Goal: Task Accomplishment & Management: Manage account settings

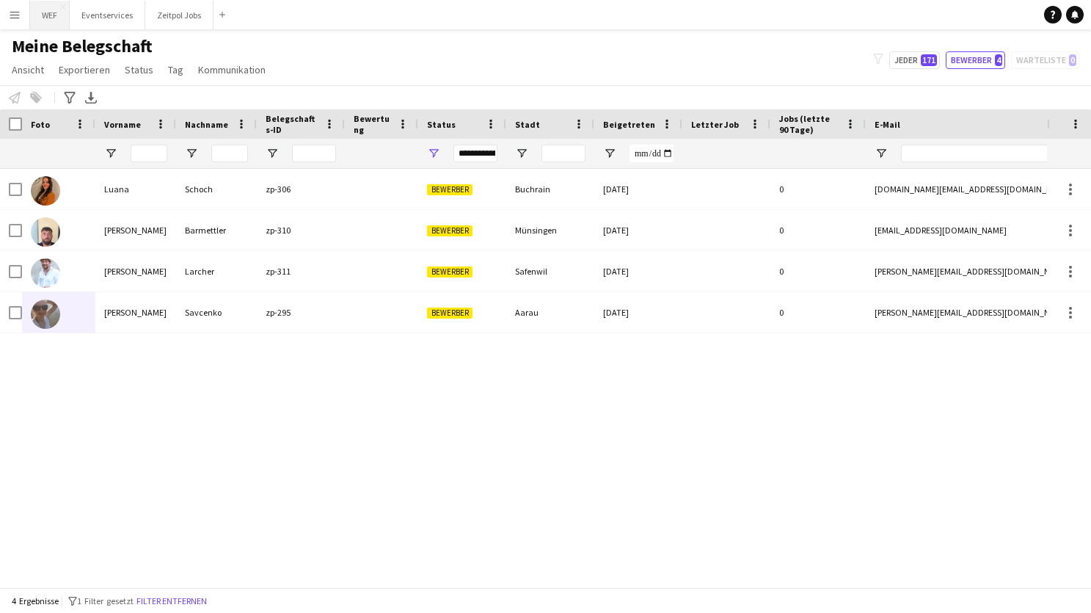
click at [45, 12] on button "WEF Schließen" at bounding box center [50, 15] width 40 height 29
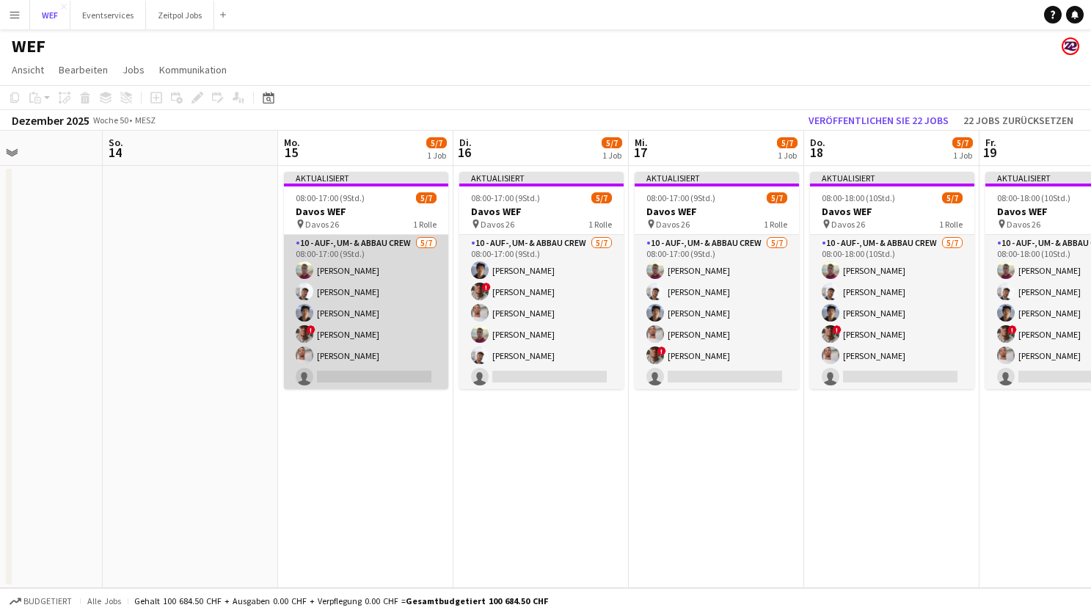
scroll to position [23, 0]
click at [357, 352] on app-card-role "10 - Auf-, Um- & Abbau Crew [DATE] 08:00-17:00 (9Std.) [PERSON_NAME] [PERSON_NA…" at bounding box center [366, 300] width 164 height 178
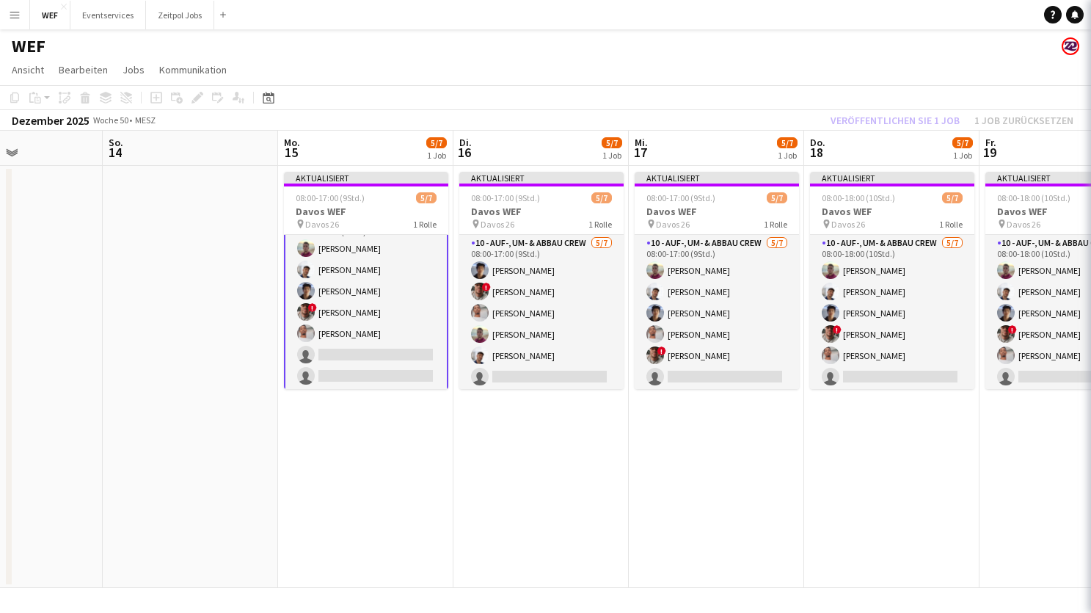
scroll to position [25, 0]
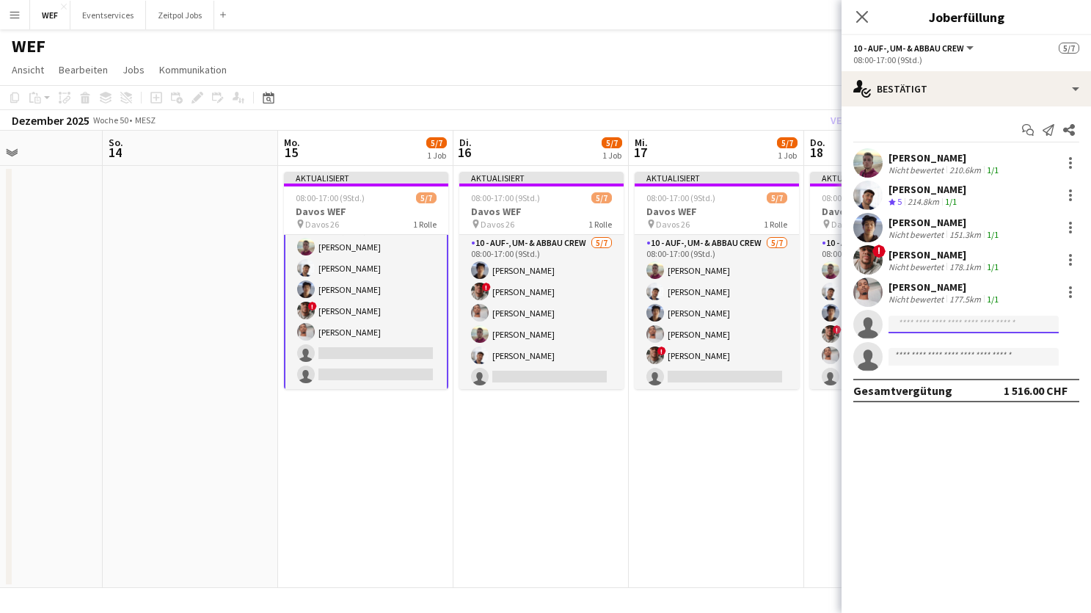
click at [954, 324] on input at bounding box center [973, 324] width 170 height 18
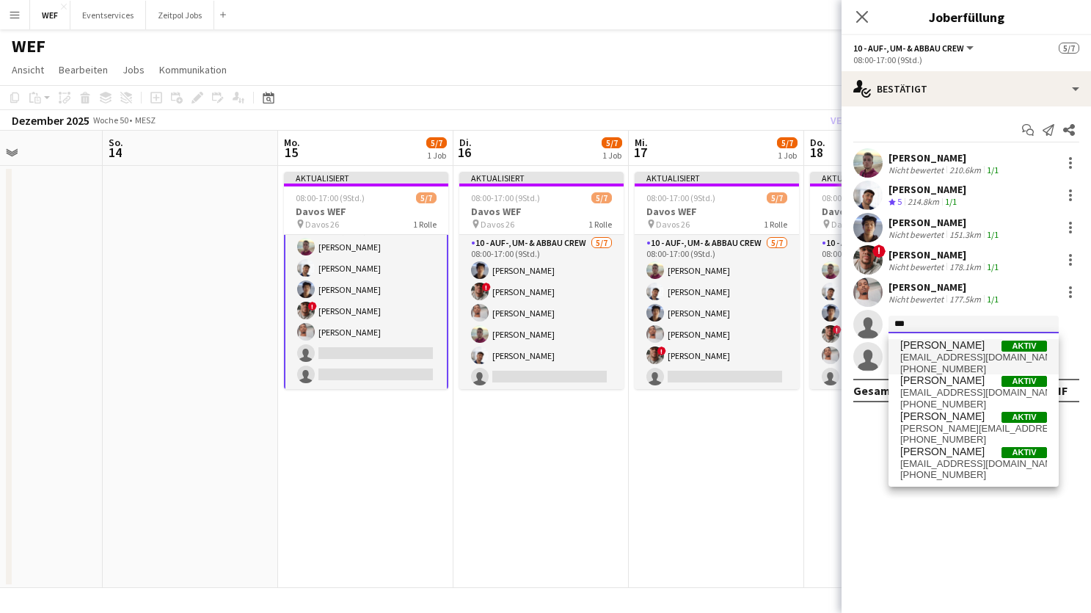
type input "***"
click at [953, 354] on span "[EMAIL_ADDRESS][DOMAIN_NAME]" at bounding box center [973, 357] width 147 height 12
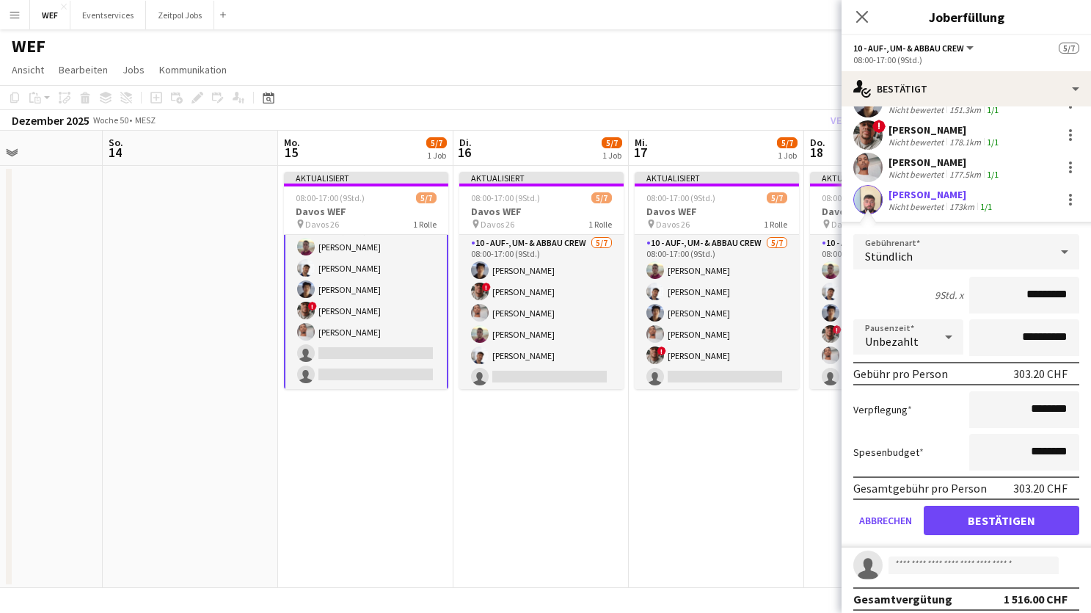
scroll to position [131, 0]
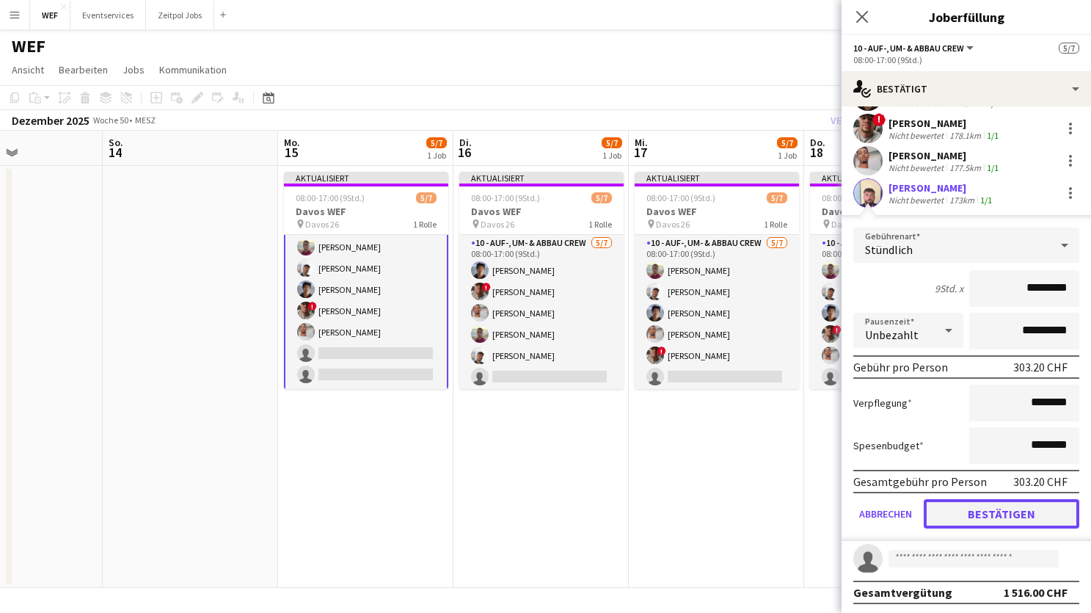
click at [981, 514] on button "Bestätigen" at bounding box center [1002, 513] width 156 height 29
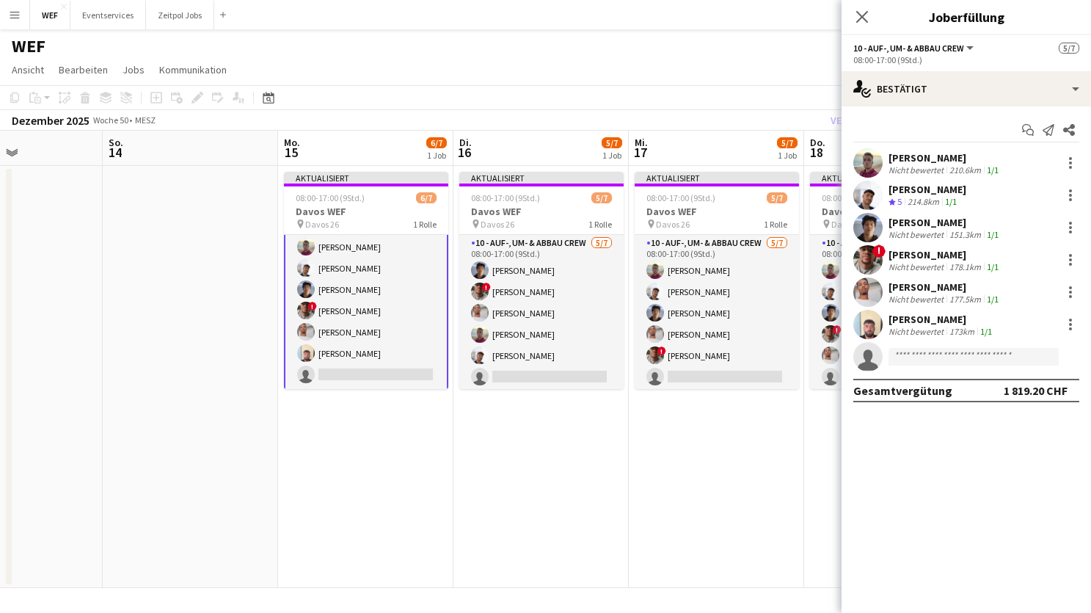
scroll to position [0, 0]
click at [396, 376] on app-card-role "10 - Auf-, Um- & Abbau Crew [DATE] 08:00-17:00 (9Std.) [PERSON_NAME] [PERSON_NA…" at bounding box center [366, 300] width 164 height 180
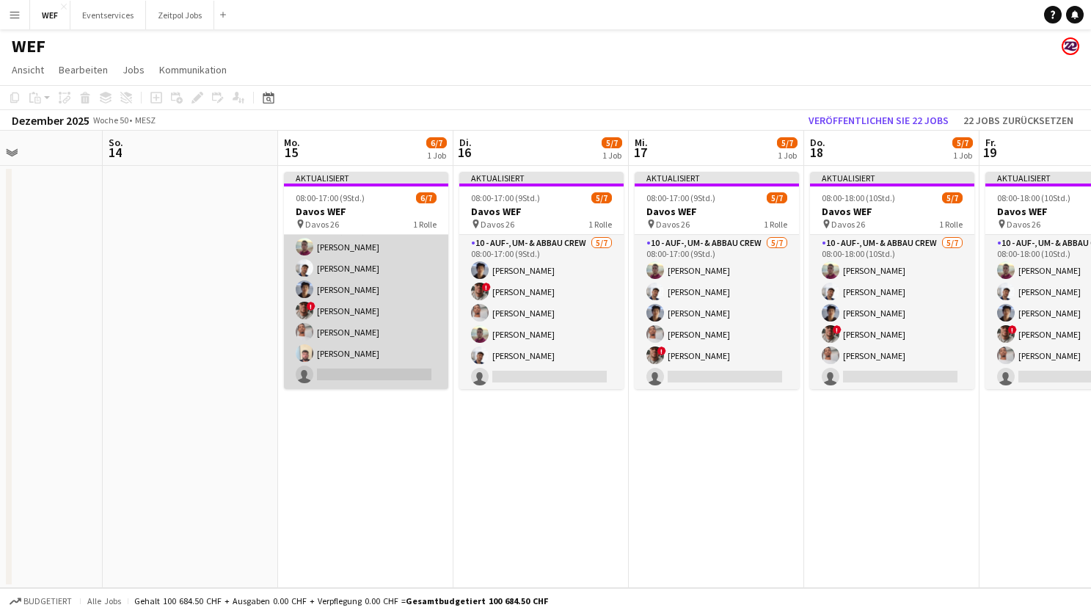
scroll to position [23, 0]
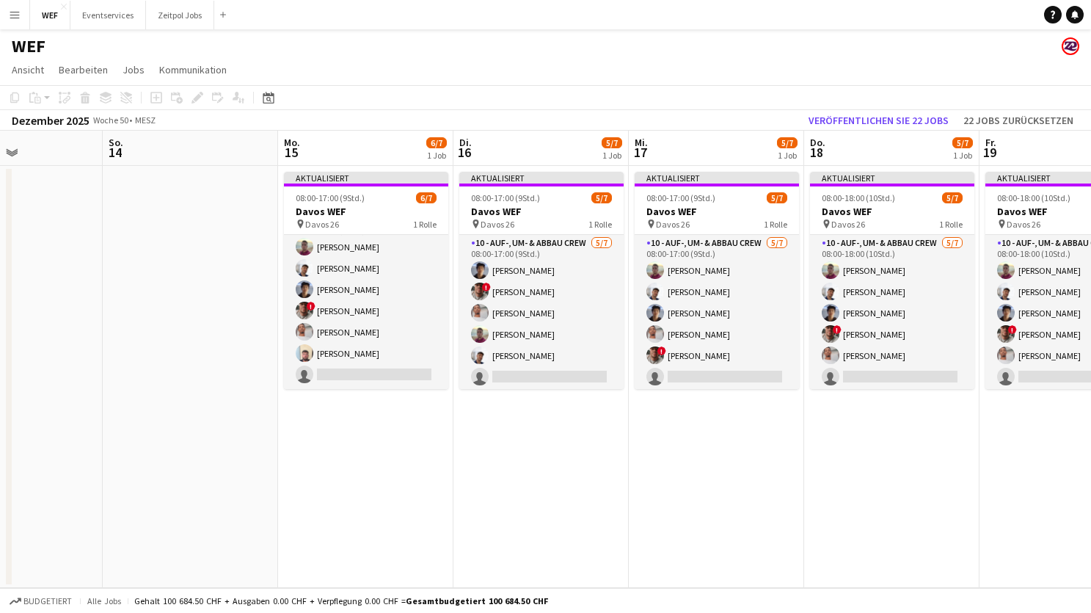
click at [451, 336] on app-date-cell "Aktualisiert 08:00-17:00 (9Std.) 6/7 Davos WEF pin Davos 26 1 Rolle 10 - Auf-, …" at bounding box center [365, 377] width 175 height 422
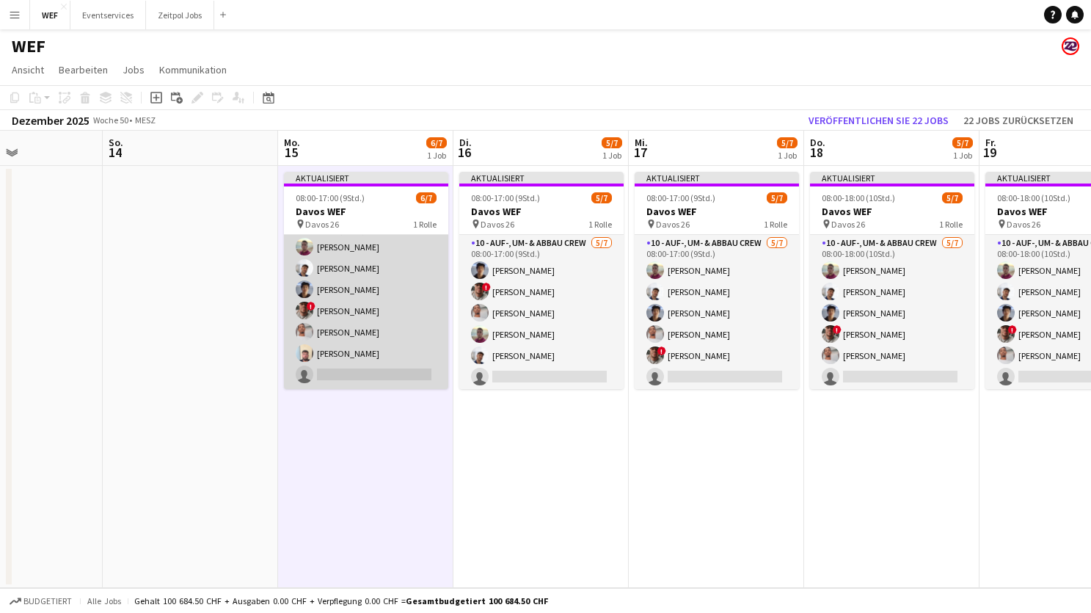
click at [380, 359] on app-card-role "10 - Auf-, Um- & Abbau Crew [DATE] 08:00-17:00 (9Std.) [PERSON_NAME] [PERSON_NA…" at bounding box center [366, 300] width 164 height 178
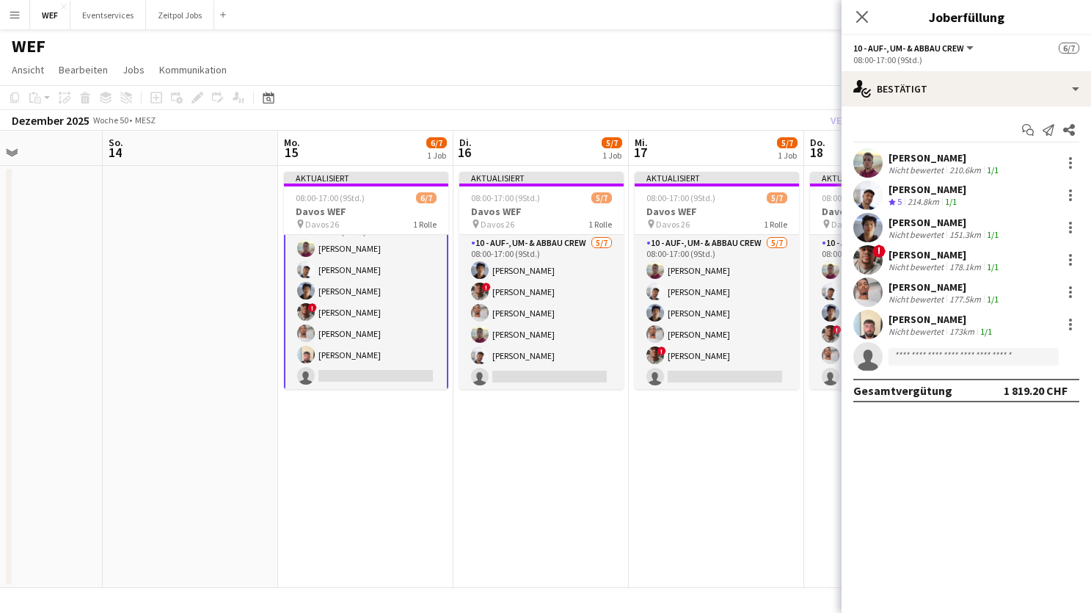
scroll to position [25, 0]
click at [937, 355] on input at bounding box center [973, 357] width 170 height 18
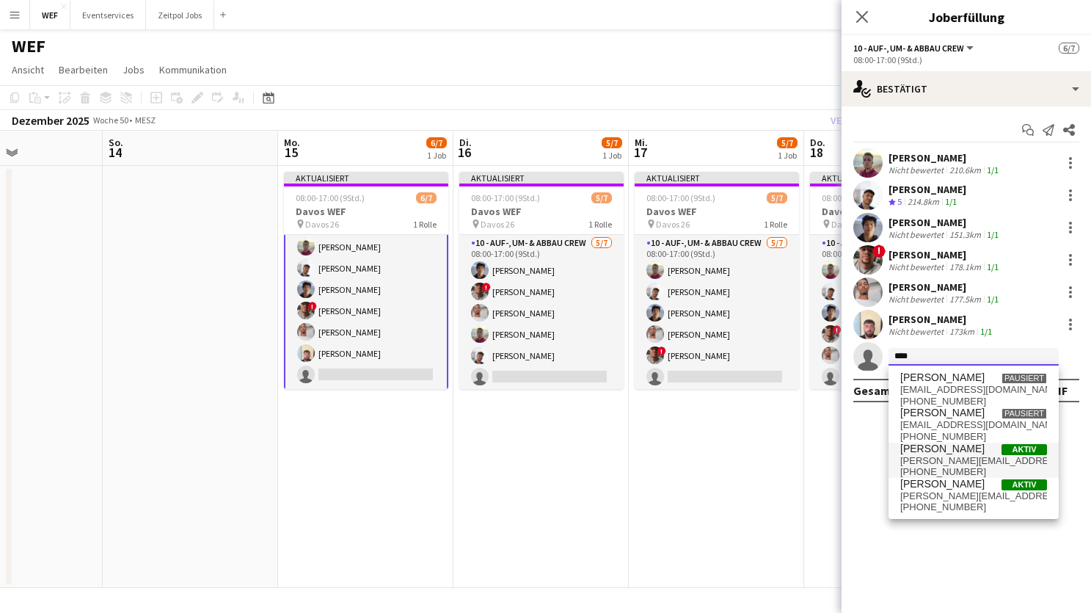
type input "****"
click at [932, 462] on span "[PERSON_NAME][EMAIL_ADDRESS][DOMAIN_NAME]" at bounding box center [973, 461] width 147 height 12
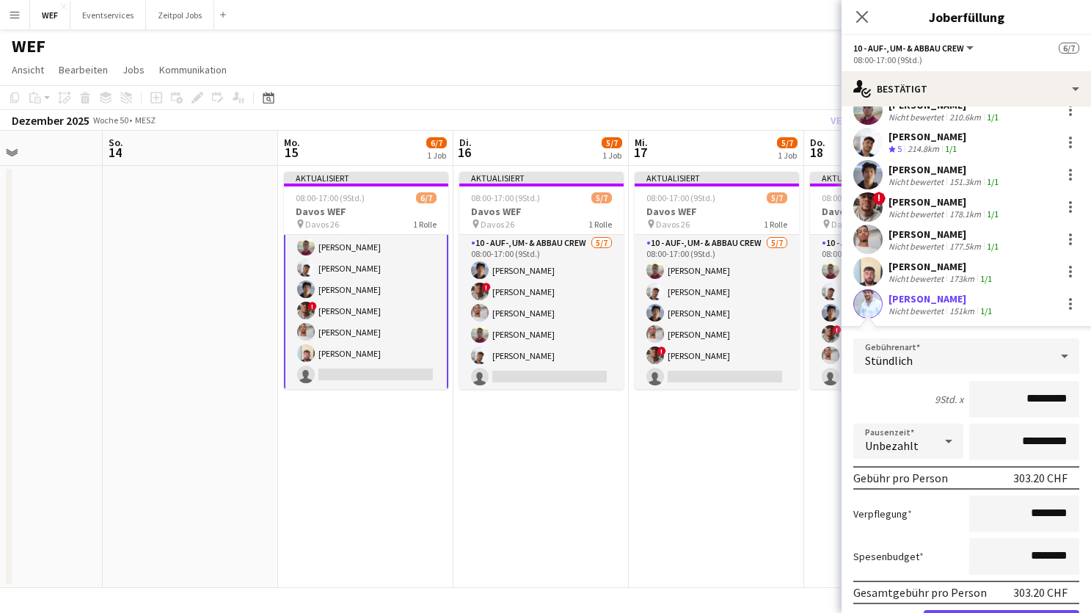
scroll to position [134, 0]
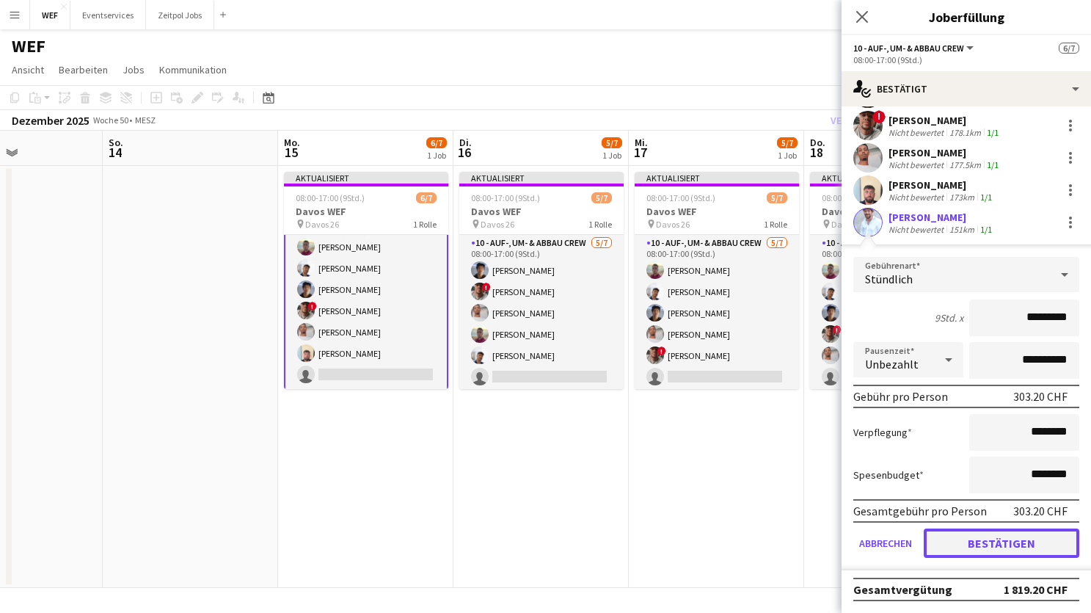
click at [951, 546] on button "Bestätigen" at bounding box center [1002, 542] width 156 height 29
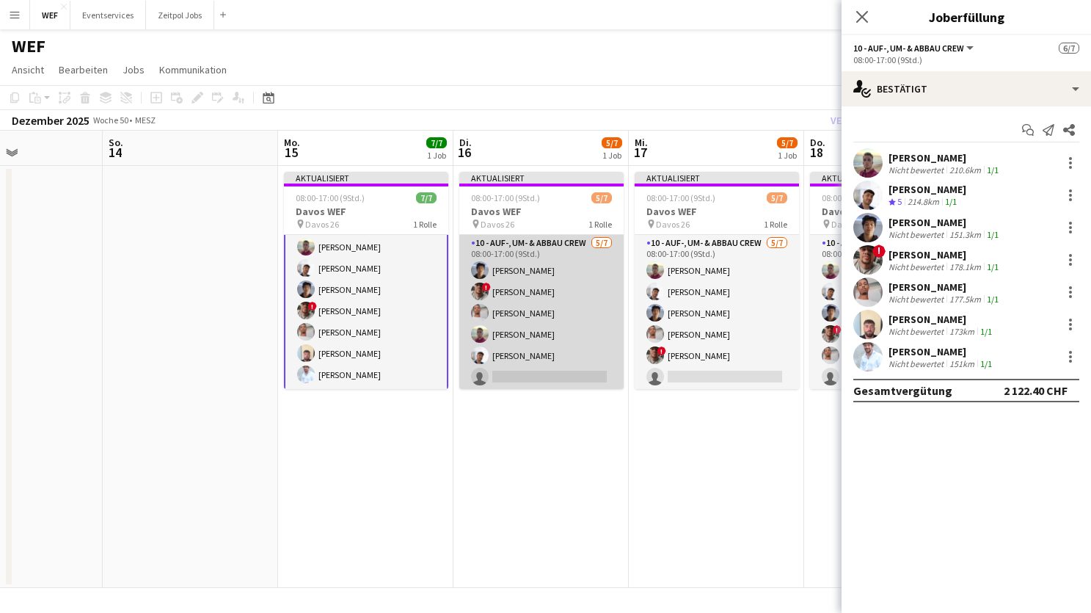
click at [529, 370] on app-card-role "10 - Auf-, Um- & Abbau Crew [DATE] 08:00-17:00 (9Std.) [PERSON_NAME] ! [PERSON_…" at bounding box center [541, 324] width 164 height 178
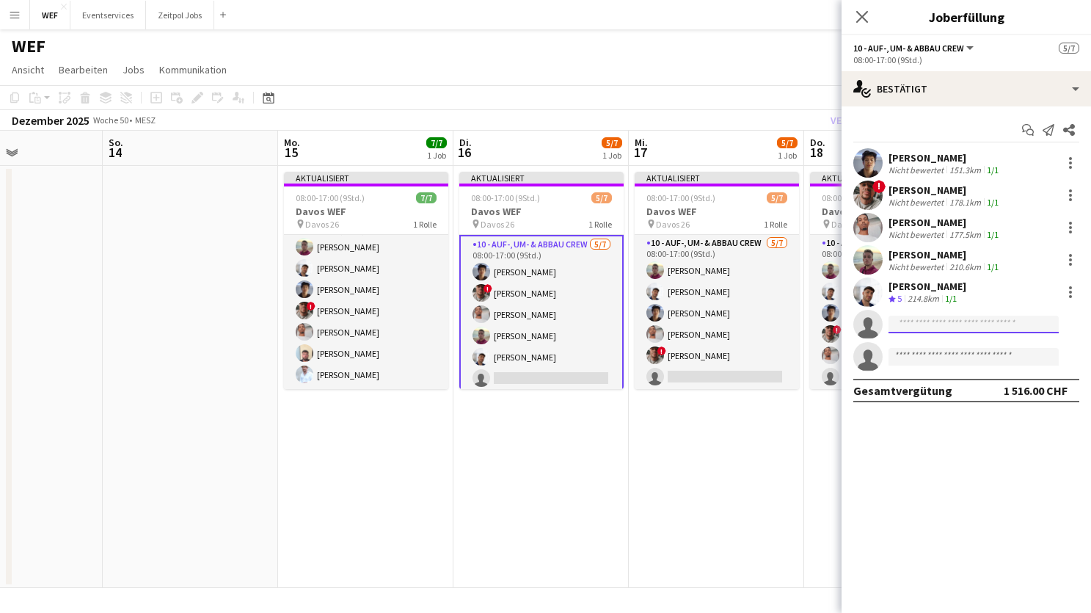
click at [896, 326] on input at bounding box center [973, 324] width 170 height 18
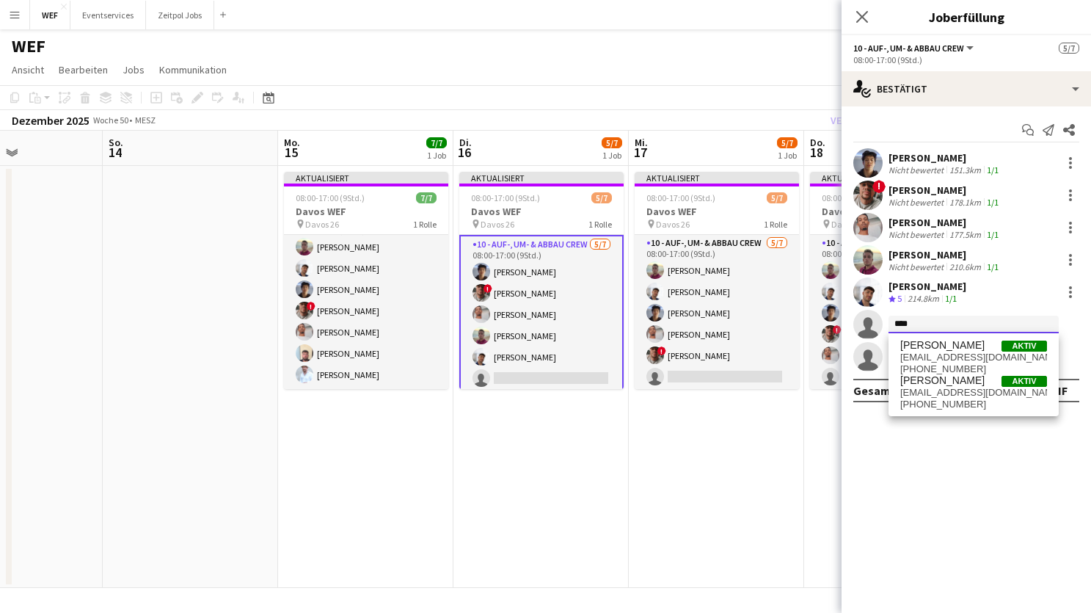
type input "****"
click at [938, 338] on div "[PERSON_NAME] Aktiv [EMAIL_ADDRESS][DOMAIN_NAME] [PHONE_NUMBER] [PERSON_NAME] A…" at bounding box center [973, 374] width 170 height 82
click at [937, 351] on span "[PERSON_NAME]" at bounding box center [942, 345] width 84 height 12
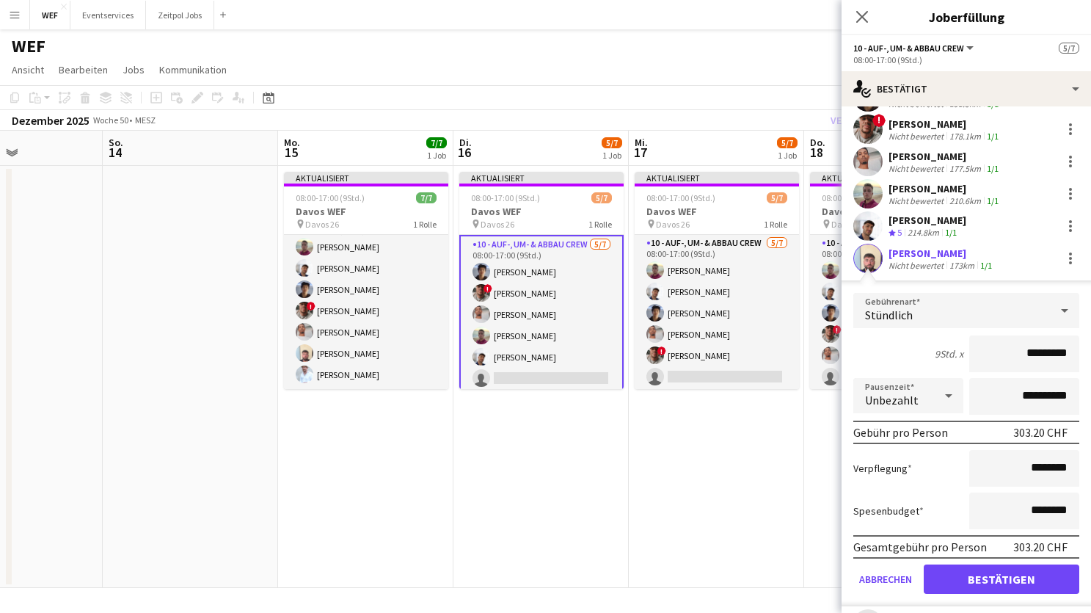
scroll to position [134, 0]
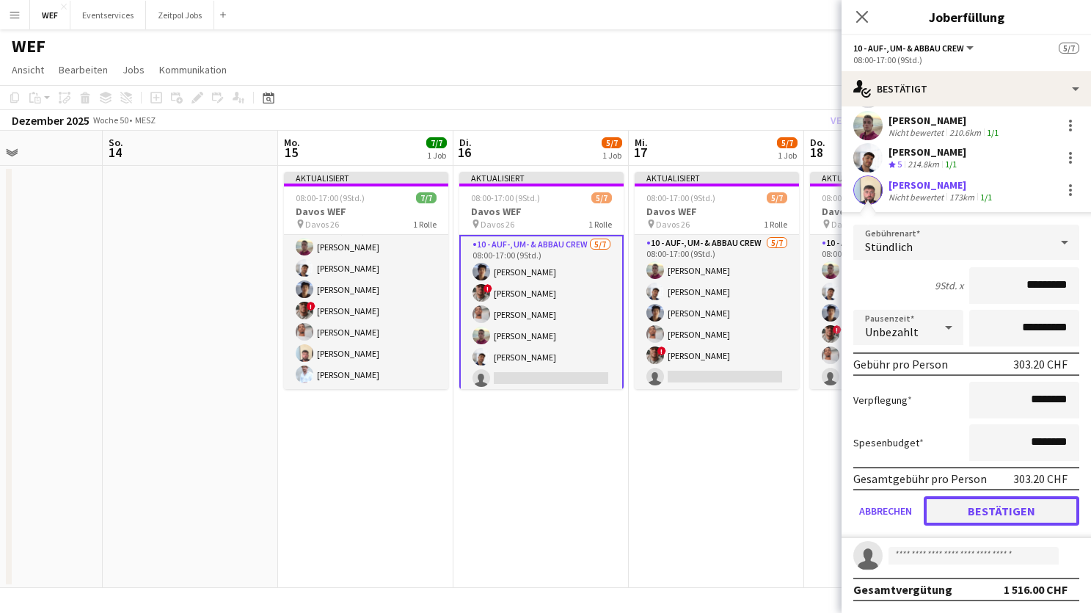
click at [990, 508] on button "Bestätigen" at bounding box center [1002, 510] width 156 height 29
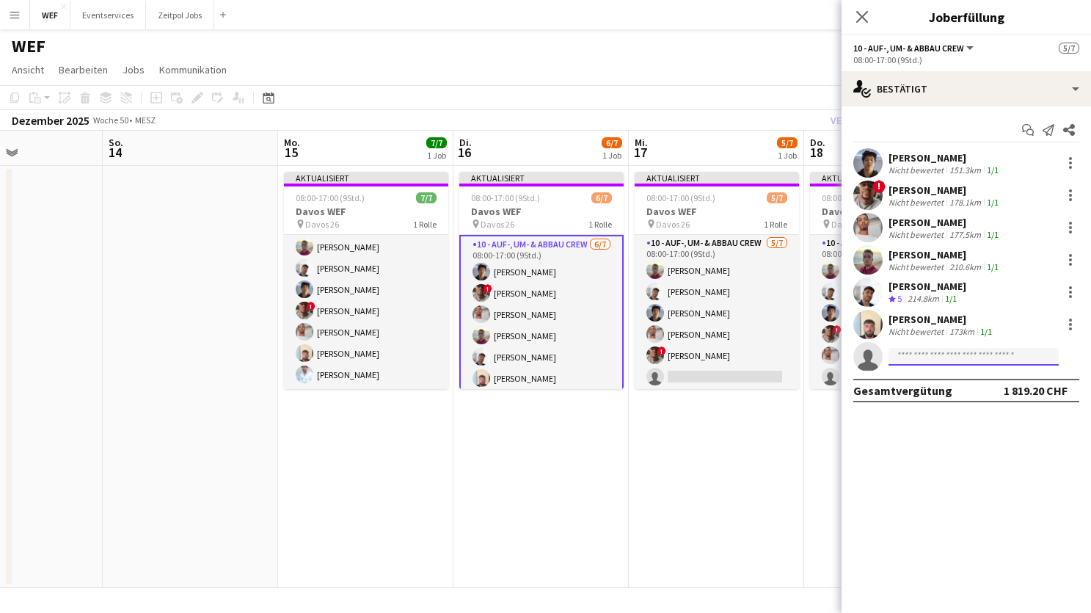
click at [929, 358] on input at bounding box center [973, 357] width 170 height 18
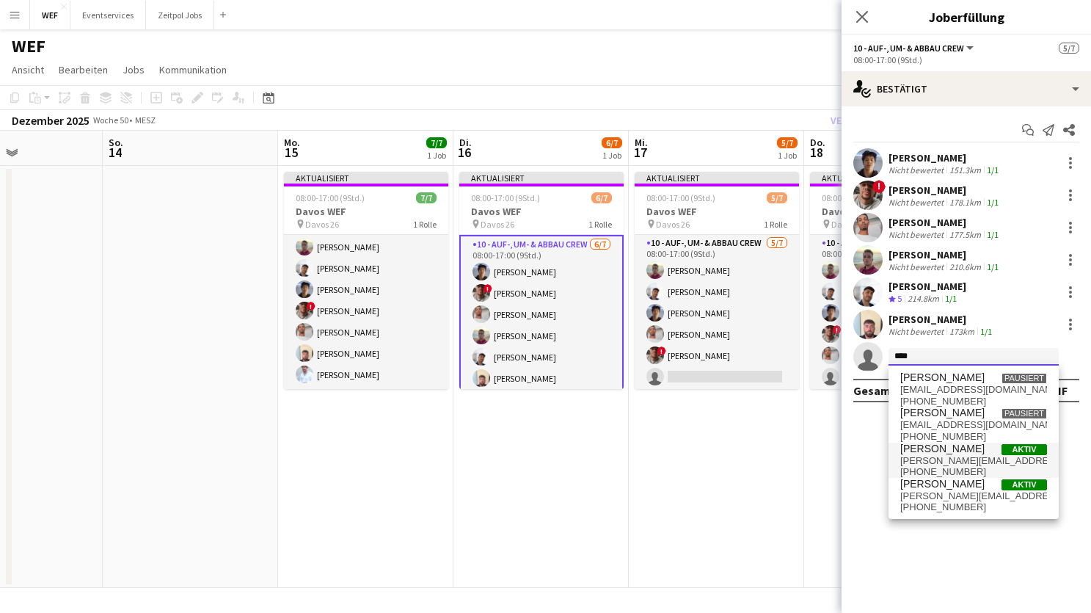
type input "****"
click at [930, 463] on span "[PERSON_NAME][EMAIL_ADDRESS][DOMAIN_NAME]" at bounding box center [973, 461] width 147 height 12
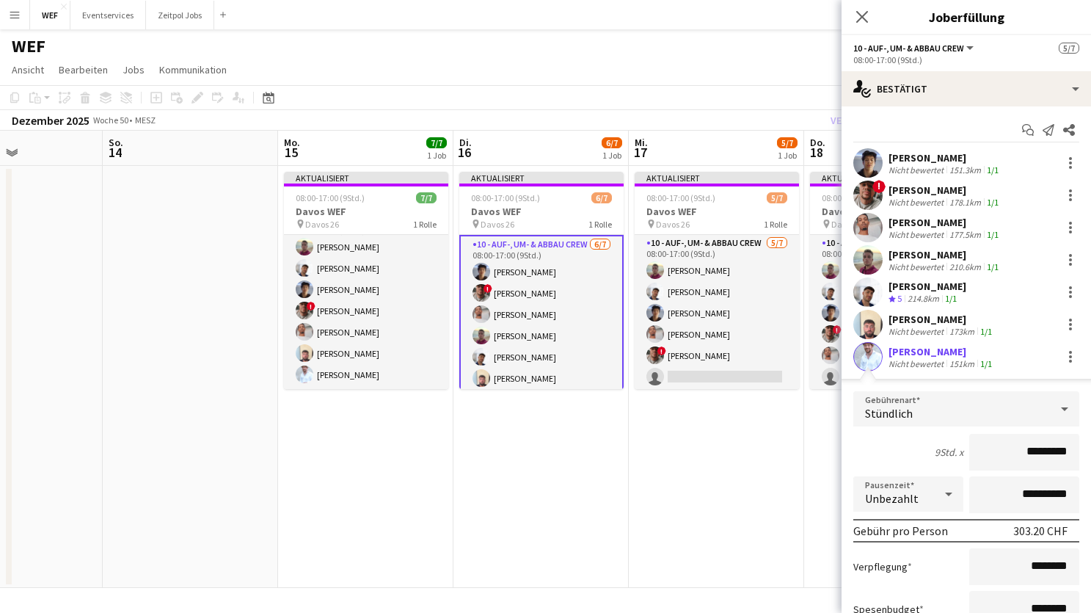
scroll to position [134, 0]
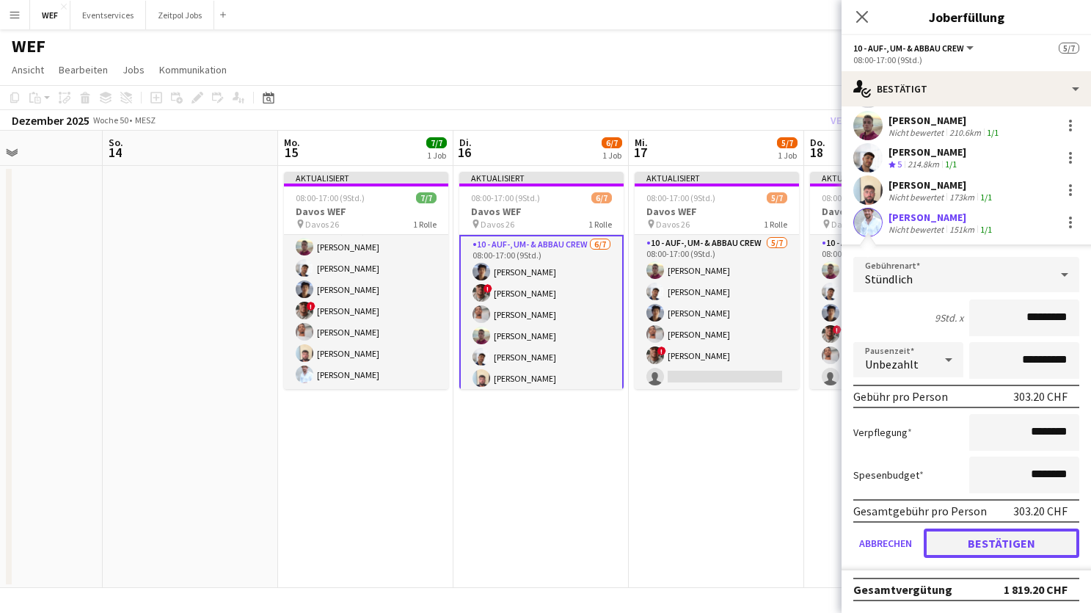
click at [954, 547] on button "Bestätigen" at bounding box center [1002, 542] width 156 height 29
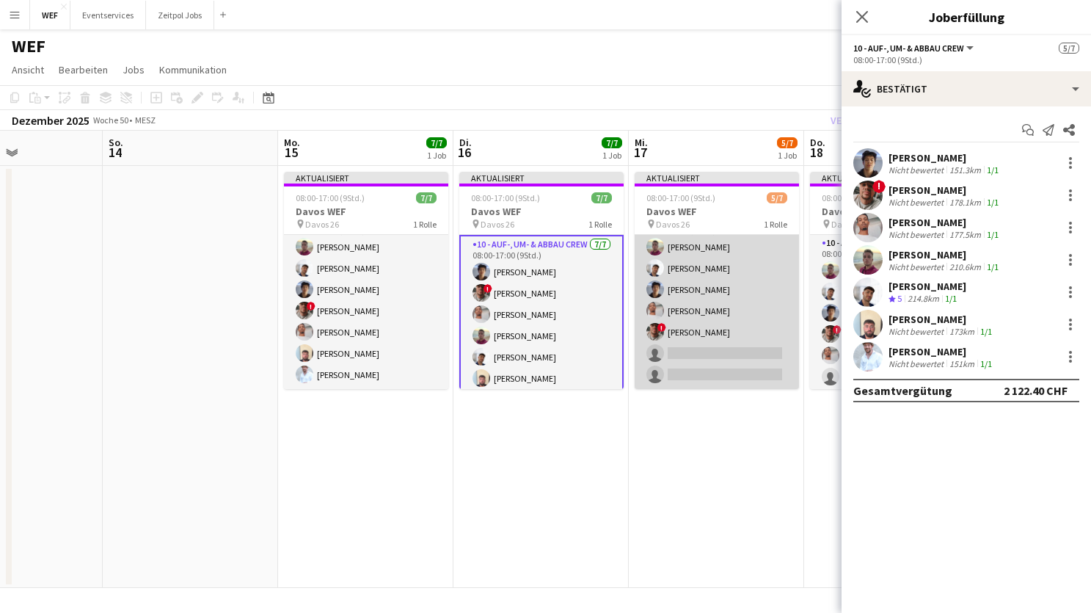
scroll to position [0, 424]
click at [707, 344] on app-card-role "10 - Auf-, Um- & Abbau Crew [DATE] 08:00-17:00 (9Std.) [PERSON_NAME] [PERSON_NA…" at bounding box center [716, 300] width 164 height 178
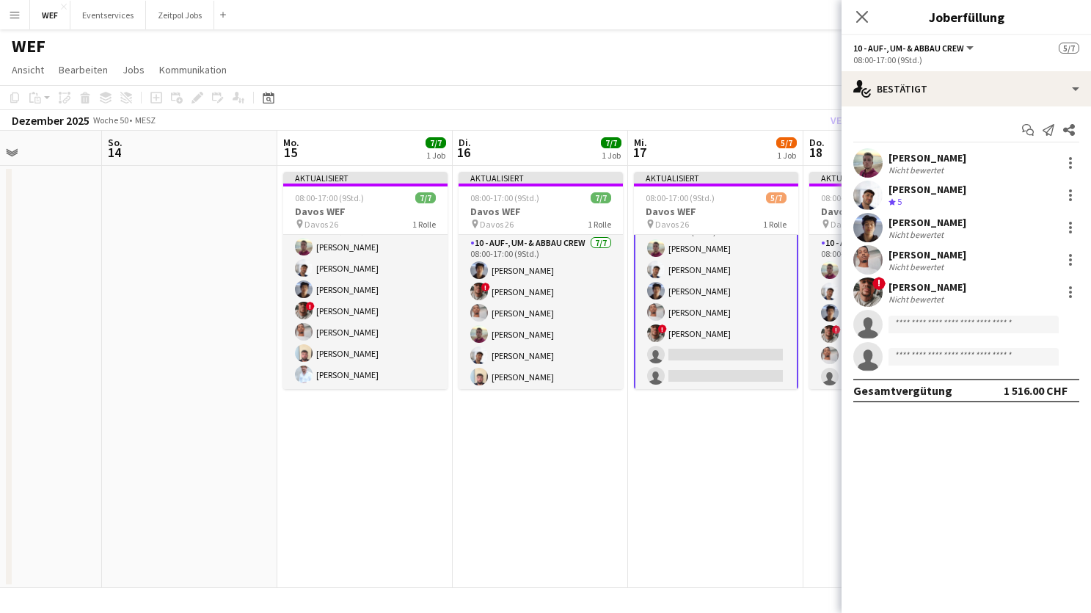
scroll to position [25, 0]
click at [958, 321] on input at bounding box center [973, 324] width 170 height 18
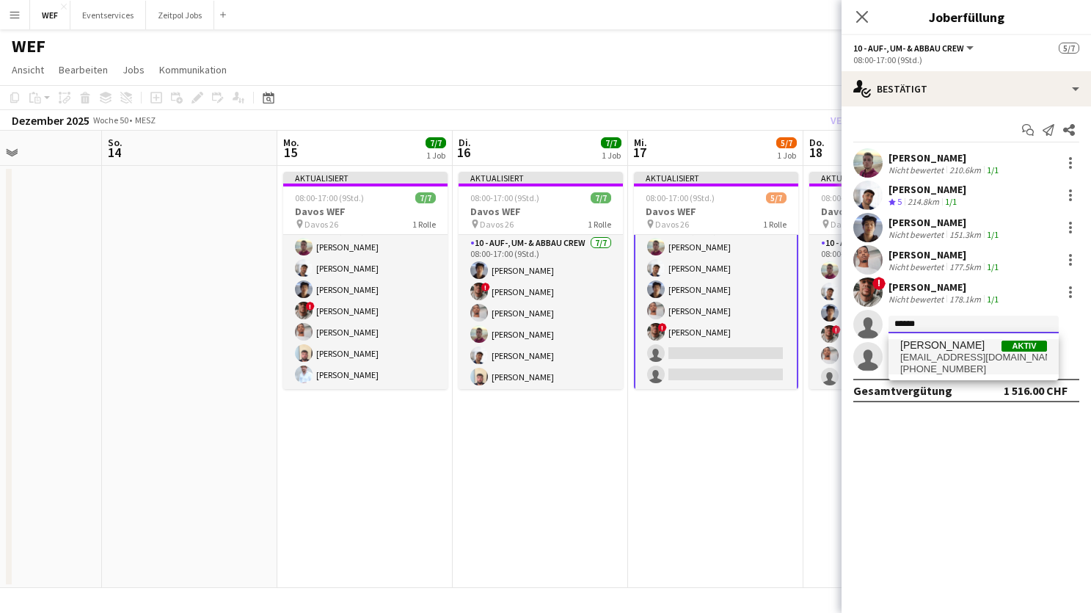
type input "******"
click at [973, 346] on span "[PERSON_NAME]" at bounding box center [942, 345] width 84 height 12
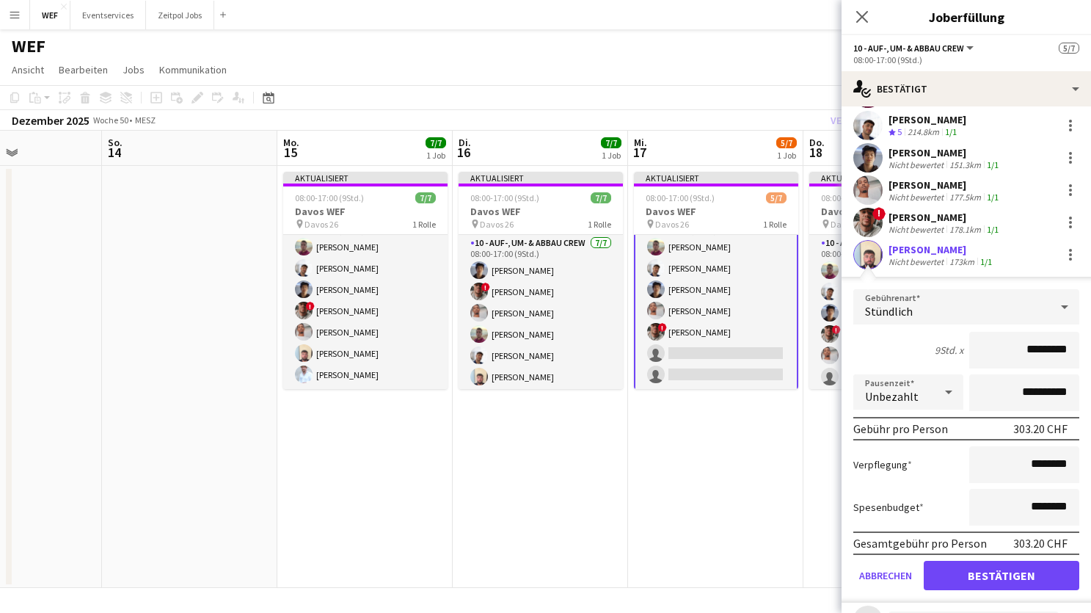
scroll to position [134, 0]
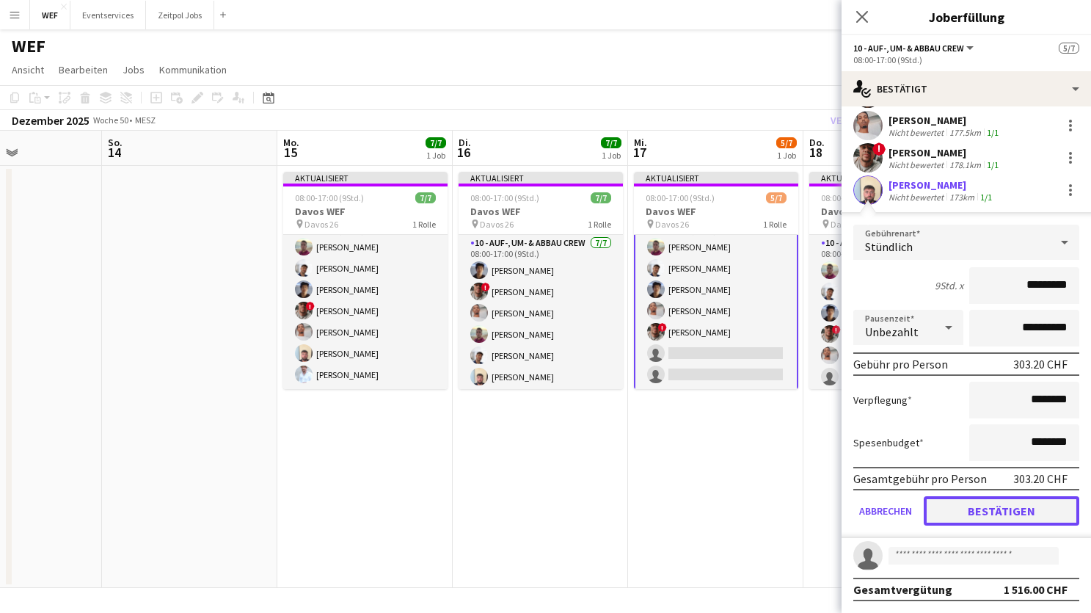
click at [962, 522] on button "Bestätigen" at bounding box center [1002, 510] width 156 height 29
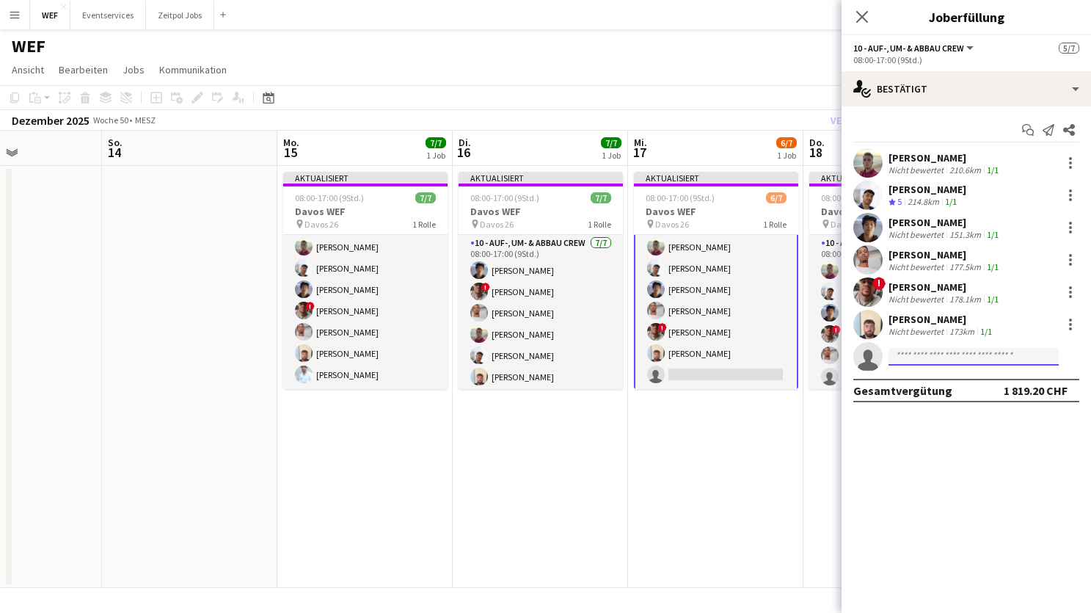
click at [933, 353] on input at bounding box center [973, 357] width 170 height 18
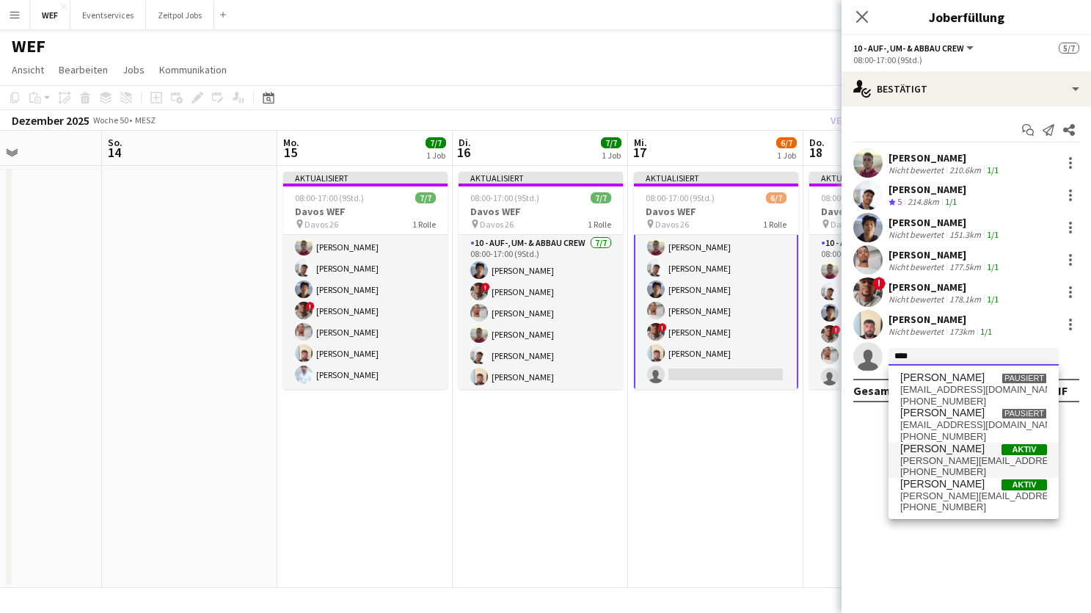
type input "****"
click at [951, 459] on span "[PERSON_NAME][EMAIL_ADDRESS][DOMAIN_NAME]" at bounding box center [973, 461] width 147 height 12
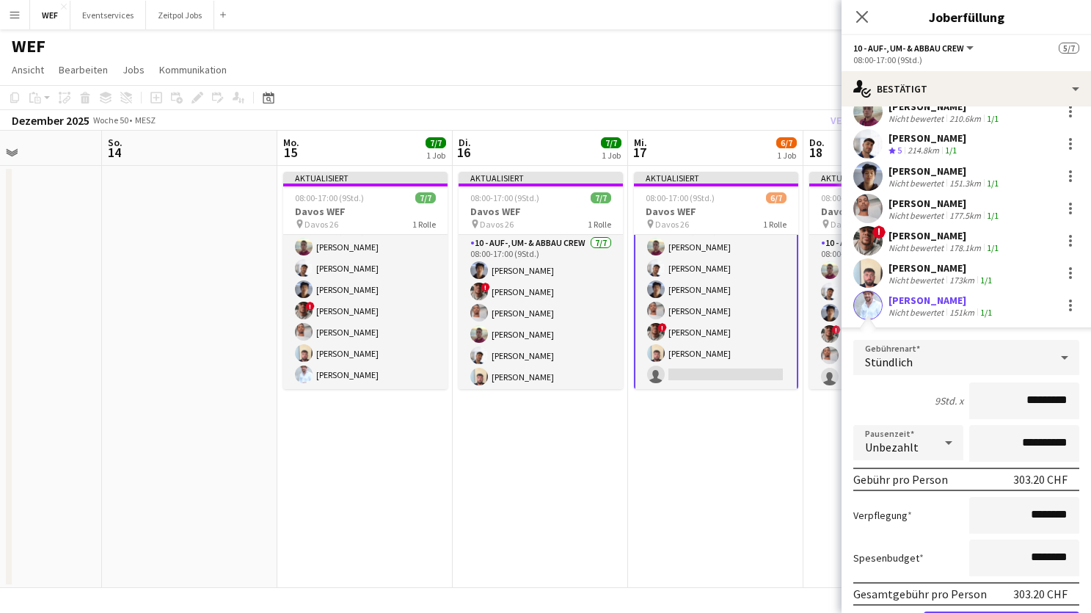
scroll to position [134, 0]
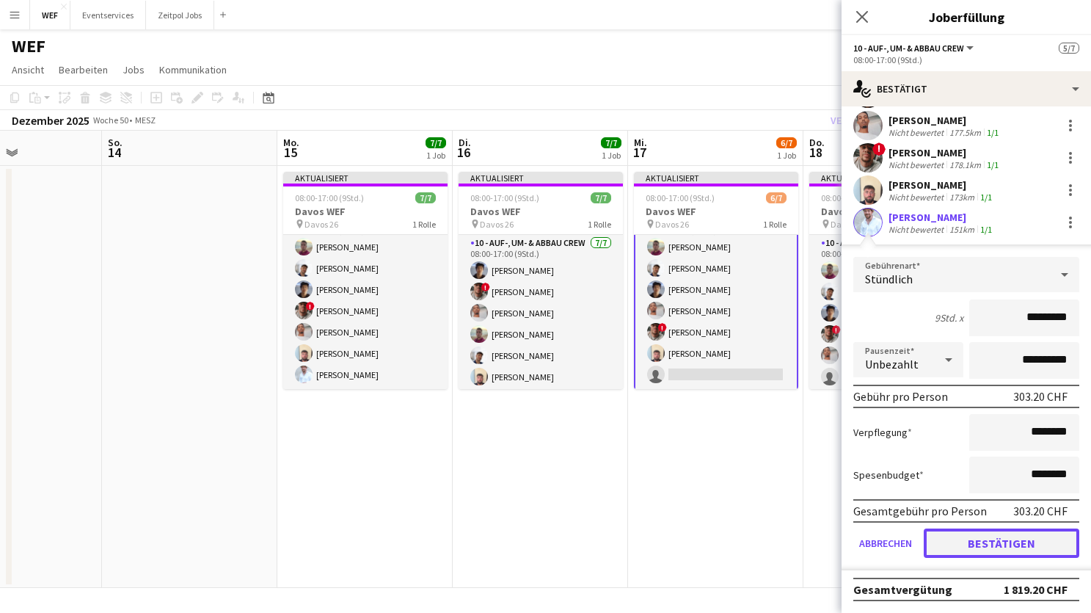
click at [975, 547] on button "Bestätigen" at bounding box center [1002, 542] width 156 height 29
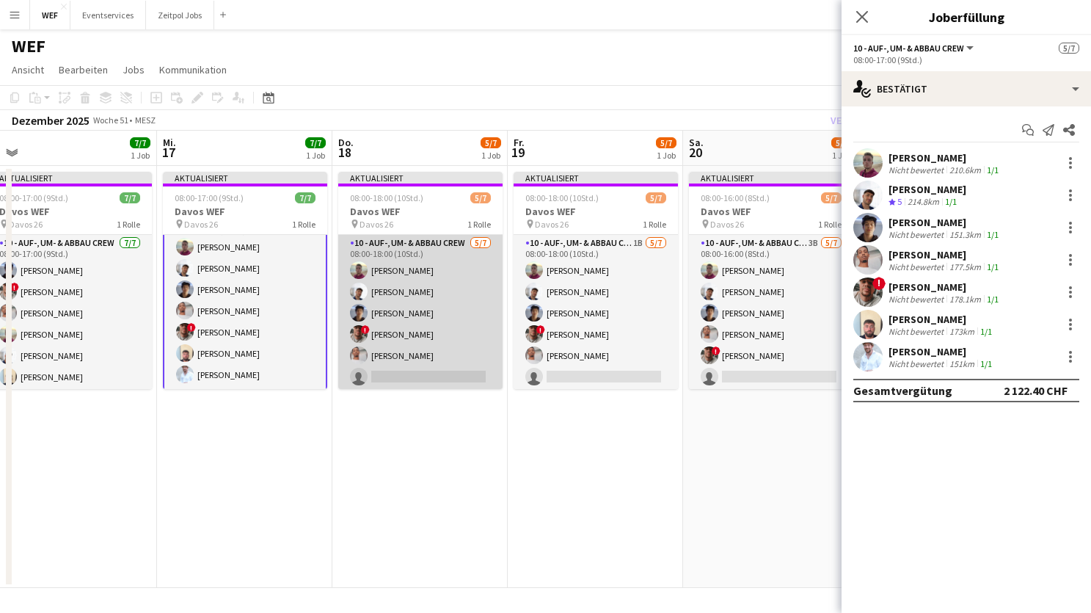
scroll to position [23, 0]
click at [425, 321] on app-card-role "10 - Auf-, Um- & Abbau Crew [DATE] 08:00-18:00 (10Std.) [PERSON_NAME] [PERSON_N…" at bounding box center [420, 300] width 164 height 178
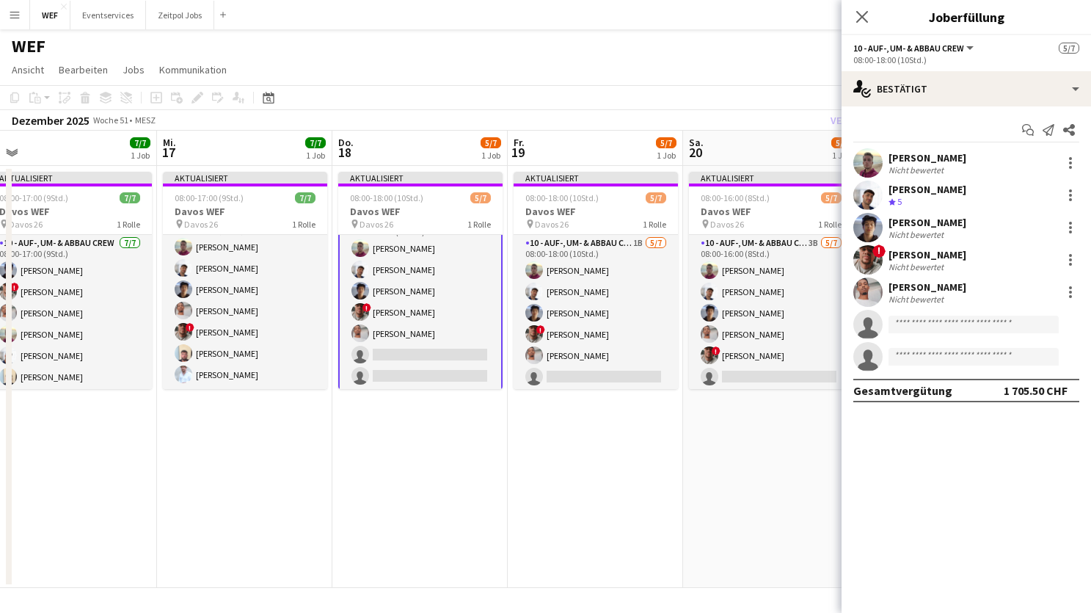
scroll to position [25, 0]
click at [922, 321] on input at bounding box center [973, 324] width 170 height 18
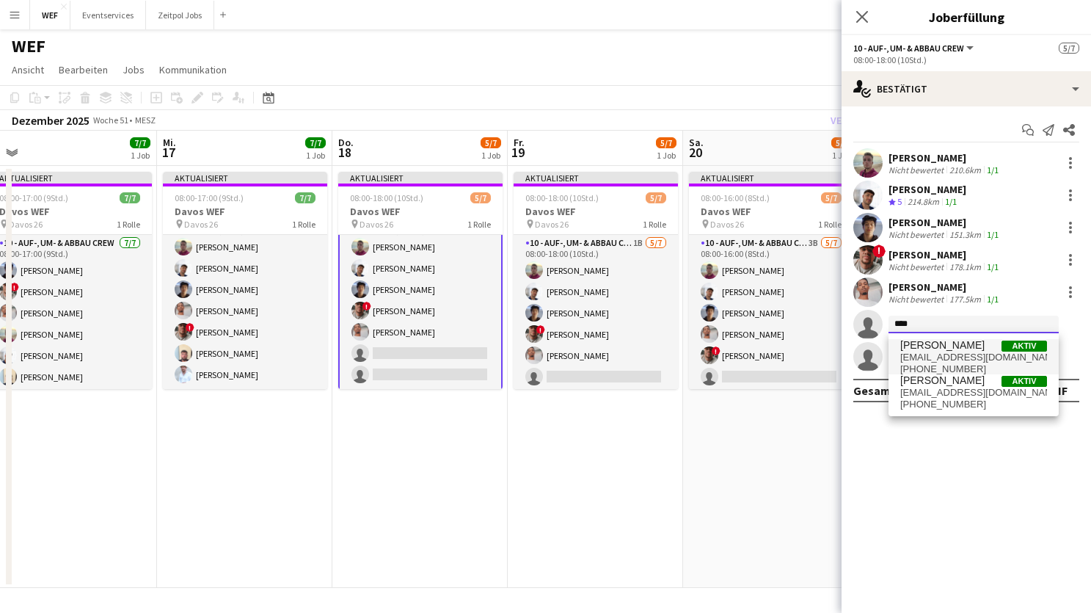
type input "****"
click at [949, 354] on span "[EMAIL_ADDRESS][DOMAIN_NAME]" at bounding box center [973, 357] width 147 height 12
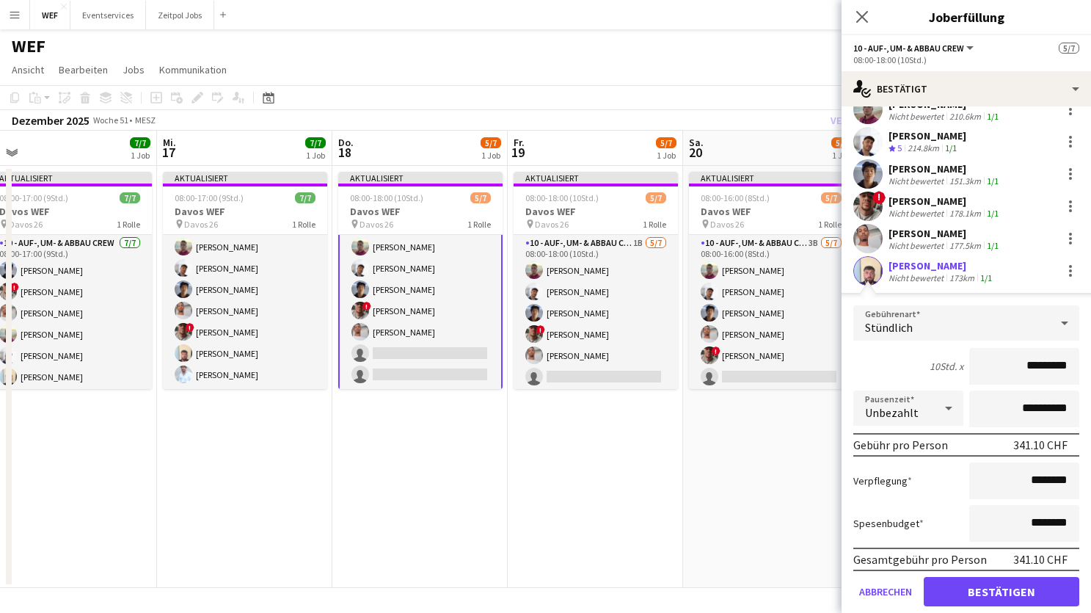
scroll to position [134, 0]
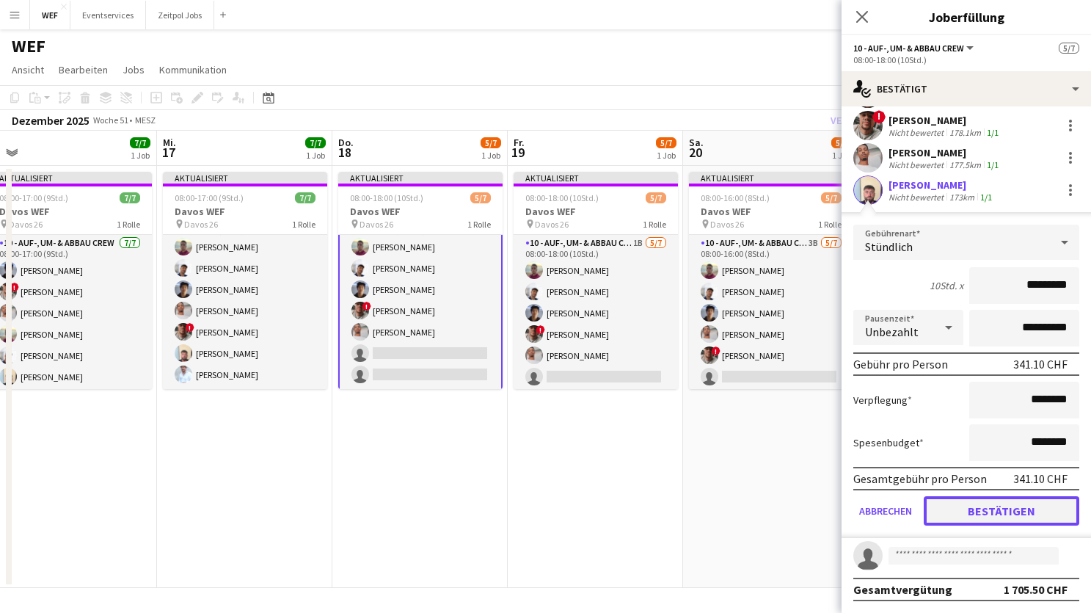
click at [953, 514] on button "Bestätigen" at bounding box center [1002, 510] width 156 height 29
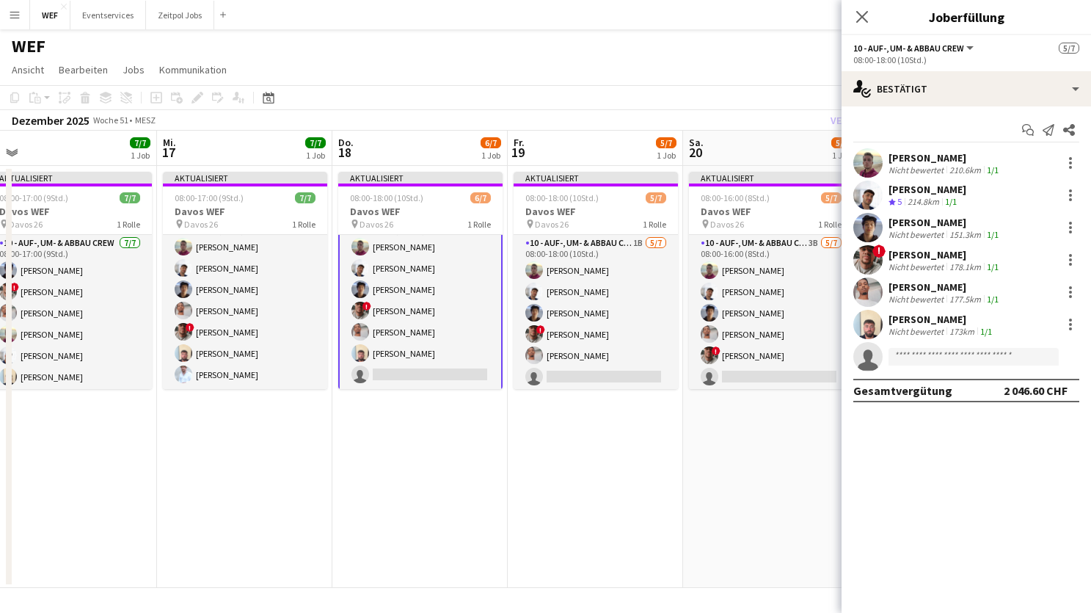
scroll to position [0, 0]
click at [909, 354] on input at bounding box center [973, 357] width 170 height 18
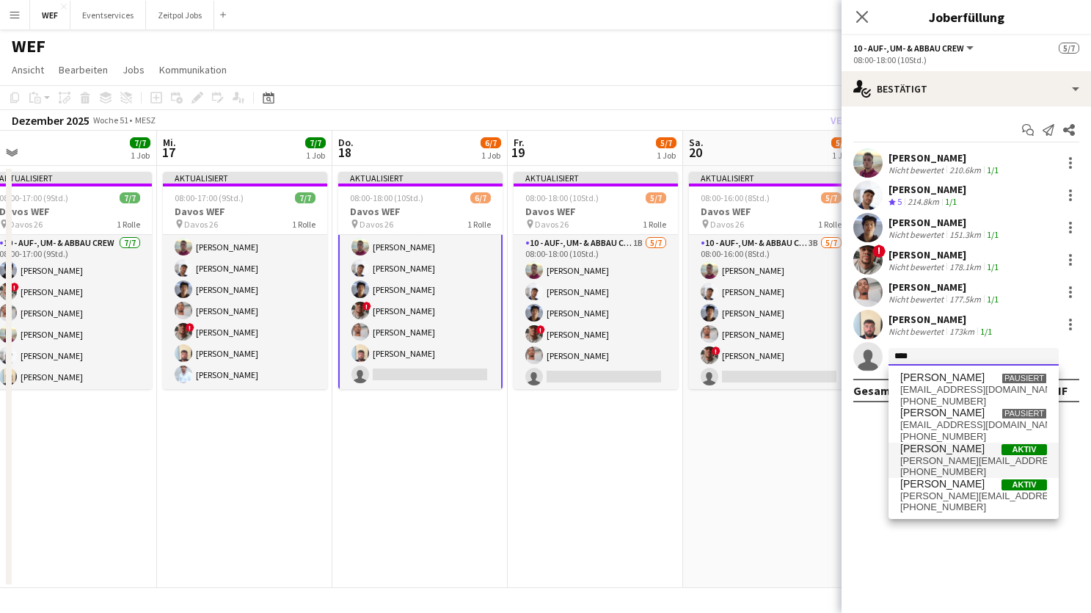
type input "****"
click at [940, 450] on span "[PERSON_NAME]" at bounding box center [942, 448] width 84 height 12
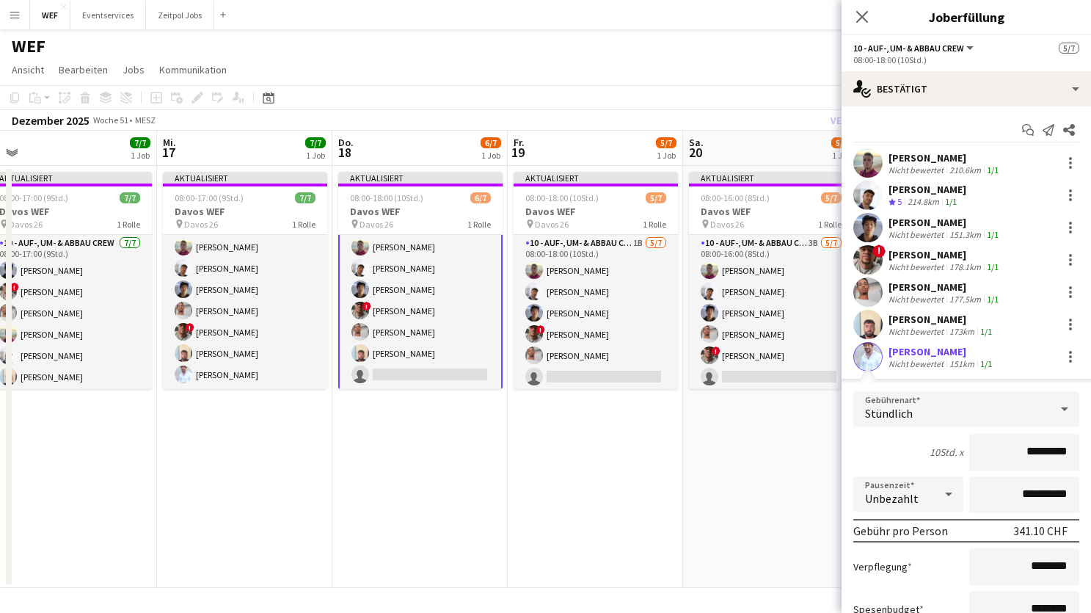
scroll to position [134, 0]
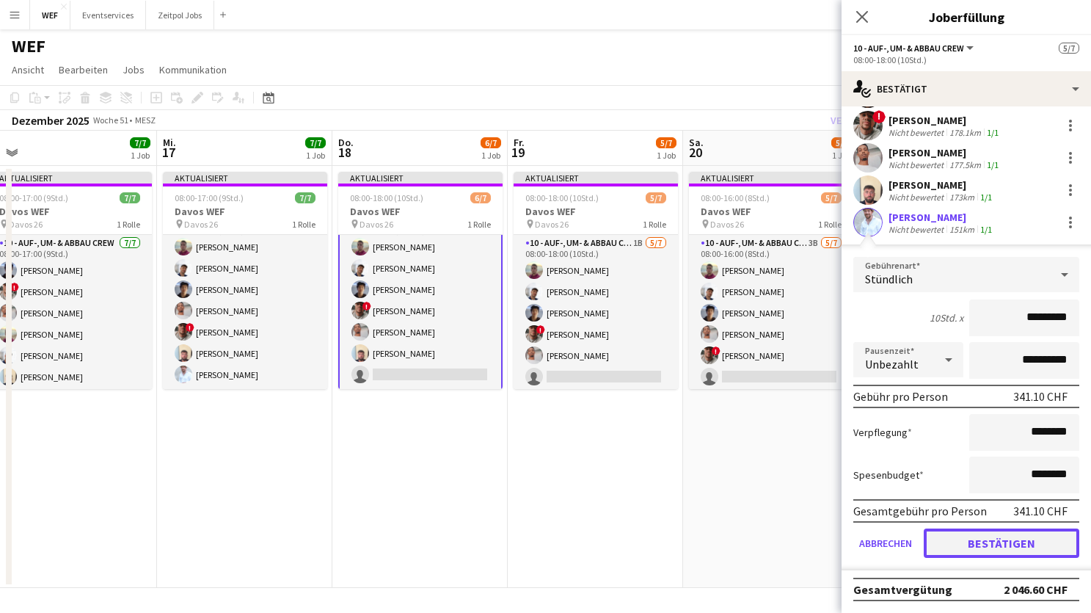
click at [978, 548] on button "Bestätigen" at bounding box center [1002, 542] width 156 height 29
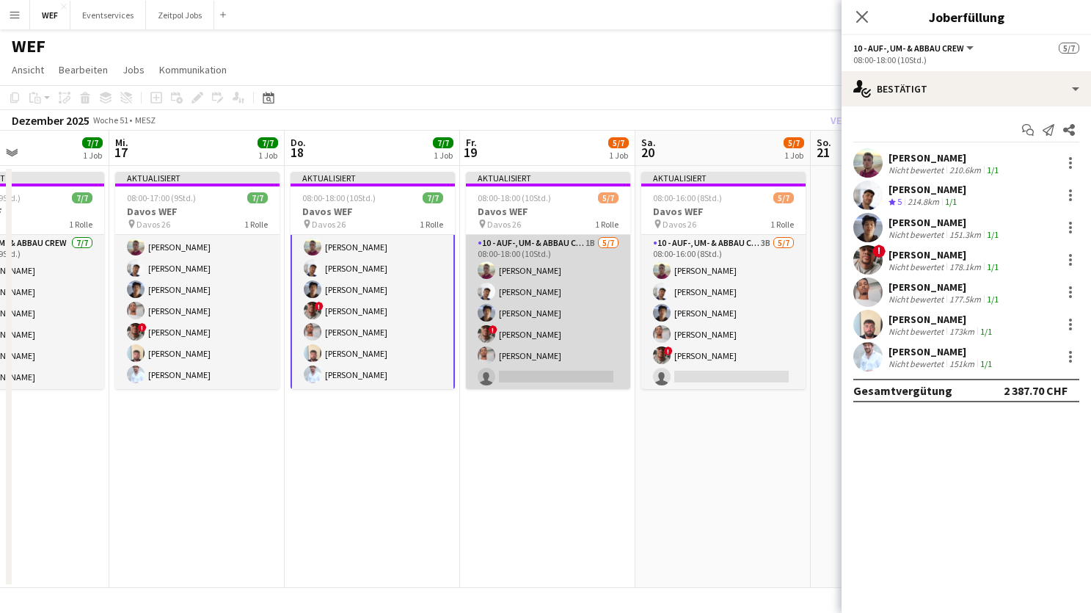
scroll to position [23, 0]
click at [564, 351] on app-card-role "10 - Auf-, Um- & Abbau Crew 1B [DATE] 08:00-18:00 (10Std.) [PERSON_NAME] [PERSO…" at bounding box center [548, 300] width 164 height 178
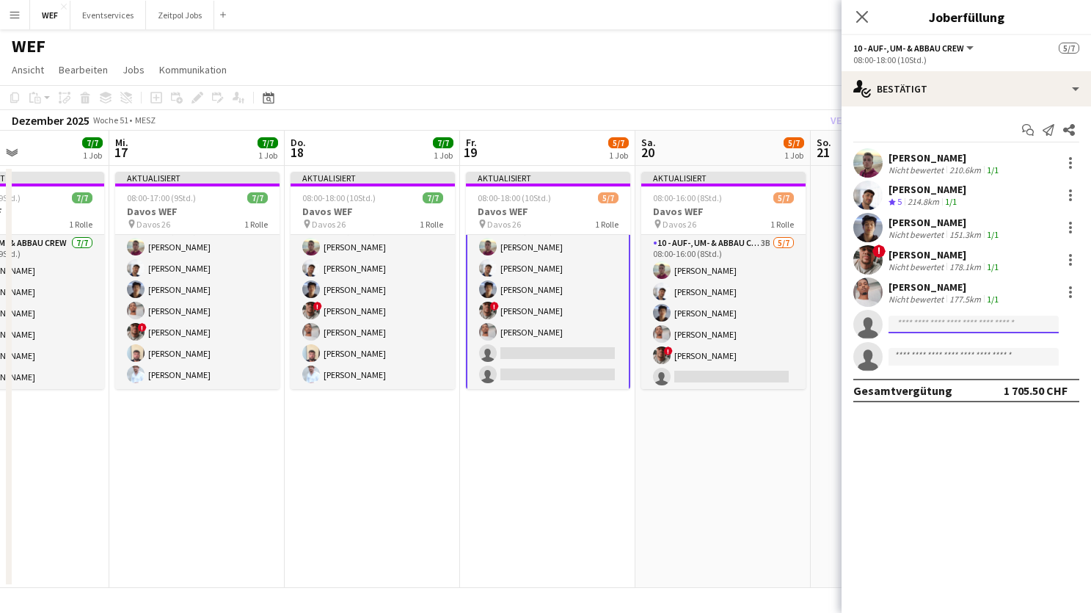
click at [946, 329] on input at bounding box center [973, 324] width 170 height 18
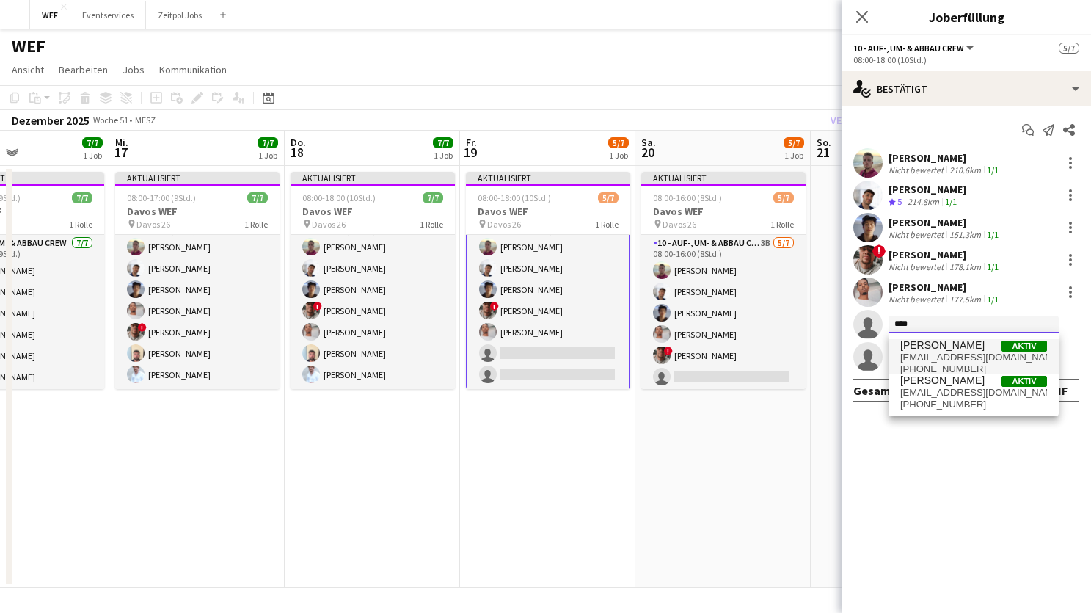
type input "****"
click at [948, 351] on span "[EMAIL_ADDRESS][DOMAIN_NAME]" at bounding box center [973, 357] width 147 height 12
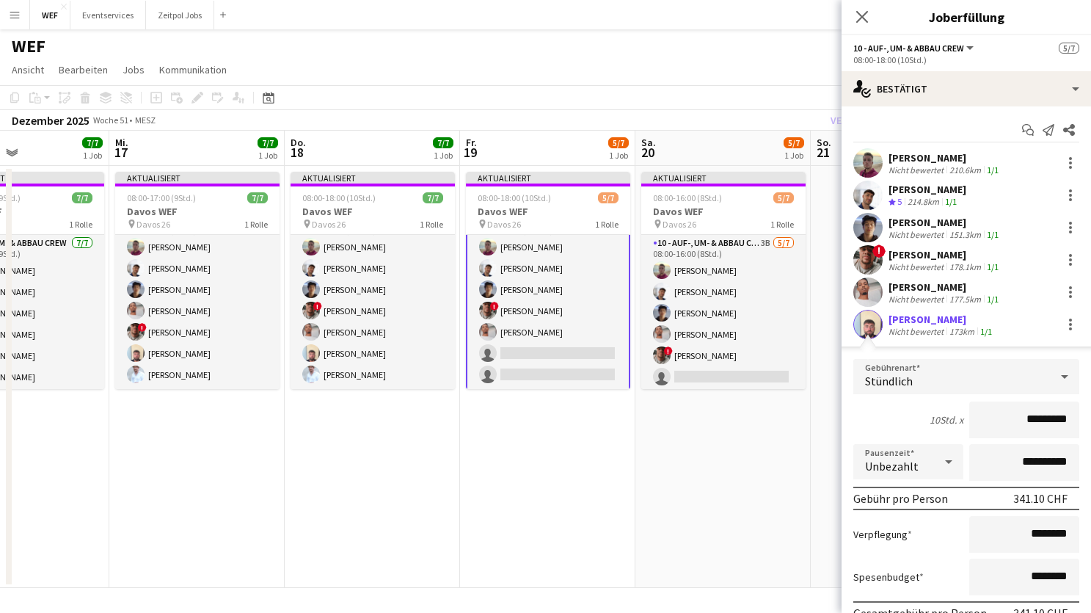
scroll to position [134, 0]
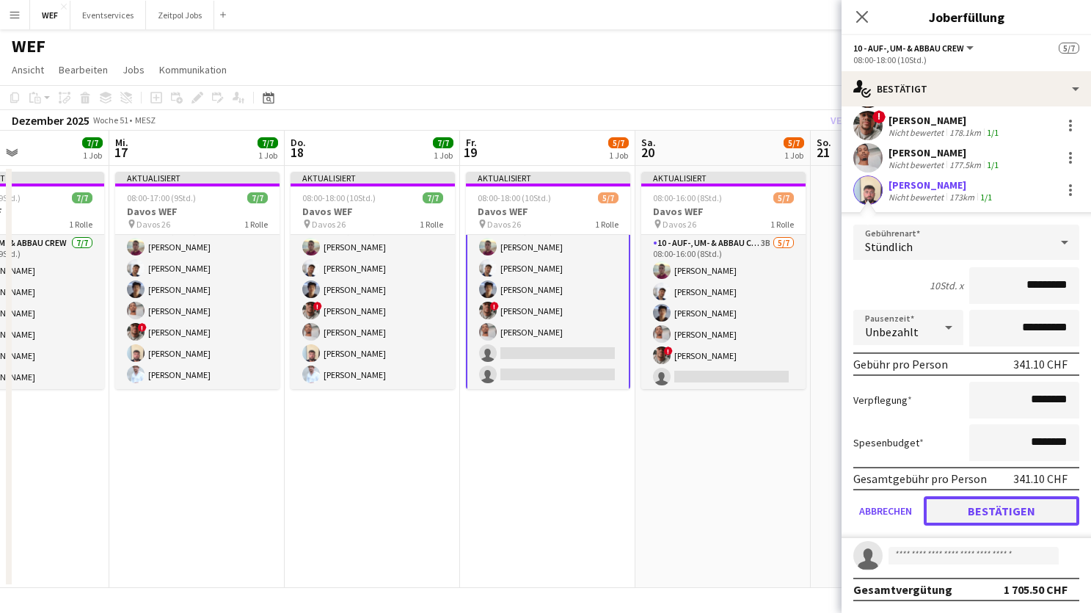
click at [976, 503] on button "Bestätigen" at bounding box center [1002, 510] width 156 height 29
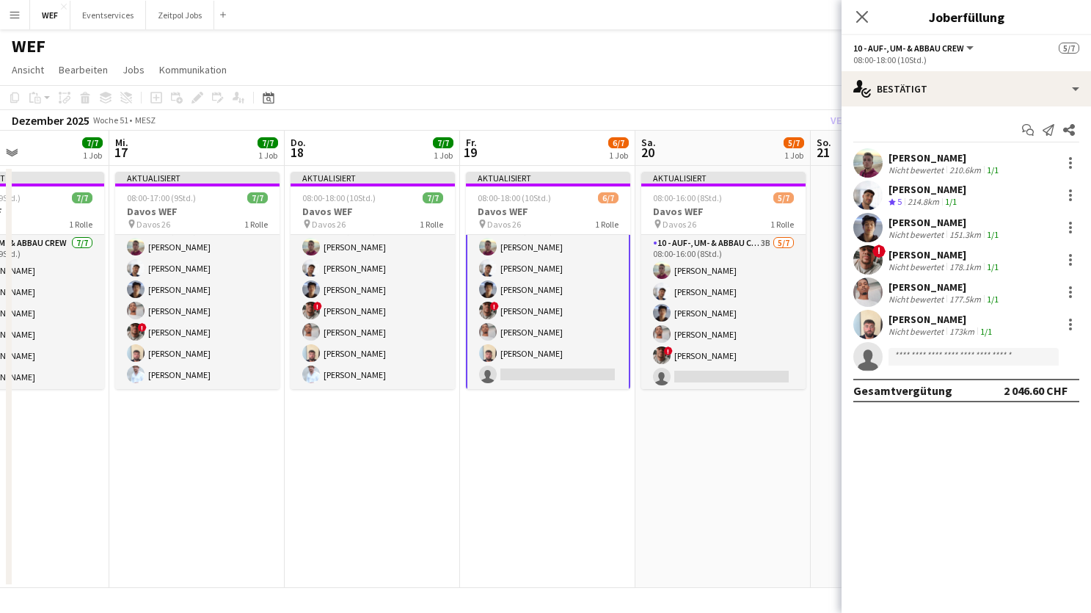
scroll to position [0, 0]
click at [955, 357] on input at bounding box center [973, 357] width 170 height 18
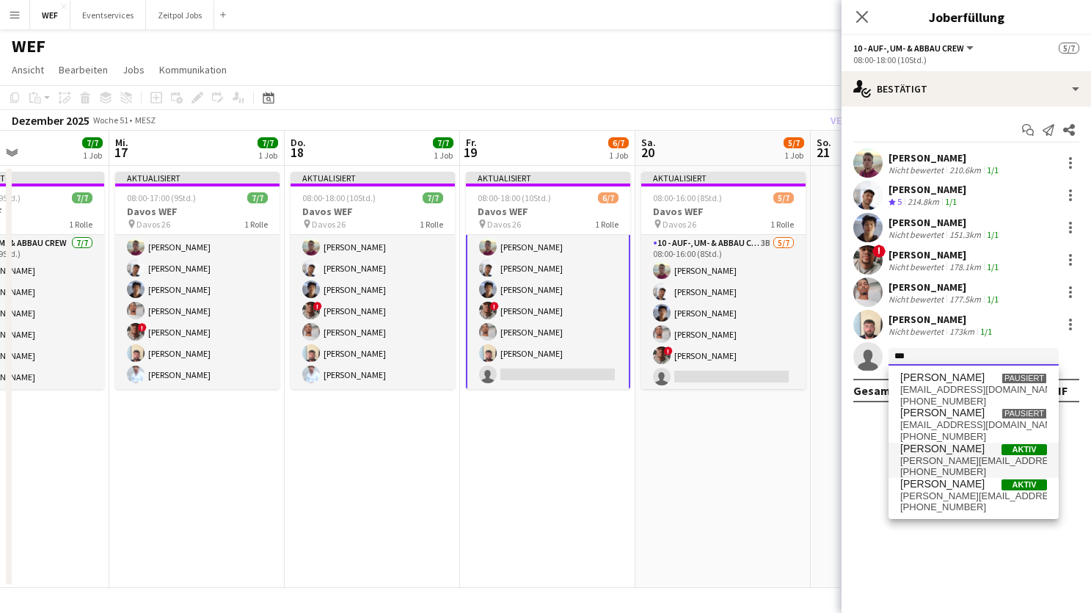
type input "***"
click at [941, 456] on span "[PERSON_NAME][EMAIL_ADDRESS][DOMAIN_NAME]" at bounding box center [973, 461] width 147 height 12
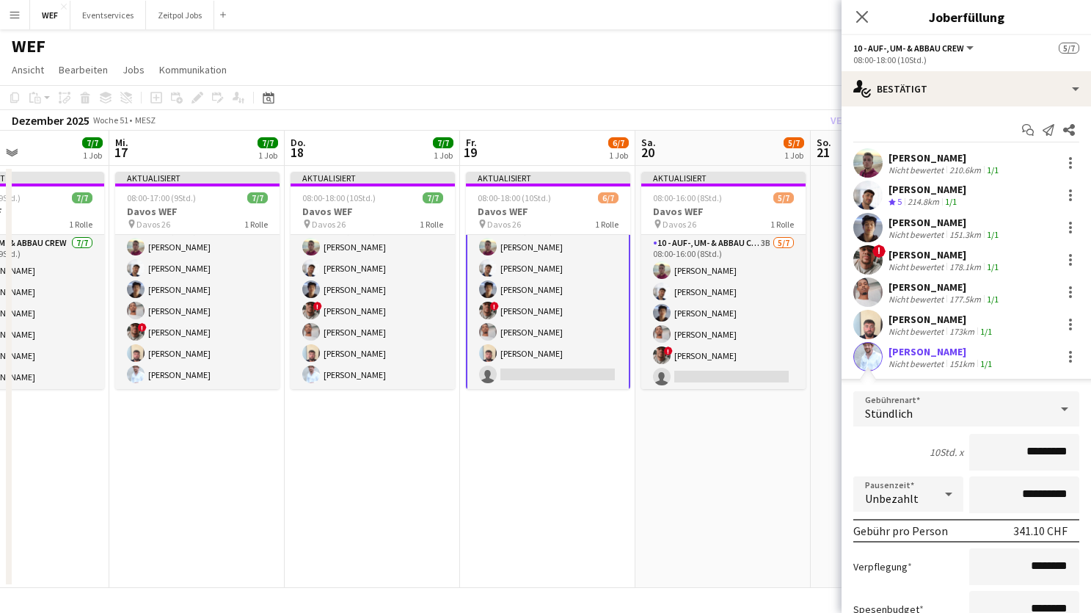
scroll to position [134, 0]
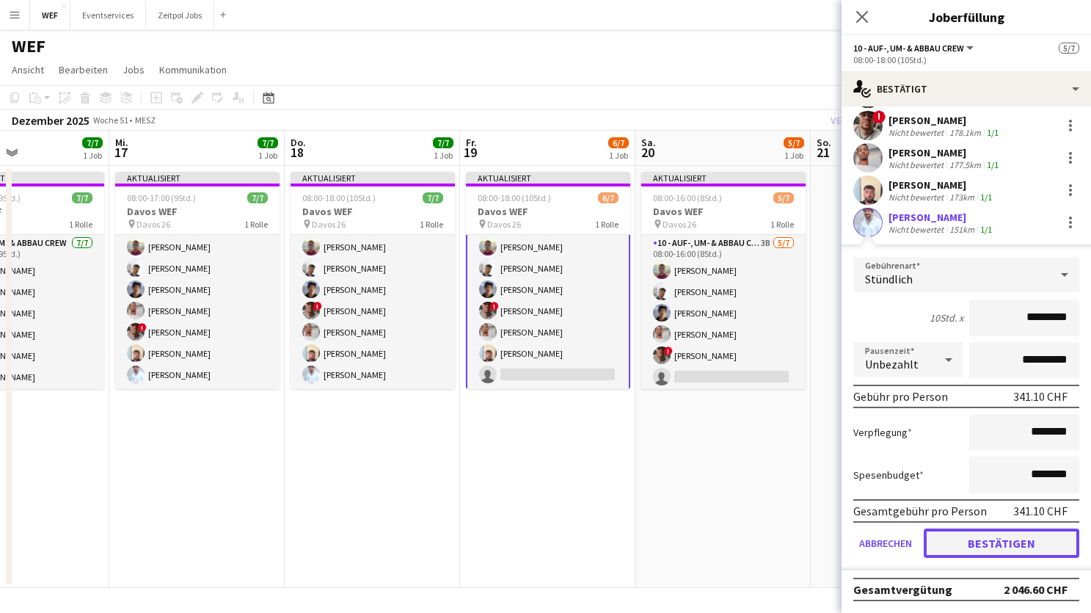
click at [987, 541] on button "Bestätigen" at bounding box center [1002, 542] width 156 height 29
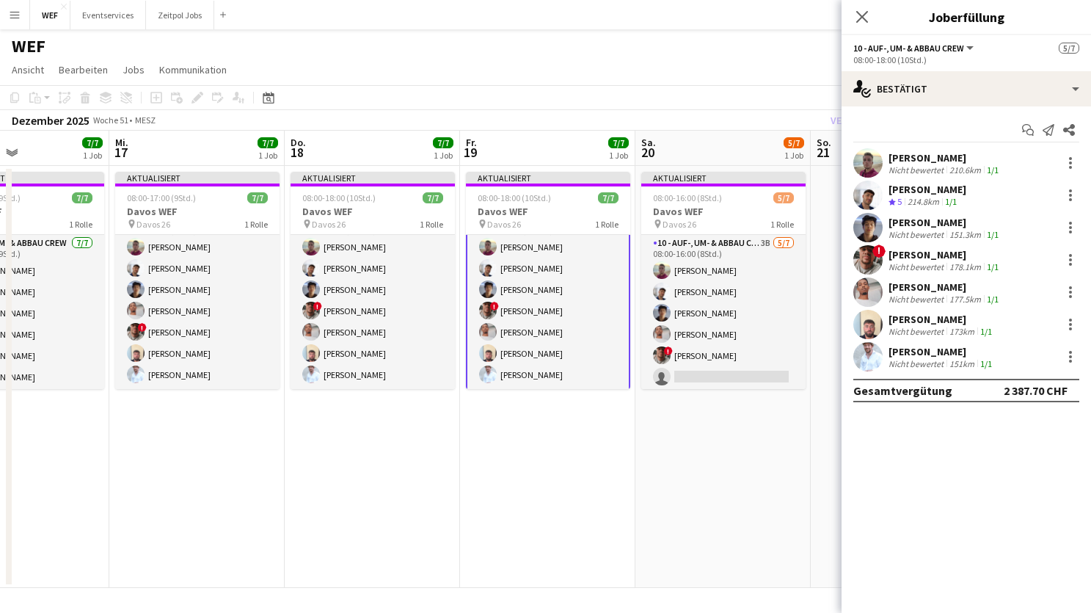
click at [727, 417] on app-date-cell "Aktualisiert 08:00-16:00 (8Std.) 5/7 Davos WEF pin Davos 26 1 Rolle 10 - Auf-, …" at bounding box center [722, 377] width 175 height 422
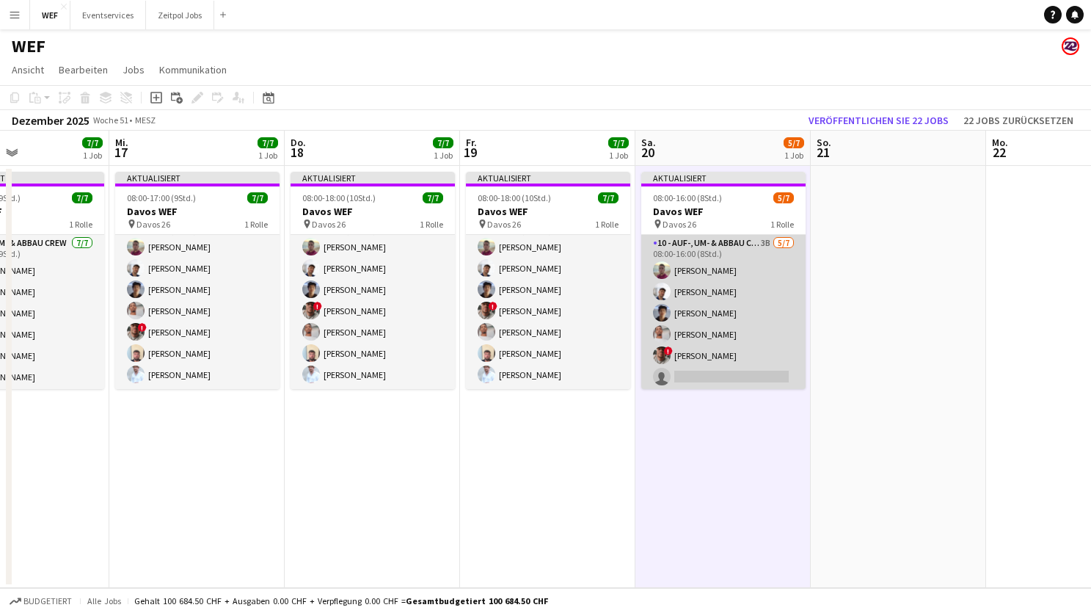
scroll to position [23, 0]
click at [732, 342] on app-card-role "10 - Auf-, Um- & Abbau Crew 3B [DATE] 08:00-16:00 (8Std.) [PERSON_NAME] [PERSON…" at bounding box center [723, 300] width 164 height 178
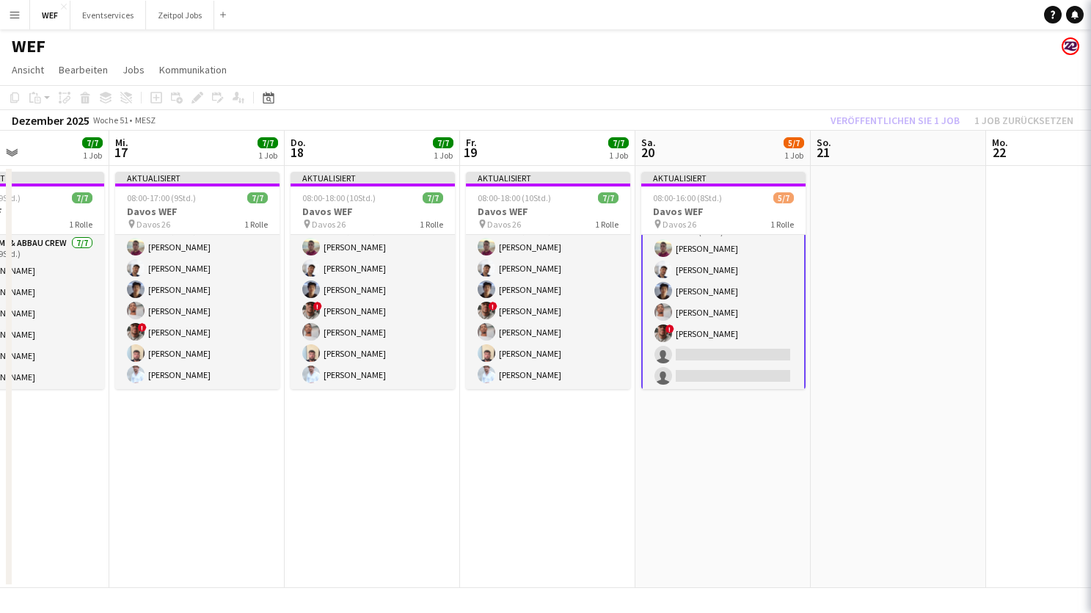
scroll to position [25, 0]
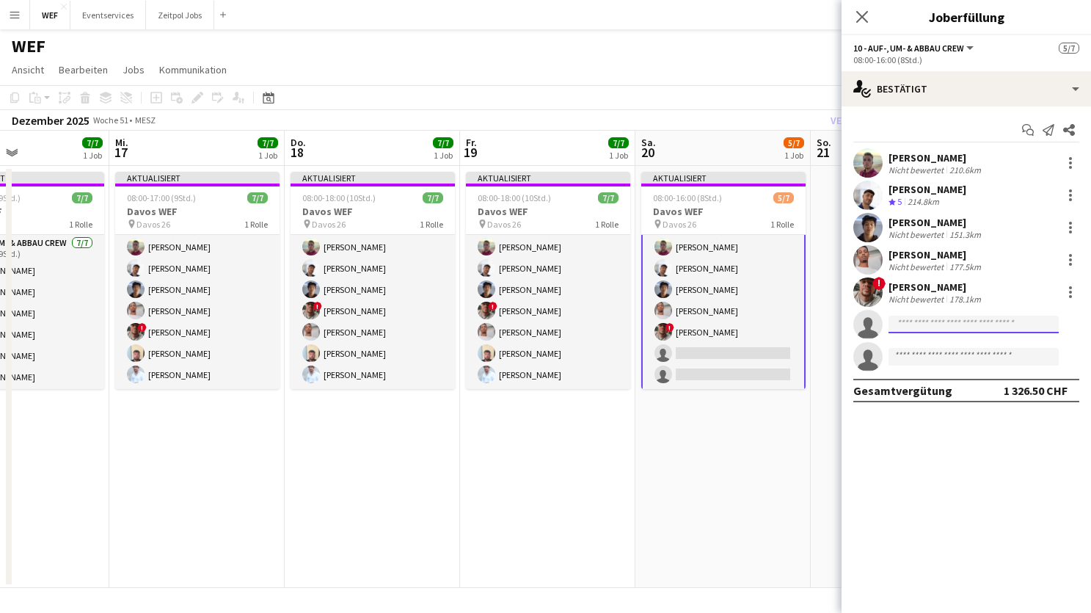
click at [929, 315] on input at bounding box center [973, 324] width 170 height 18
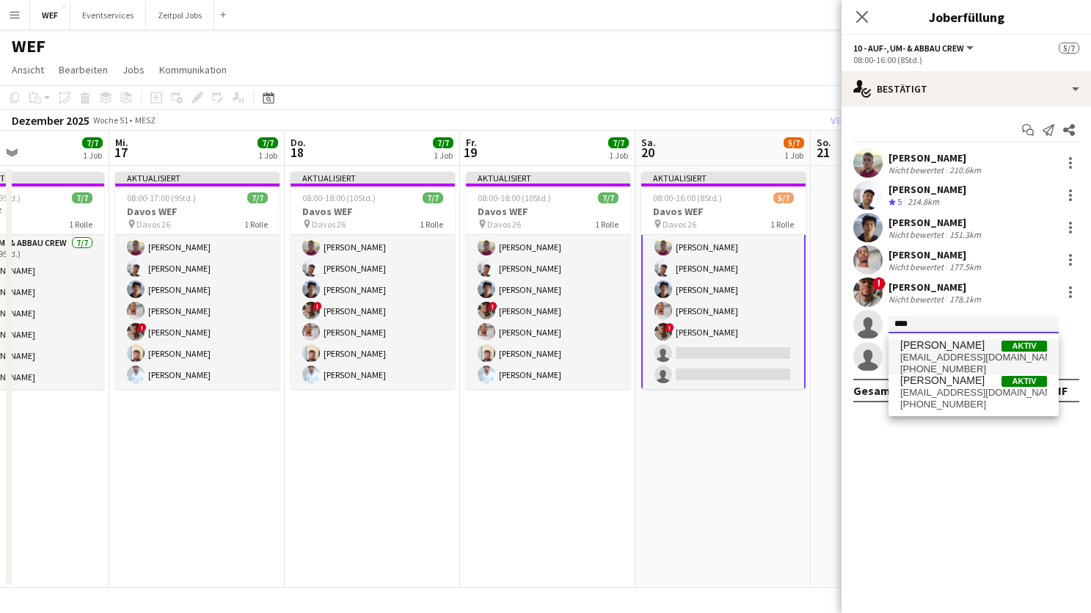
type input "****"
click at [933, 357] on span "[EMAIL_ADDRESS][DOMAIN_NAME]" at bounding box center [973, 357] width 147 height 12
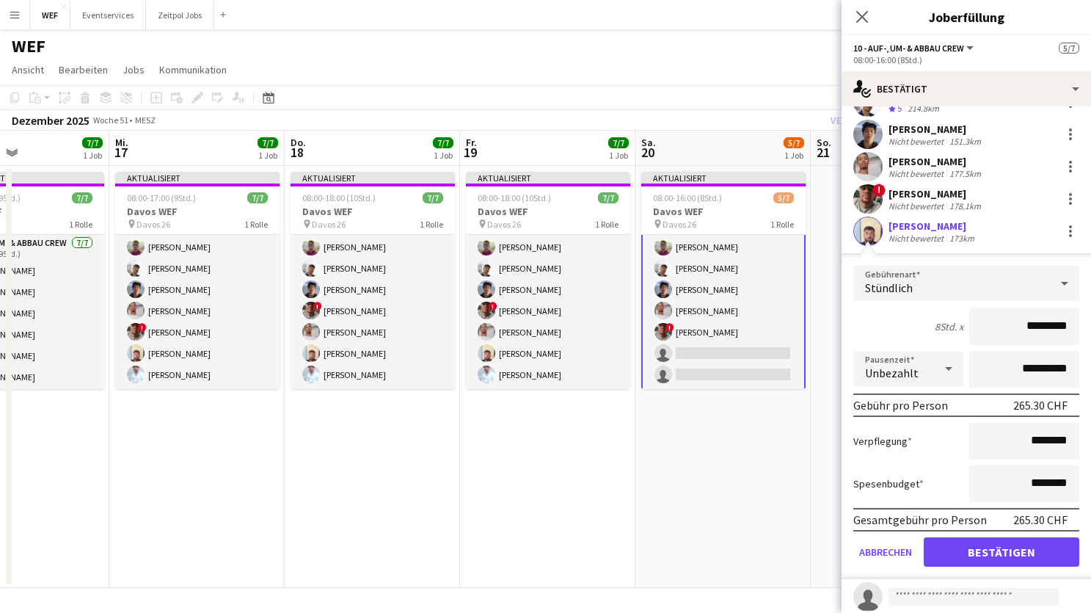
scroll to position [134, 0]
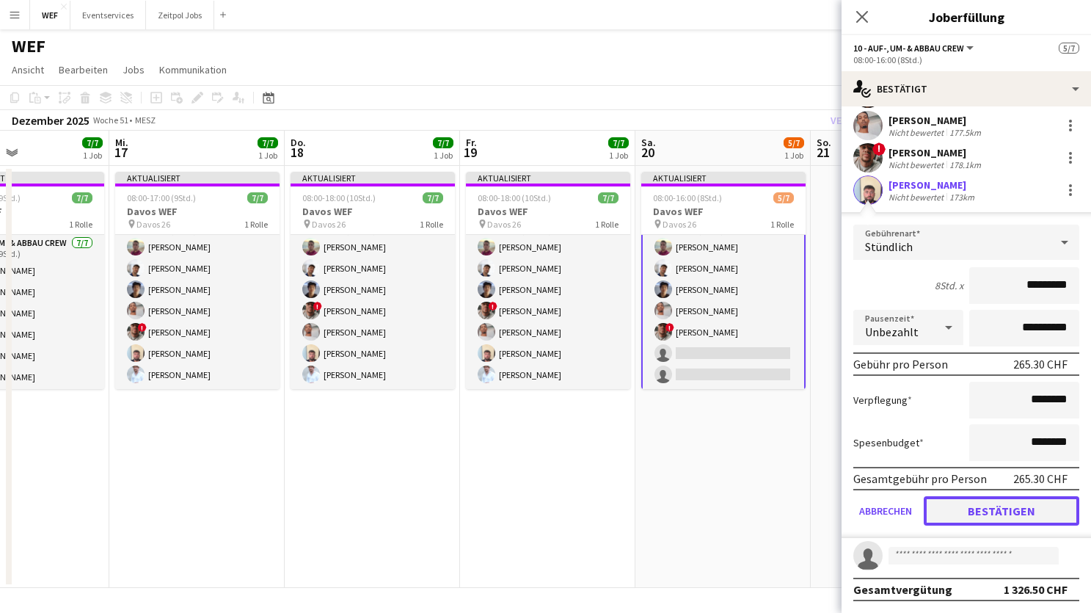
click at [964, 525] on button "Bestätigen" at bounding box center [1002, 510] width 156 height 29
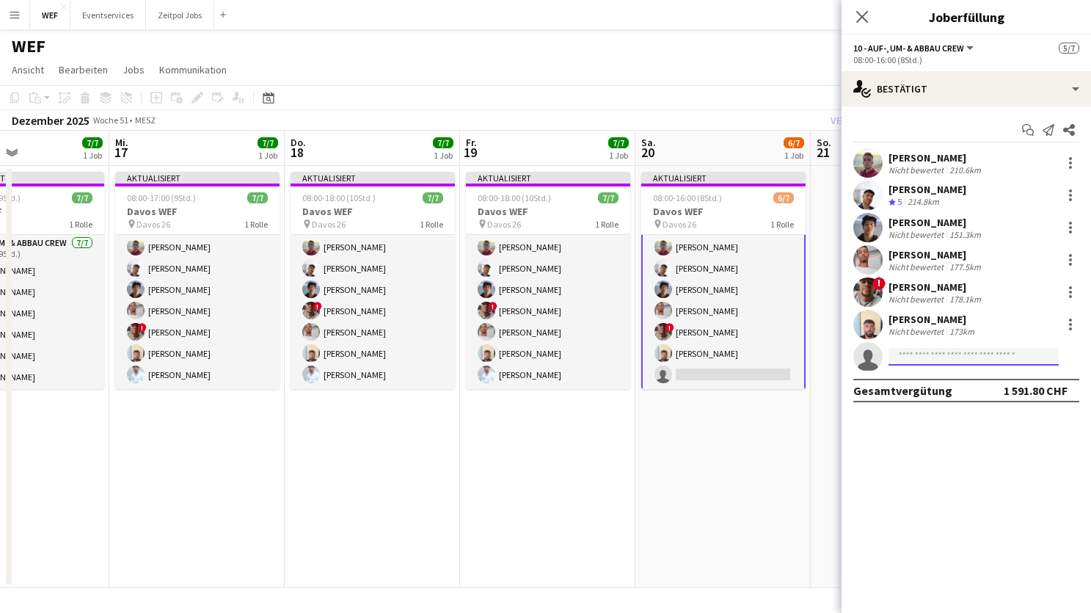
click at [949, 357] on input at bounding box center [973, 357] width 170 height 18
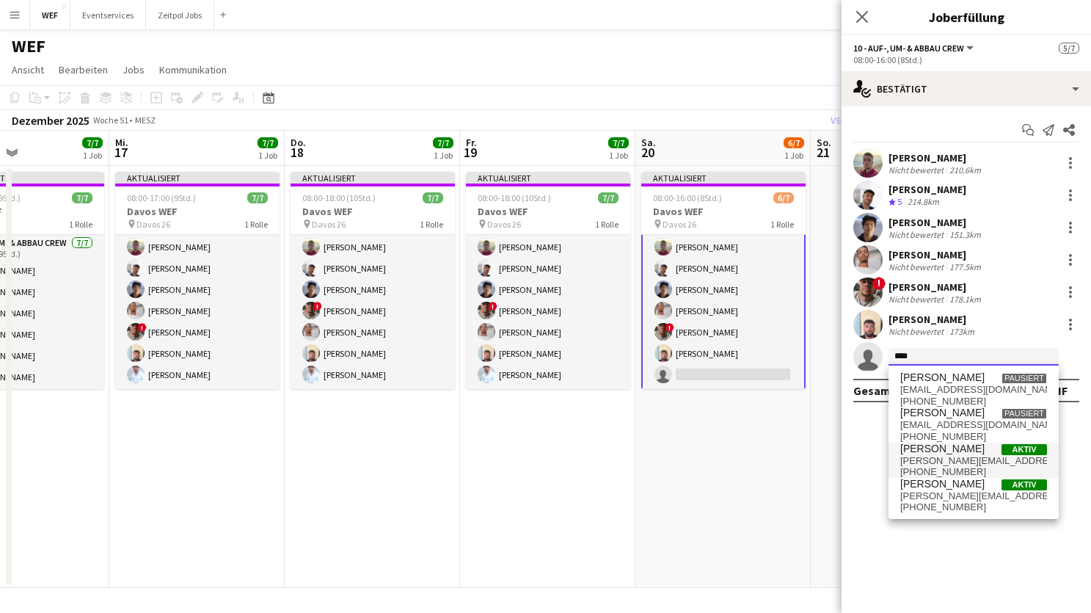
type input "****"
click at [957, 451] on span "[PERSON_NAME]" at bounding box center [942, 448] width 84 height 12
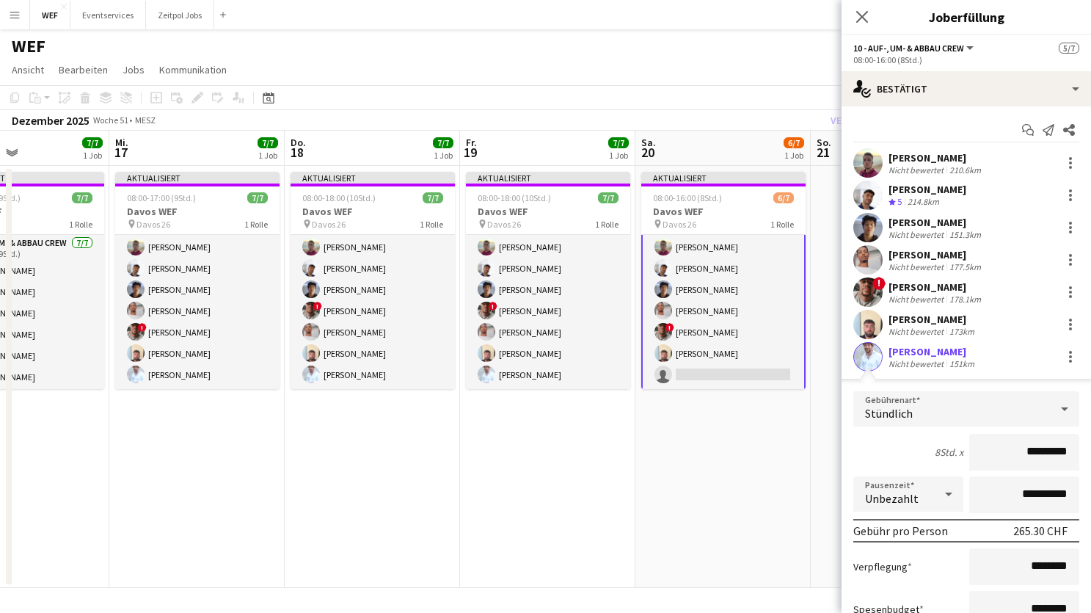
scroll to position [134, 0]
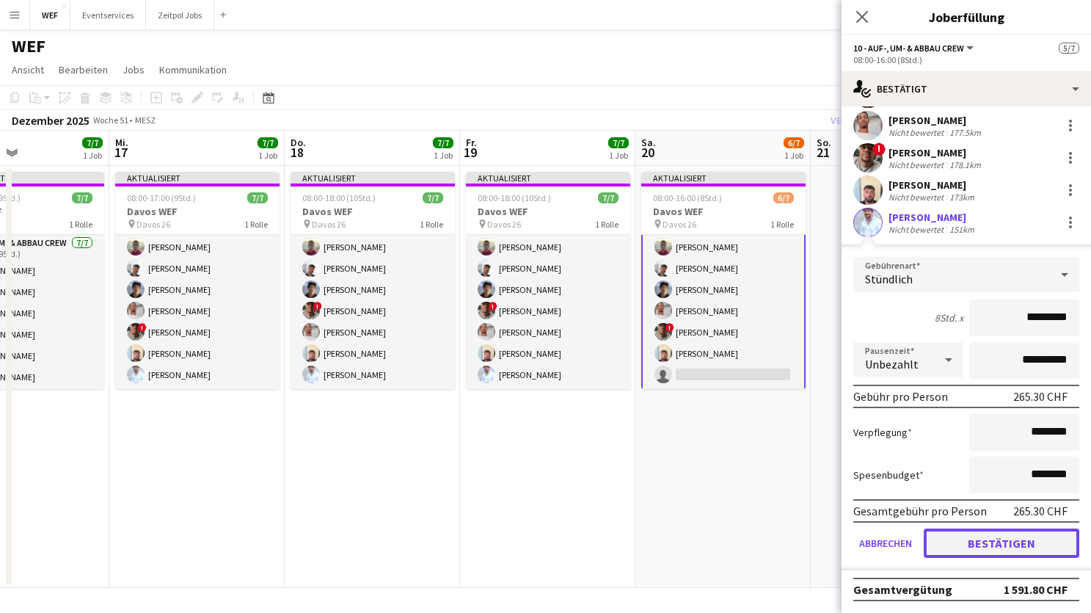
click at [965, 550] on button "Bestätigen" at bounding box center [1002, 542] width 156 height 29
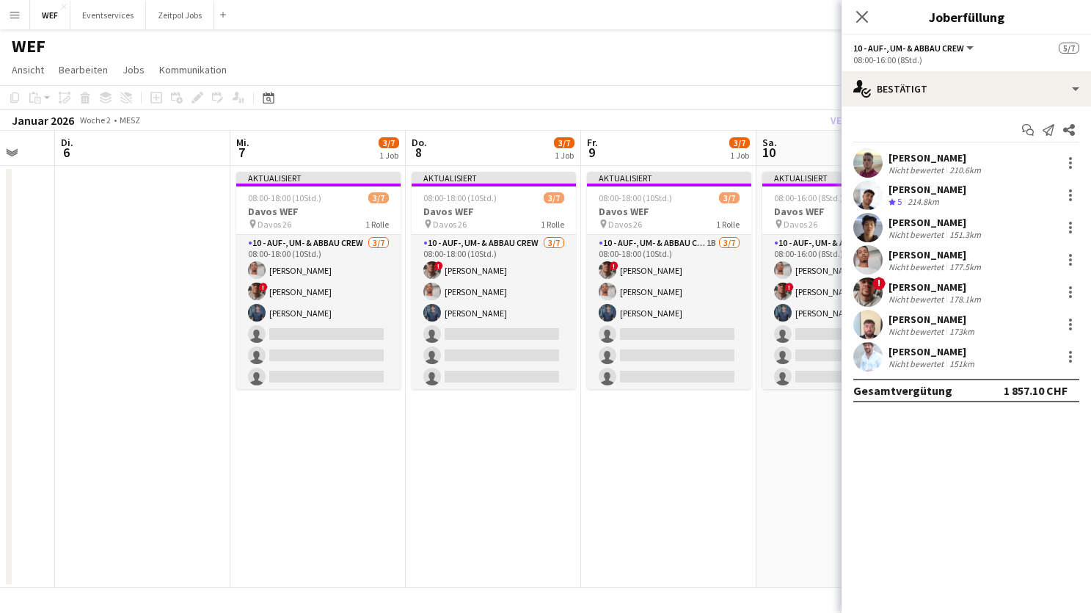
scroll to position [0, 462]
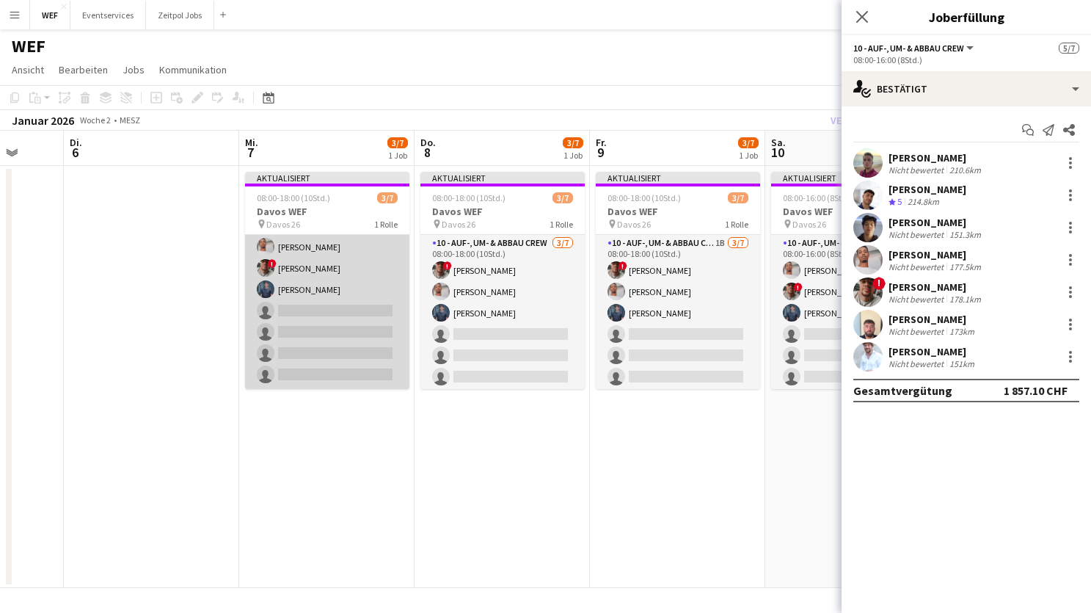
click at [299, 346] on app-card-role "10 - Auf-, Um- & Abbau Crew [DATE] 08:00-18:00 (10Std.) Nahom Frezgi ! [PERSON_…" at bounding box center [327, 300] width 164 height 178
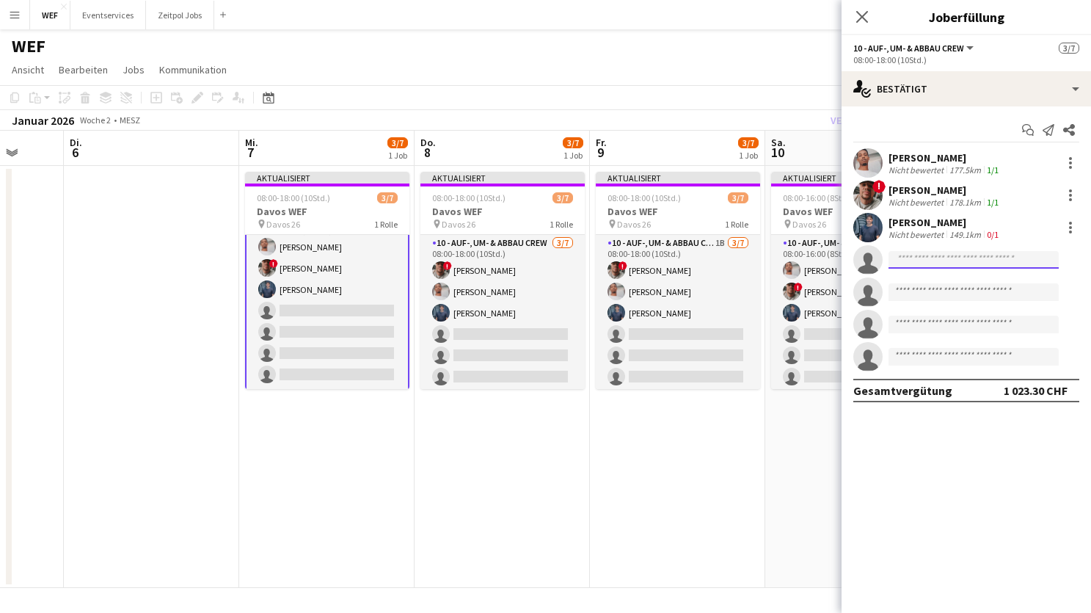
click at [954, 253] on input at bounding box center [973, 260] width 170 height 18
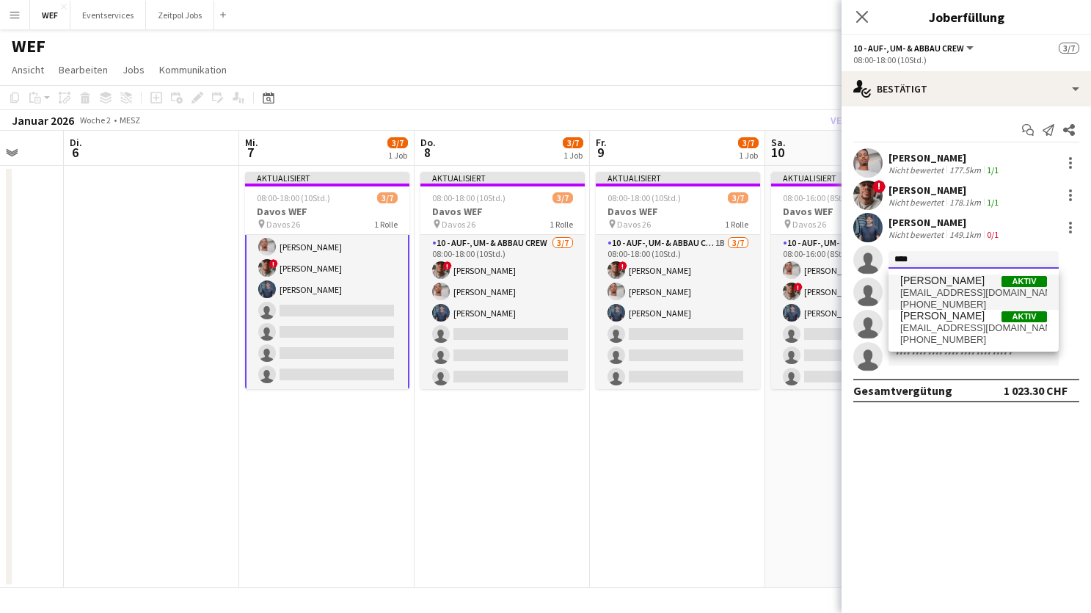
type input "****"
click at [936, 291] on span "[EMAIL_ADDRESS][DOMAIN_NAME]" at bounding box center [973, 293] width 147 height 12
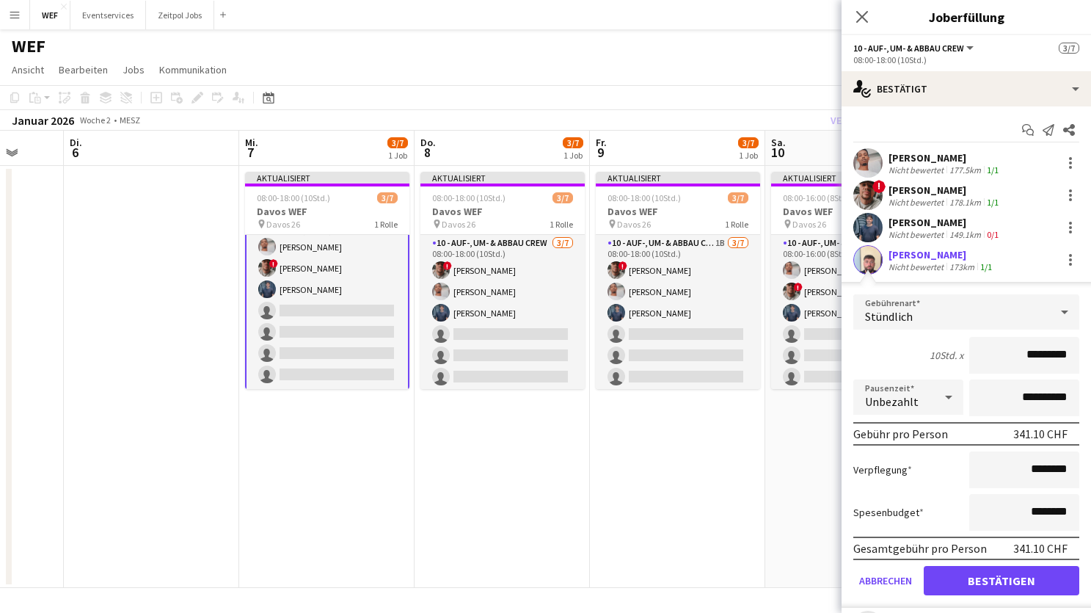
click at [977, 596] on form "**********" at bounding box center [965, 450] width 249 height 313
click at [960, 582] on button "Bestätigen" at bounding box center [1002, 580] width 156 height 29
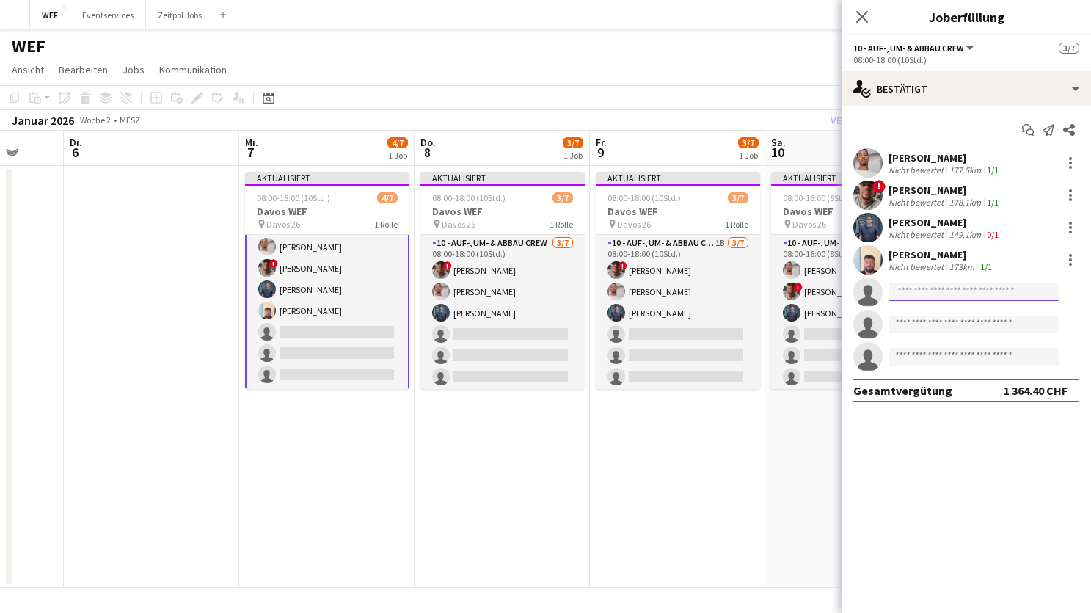
click at [946, 291] on input at bounding box center [973, 292] width 170 height 18
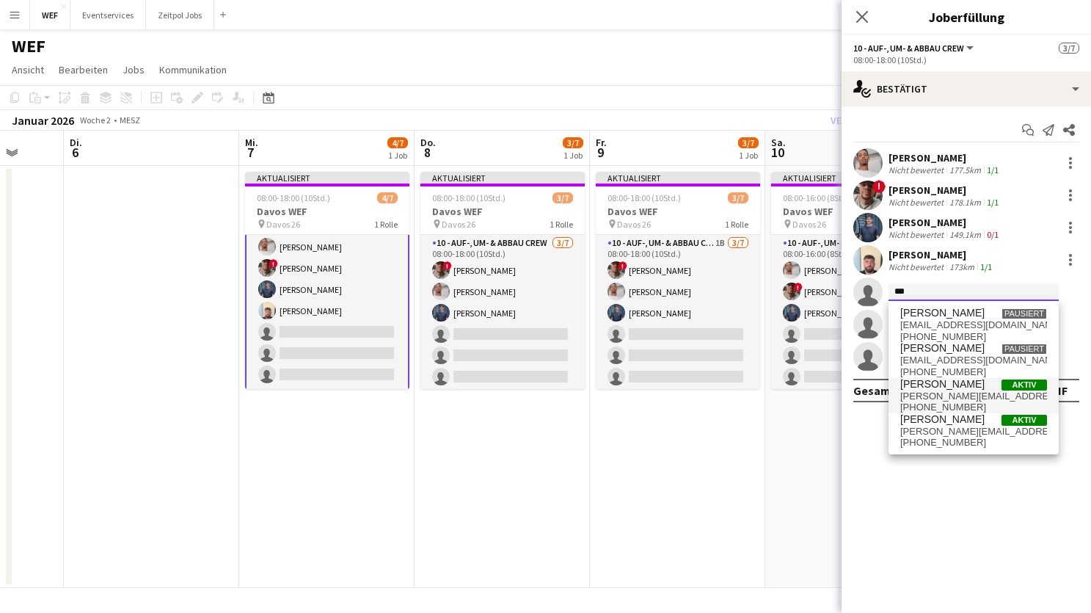
type input "***"
click at [931, 378] on span "[PERSON_NAME]" at bounding box center [942, 384] width 84 height 12
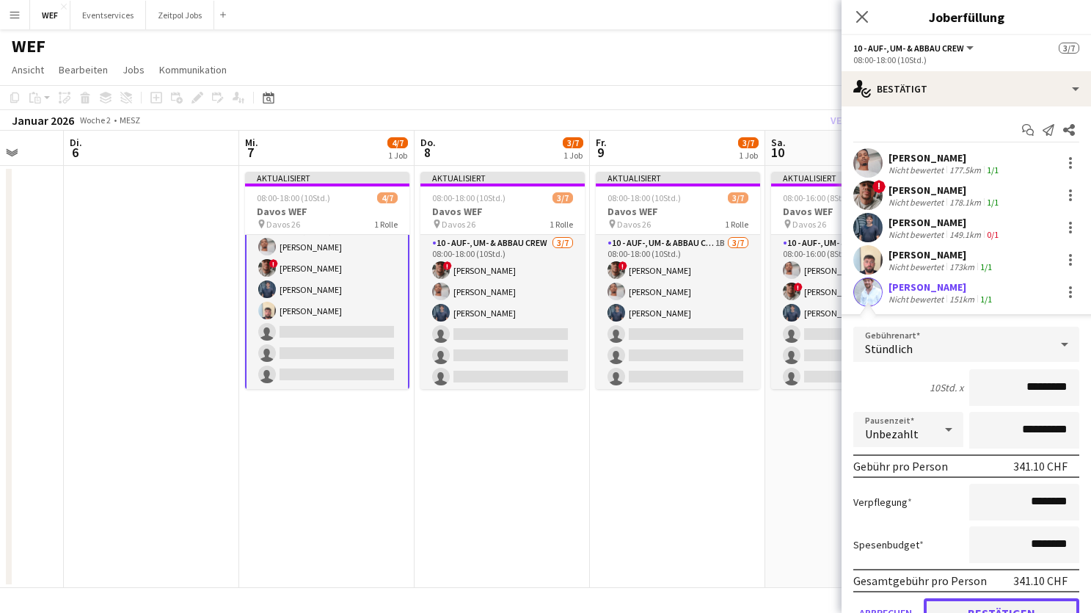
click at [963, 607] on button "Bestätigen" at bounding box center [1002, 612] width 156 height 29
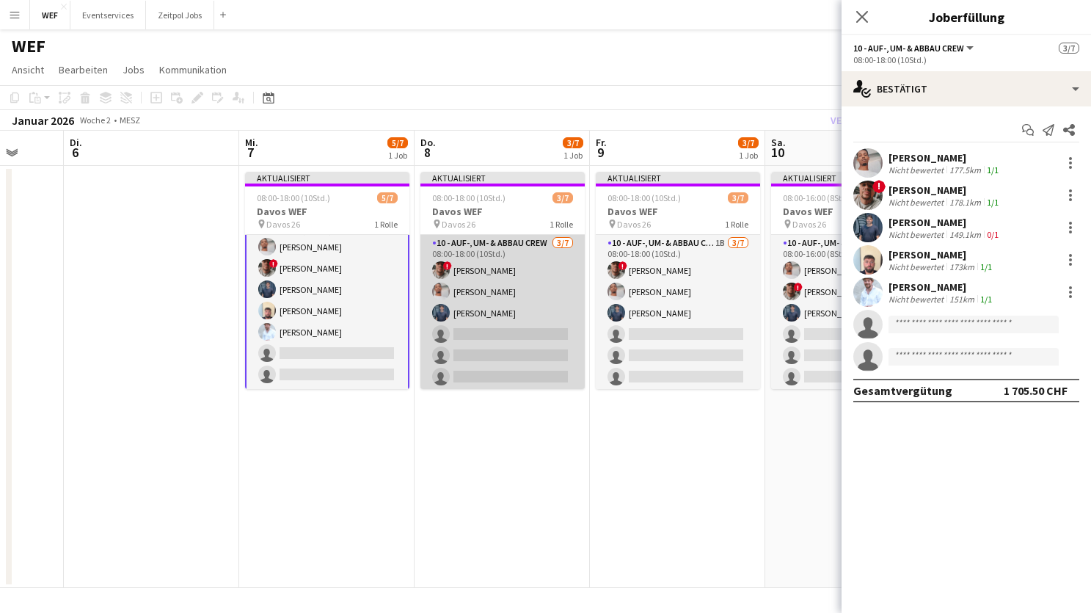
click at [532, 329] on app-card-role "10 - Auf-, Um- & Abbau Crew [DATE] 08:00-18:00 (10Std.) ! [PERSON_NAME] [PERSON…" at bounding box center [502, 324] width 164 height 178
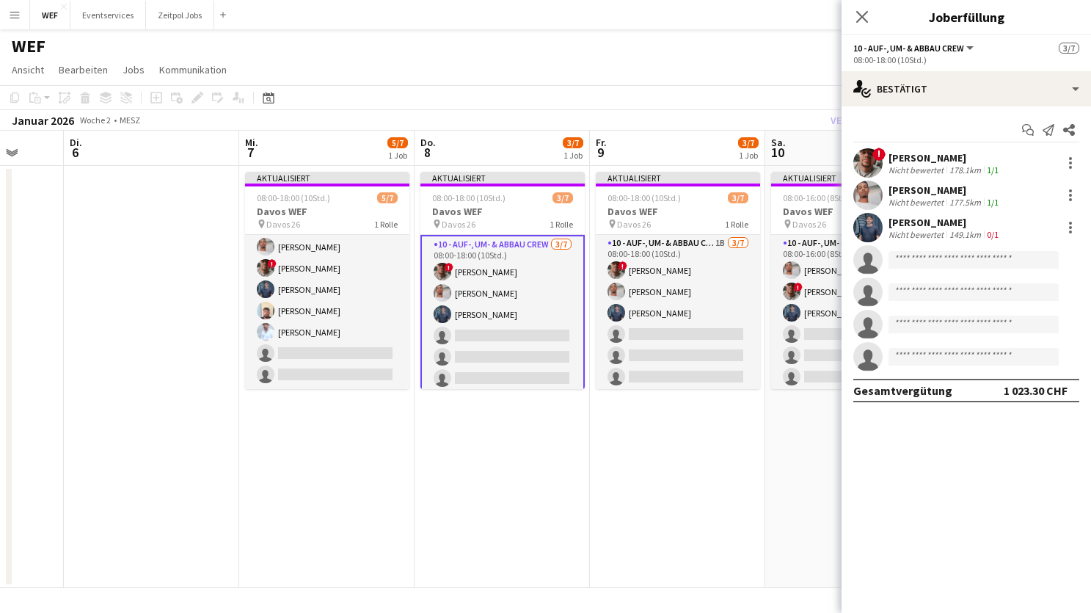
click at [927, 245] on app-invite-slot "single-neutral-actions" at bounding box center [965, 259] width 249 height 29
click at [917, 261] on input at bounding box center [973, 260] width 170 height 18
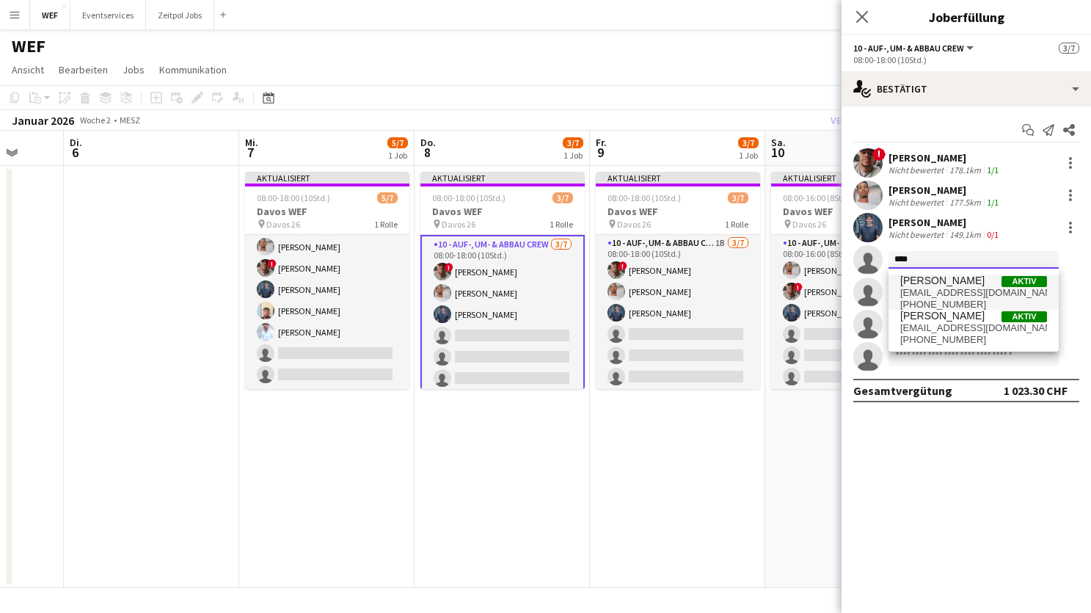
type input "****"
click at [921, 293] on span "[EMAIL_ADDRESS][DOMAIN_NAME]" at bounding box center [973, 293] width 147 height 12
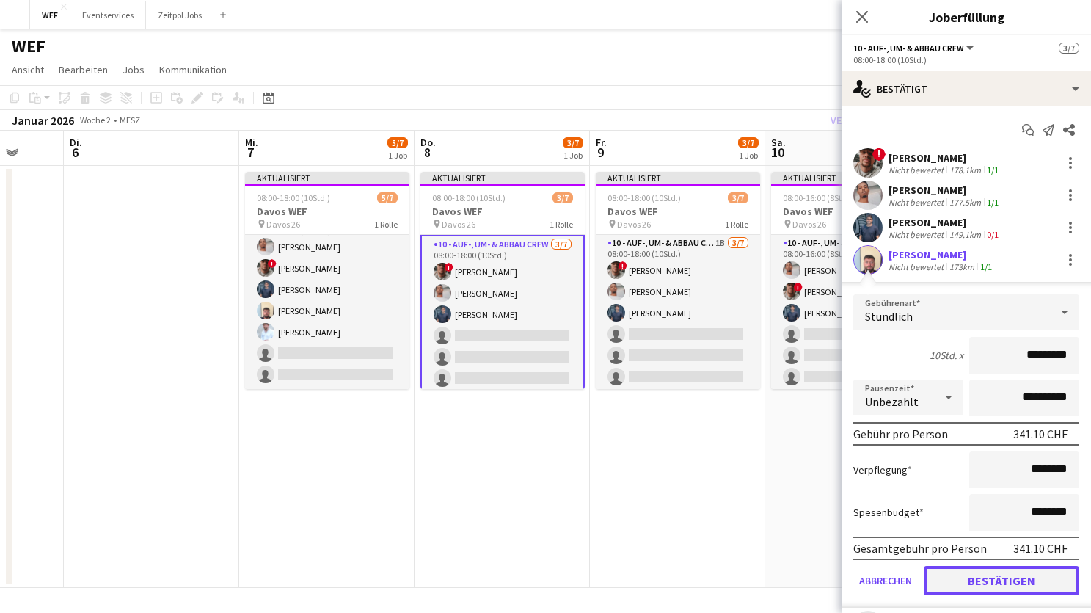
click at [978, 586] on button "Bestätigen" at bounding box center [1002, 580] width 156 height 29
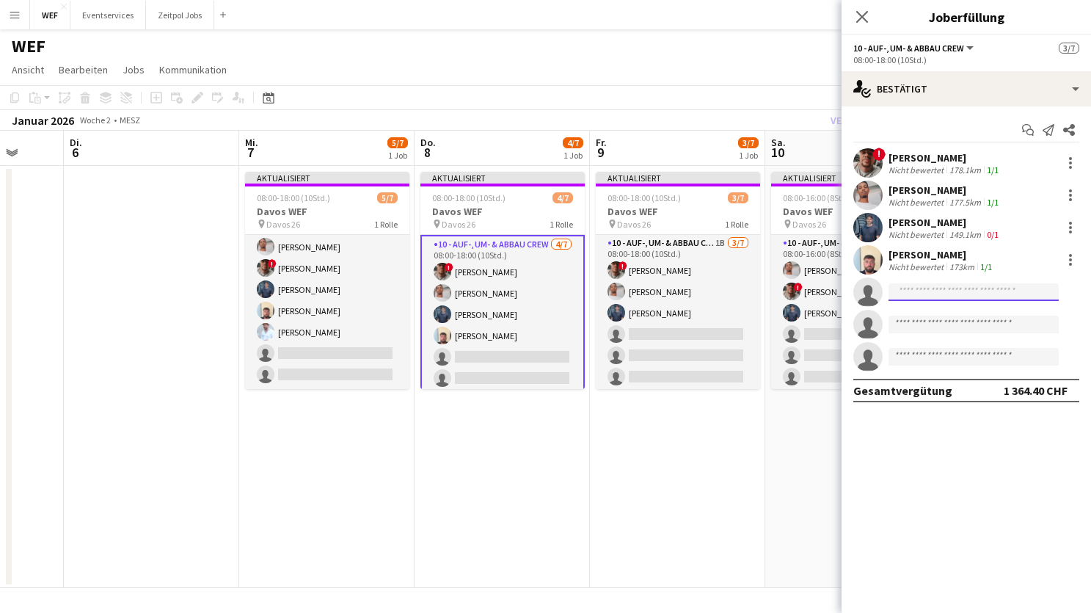
click at [930, 293] on input at bounding box center [973, 292] width 170 height 18
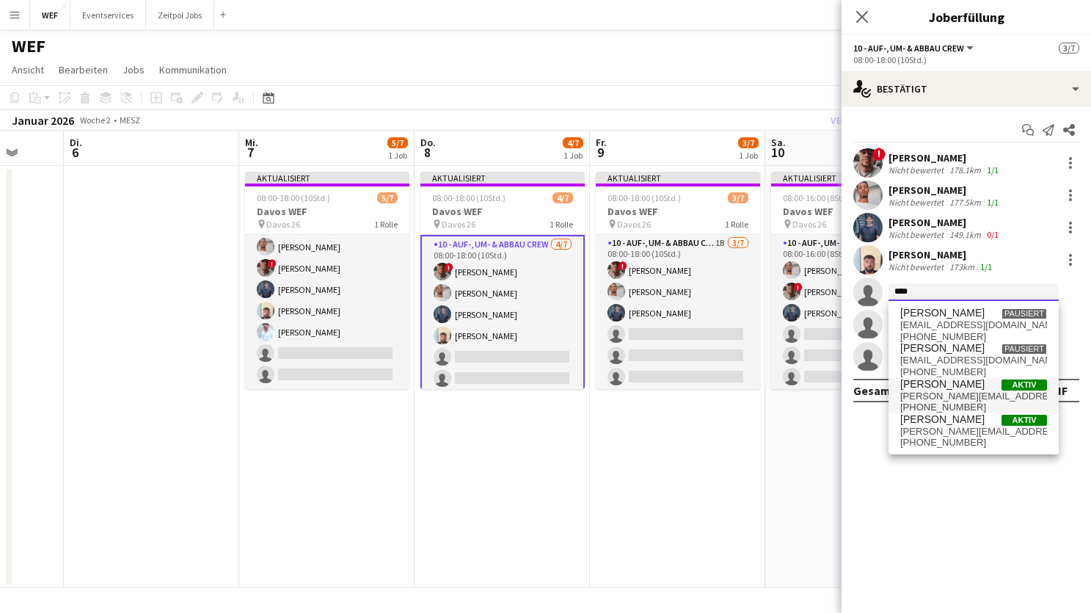
type input "****"
click at [938, 392] on span "[PERSON_NAME][EMAIL_ADDRESS][DOMAIN_NAME]" at bounding box center [973, 396] width 147 height 12
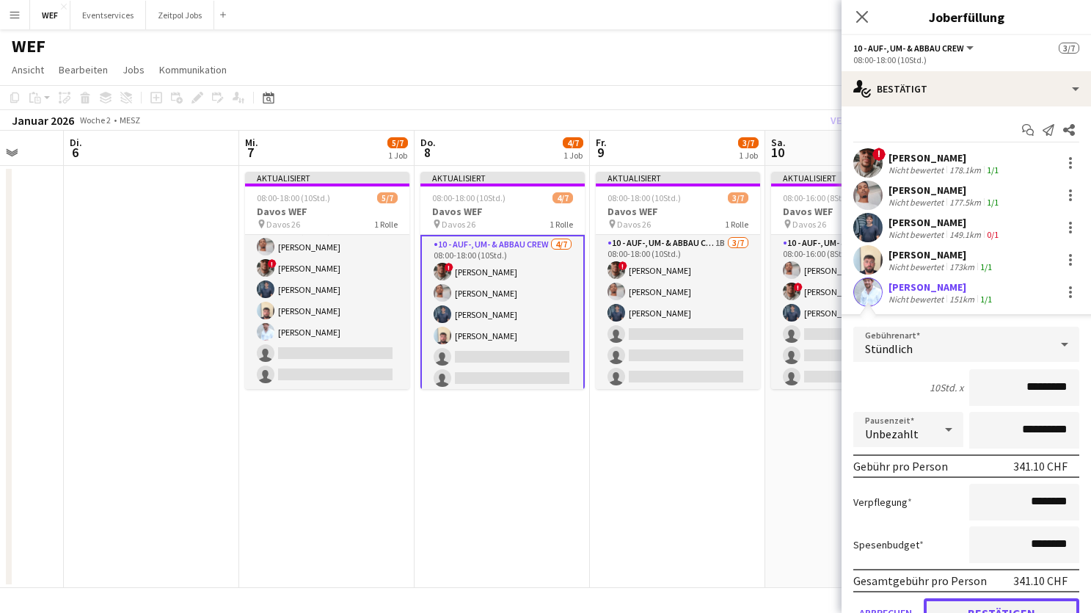
click at [950, 601] on button "Bestätigen" at bounding box center [1002, 612] width 156 height 29
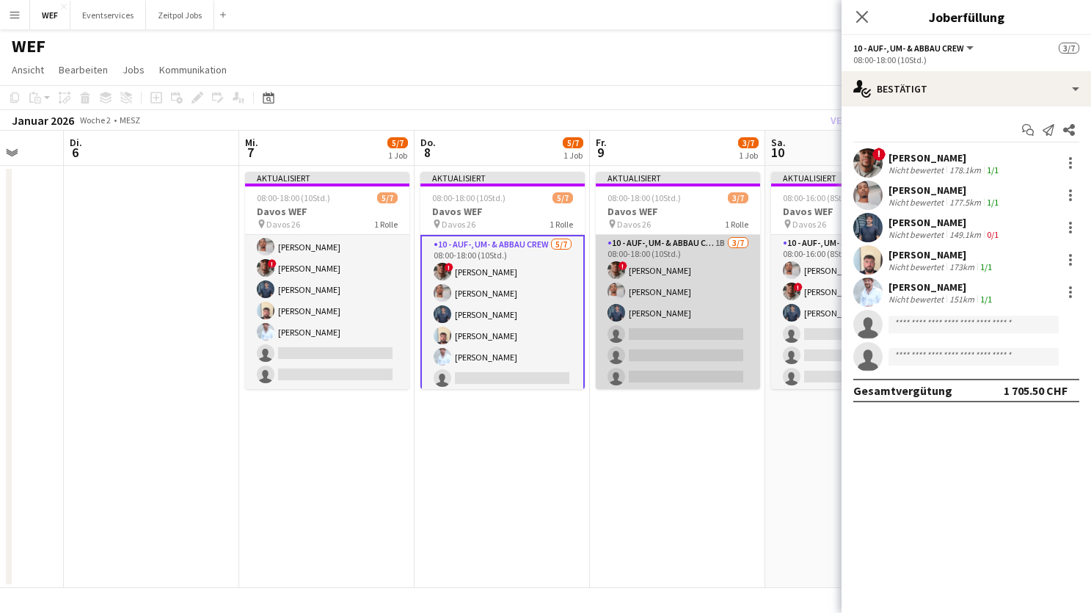
click at [690, 280] on app-card-role "10 - Auf-, Um- & Abbau Crew 1B [DATE] 08:00-18:00 (10Std.) ! [PERSON_NAME] [PER…" at bounding box center [678, 324] width 164 height 178
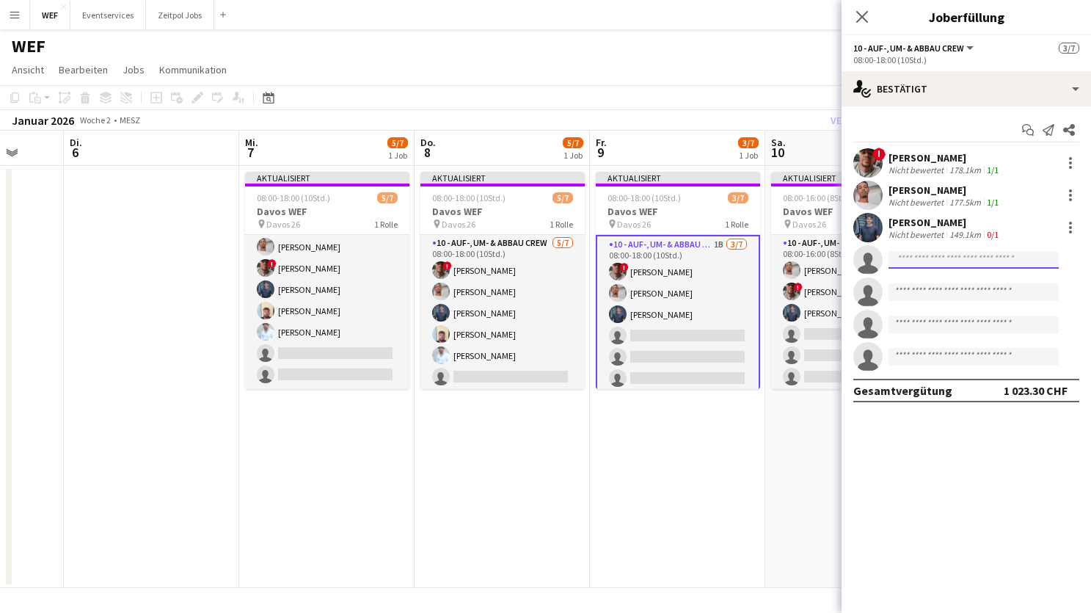
click at [940, 256] on input at bounding box center [973, 260] width 170 height 18
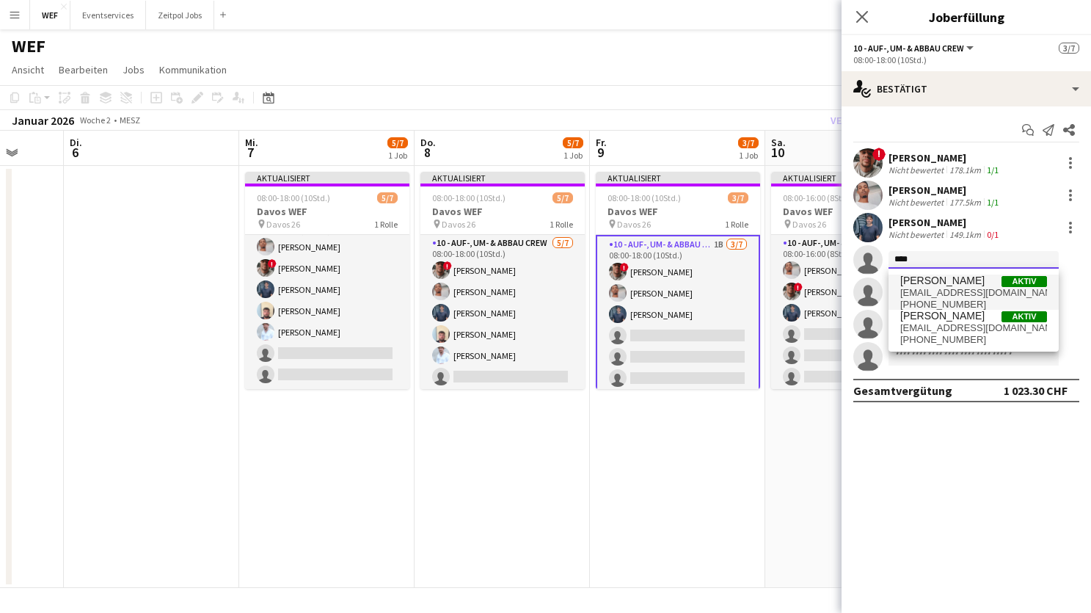
type input "****"
click at [946, 287] on span "[EMAIL_ADDRESS][DOMAIN_NAME]" at bounding box center [973, 293] width 147 height 12
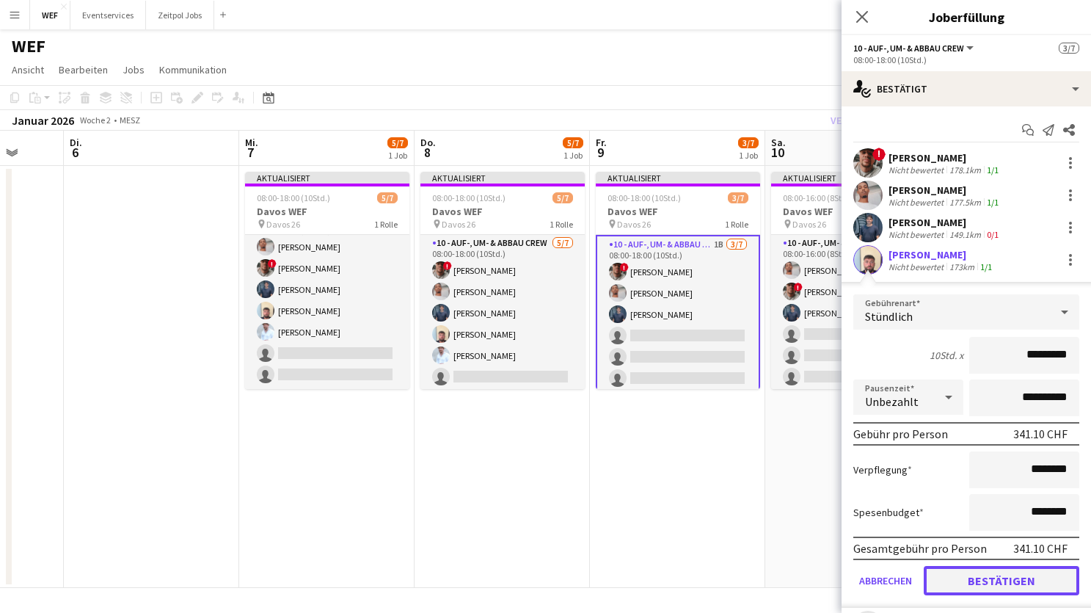
click at [950, 575] on button "Bestätigen" at bounding box center [1002, 580] width 156 height 29
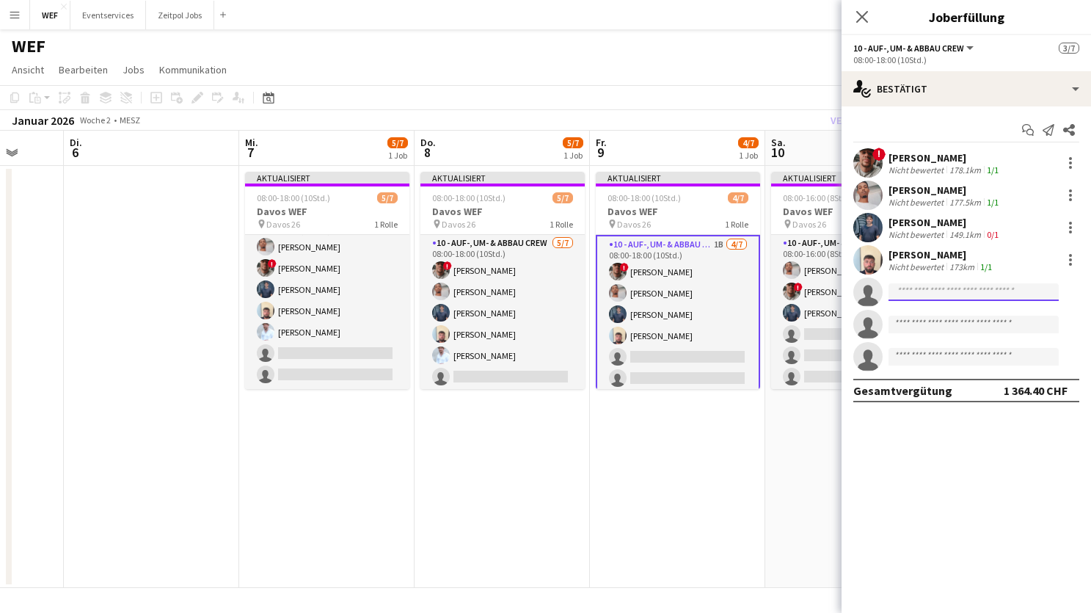
click at [932, 293] on input at bounding box center [973, 292] width 170 height 18
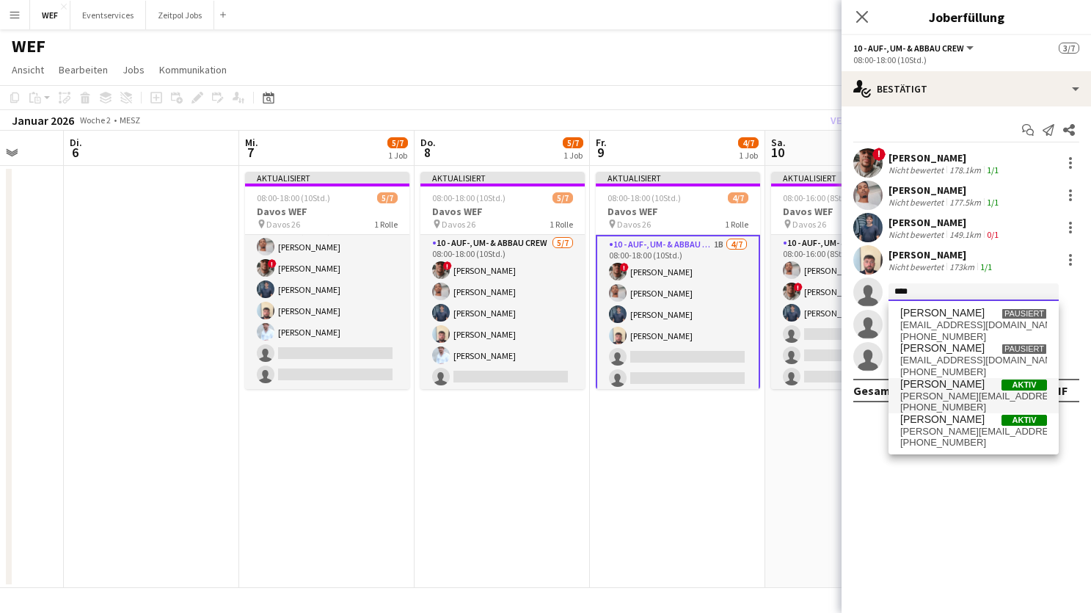
type input "****"
click at [954, 390] on span "[PERSON_NAME][EMAIL_ADDRESS][DOMAIN_NAME]" at bounding box center [973, 396] width 147 height 12
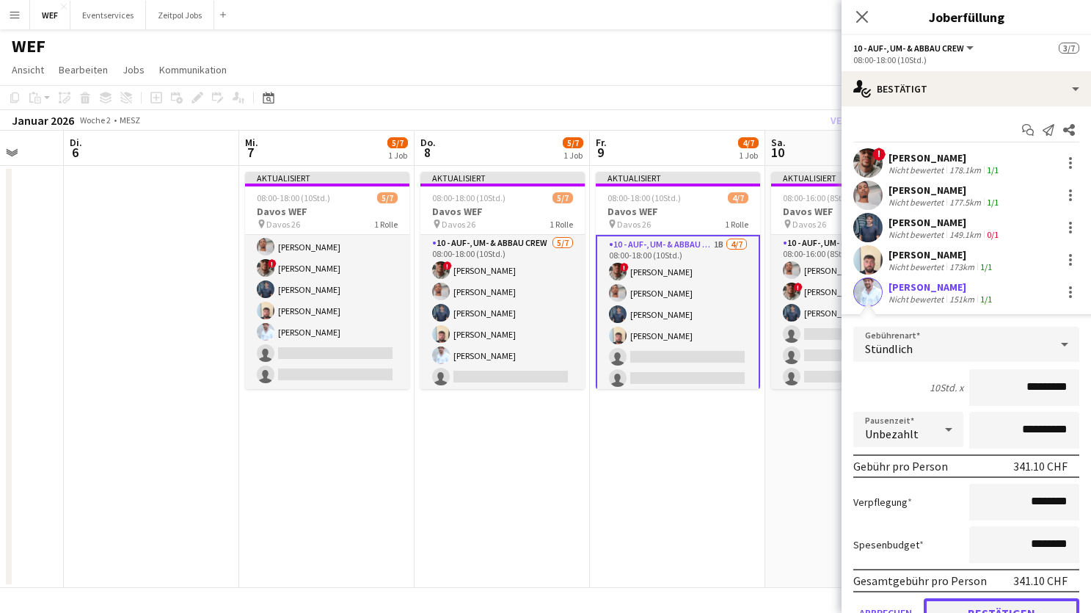
click at [949, 602] on button "Bestätigen" at bounding box center [1002, 612] width 156 height 29
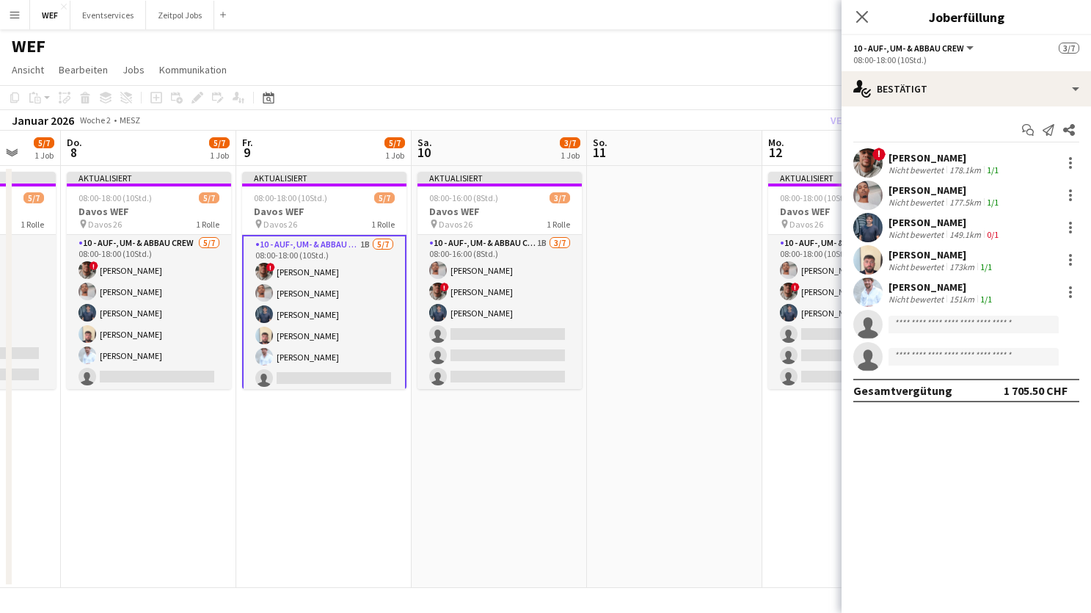
scroll to position [0, 514]
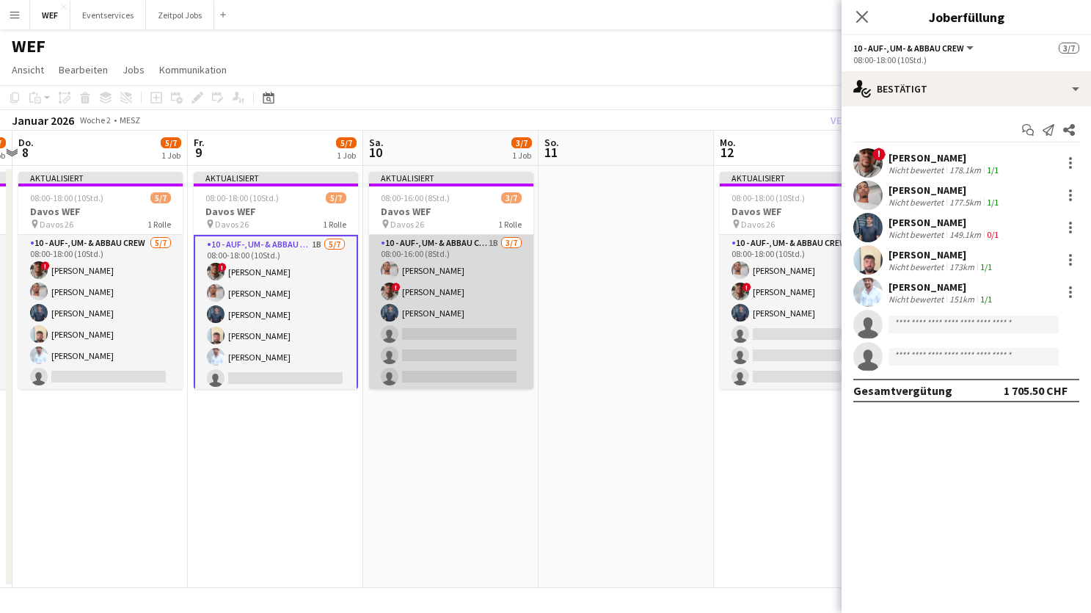
click at [412, 321] on app-card-role "10 - Auf-, Um- & Abbau Crew 1B [DATE] 08:00-16:00 (8Std.) Nahom Frezgi ! [PERSO…" at bounding box center [451, 324] width 164 height 178
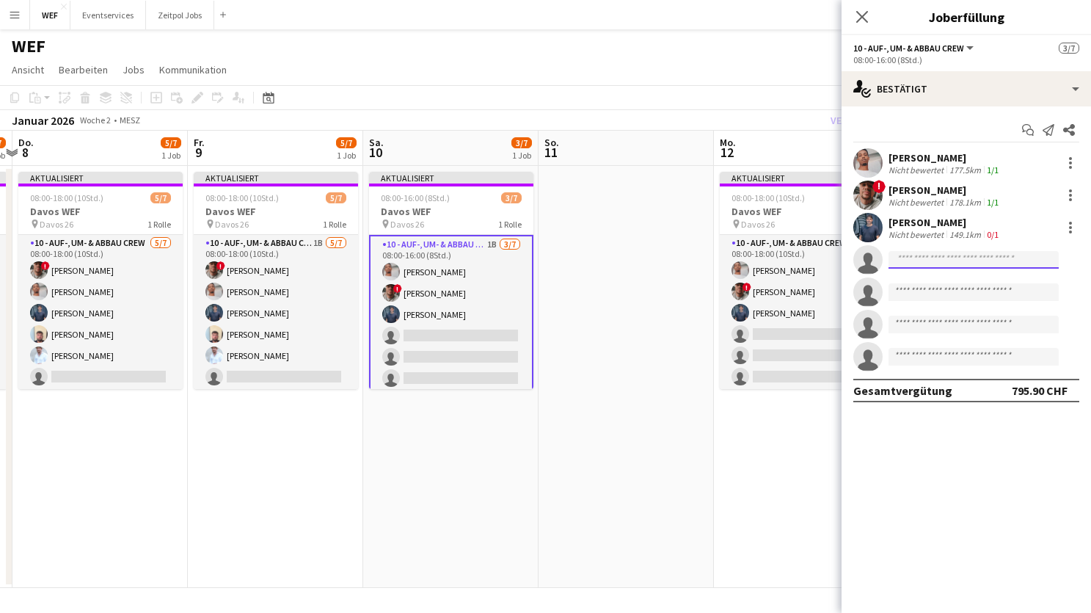
click at [977, 260] on input at bounding box center [973, 260] width 170 height 18
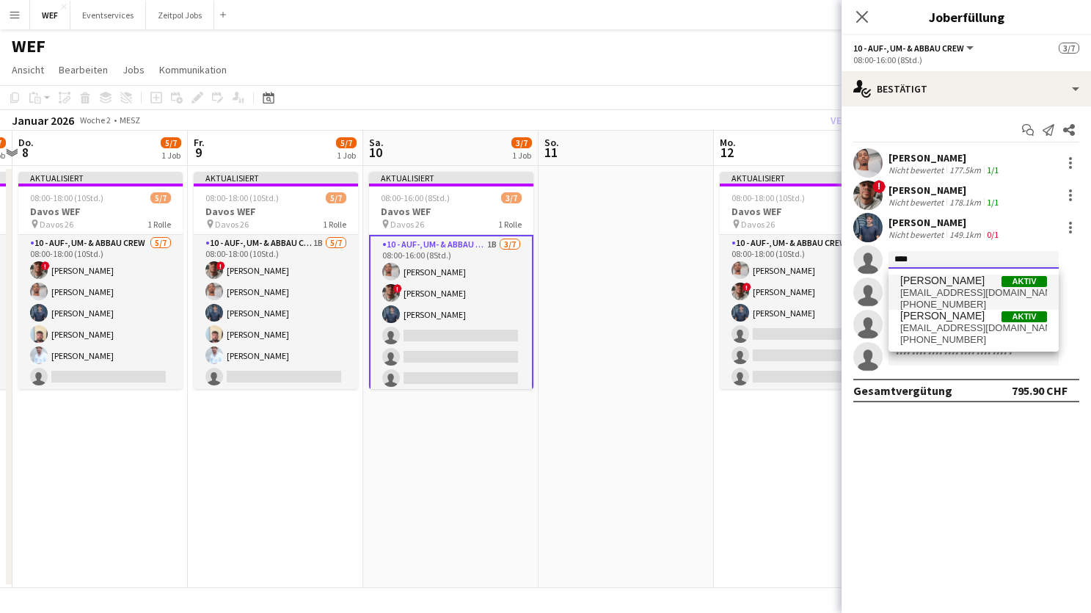
type input "****"
click at [927, 299] on span "[PHONE_NUMBER]" at bounding box center [973, 305] width 147 height 12
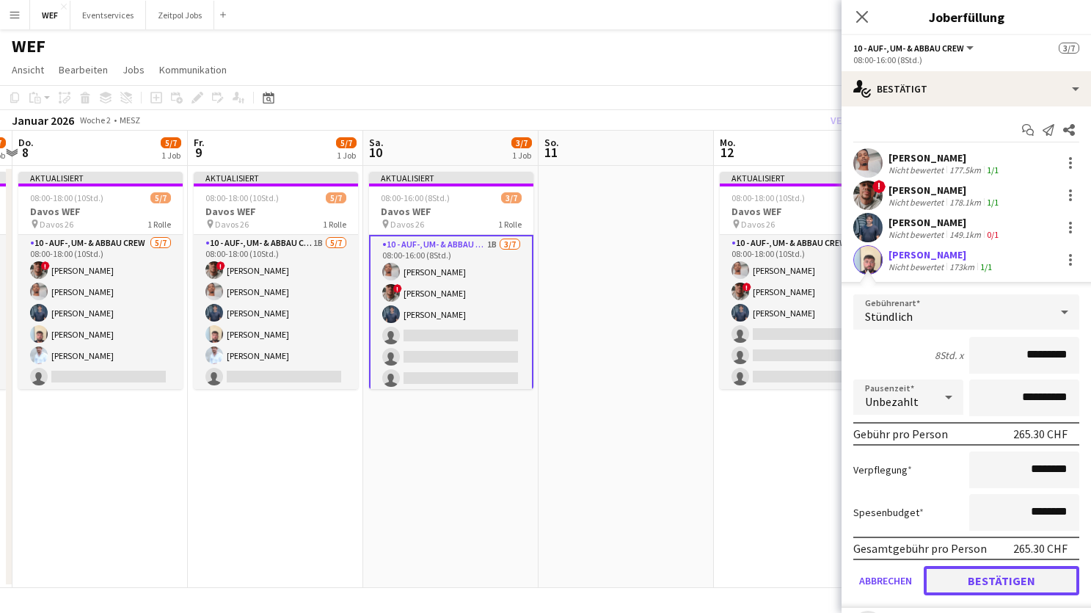
click at [984, 578] on button "Bestätigen" at bounding box center [1002, 580] width 156 height 29
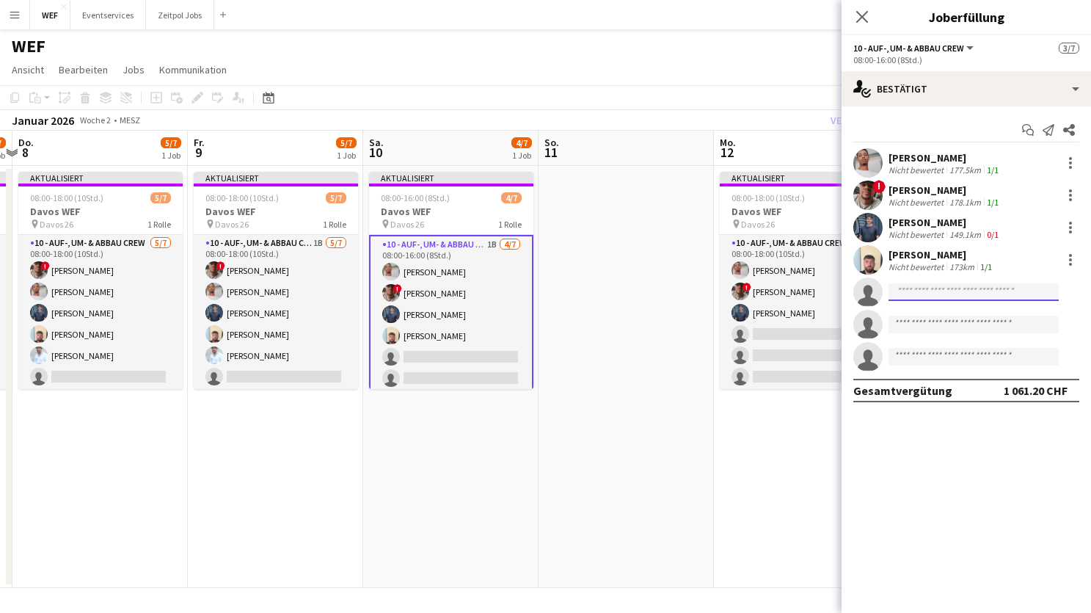
click at [954, 283] on input at bounding box center [973, 292] width 170 height 18
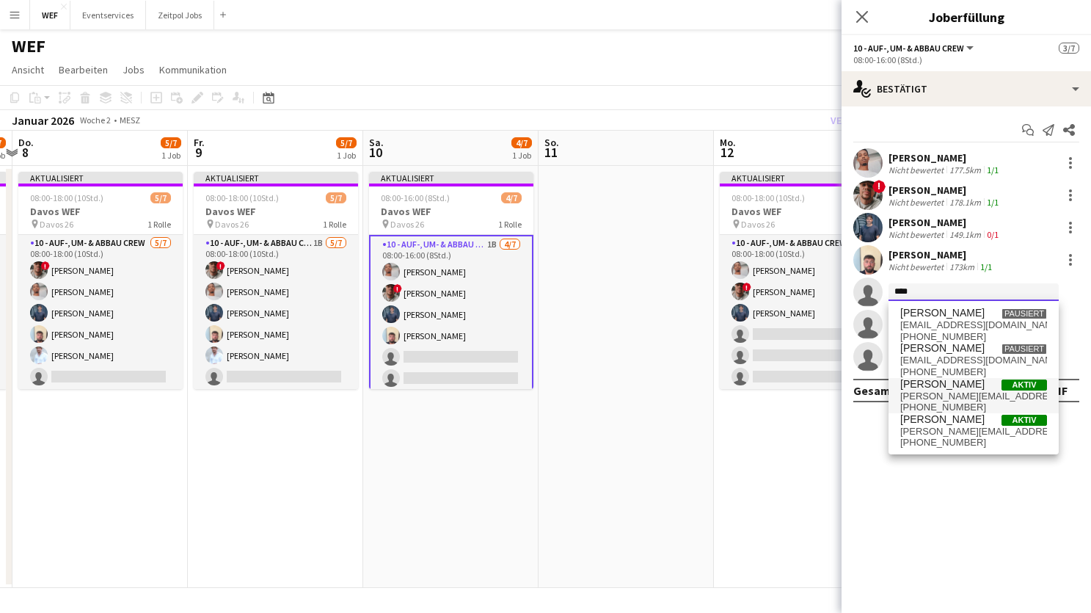
type input "****"
click at [932, 392] on span "[PERSON_NAME][EMAIL_ADDRESS][DOMAIN_NAME]" at bounding box center [973, 396] width 147 height 12
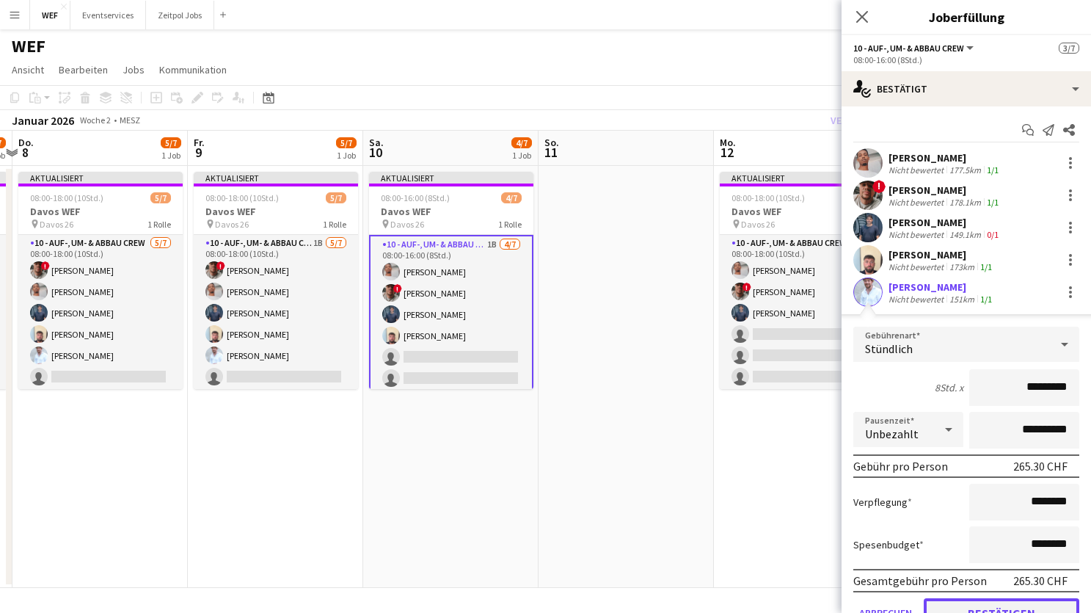
click at [994, 604] on button "Bestätigen" at bounding box center [1002, 612] width 156 height 29
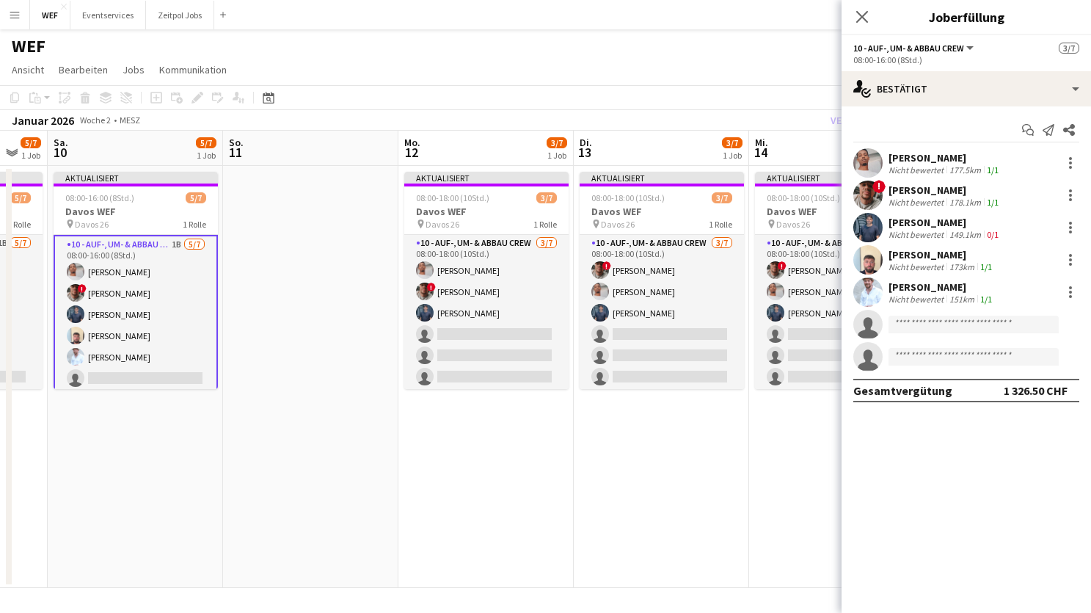
scroll to position [0, 504]
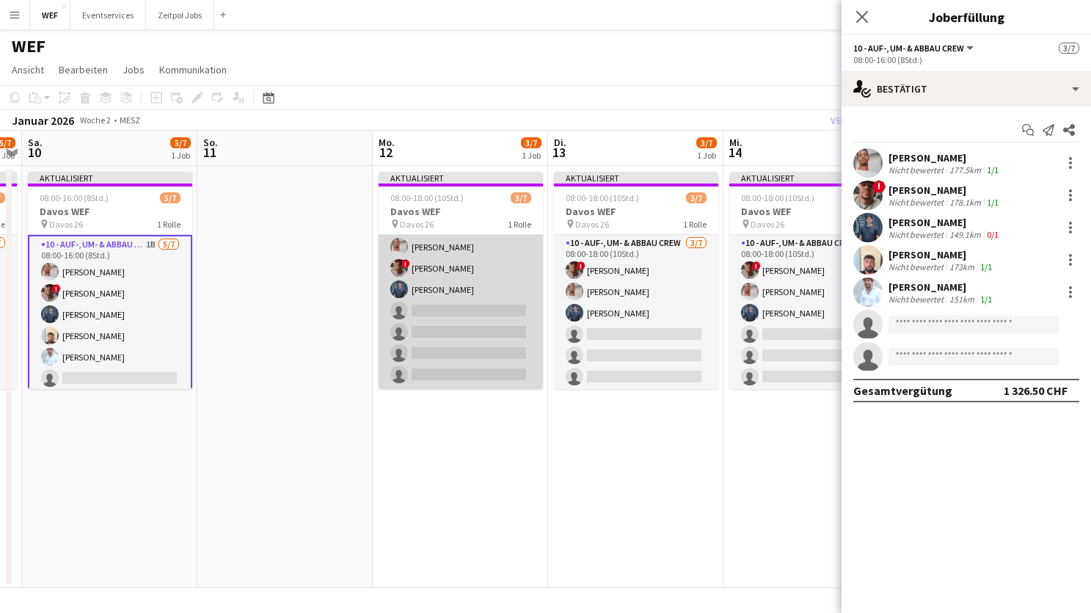
click at [516, 330] on app-card-role "10 - Auf-, Um- & Abbau Crew [DATE] 08:00-18:00 (10Std.) Nahom Frezgi ! [PERSON_…" at bounding box center [461, 300] width 164 height 178
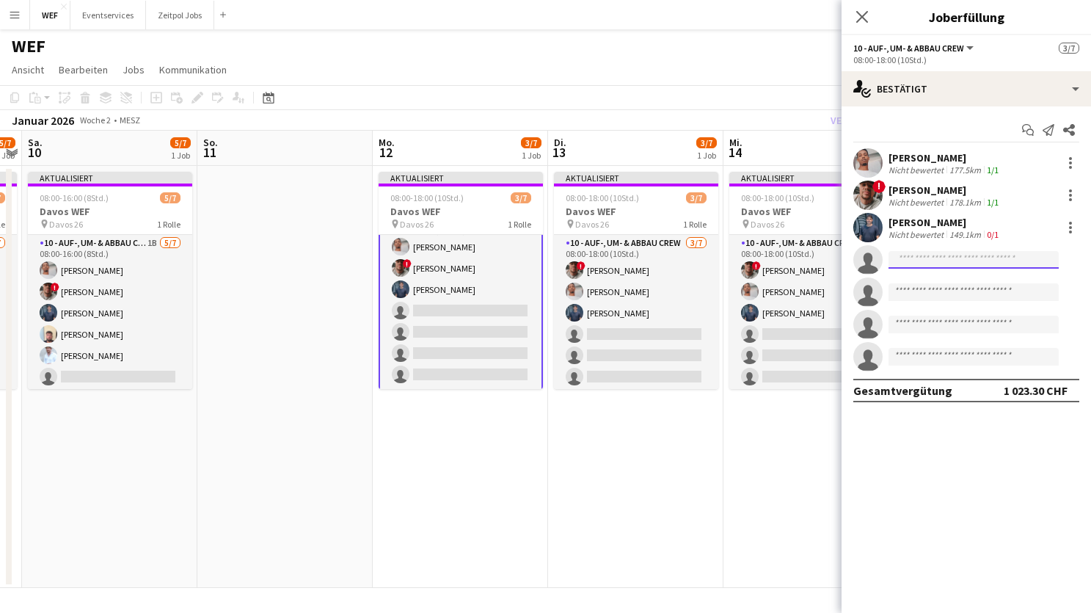
click at [951, 263] on input at bounding box center [973, 260] width 170 height 18
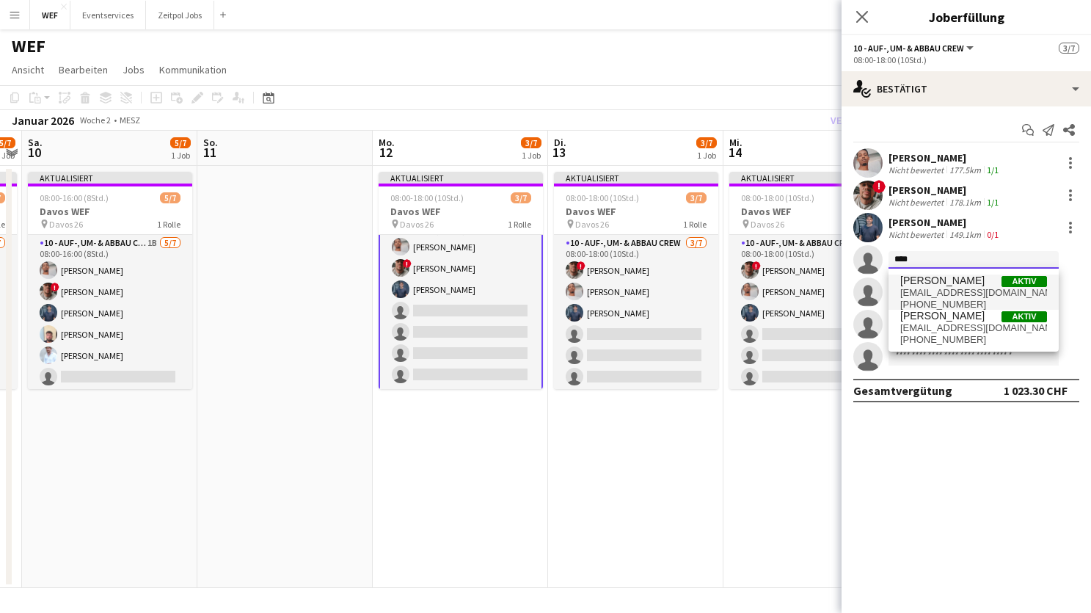
type input "****"
click at [951, 285] on span "[PERSON_NAME]" at bounding box center [942, 280] width 84 height 12
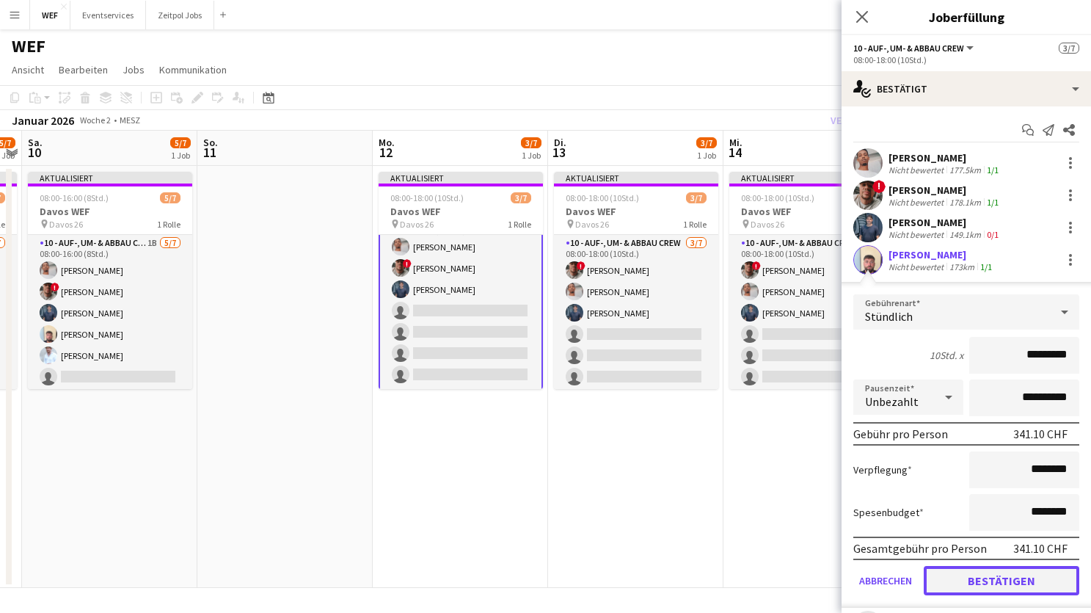
click at [963, 571] on button "Bestätigen" at bounding box center [1002, 580] width 156 height 29
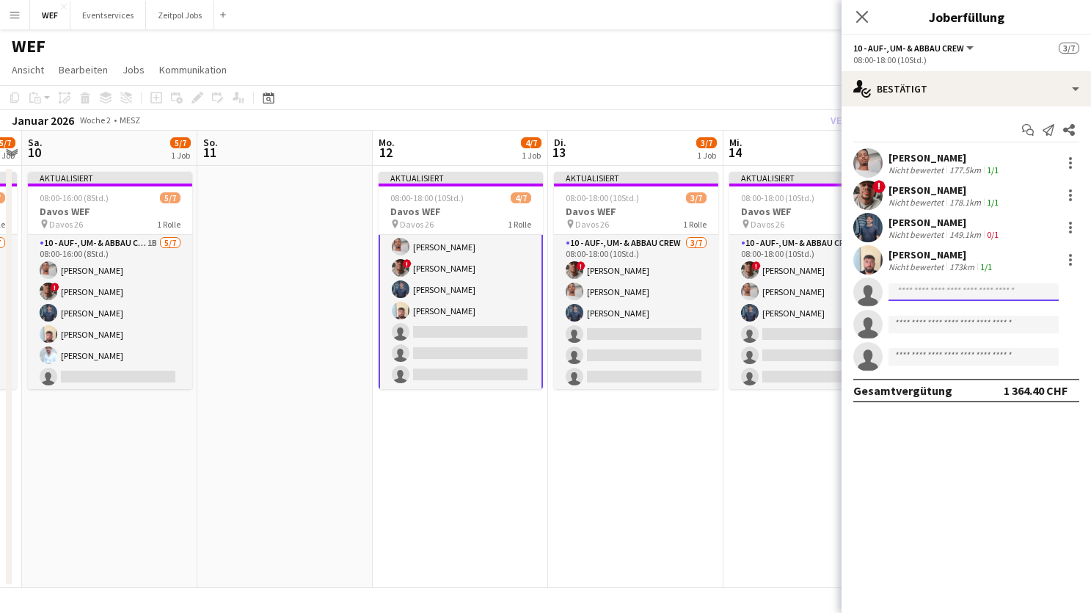
click at [954, 294] on input at bounding box center [973, 292] width 170 height 18
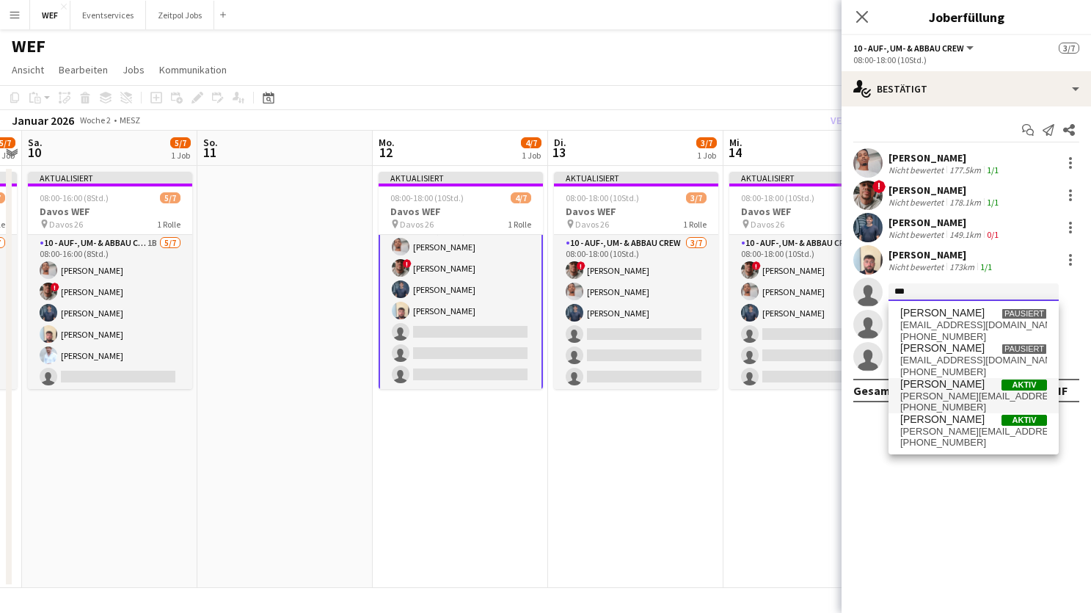
type input "***"
click at [949, 394] on span "[PERSON_NAME][EMAIL_ADDRESS][DOMAIN_NAME]" at bounding box center [973, 396] width 147 height 12
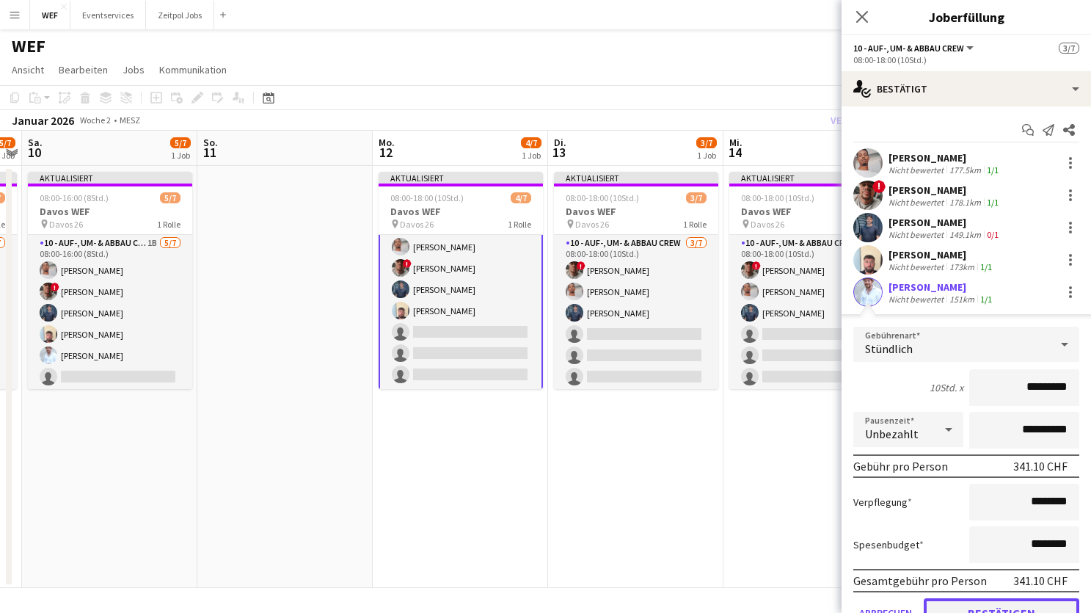
click at [957, 602] on button "Bestätigen" at bounding box center [1002, 612] width 156 height 29
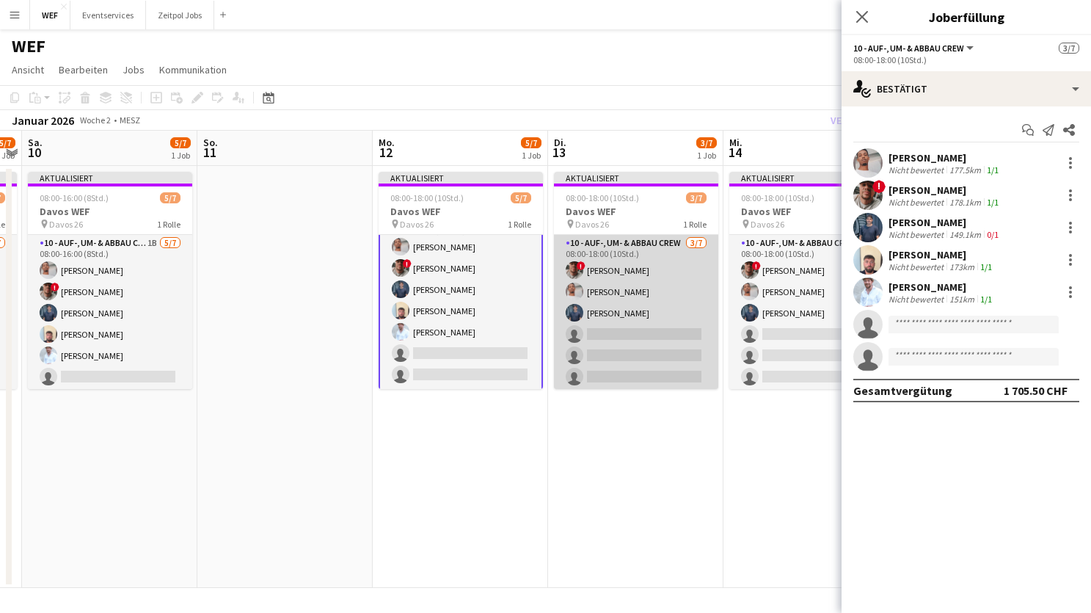
click at [636, 348] on app-card-role "10 - Auf-, Um- & Abbau Crew [DATE] 08:00-18:00 (10Std.) ! [PERSON_NAME] [PERSON…" at bounding box center [636, 324] width 164 height 178
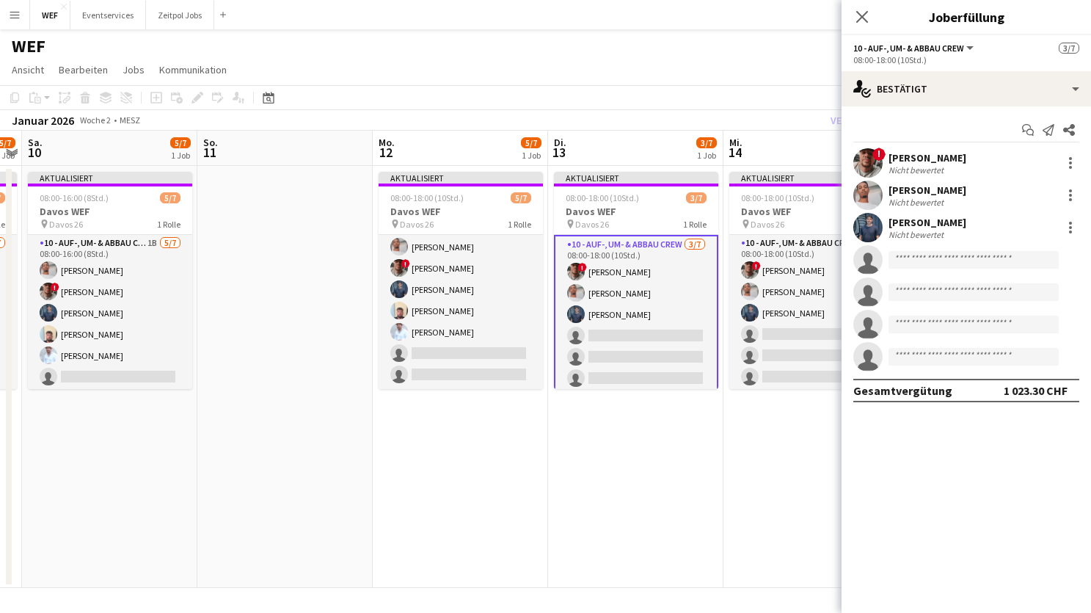
scroll to position [23, 0]
click at [942, 259] on input at bounding box center [973, 260] width 170 height 18
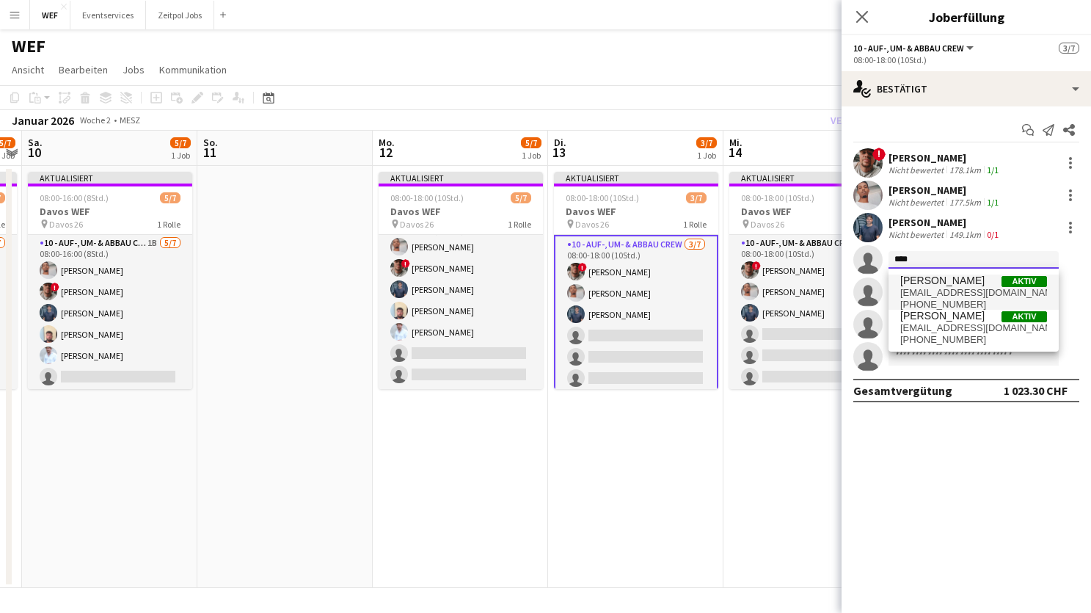
type input "****"
click at [932, 295] on span "[EMAIL_ADDRESS][DOMAIN_NAME]" at bounding box center [973, 293] width 147 height 12
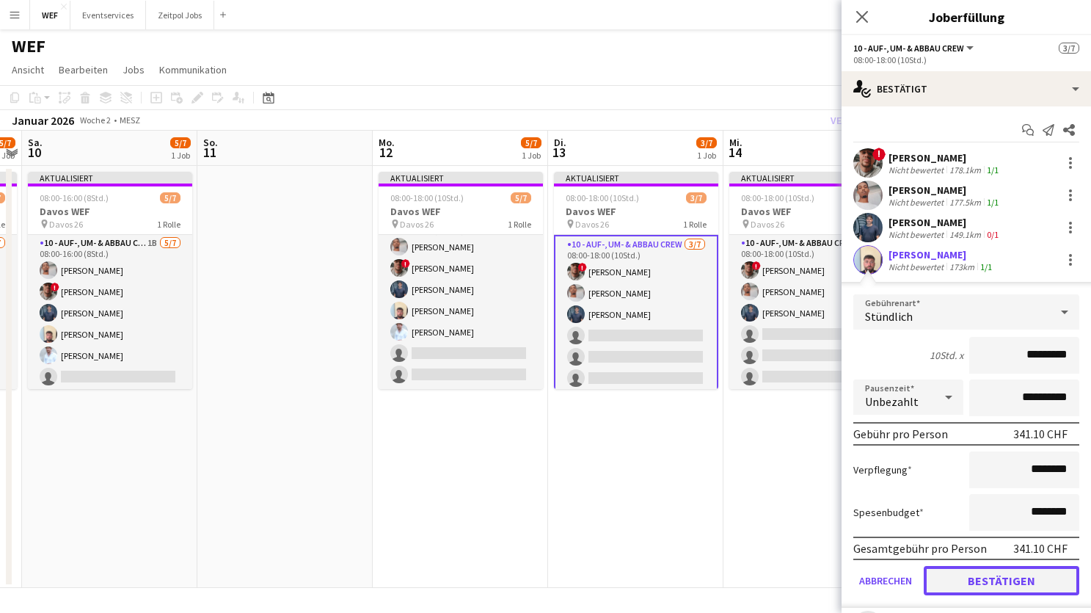
click at [965, 580] on button "Bestätigen" at bounding box center [1002, 580] width 156 height 29
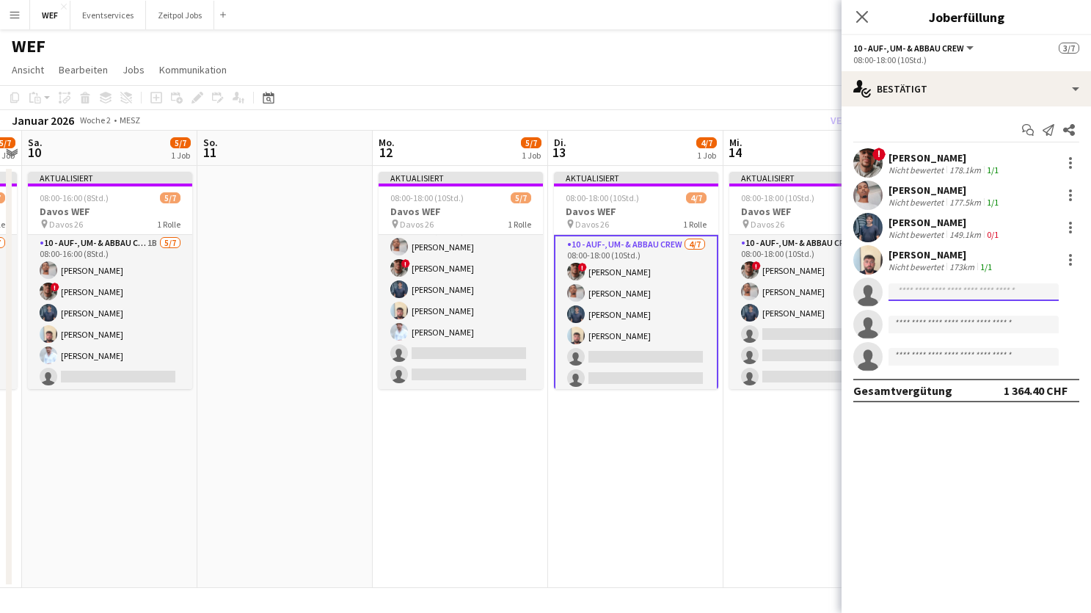
click at [940, 293] on input at bounding box center [973, 292] width 170 height 18
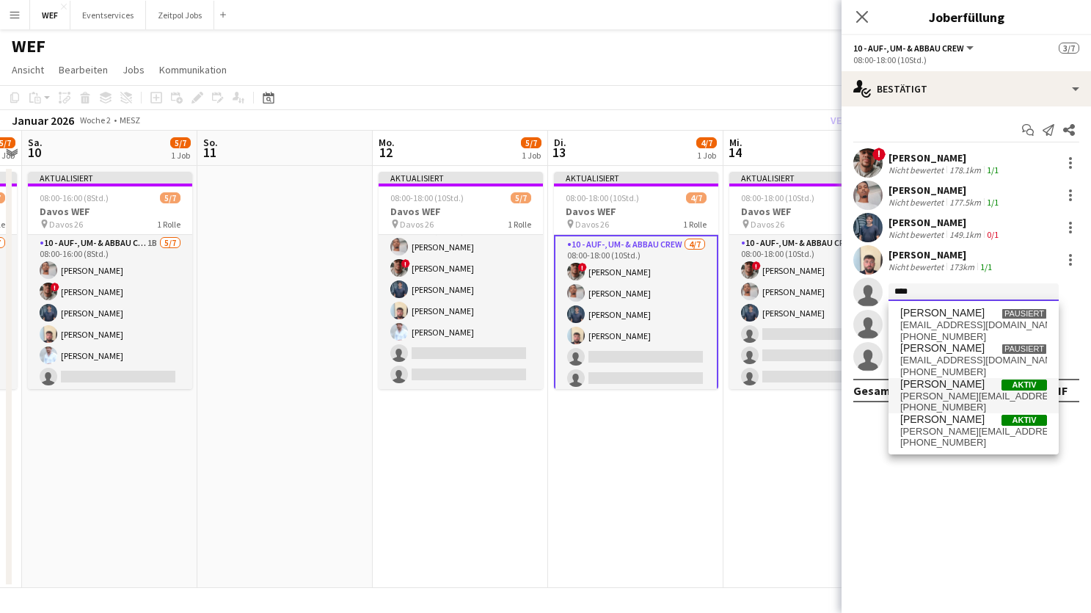
type input "****"
click at [942, 398] on span "[PERSON_NAME][EMAIL_ADDRESS][DOMAIN_NAME]" at bounding box center [973, 396] width 147 height 12
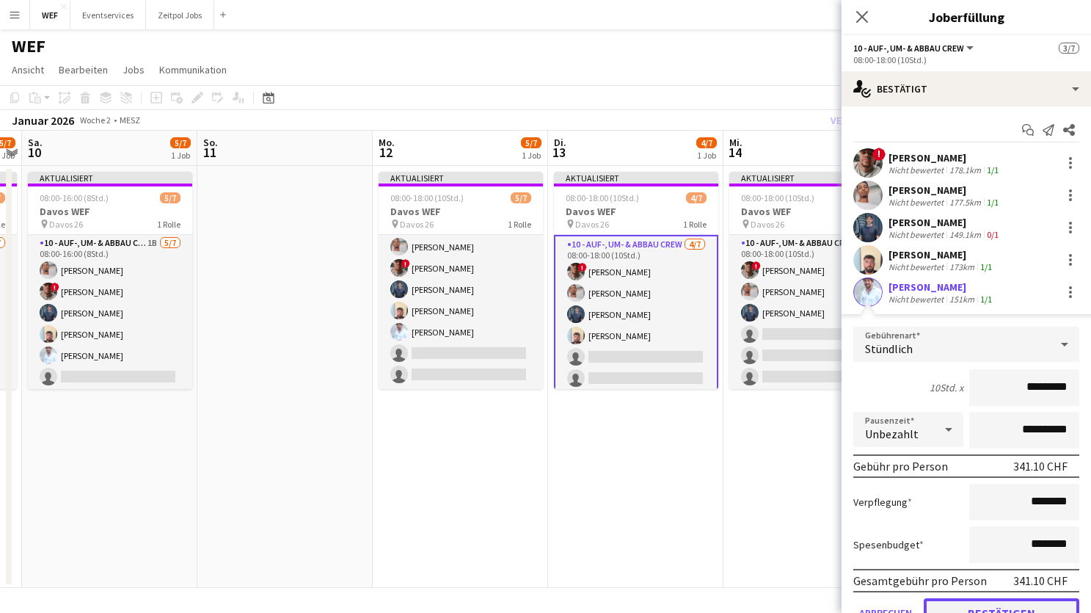
click at [966, 605] on button "Bestätigen" at bounding box center [1002, 612] width 156 height 29
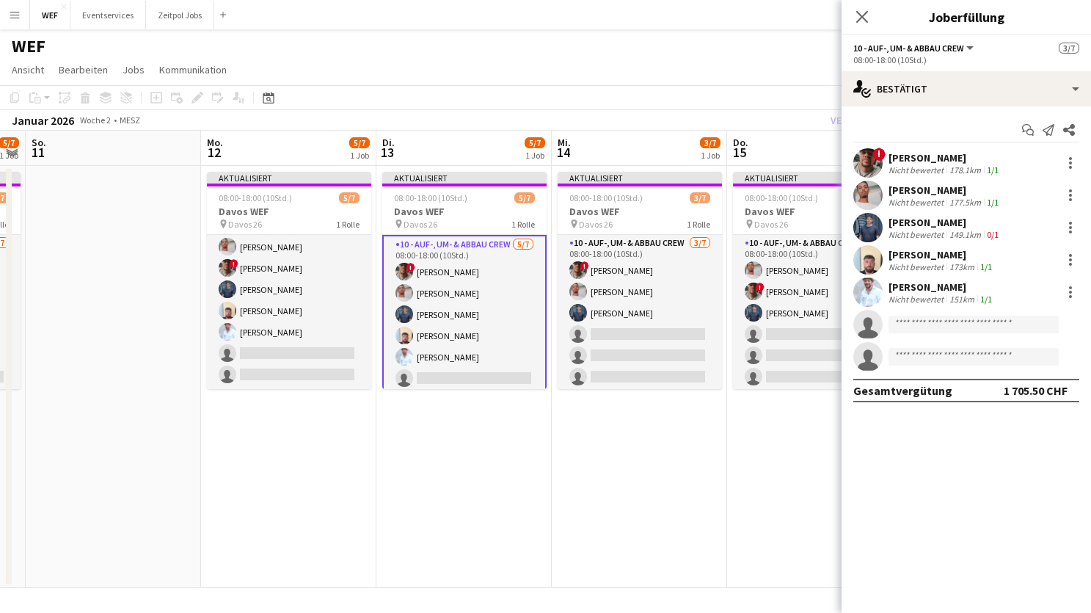
scroll to position [0, 690]
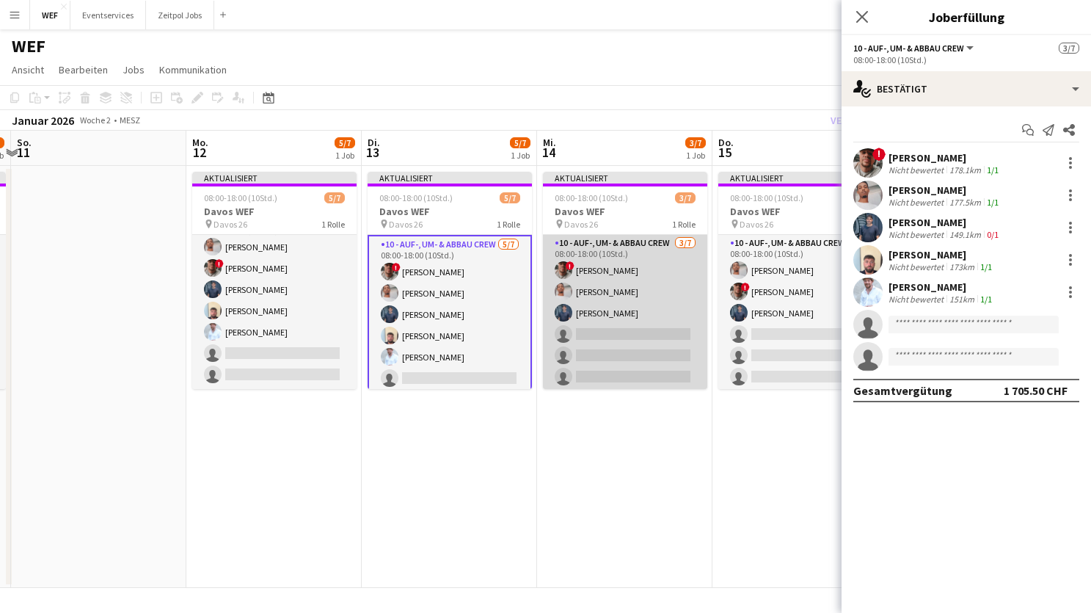
click at [612, 325] on app-card-role "10 - Auf-, Um- & Abbau Crew [DATE] 08:00-18:00 (10Std.) ! [PERSON_NAME] [PERSON…" at bounding box center [625, 324] width 164 height 178
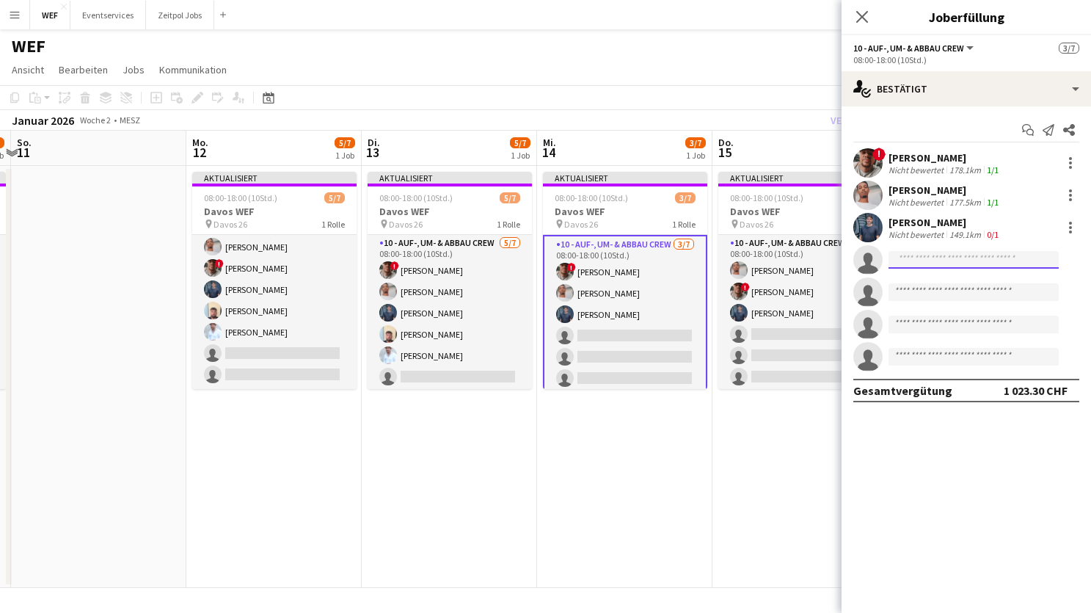
click at [979, 260] on input at bounding box center [973, 260] width 170 height 18
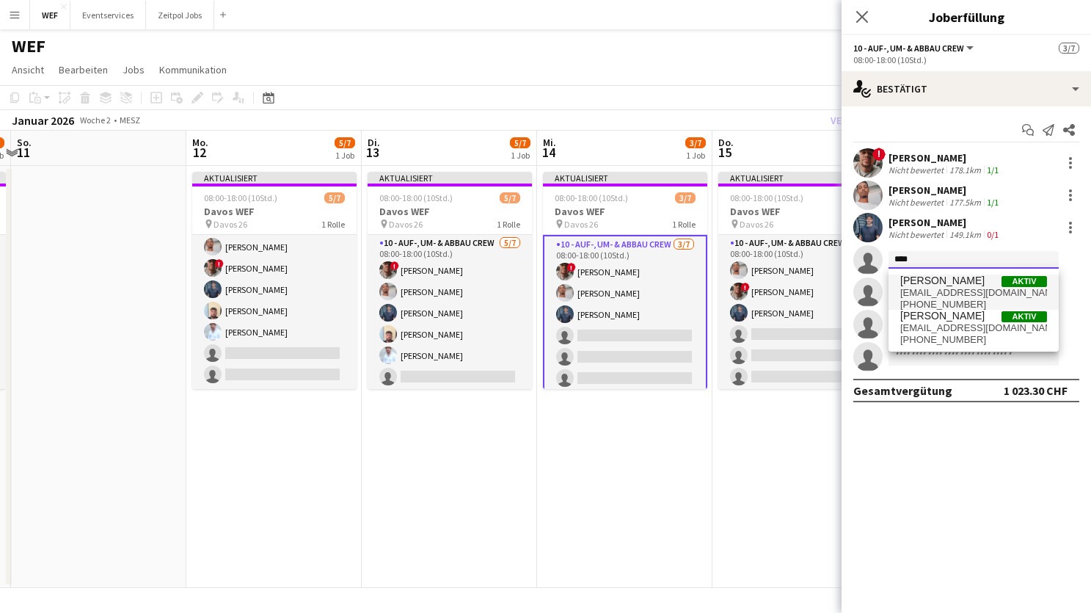
type input "****"
click at [951, 284] on span "[PERSON_NAME]" at bounding box center [942, 280] width 84 height 12
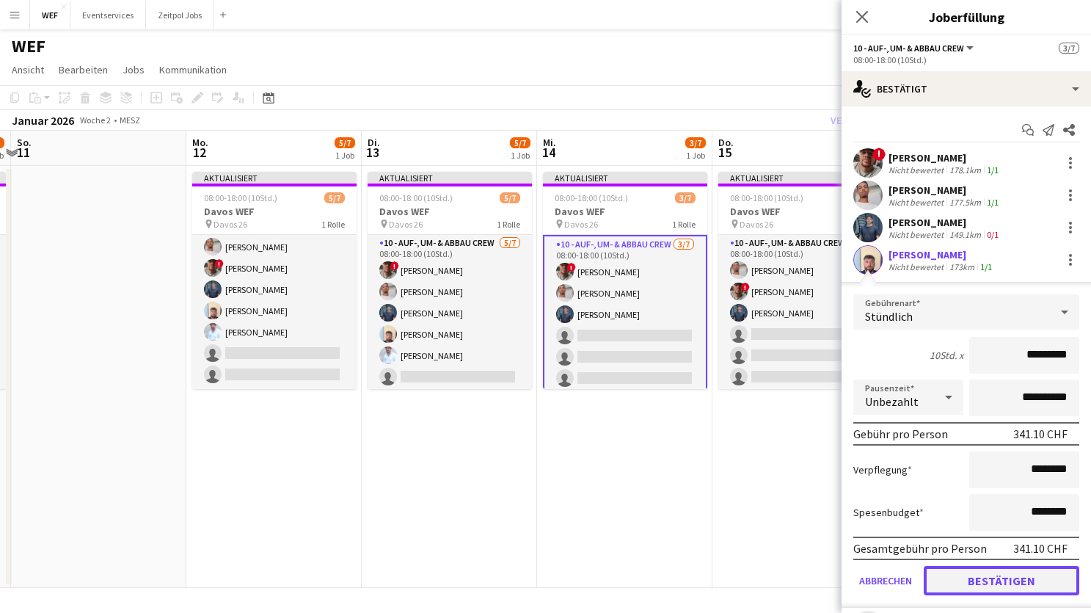
click at [943, 580] on button "Bestätigen" at bounding box center [1002, 580] width 156 height 29
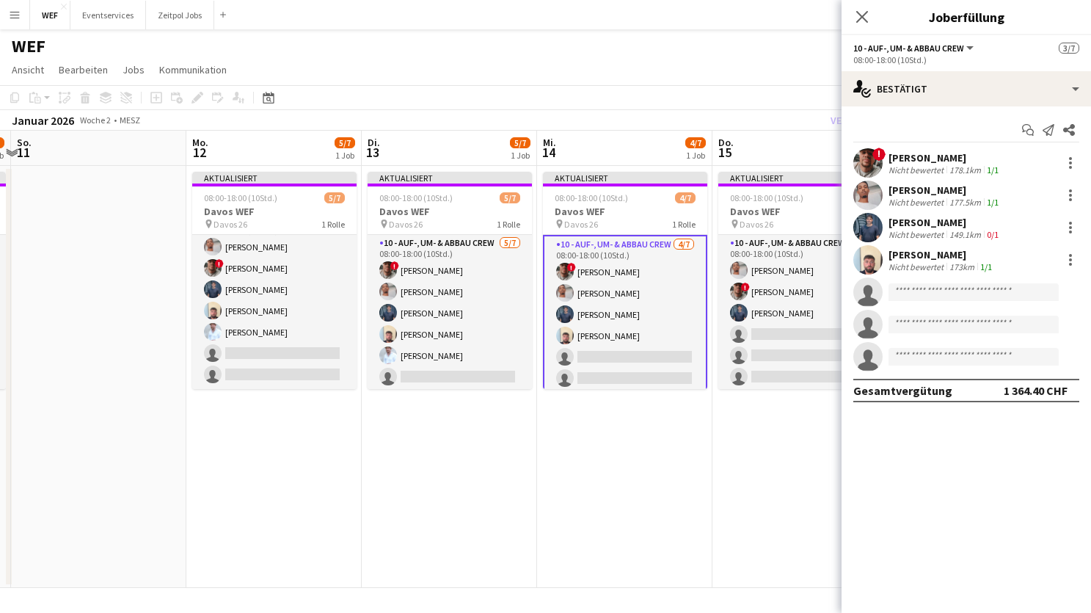
click at [949, 271] on div "[PERSON_NAME] Nicht bewertet 173km 1/1" at bounding box center [965, 259] width 249 height 29
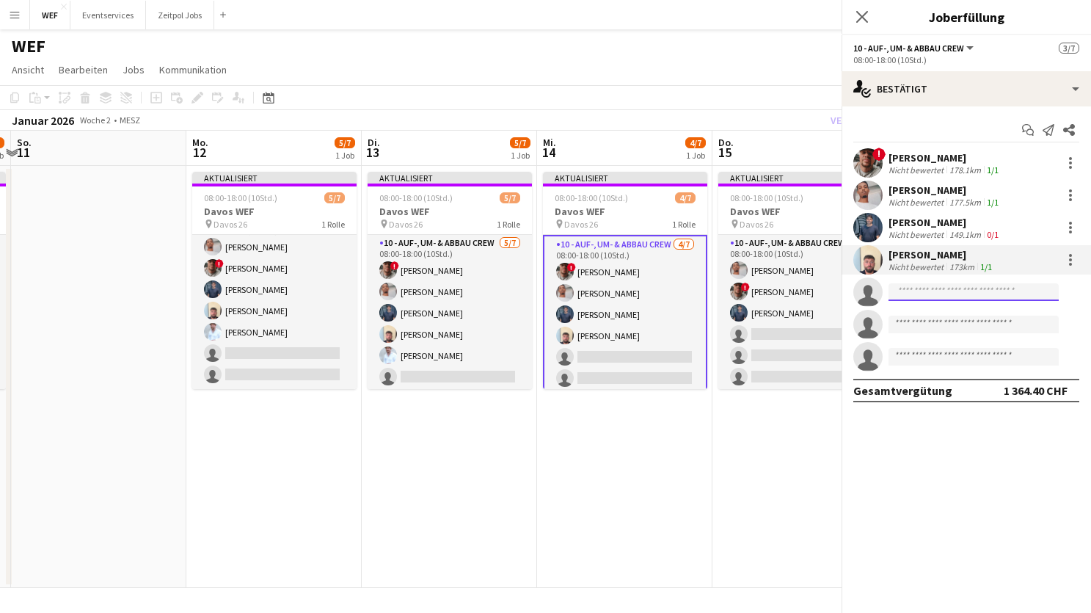
click at [949, 285] on input at bounding box center [973, 292] width 170 height 18
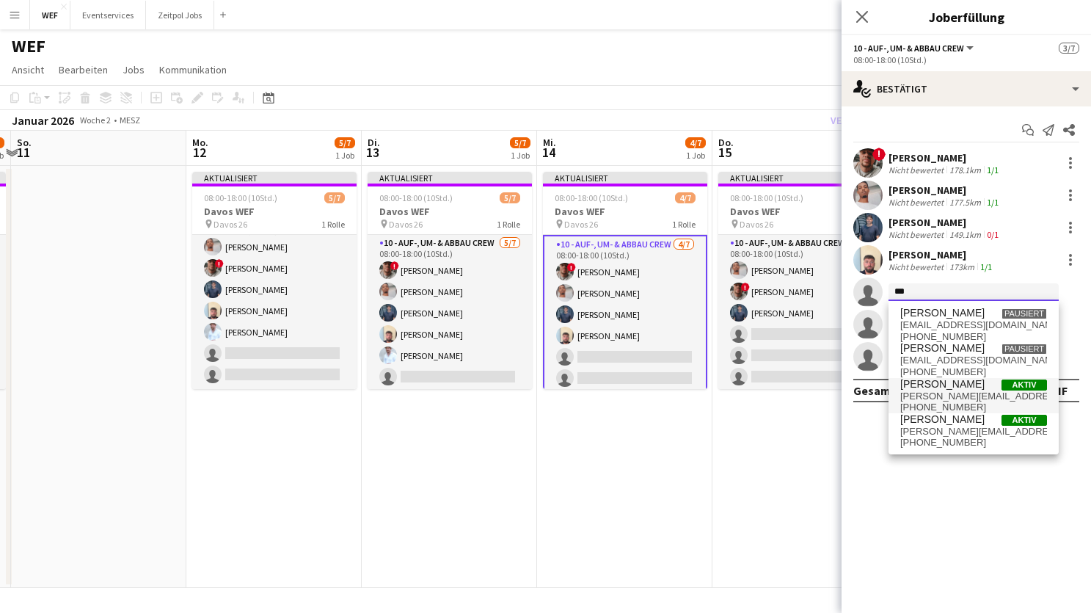
type input "***"
click at [971, 390] on span "[PERSON_NAME][EMAIL_ADDRESS][DOMAIN_NAME]" at bounding box center [973, 396] width 147 height 12
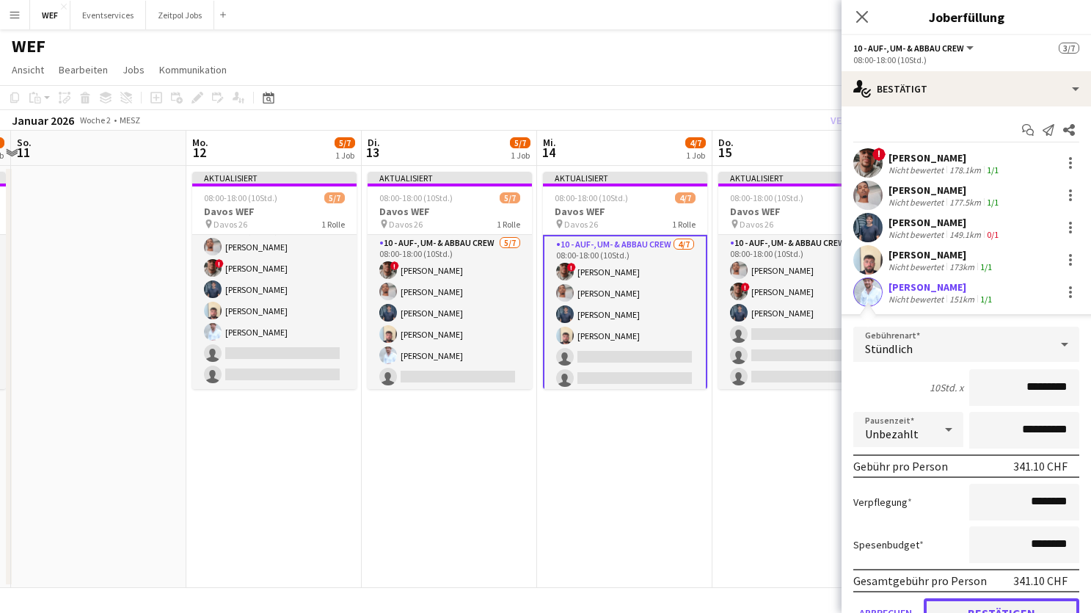
click at [1025, 606] on button "Bestätigen" at bounding box center [1002, 612] width 156 height 29
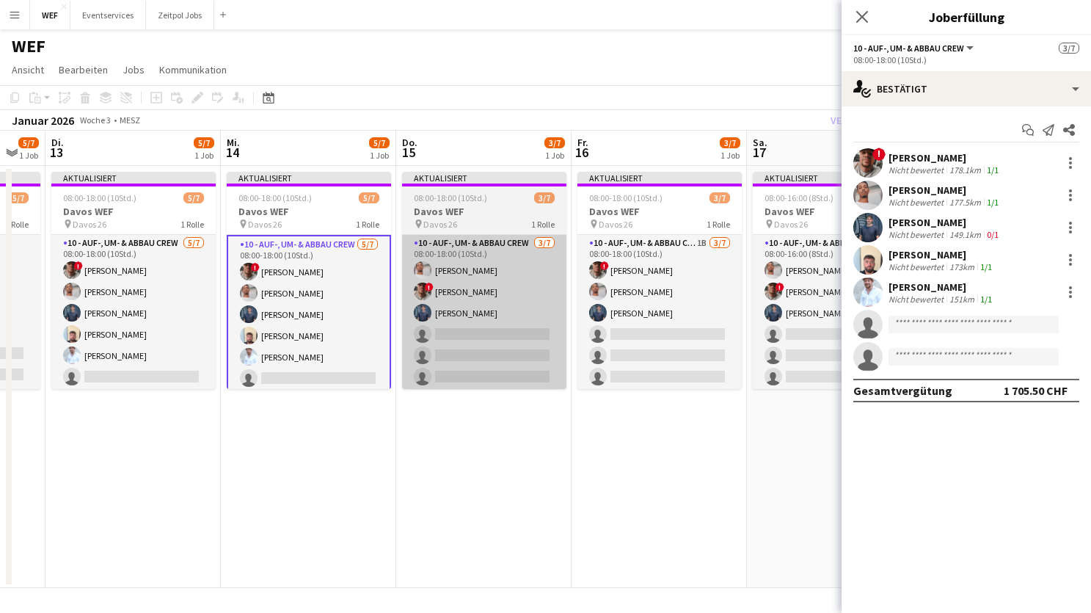
scroll to position [0, 708]
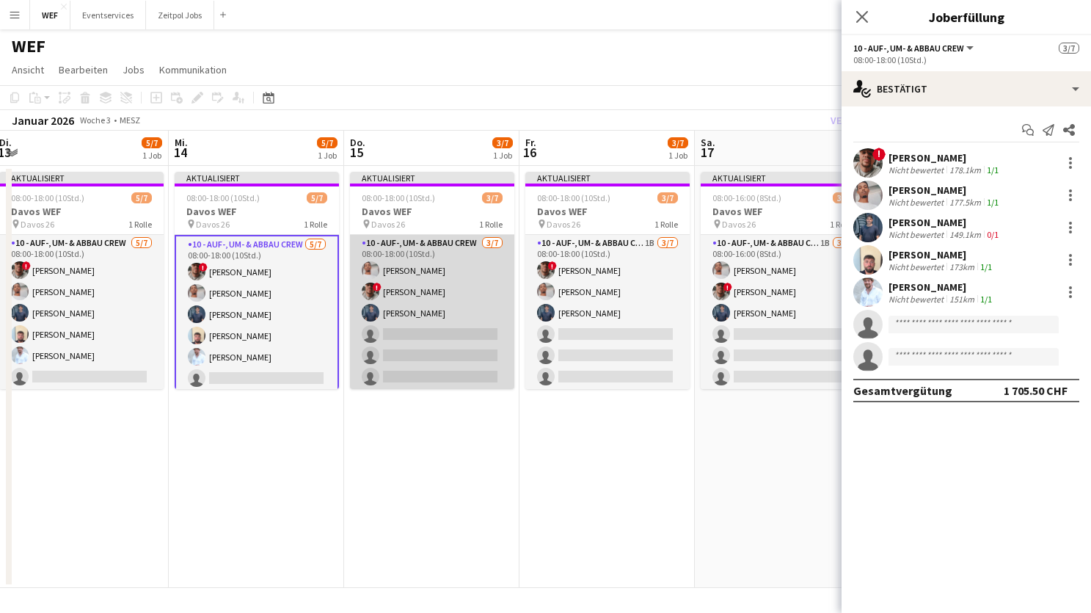
click at [453, 348] on app-card-role "10 - Auf-, Um- & Abbau Crew [DATE] 08:00-18:00 (10Std.) Nahom Frezgi ! [PERSON_…" at bounding box center [432, 324] width 164 height 178
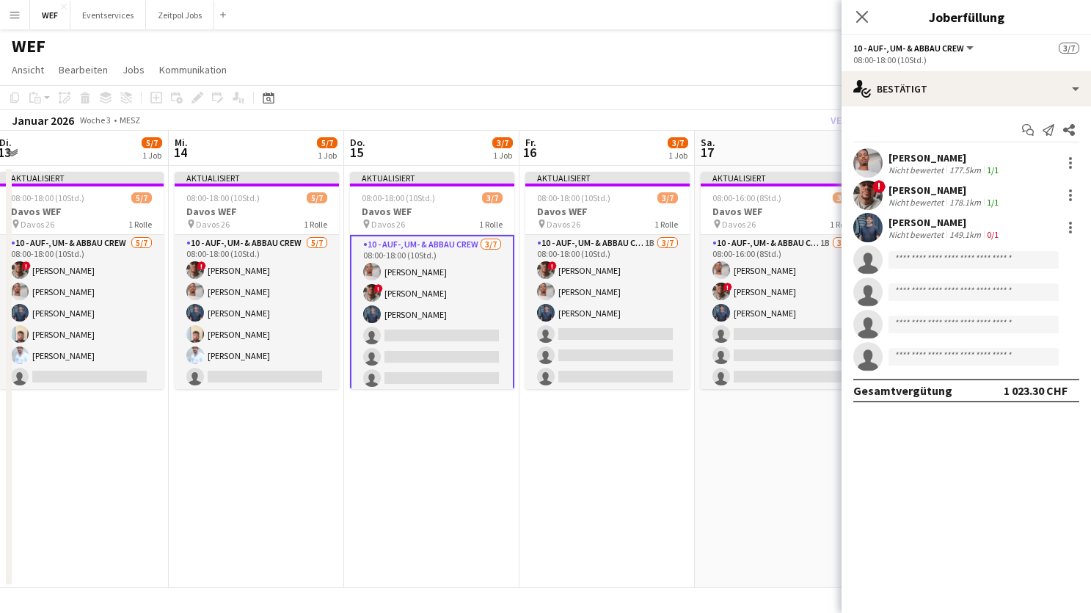
click at [910, 247] on app-invite-slot "single-neutral-actions" at bounding box center [965, 259] width 249 height 29
click at [910, 257] on input at bounding box center [973, 260] width 170 height 18
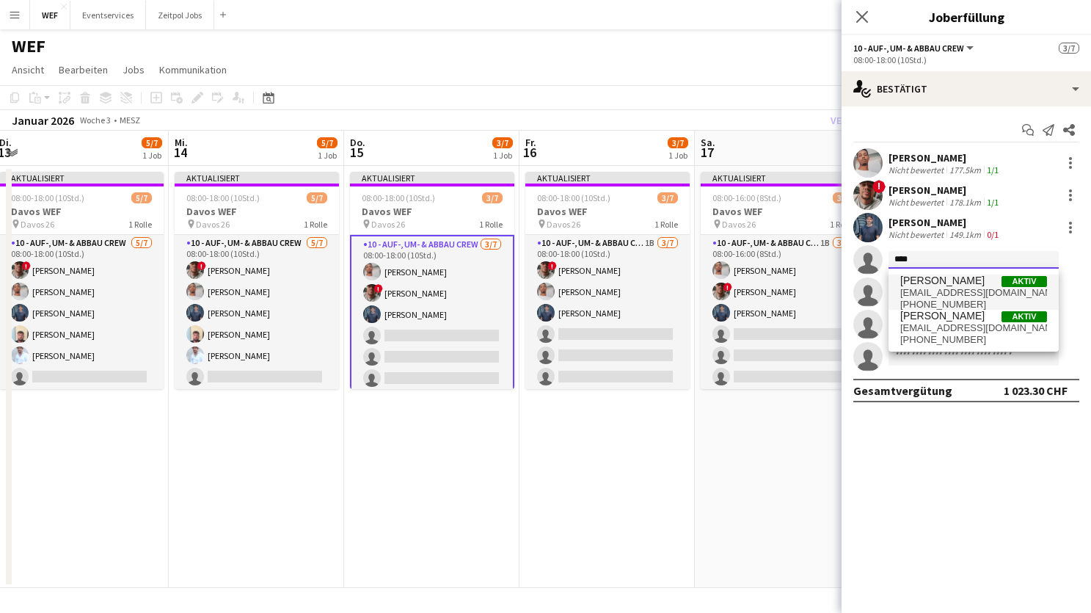
type input "****"
click at [917, 288] on span "[EMAIL_ADDRESS][DOMAIN_NAME]" at bounding box center [973, 293] width 147 height 12
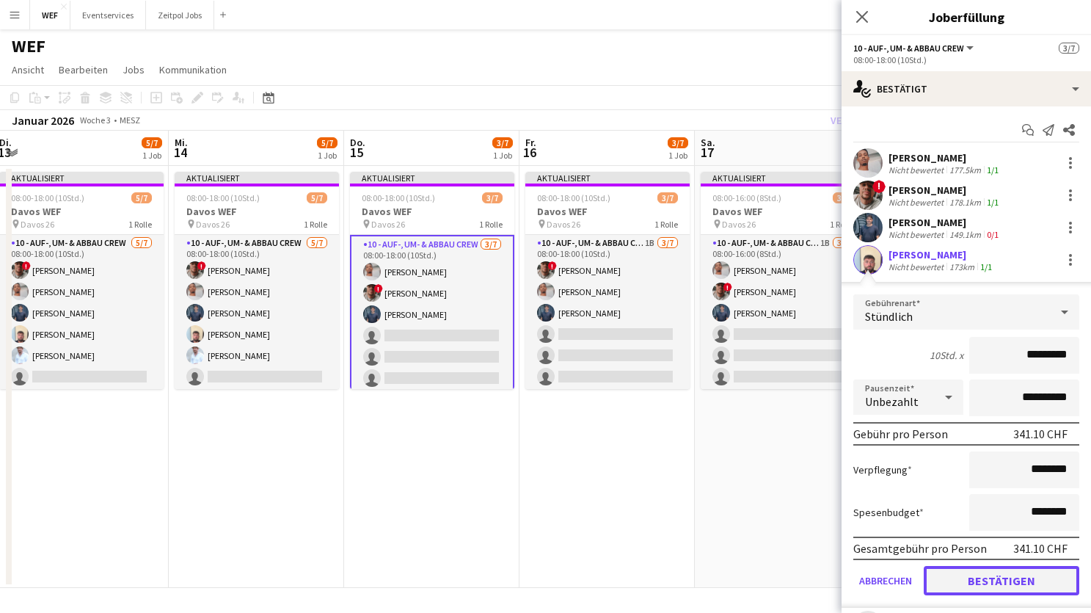
click at [968, 574] on button "Bestätigen" at bounding box center [1002, 580] width 156 height 29
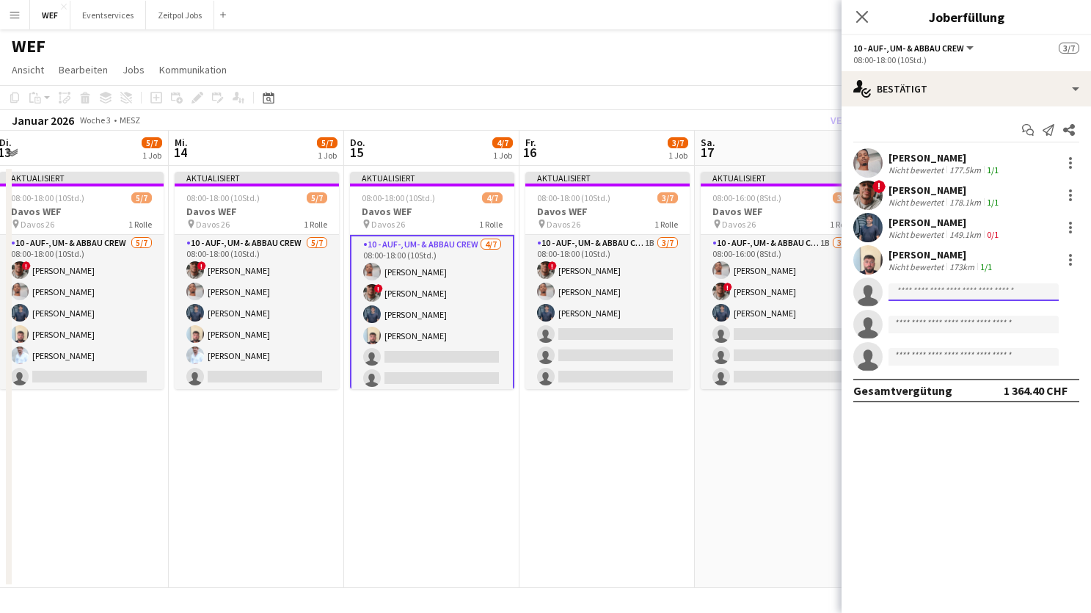
click at [957, 291] on input at bounding box center [973, 292] width 170 height 18
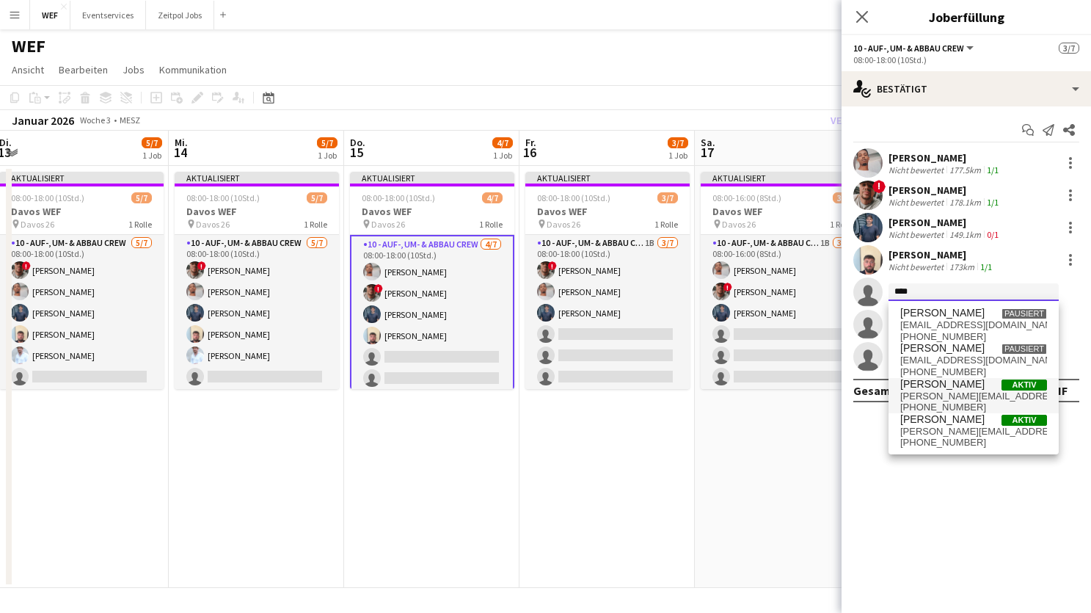
type input "****"
click at [968, 390] on span "[PERSON_NAME][EMAIL_ADDRESS][DOMAIN_NAME]" at bounding box center [973, 396] width 147 height 12
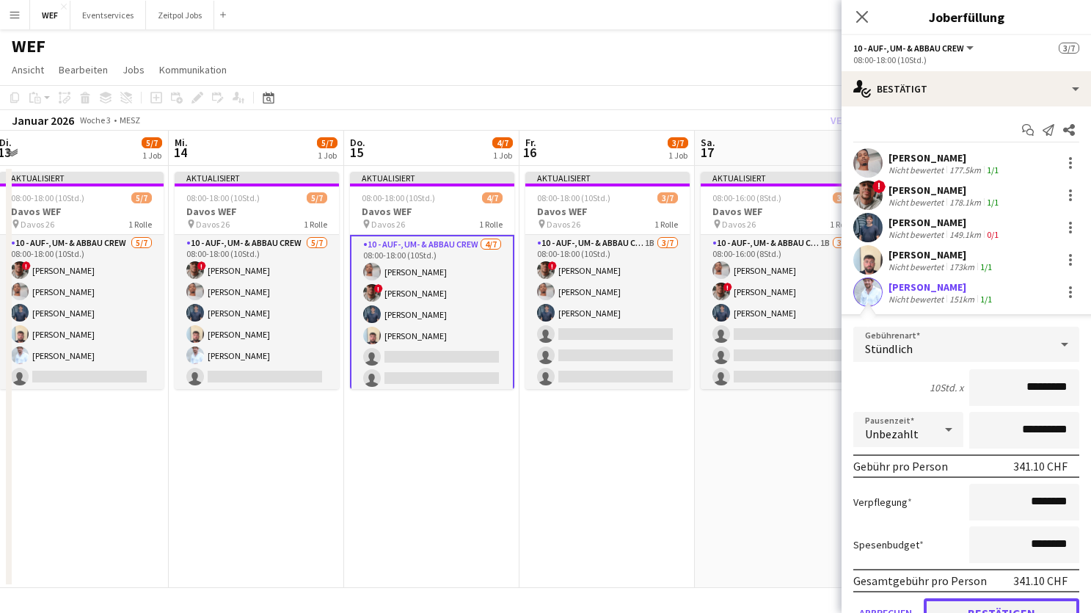
click at [983, 604] on button "Bestätigen" at bounding box center [1002, 612] width 156 height 29
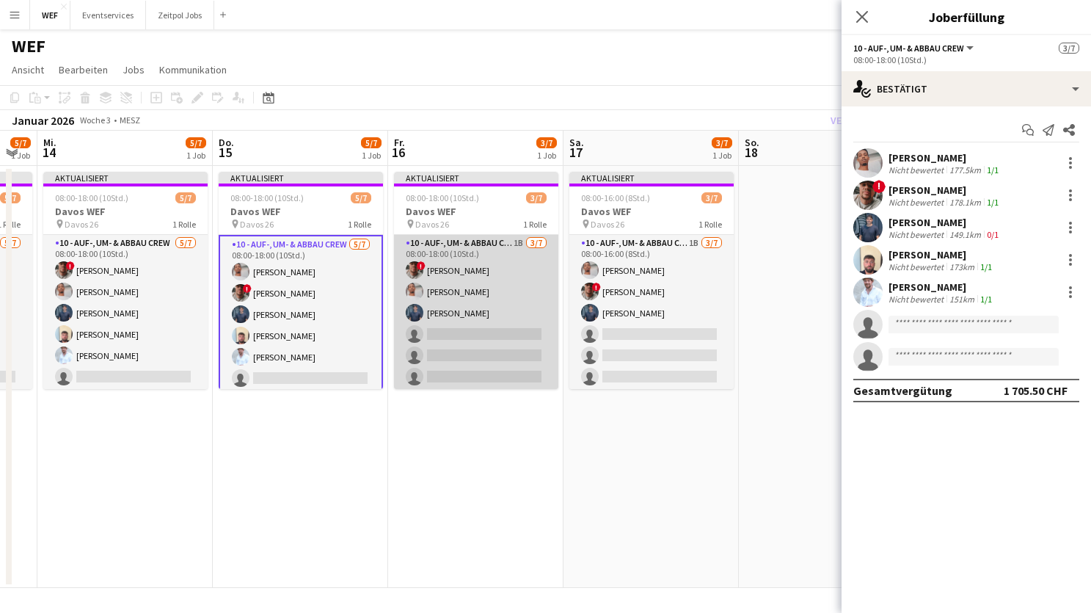
scroll to position [0, 499]
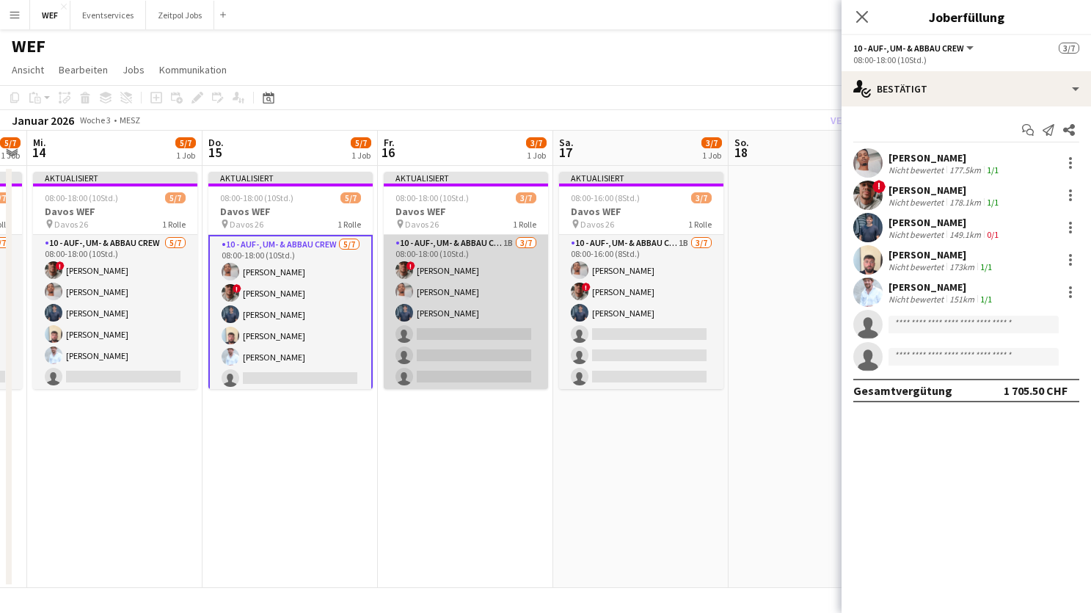
click at [456, 352] on app-card-role "10 - Auf-, Um- & Abbau Crew 1B [DATE] 08:00-18:00 (10Std.) ! [PERSON_NAME] [PER…" at bounding box center [466, 324] width 164 height 178
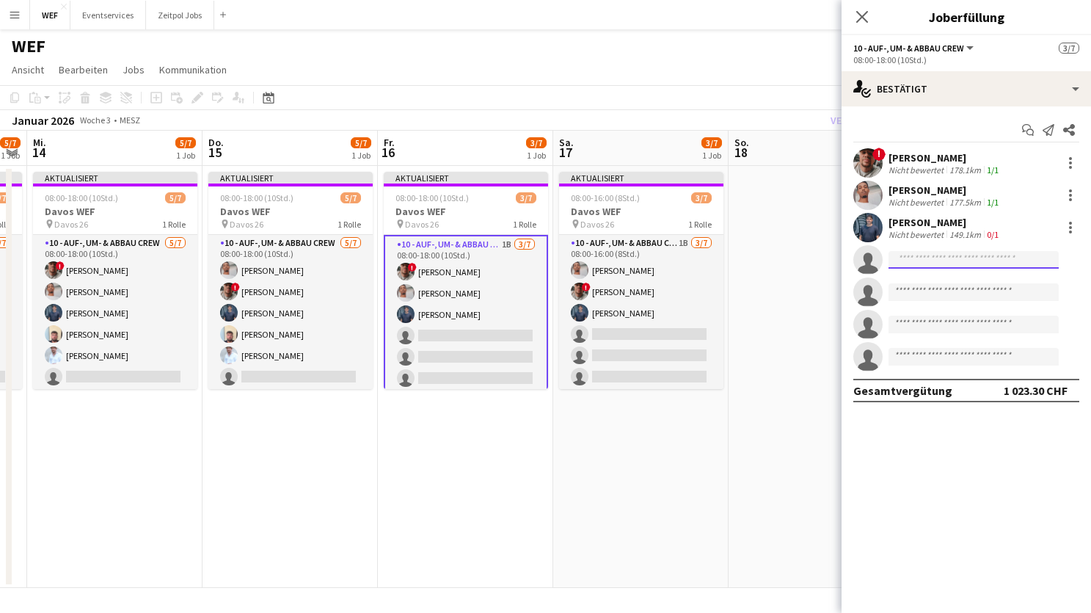
click at [963, 265] on input at bounding box center [973, 260] width 170 height 18
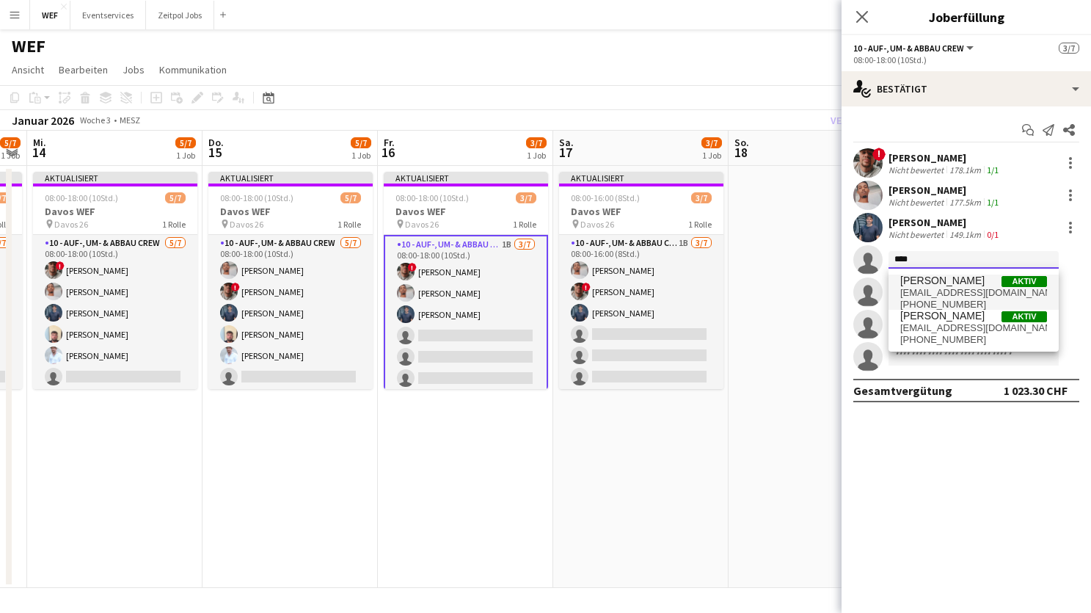
type input "****"
click at [966, 283] on span "[PERSON_NAME]" at bounding box center [942, 280] width 84 height 12
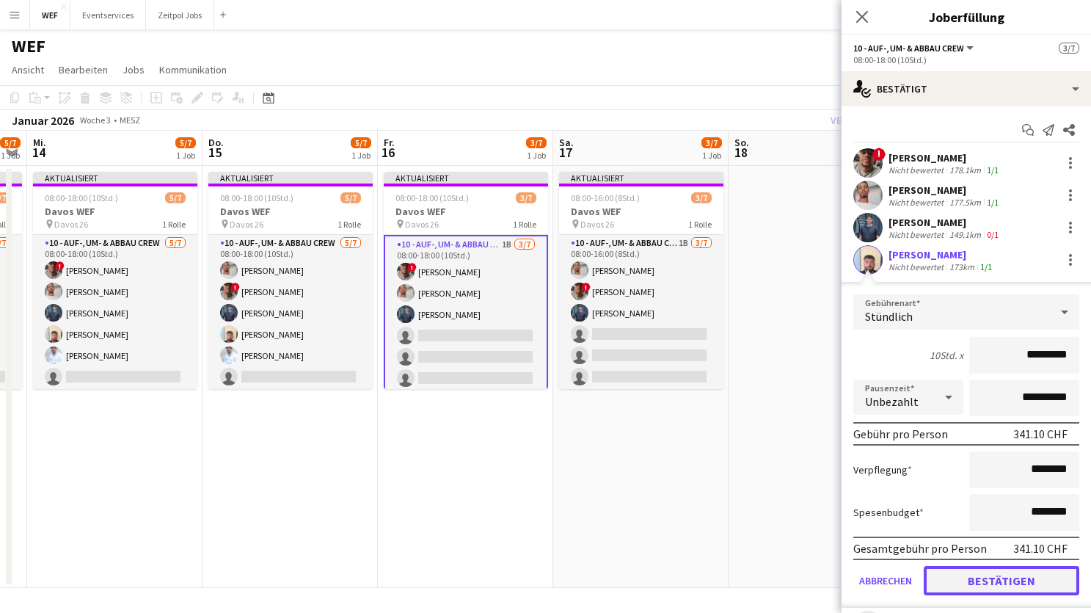
click at [993, 581] on button "Bestätigen" at bounding box center [1002, 580] width 156 height 29
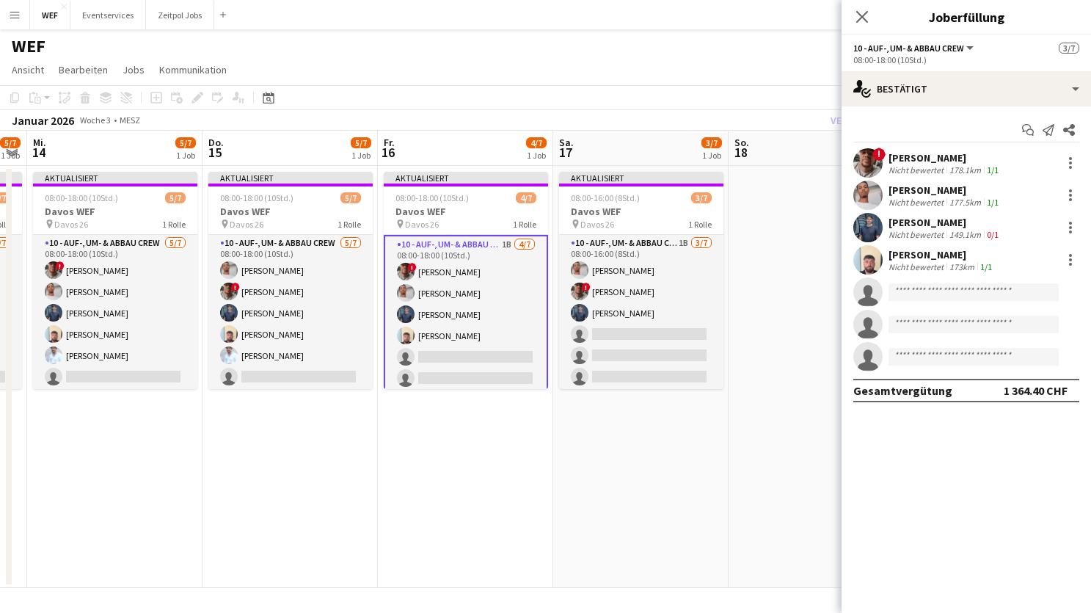
click at [951, 280] on app-invite-slot "single-neutral-actions" at bounding box center [965, 291] width 249 height 29
click at [951, 291] on input at bounding box center [973, 292] width 170 height 18
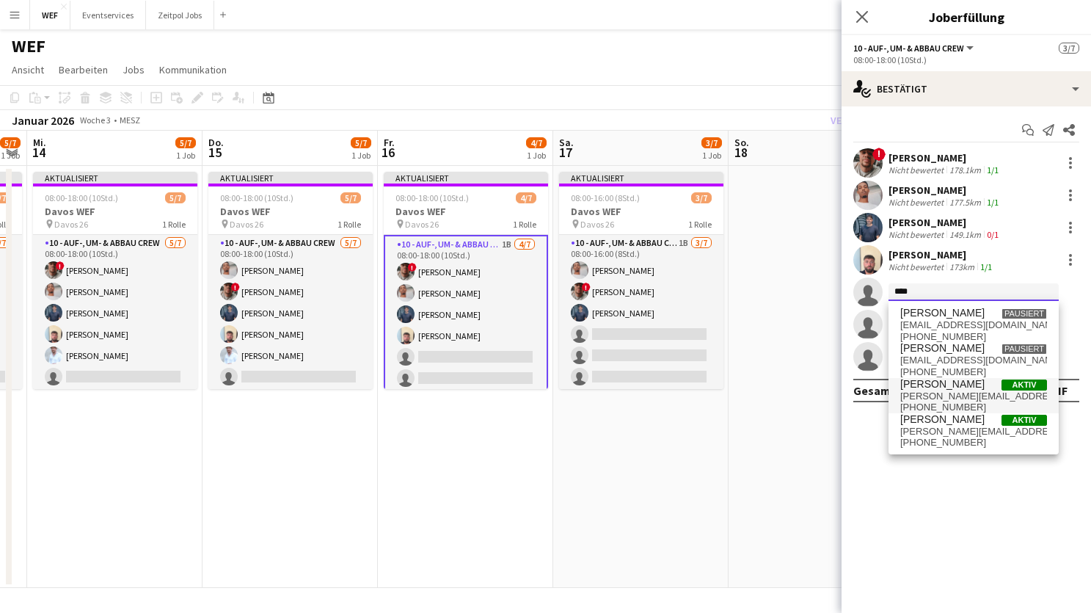
type input "****"
click at [949, 388] on span "[PERSON_NAME]" at bounding box center [942, 384] width 84 height 12
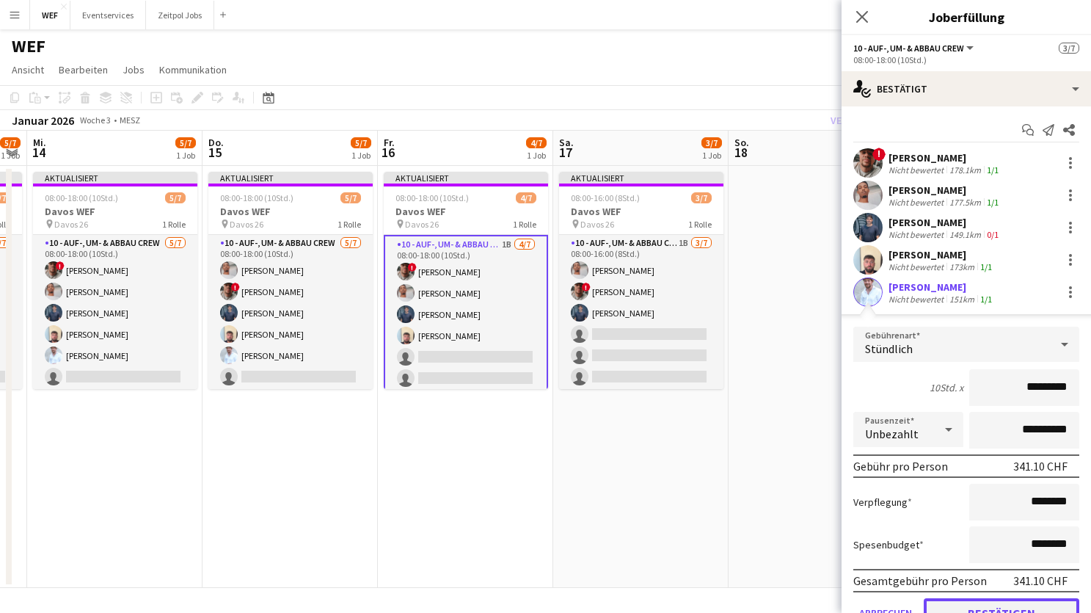
click at [968, 608] on button "Bestätigen" at bounding box center [1002, 612] width 156 height 29
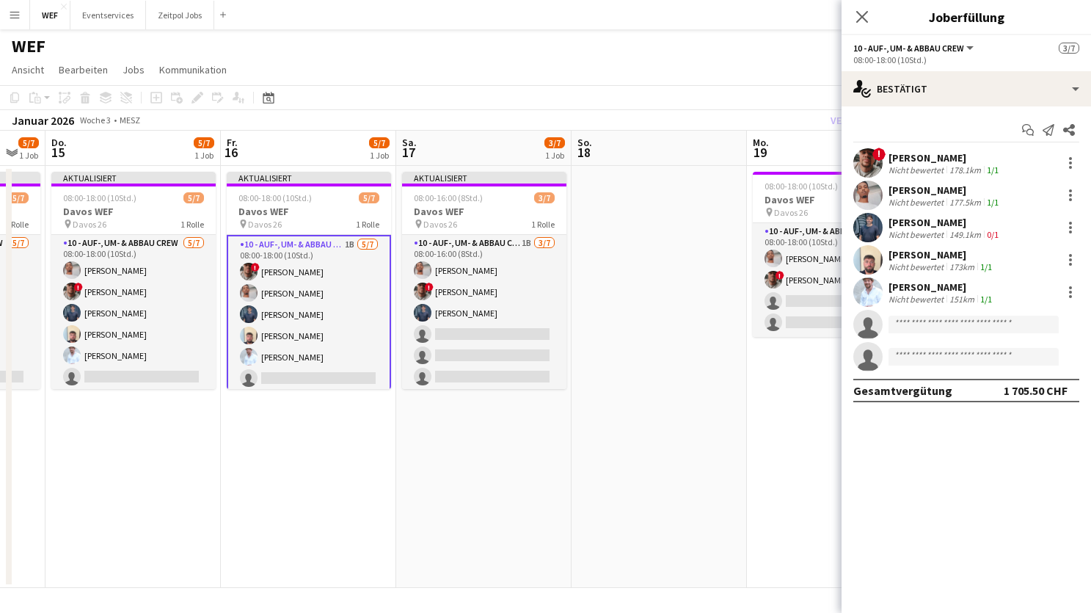
scroll to position [0, 514]
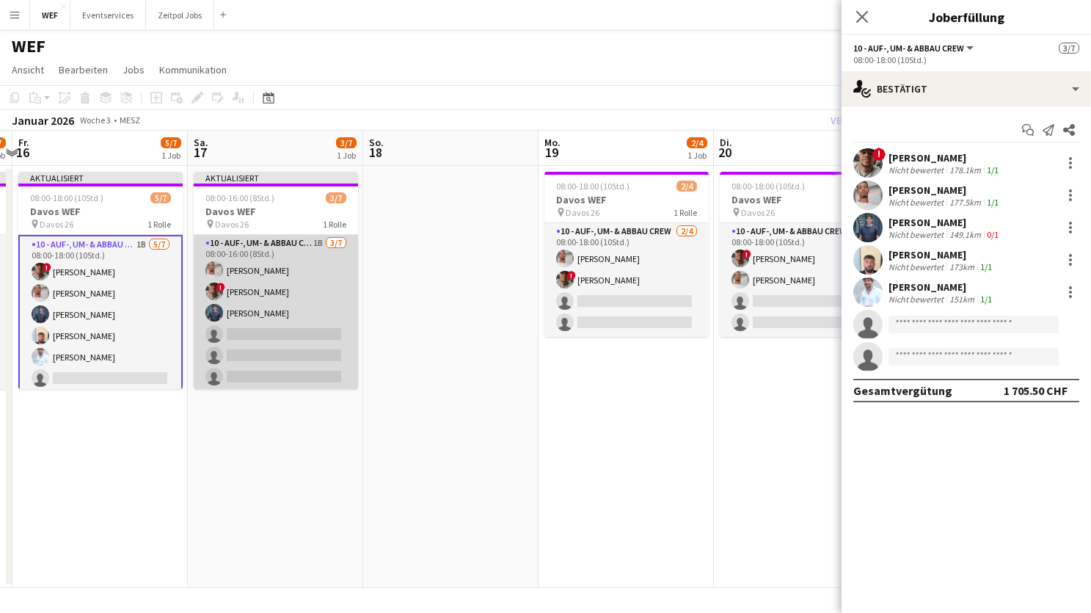
click at [329, 338] on app-card-role "10 - Auf-, Um- & Abbau Crew 1B [DATE] 08:00-16:00 (8Std.) Nahom Frezgi ! [PERSO…" at bounding box center [276, 324] width 164 height 178
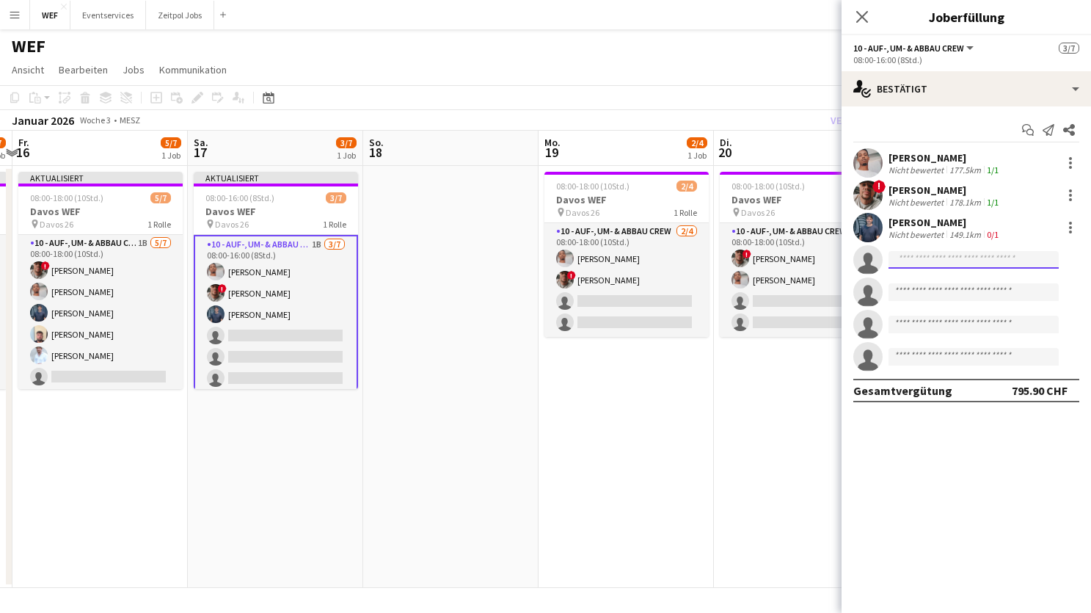
click at [990, 253] on input at bounding box center [973, 260] width 170 height 18
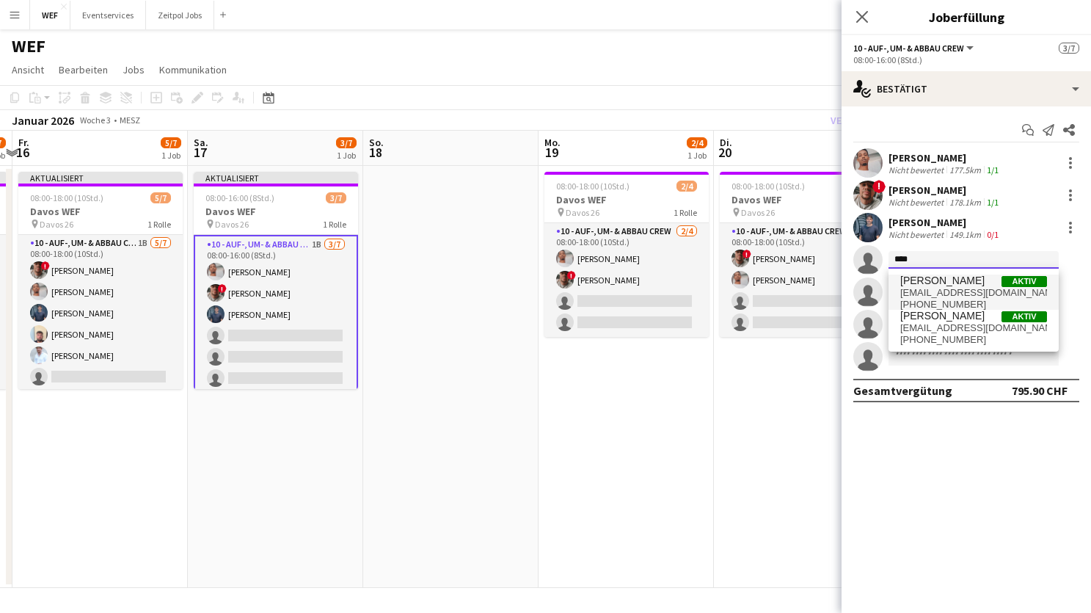
type input "****"
click at [969, 287] on span "[EMAIL_ADDRESS][DOMAIN_NAME]" at bounding box center [973, 293] width 147 height 12
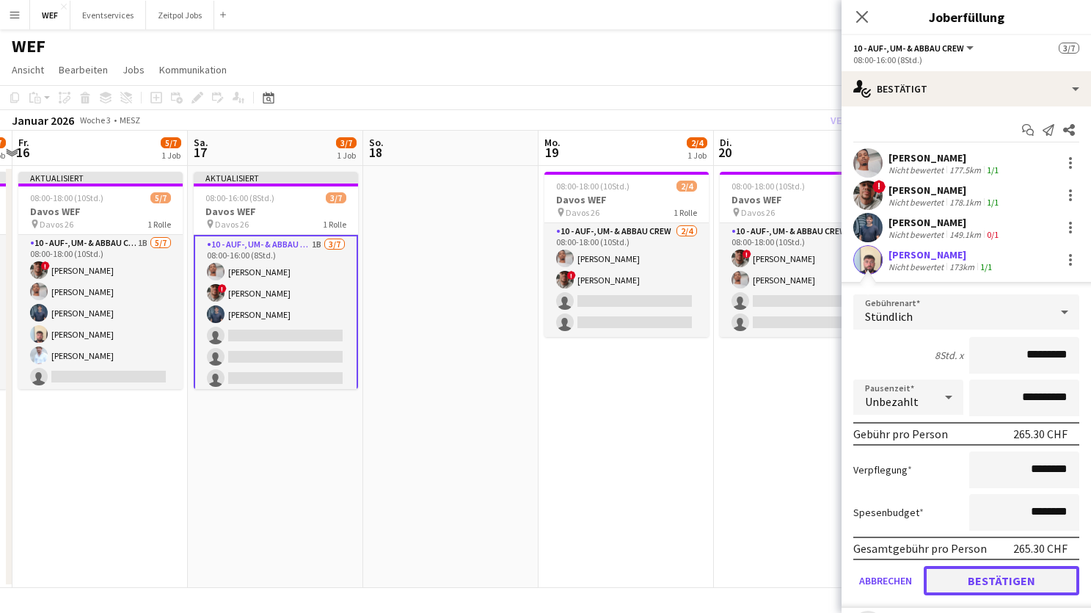
click at [978, 577] on button "Bestätigen" at bounding box center [1002, 580] width 156 height 29
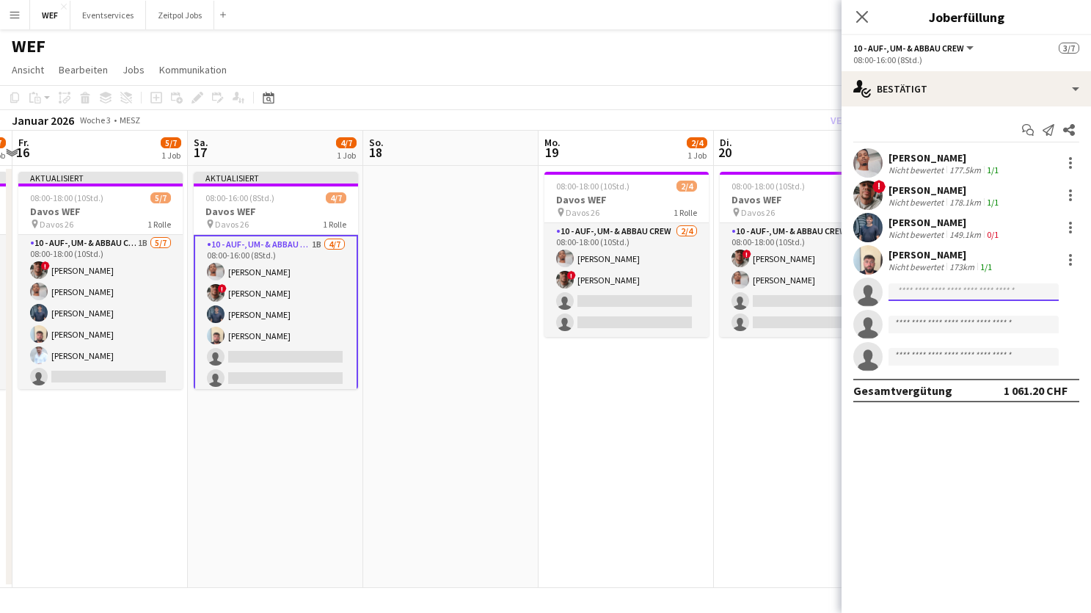
click at [949, 293] on input at bounding box center [973, 292] width 170 height 18
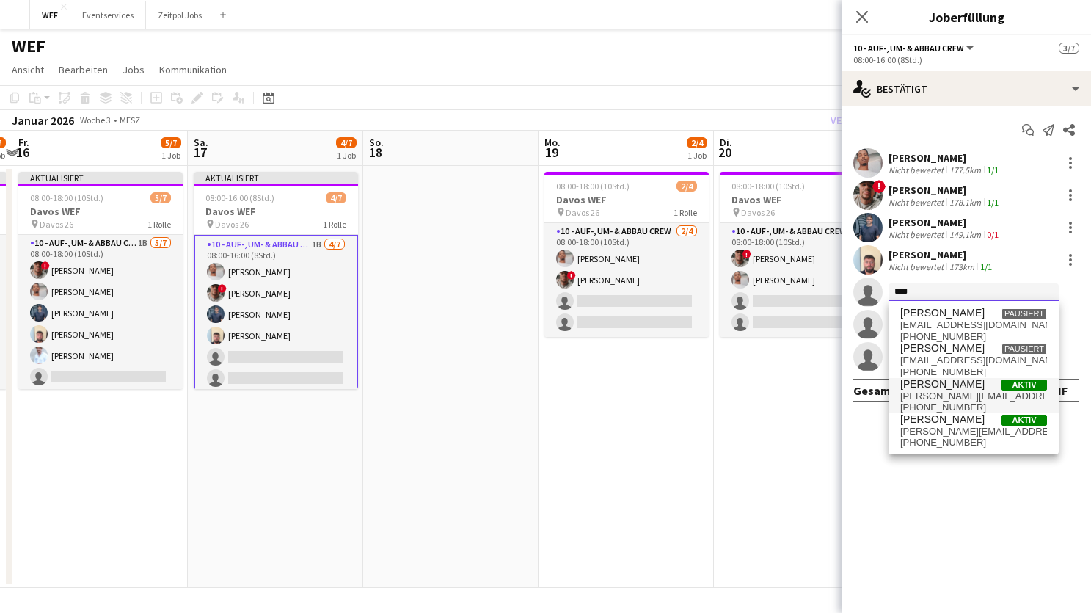
type input "****"
click at [959, 388] on span "[PERSON_NAME]" at bounding box center [942, 384] width 84 height 12
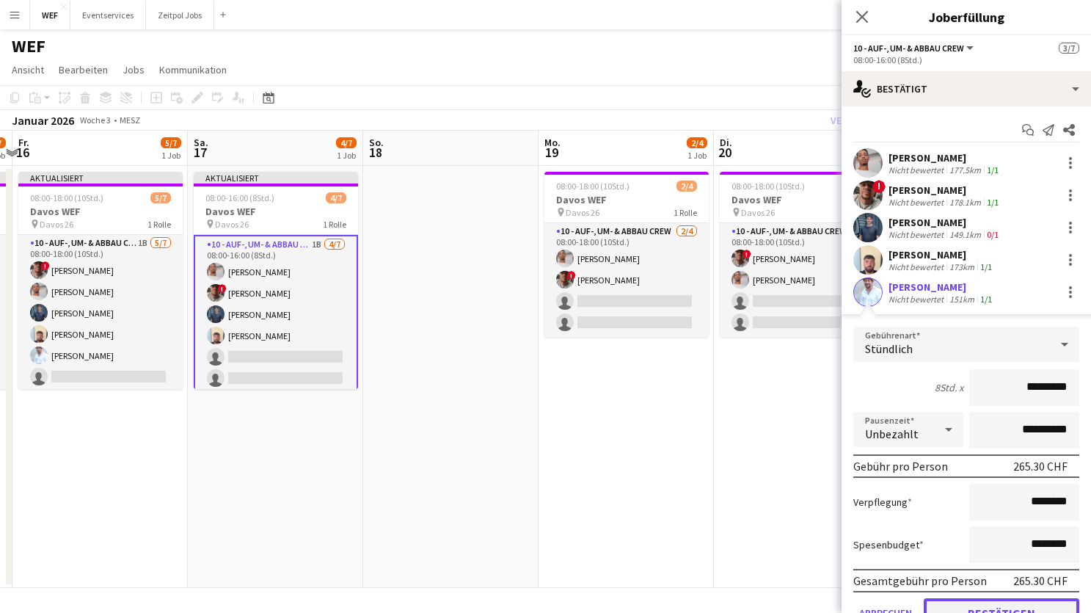
click at [1013, 604] on button "Bestätigen" at bounding box center [1002, 612] width 156 height 29
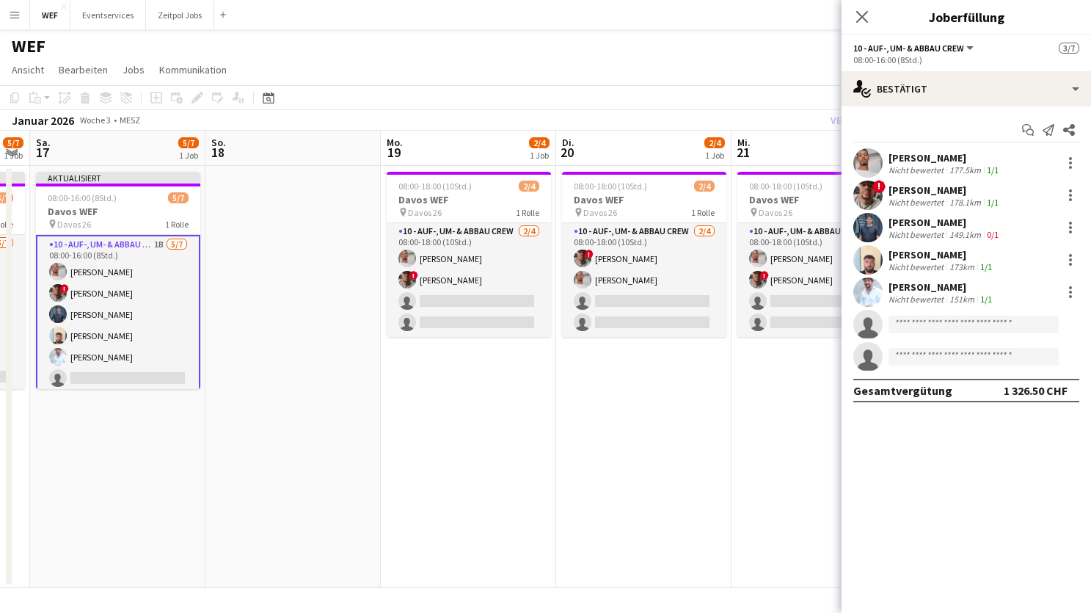
scroll to position [0, 674]
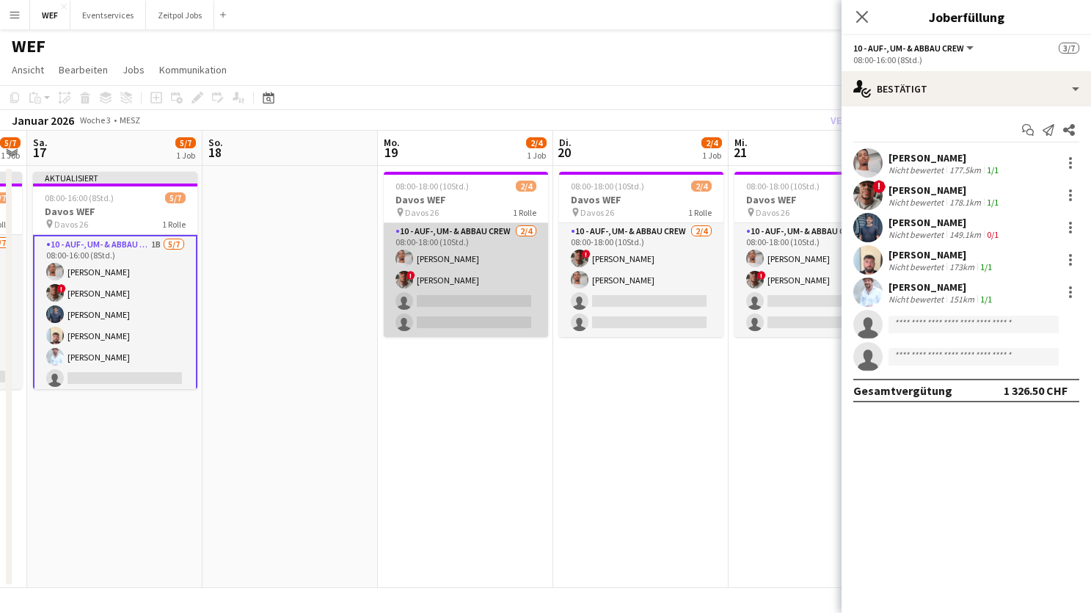
click at [472, 299] on app-card-role "10 - Auf-, Um- & Abbau Crew [DATE] 08:00-18:00 (10Std.) Nahom Frezgi ! [PERSON_…" at bounding box center [466, 280] width 164 height 114
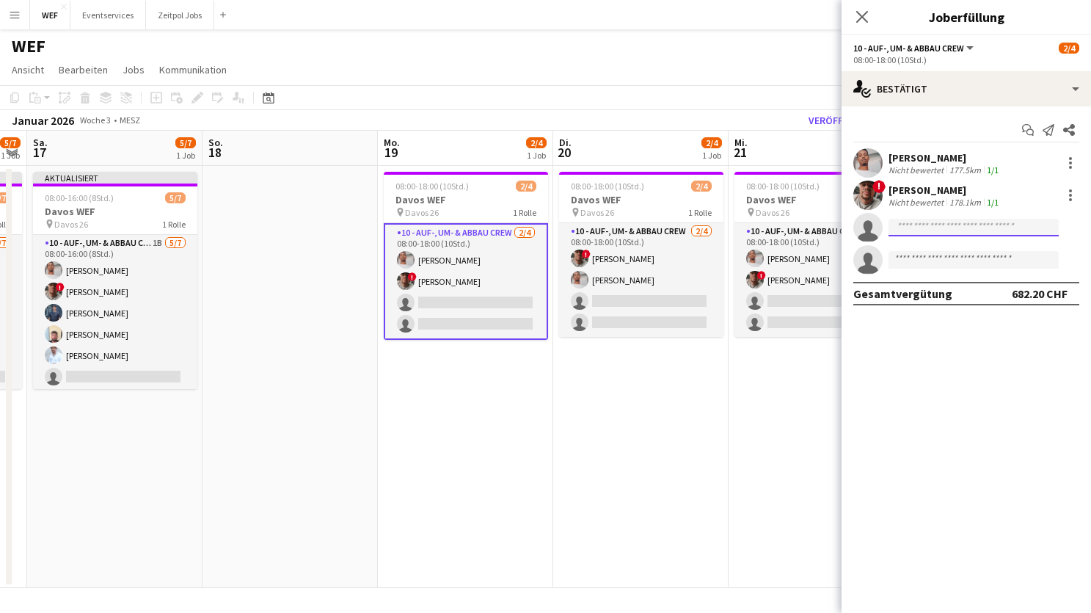
click at [984, 229] on input at bounding box center [973, 228] width 170 height 18
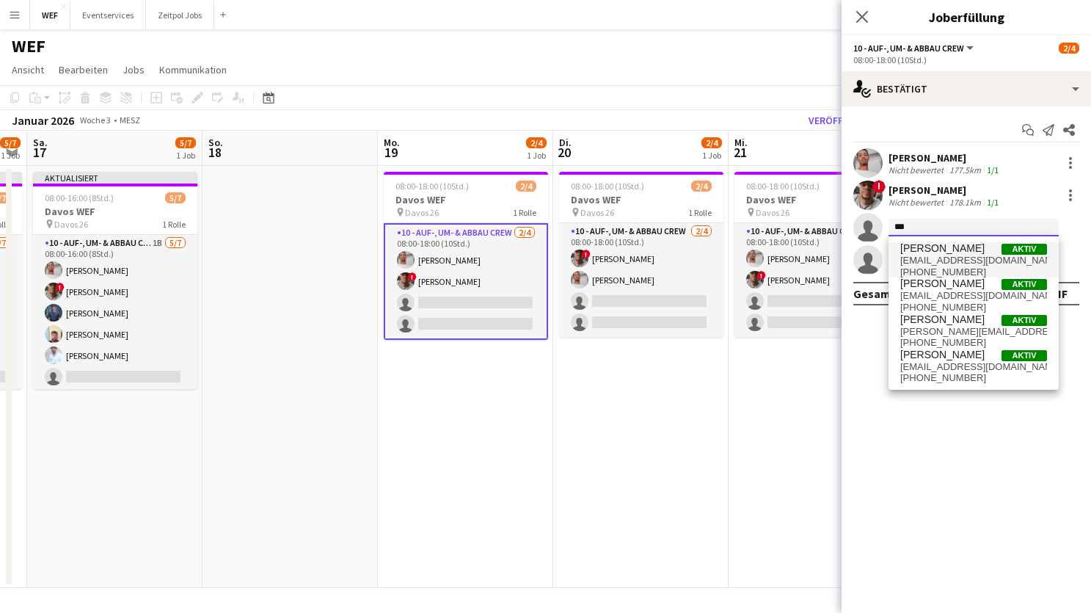
type input "***"
click at [967, 255] on span "[EMAIL_ADDRESS][DOMAIN_NAME]" at bounding box center [973, 261] width 147 height 12
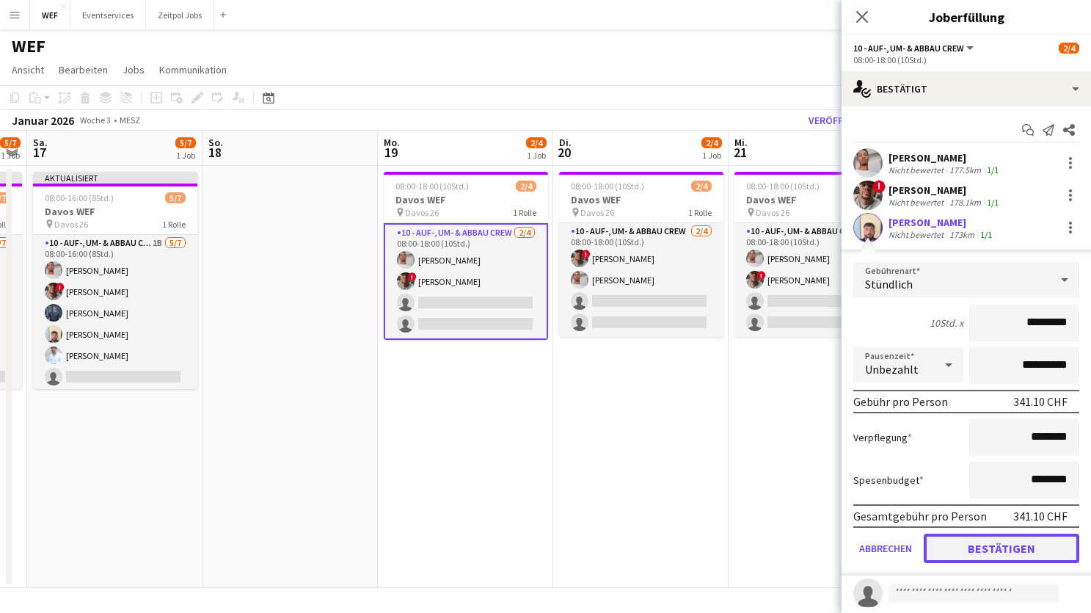
click at [968, 548] on button "Bestätigen" at bounding box center [1002, 547] width 156 height 29
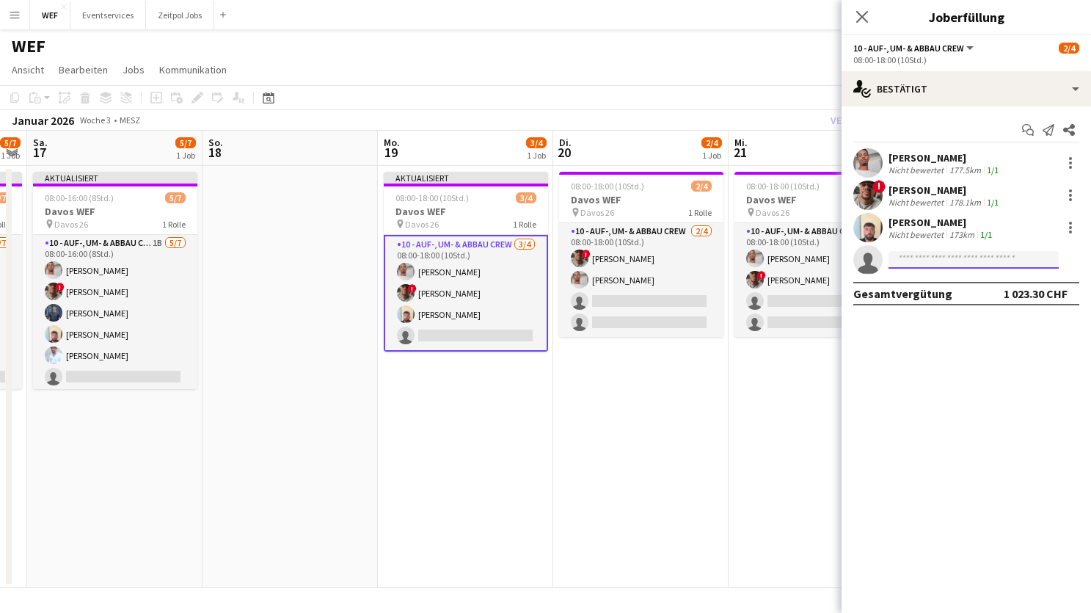
click at [979, 256] on input at bounding box center [973, 260] width 170 height 18
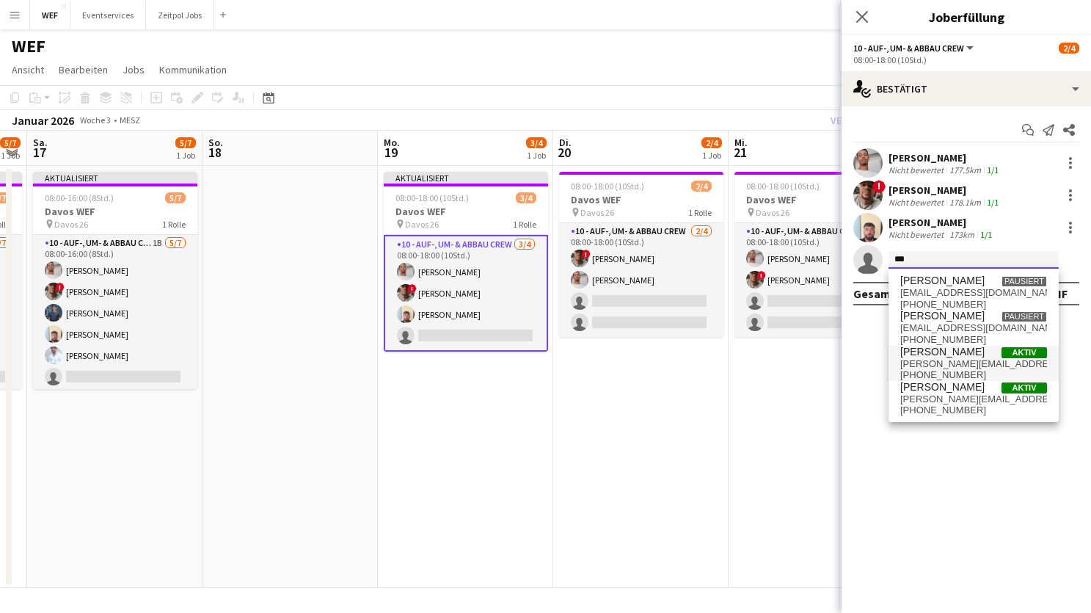
type input "***"
click at [946, 361] on span "[PERSON_NAME][EMAIL_ADDRESS][DOMAIN_NAME]" at bounding box center [973, 364] width 147 height 12
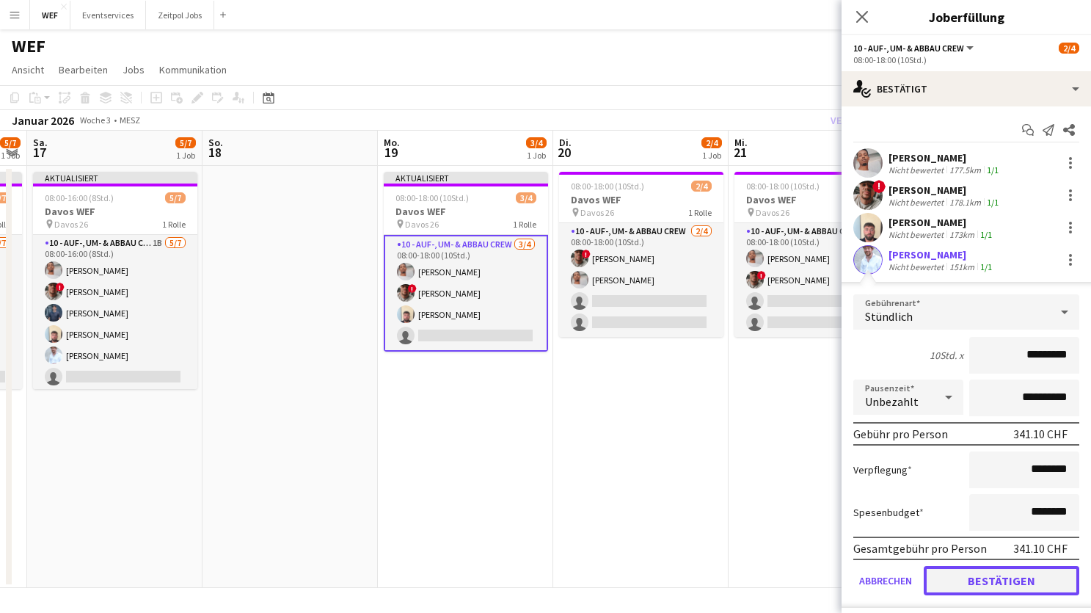
click at [1005, 573] on button "Bestätigen" at bounding box center [1002, 580] width 156 height 29
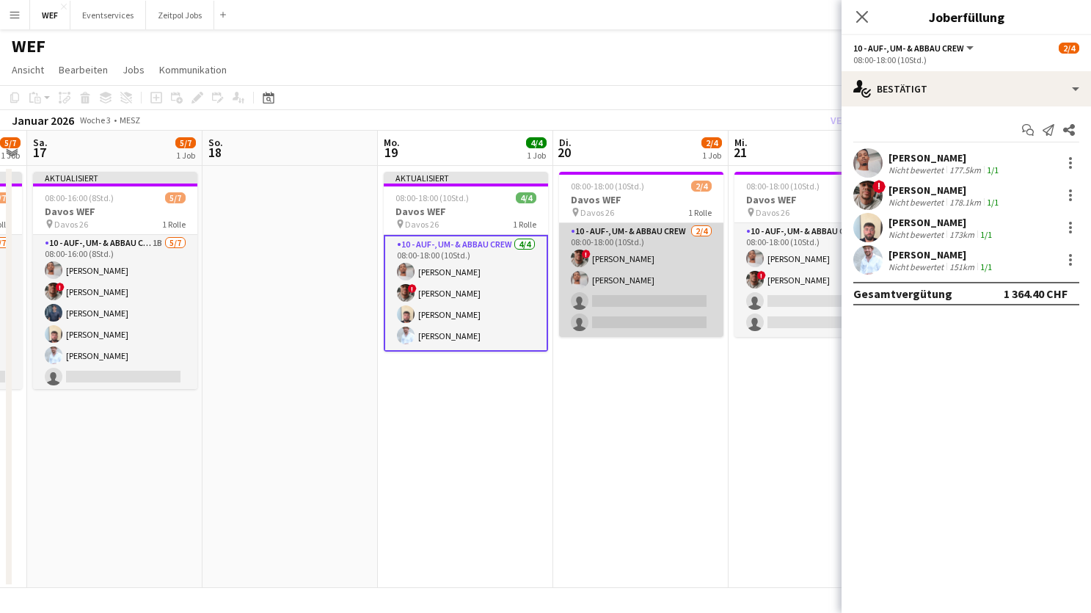
click at [661, 288] on app-card-role "10 - Auf-, Um- & Abbau Crew [DATE] 08:00-18:00 (10Std.) ! [PERSON_NAME] single-…" at bounding box center [641, 280] width 164 height 114
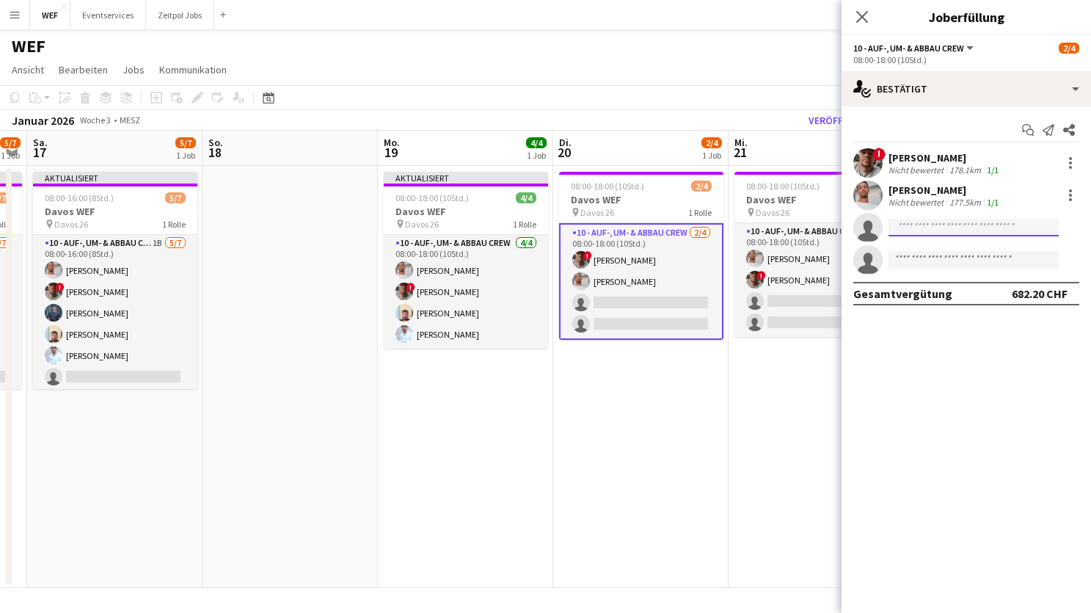
click at [925, 235] on body "Menü Tafeln Tafeln Tafeln Alle Jobs Status Belegschaft Belegschaft Meine Belegs…" at bounding box center [545, 306] width 1091 height 613
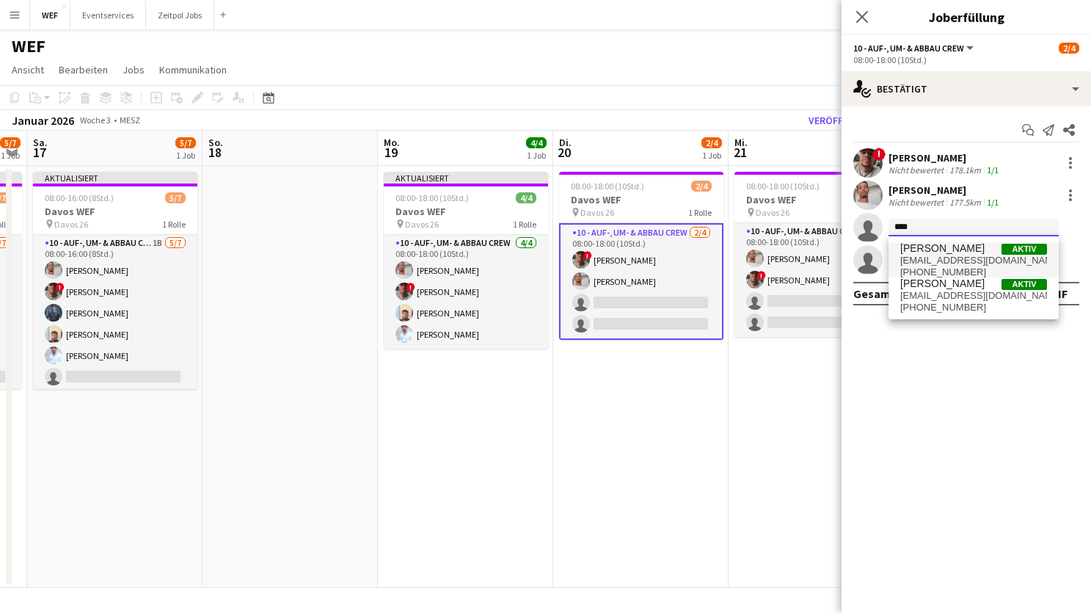
type input "****"
click at [946, 252] on span "[PERSON_NAME]" at bounding box center [942, 248] width 84 height 12
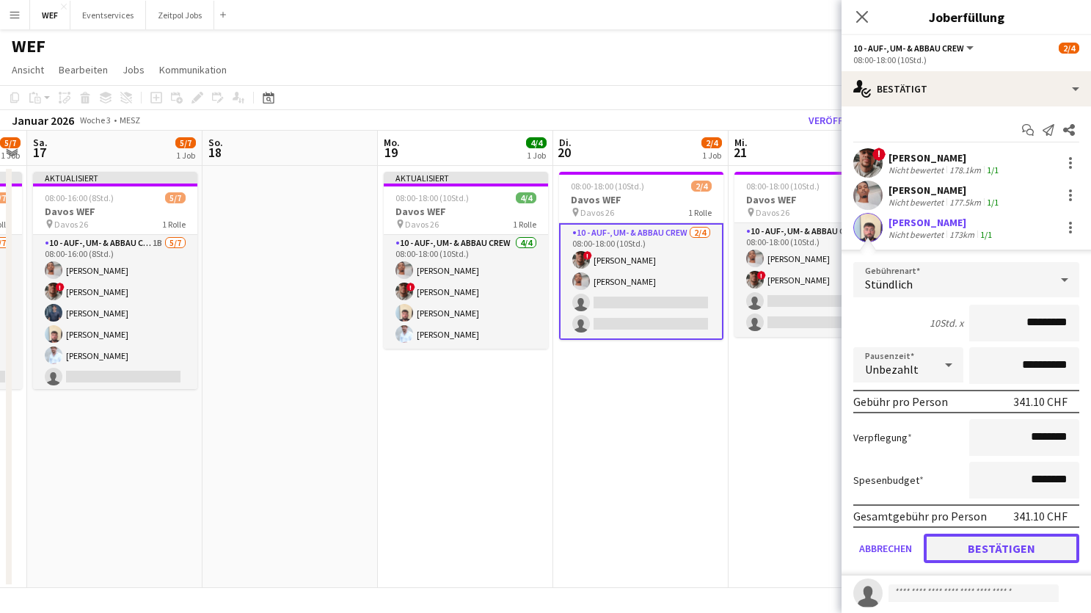
click at [964, 542] on button "Bestätigen" at bounding box center [1002, 547] width 156 height 29
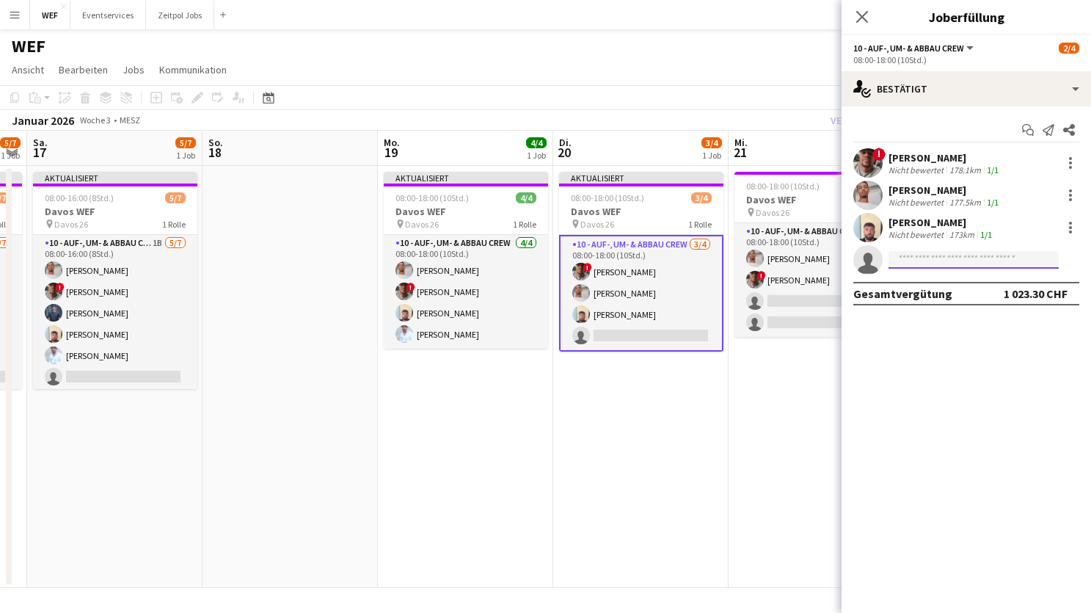
click at [947, 260] on input at bounding box center [973, 260] width 170 height 18
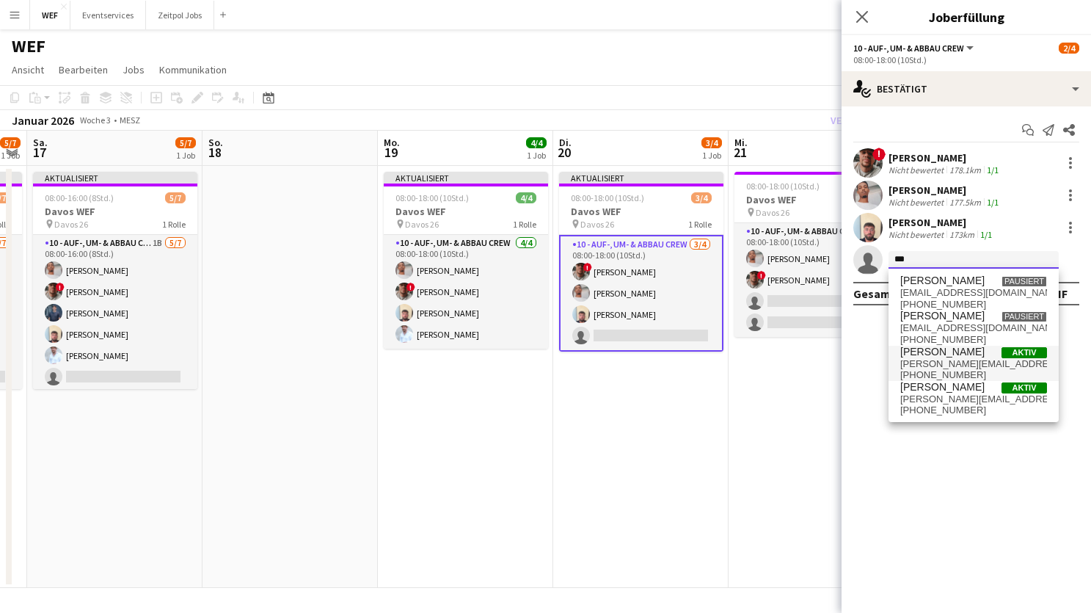
type input "***"
click at [935, 354] on span "[PERSON_NAME]" at bounding box center [942, 352] width 84 height 12
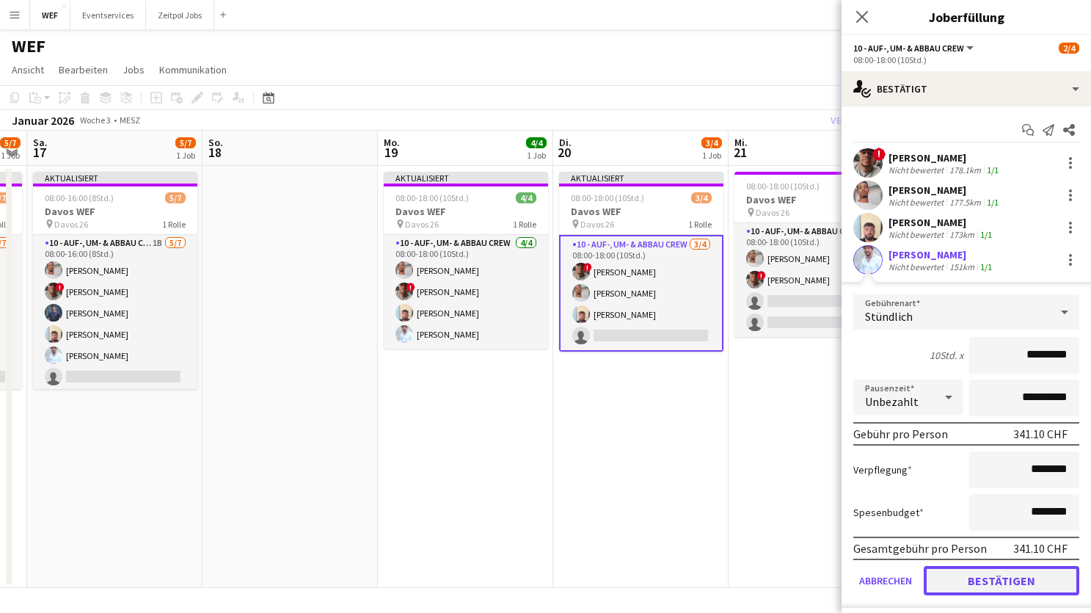
click at [1007, 581] on button "Bestätigen" at bounding box center [1002, 580] width 156 height 29
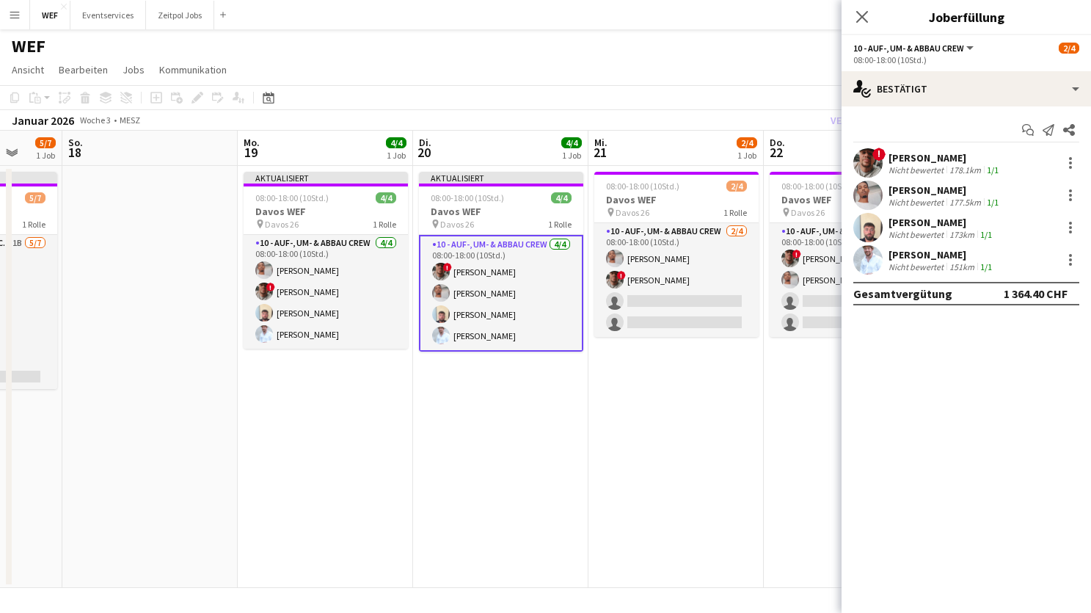
scroll to position [0, 690]
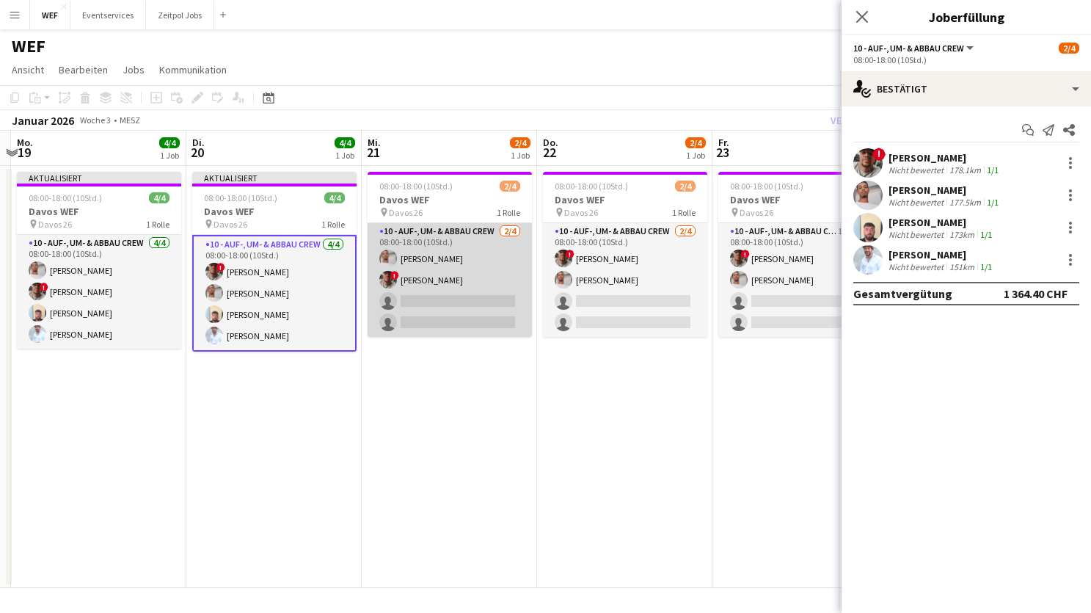
click at [438, 278] on app-card-role "10 - Auf-, Um- & Abbau Crew [DATE] 08:00-18:00 (10Std.) Nahom Frezgi ! [PERSON_…" at bounding box center [450, 280] width 164 height 114
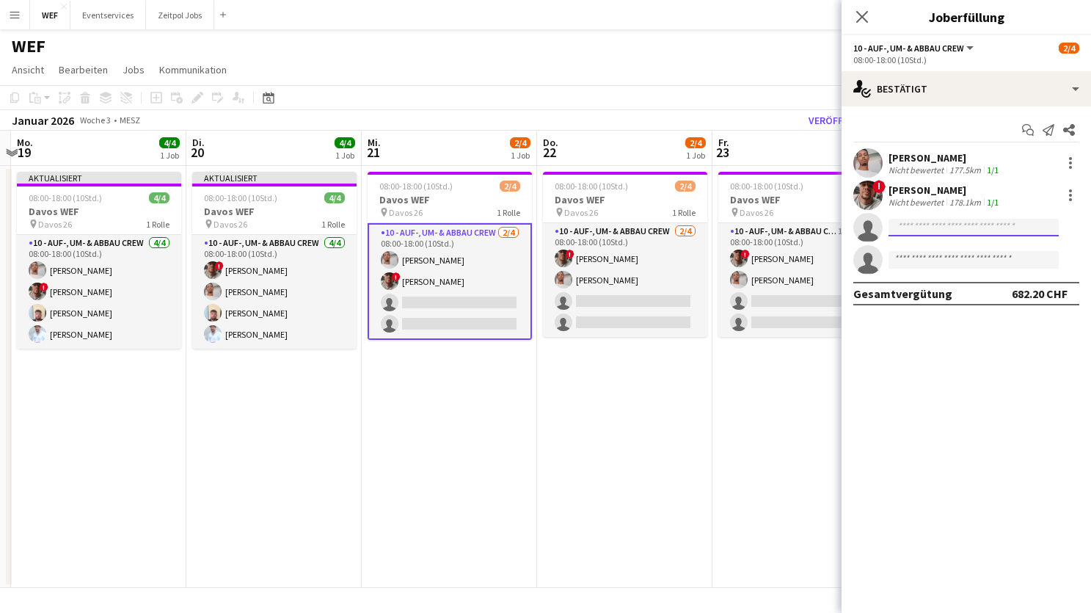
click at [959, 226] on input at bounding box center [973, 228] width 170 height 18
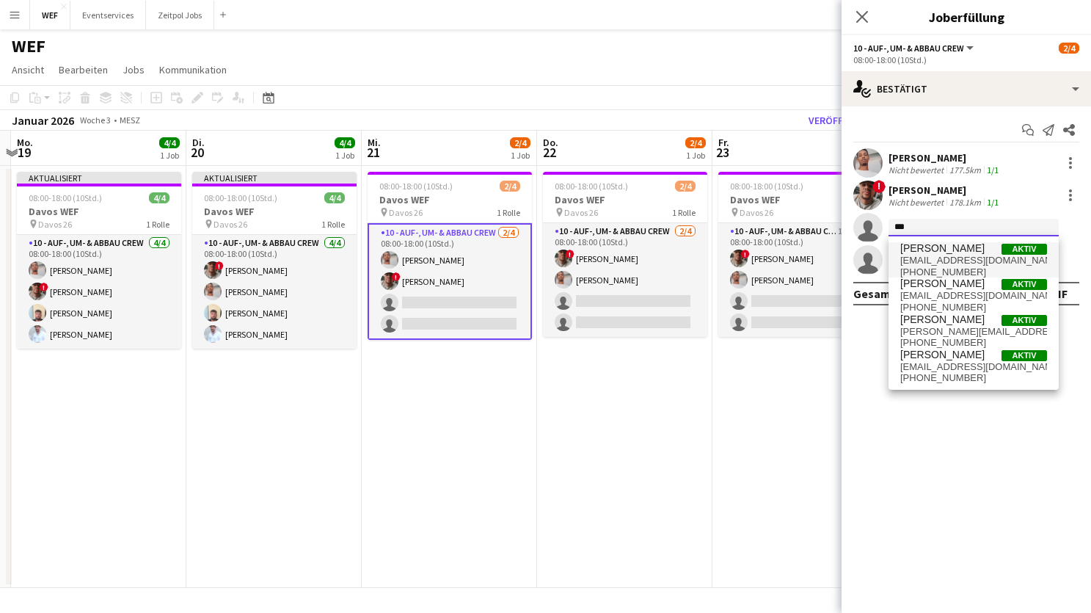
type input "***"
click at [924, 249] on span "[PERSON_NAME]" at bounding box center [942, 248] width 84 height 12
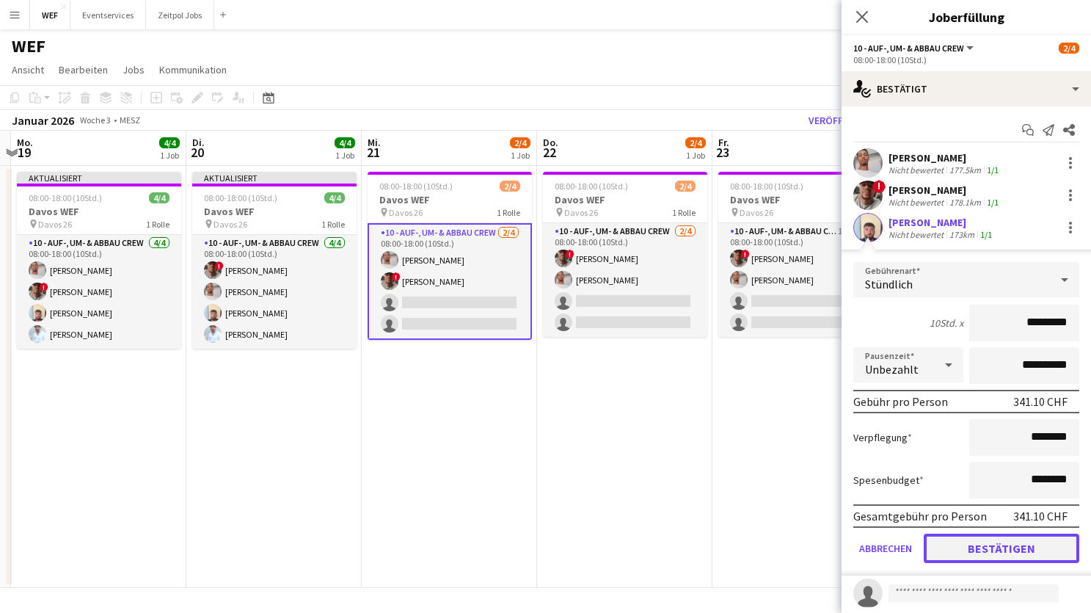
click at [963, 551] on button "Bestätigen" at bounding box center [1002, 547] width 156 height 29
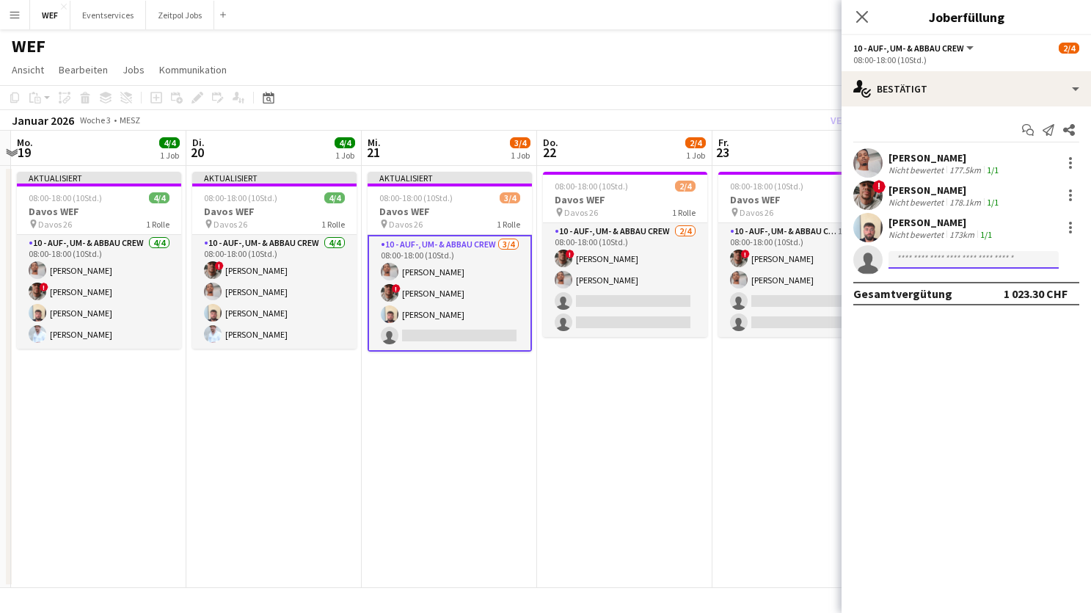
click at [965, 260] on input at bounding box center [973, 260] width 170 height 18
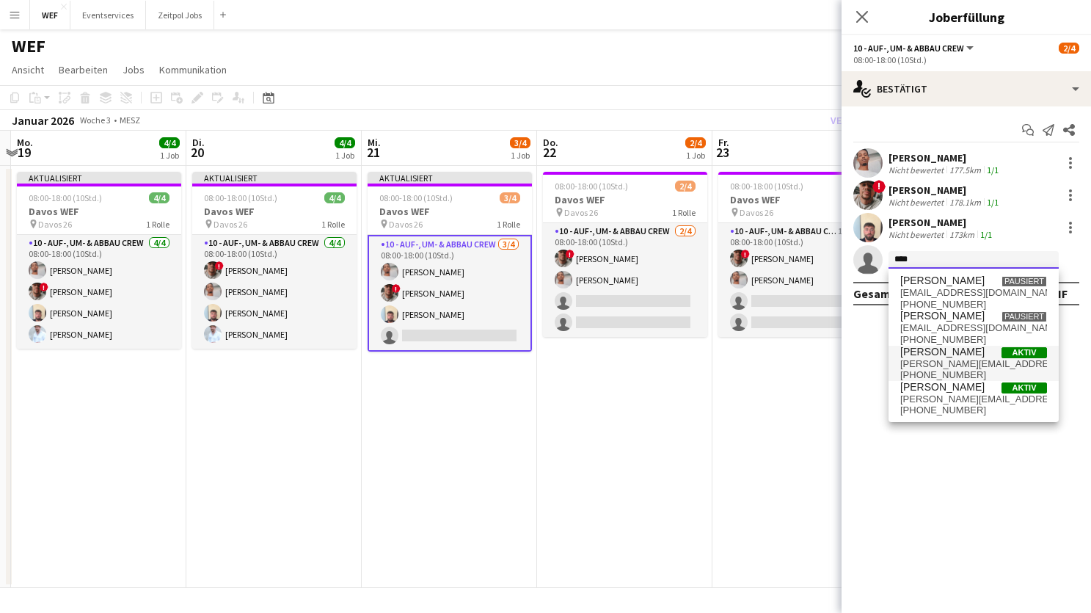
type input "****"
click at [955, 351] on span "[PERSON_NAME]" at bounding box center [942, 352] width 84 height 12
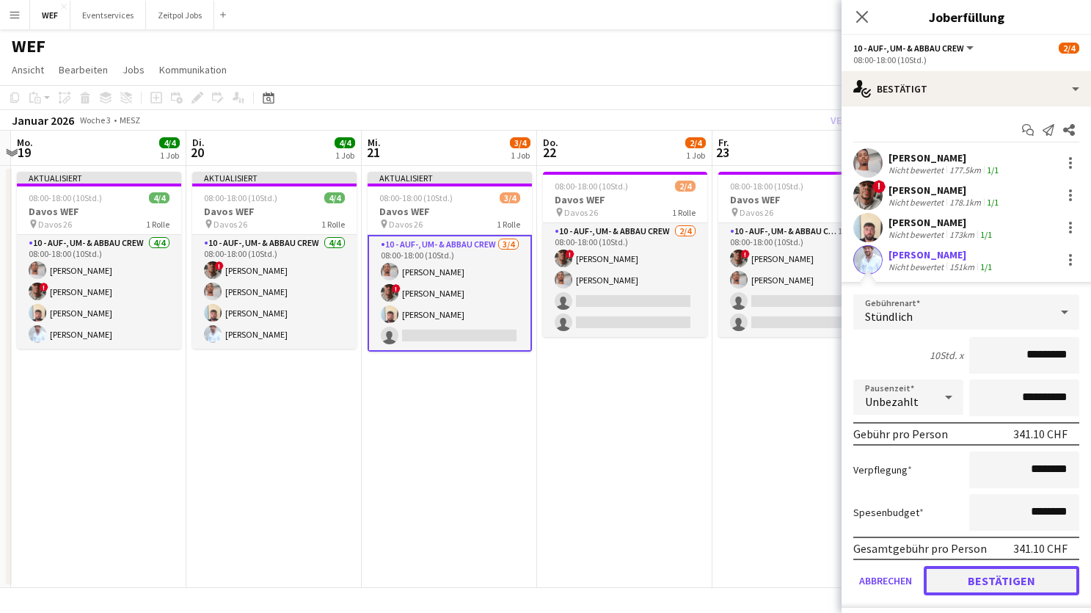
click at [959, 578] on button "Bestätigen" at bounding box center [1002, 580] width 156 height 29
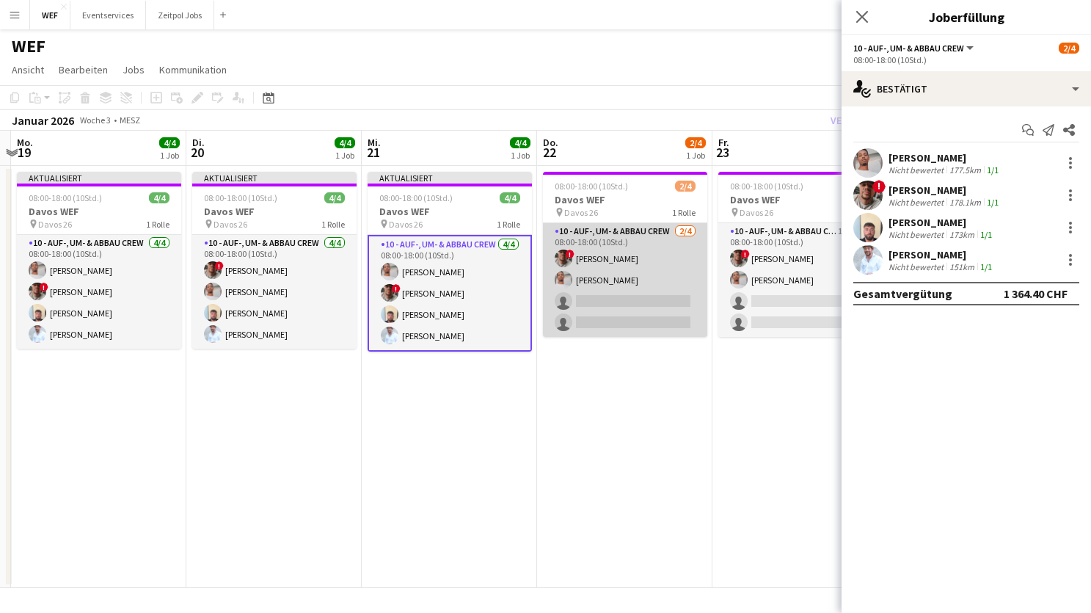
click at [610, 302] on app-card-role "10 - Auf-, Um- & Abbau Crew [DATE] 08:00-18:00 (10Std.) ! [PERSON_NAME] single-…" at bounding box center [625, 280] width 164 height 114
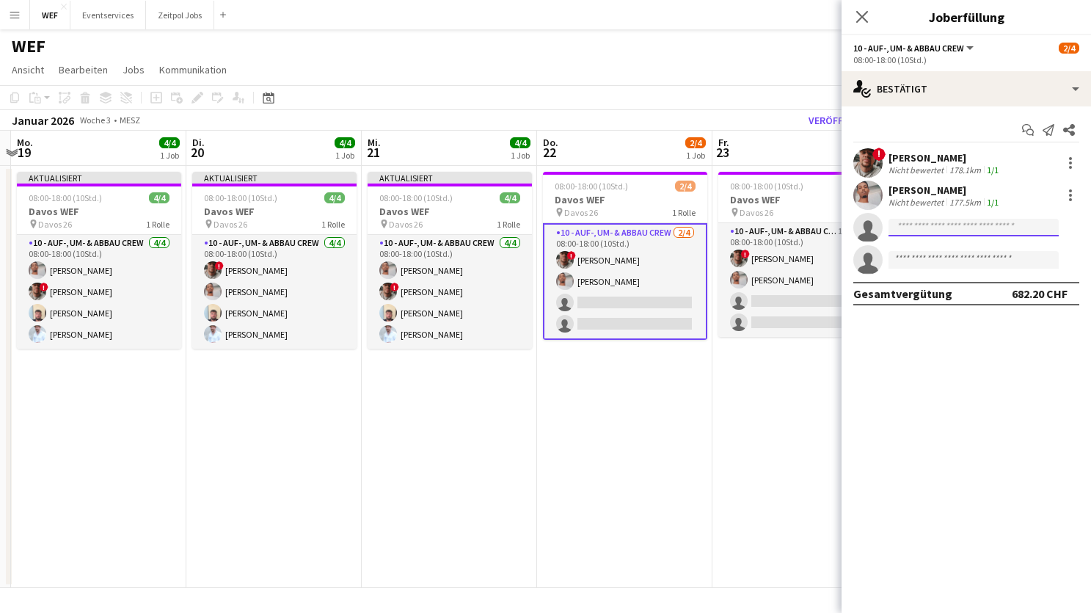
click at [928, 227] on input at bounding box center [973, 228] width 170 height 18
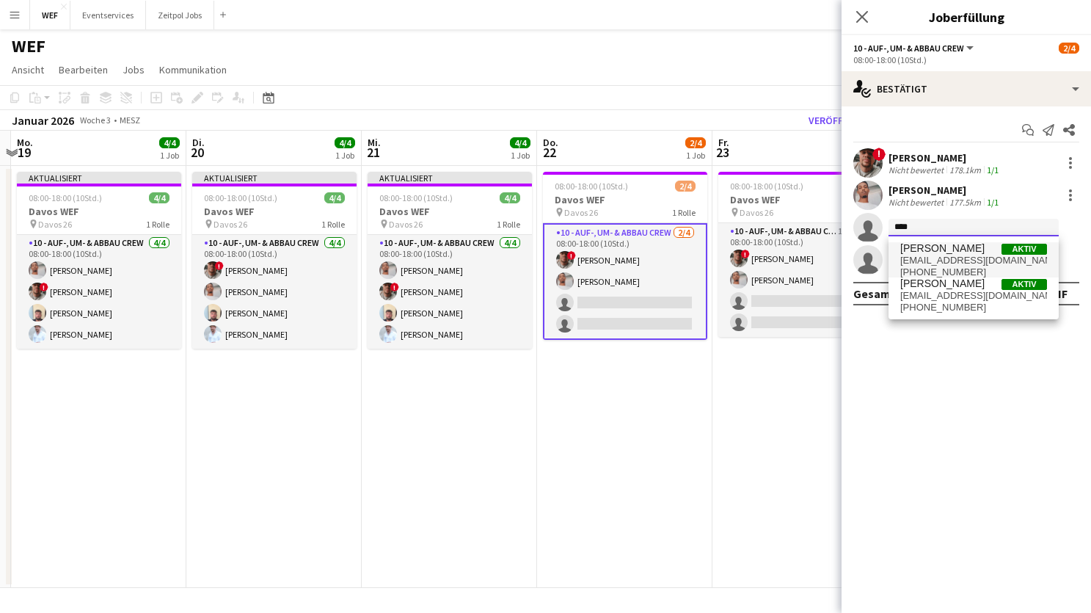
type input "****"
click at [925, 248] on span "[PERSON_NAME]" at bounding box center [942, 248] width 84 height 12
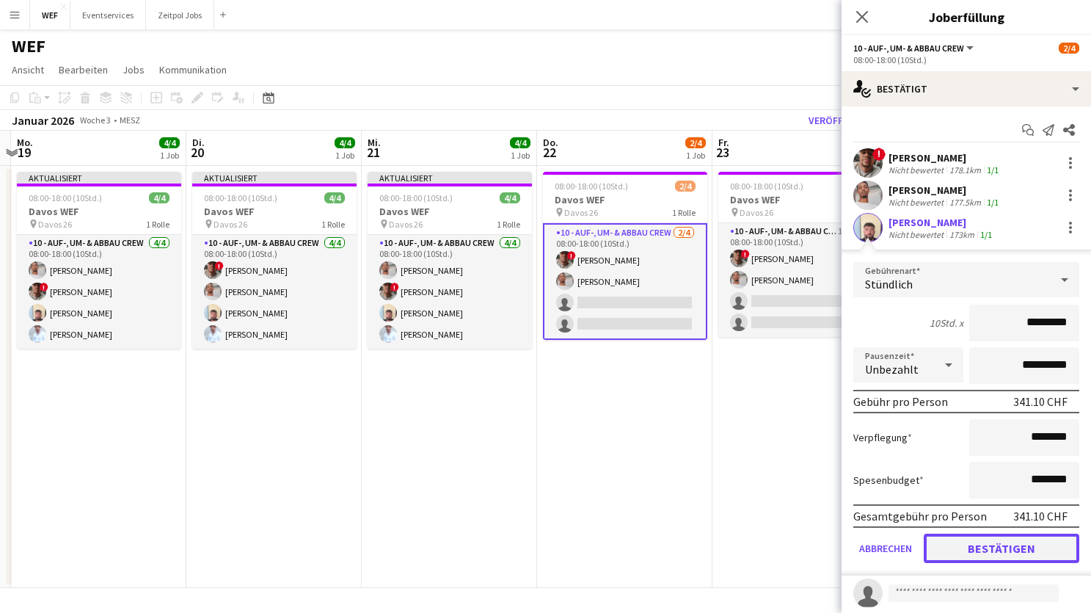
click at [961, 550] on button "Bestätigen" at bounding box center [1002, 547] width 156 height 29
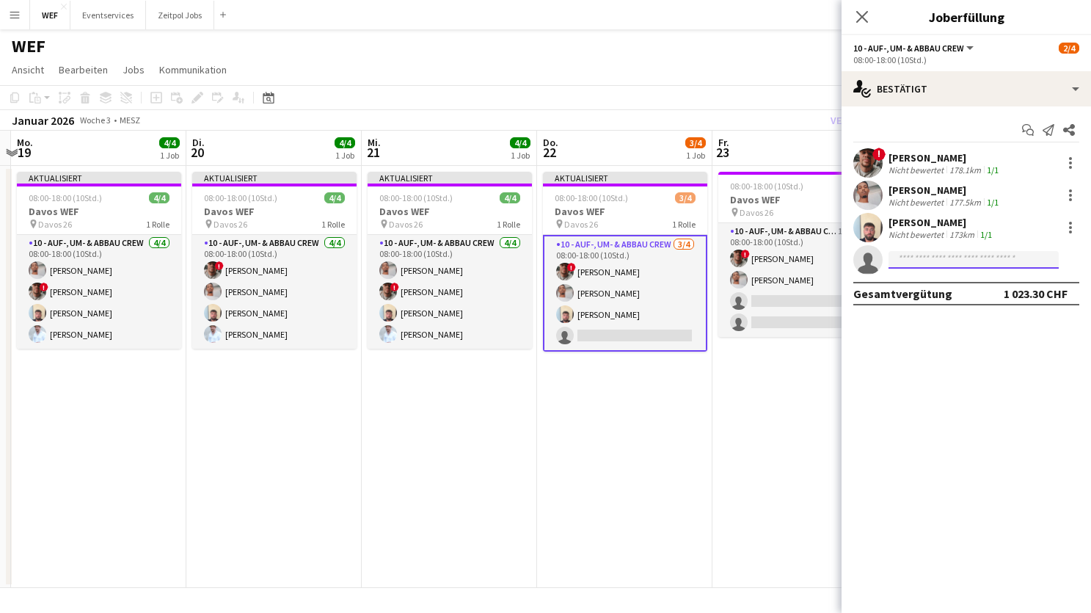
click at [957, 252] on input at bounding box center [973, 260] width 170 height 18
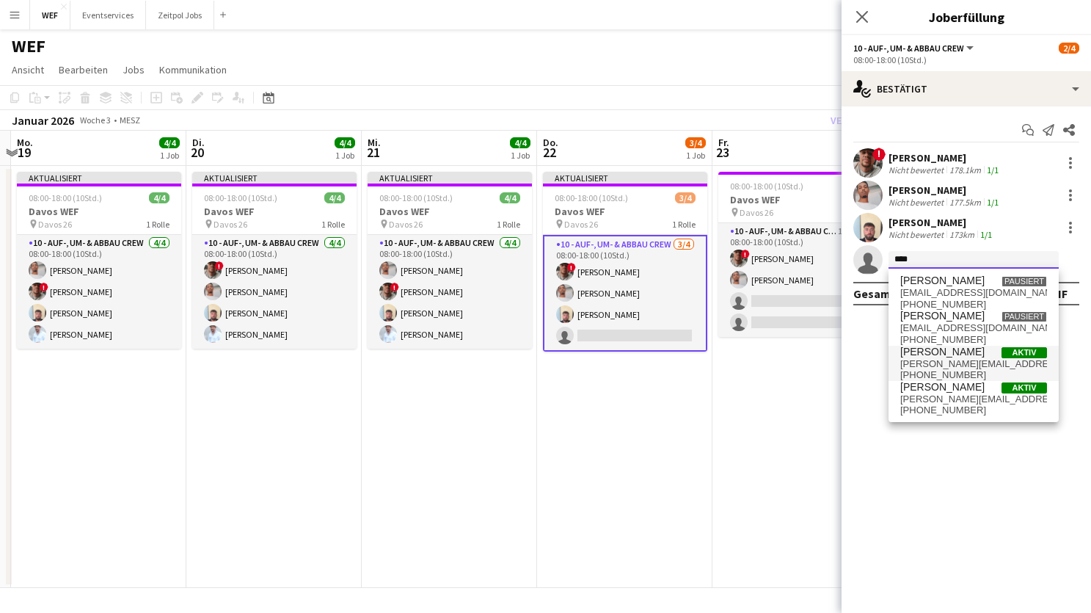
type input "****"
click at [957, 361] on span "[PERSON_NAME][EMAIL_ADDRESS][DOMAIN_NAME]" at bounding box center [973, 364] width 147 height 12
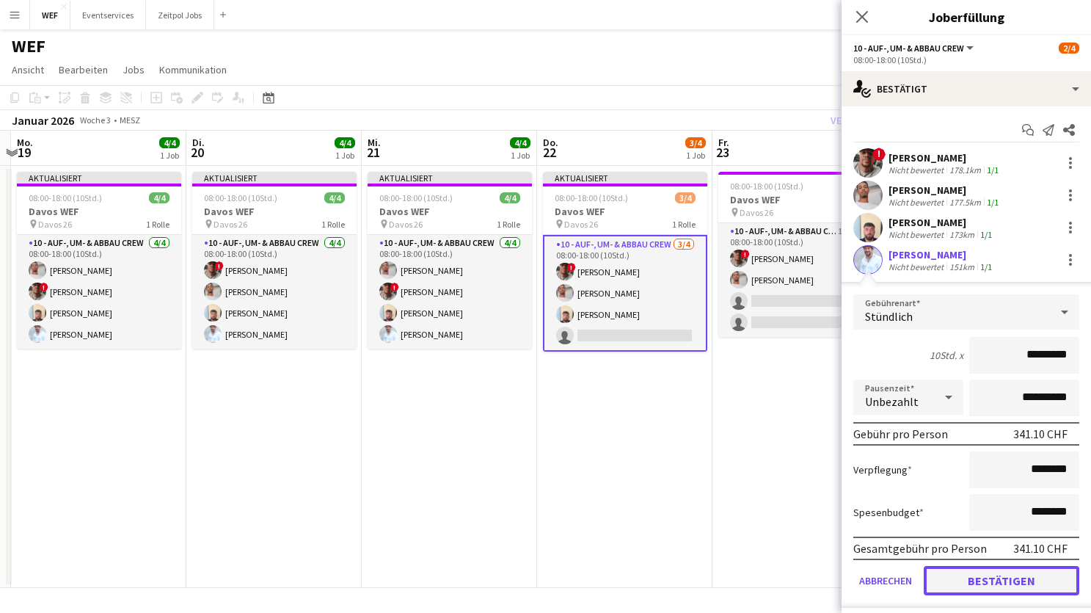
click at [987, 577] on button "Bestätigen" at bounding box center [1002, 580] width 156 height 29
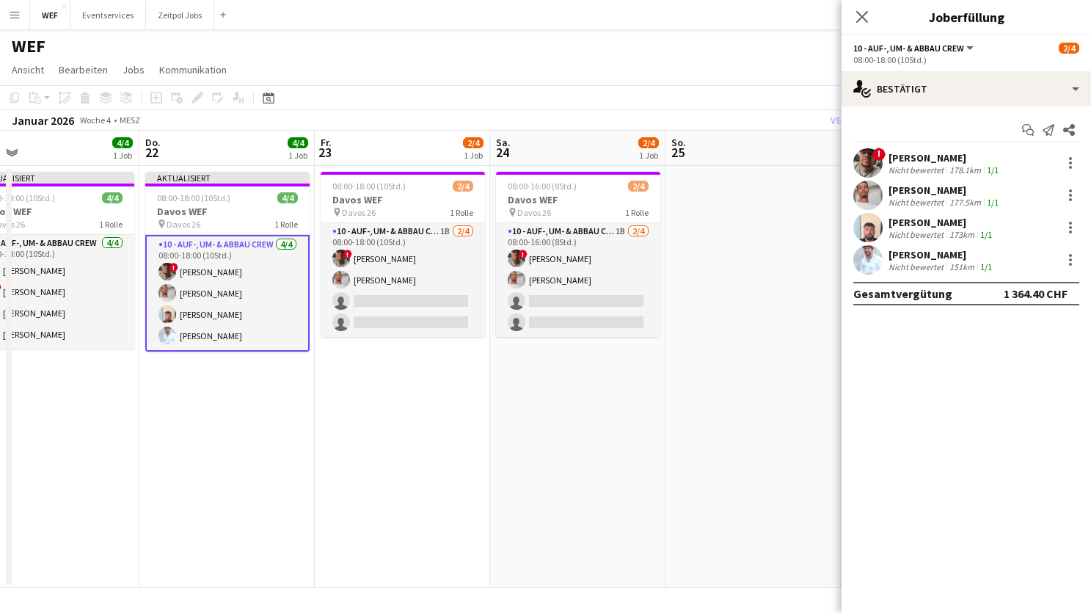
scroll to position [0, 395]
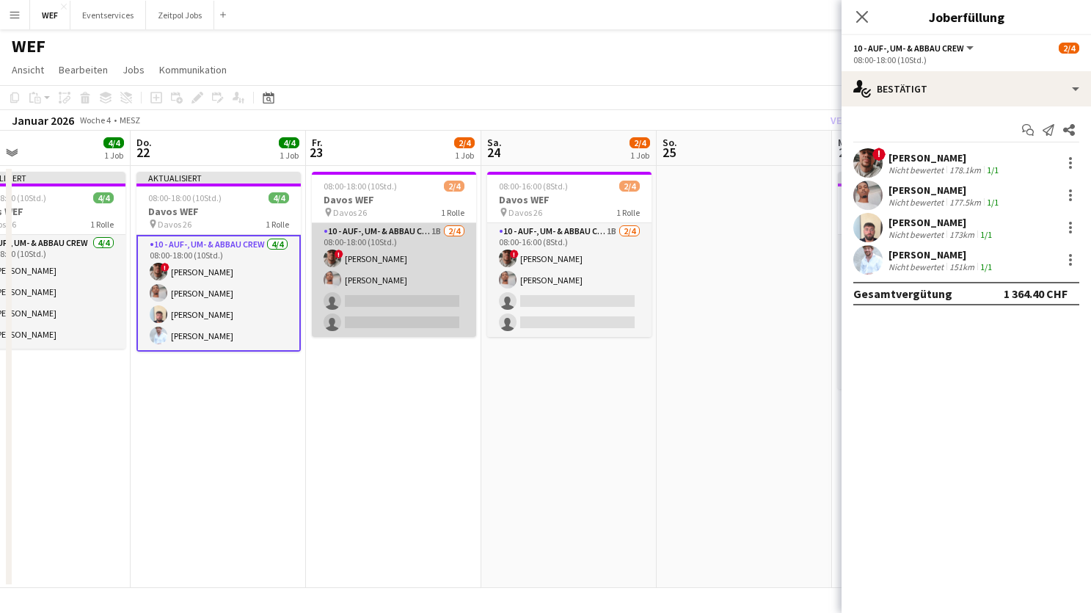
click at [410, 299] on app-card-role "10 - Auf-, Um- & Abbau Crew 1B [DATE] 08:00-18:00 (10Std.) ! [PERSON_NAME] sing…" at bounding box center [394, 280] width 164 height 114
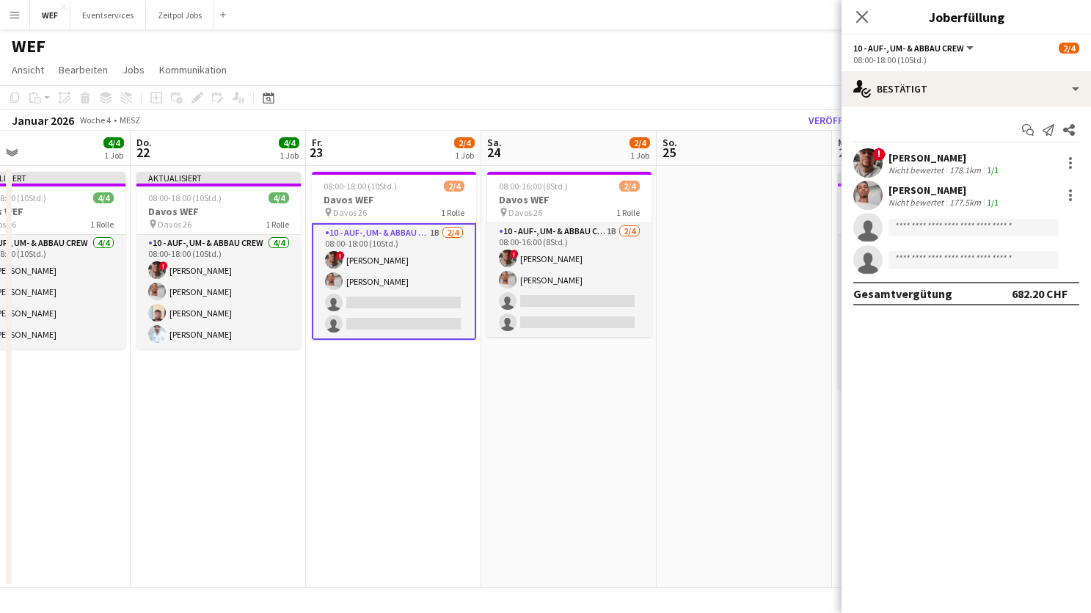
click at [892, 239] on app-invite-slot "single-neutral-actions" at bounding box center [965, 227] width 249 height 29
click at [899, 234] on input at bounding box center [973, 228] width 170 height 18
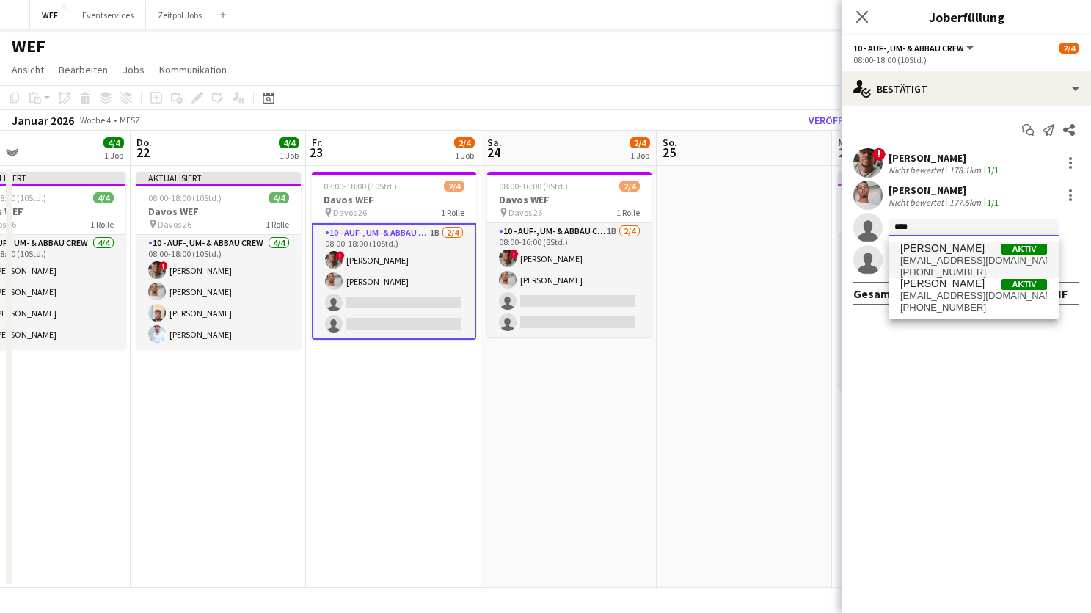
type input "****"
click at [917, 255] on span "[EMAIL_ADDRESS][DOMAIN_NAME]" at bounding box center [973, 261] width 147 height 12
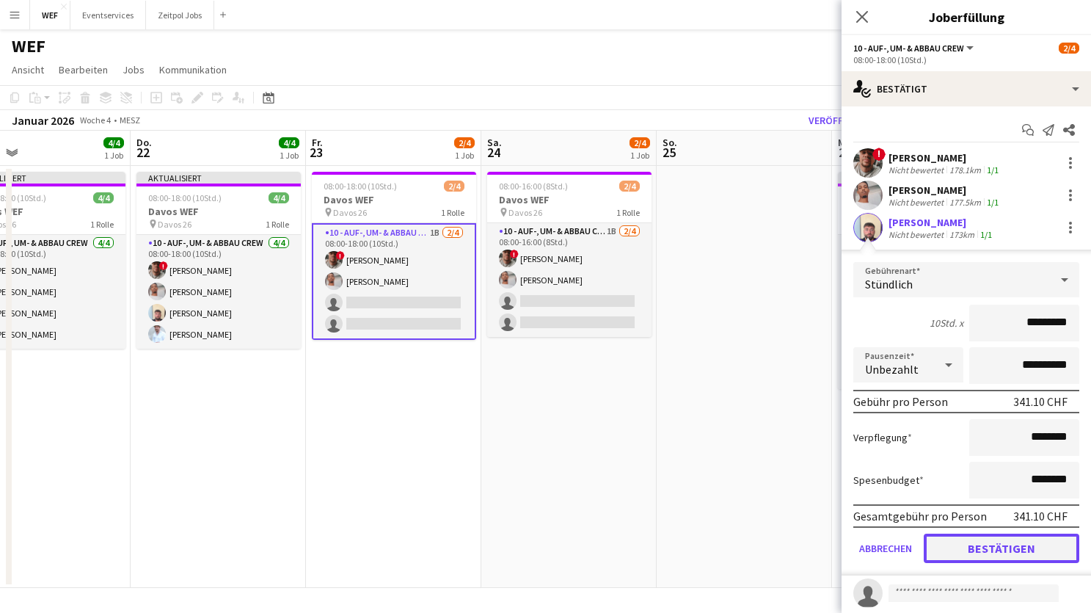
click at [968, 541] on button "Bestätigen" at bounding box center [1002, 547] width 156 height 29
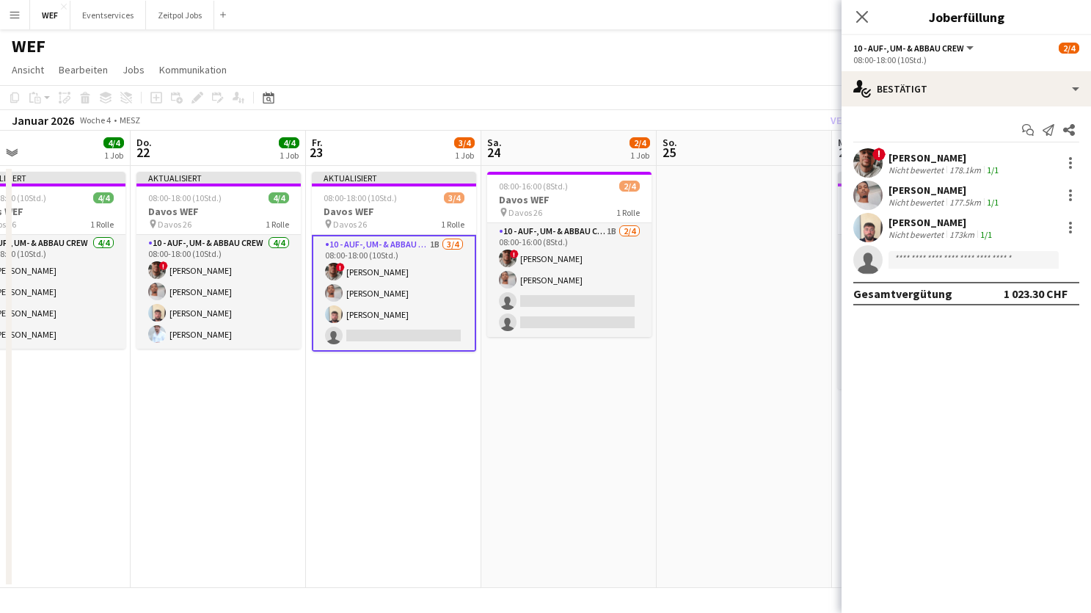
click at [973, 249] on app-invite-slot "single-neutral-actions" at bounding box center [965, 259] width 249 height 29
click at [973, 270] on app-invite-slot "single-neutral-actions" at bounding box center [965, 259] width 249 height 29
click at [976, 262] on input at bounding box center [973, 260] width 170 height 18
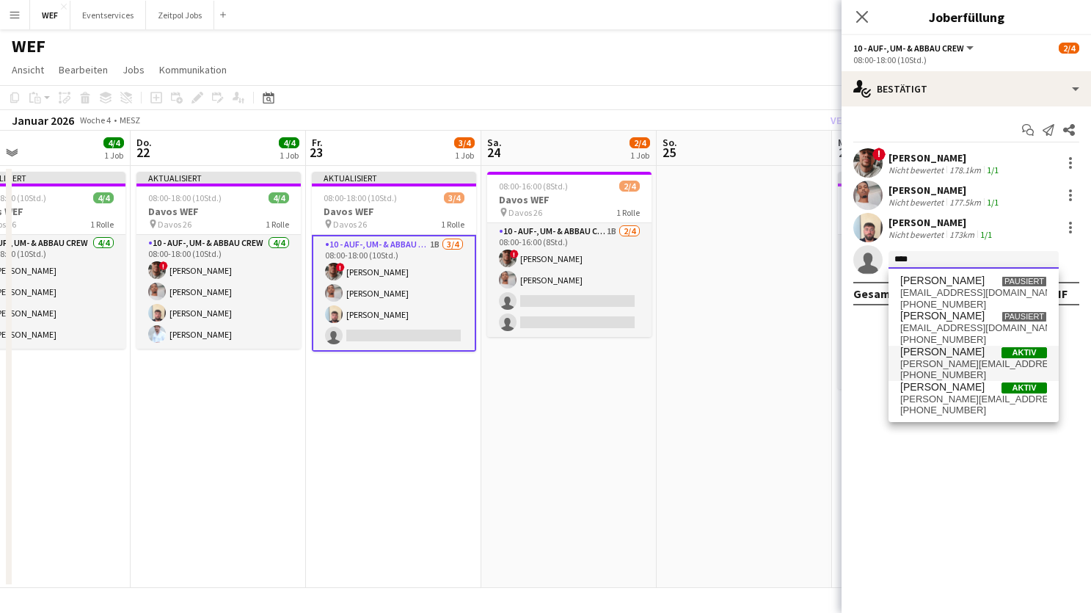
type input "****"
click at [913, 360] on span "[PERSON_NAME][EMAIL_ADDRESS][DOMAIN_NAME]" at bounding box center [973, 364] width 147 height 12
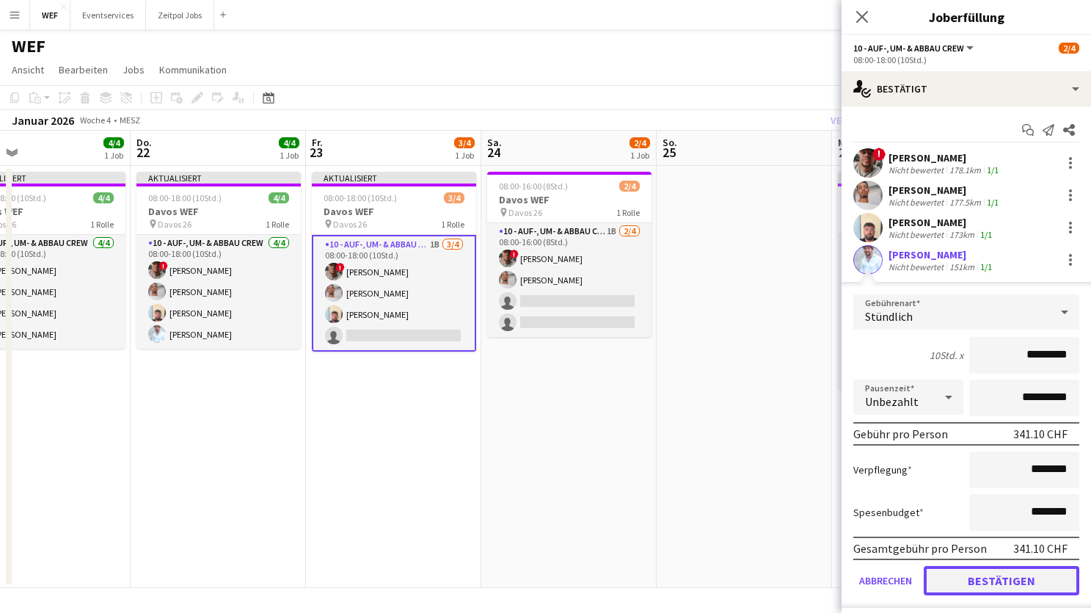
click at [979, 573] on button "Bestätigen" at bounding box center [1002, 580] width 156 height 29
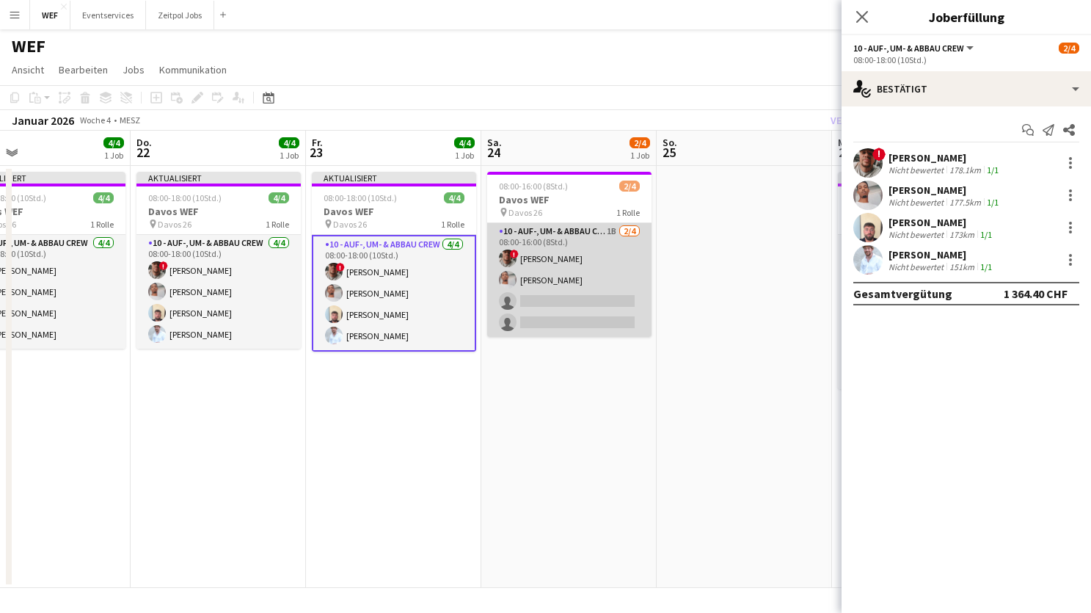
click at [599, 315] on app-card-role "10 - Auf-, Um- & Abbau Crew 1B [DATE] 08:00-16:00 (8Std.) ! [PERSON_NAME] singl…" at bounding box center [569, 280] width 164 height 114
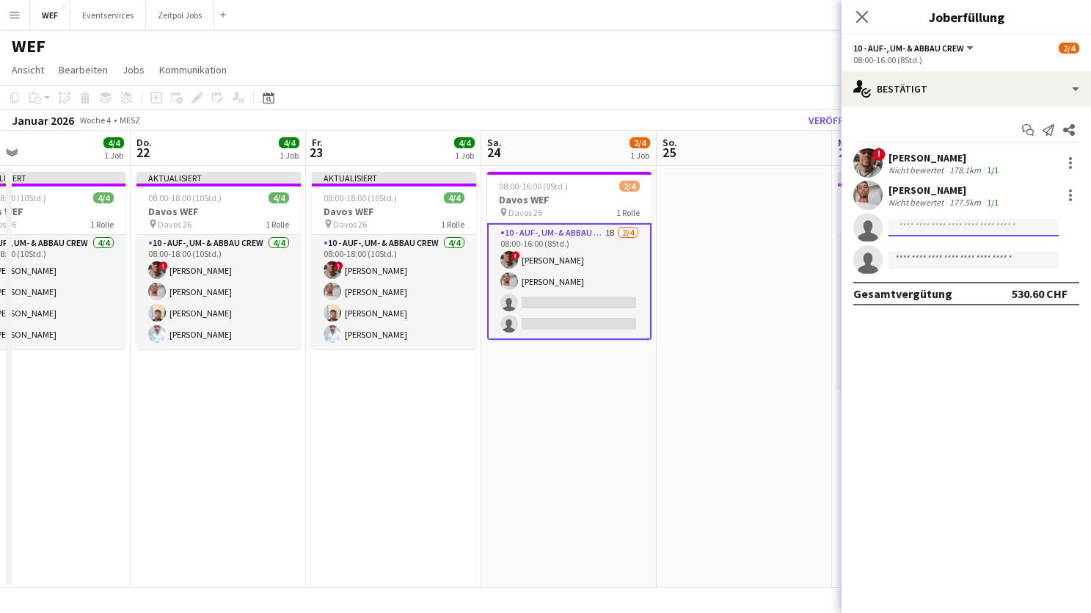
click at [919, 226] on input at bounding box center [973, 228] width 170 height 18
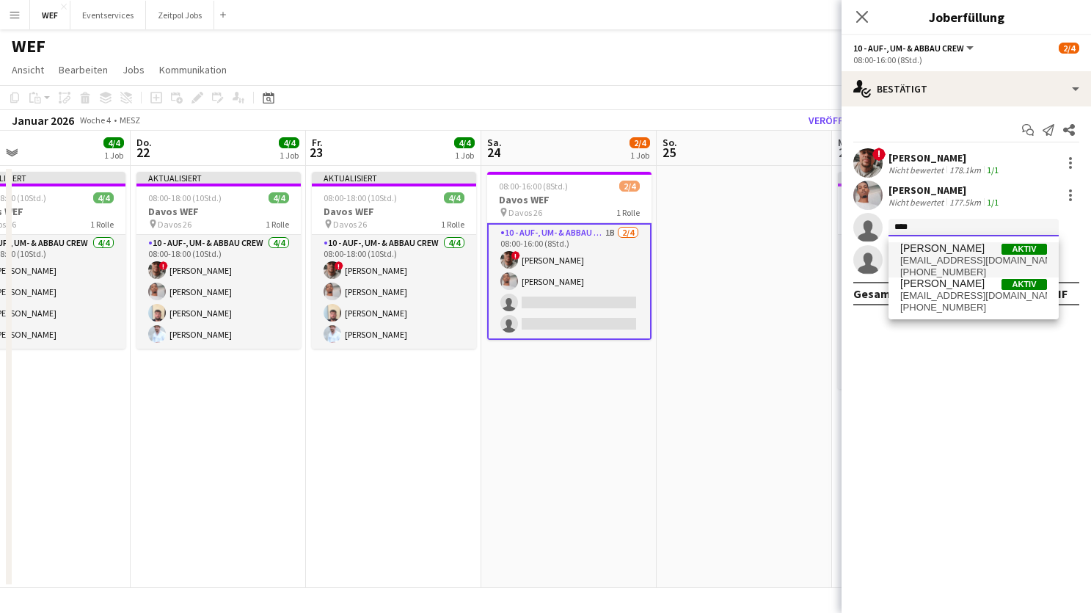
type input "****"
click at [940, 265] on span "[EMAIL_ADDRESS][DOMAIN_NAME]" at bounding box center [973, 261] width 147 height 12
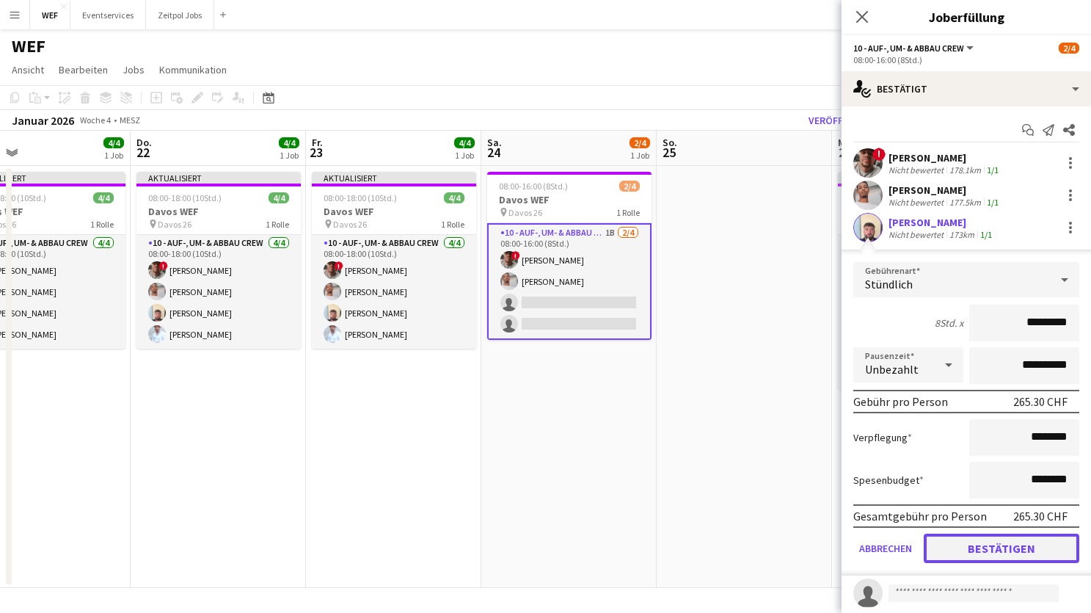
click at [953, 550] on button "Bestätigen" at bounding box center [1002, 547] width 156 height 29
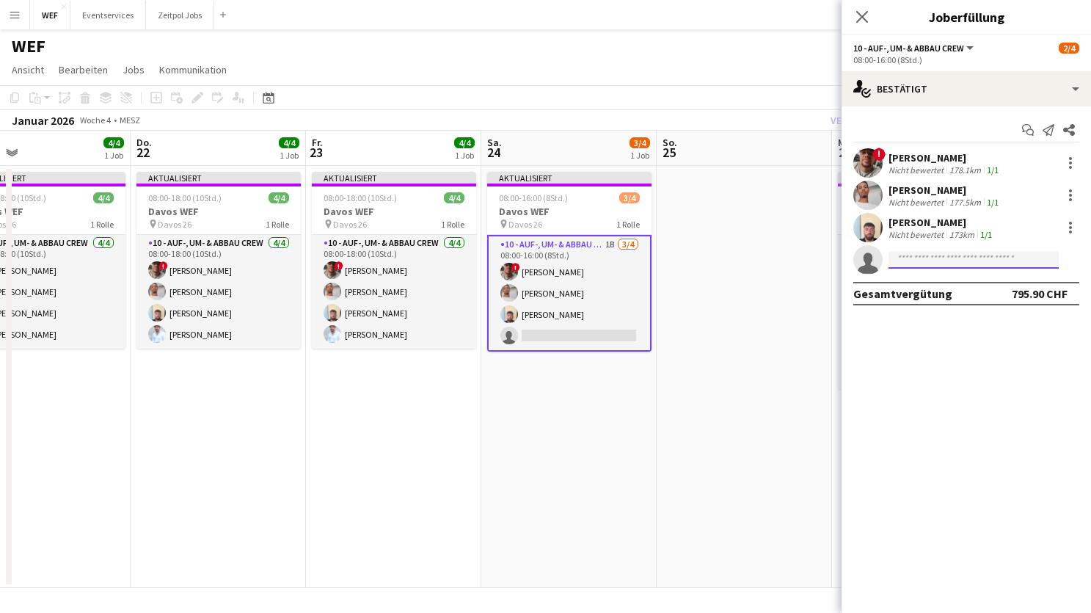
click at [966, 254] on input at bounding box center [973, 260] width 170 height 18
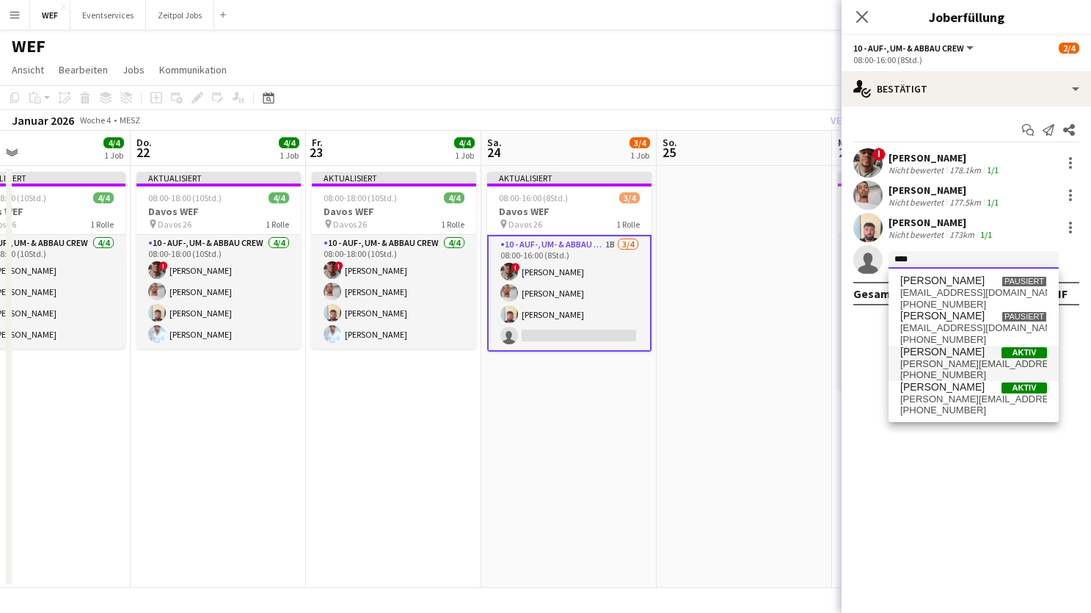
type input "****"
click at [954, 360] on span "[PERSON_NAME][EMAIL_ADDRESS][DOMAIN_NAME]" at bounding box center [973, 364] width 147 height 12
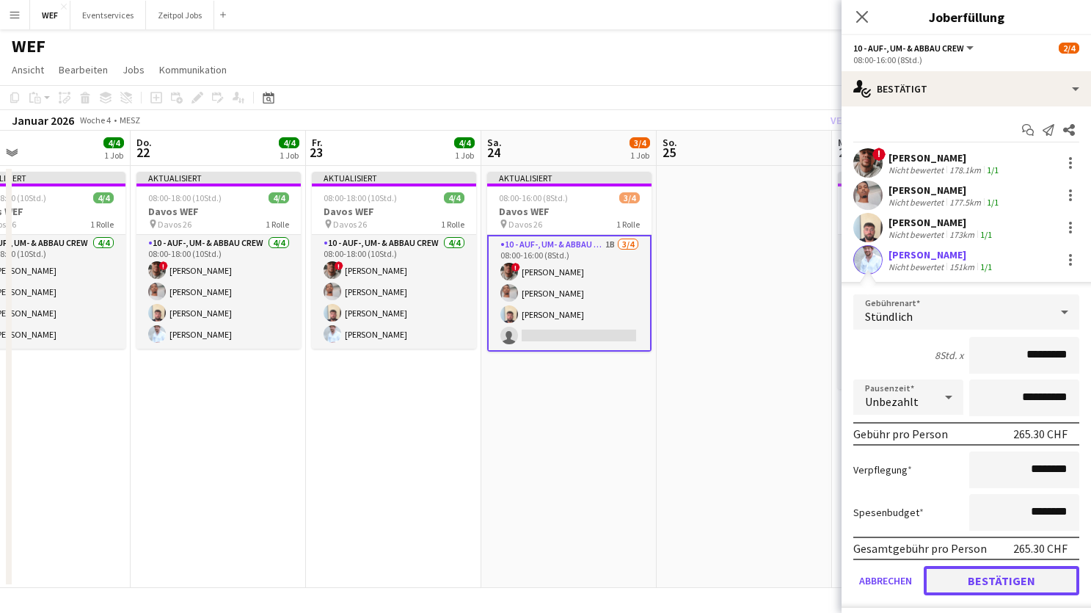
click at [962, 580] on button "Bestätigen" at bounding box center [1002, 580] width 156 height 29
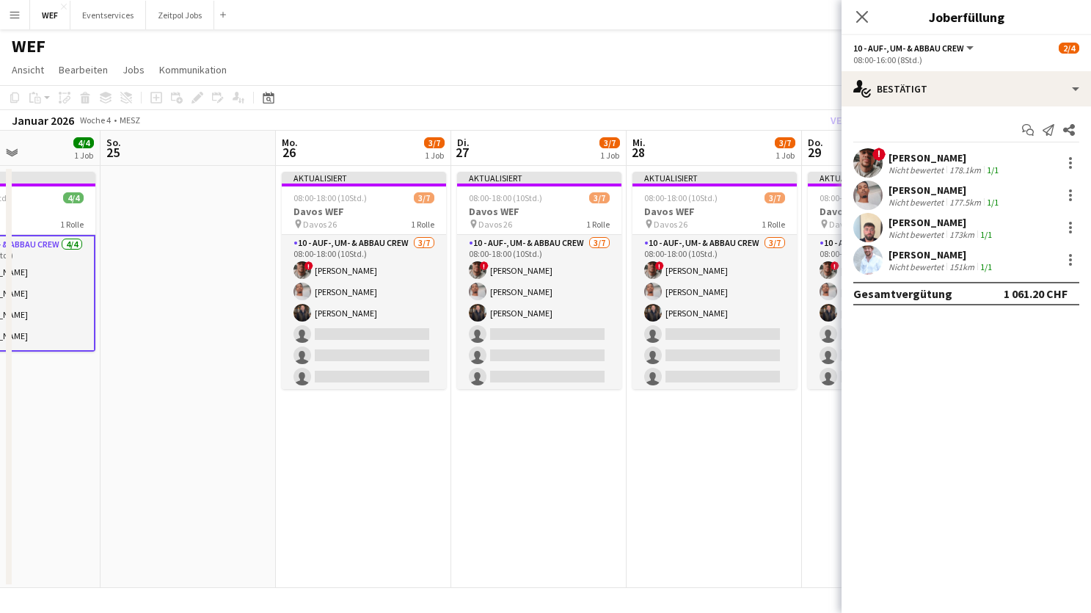
scroll to position [0, 625]
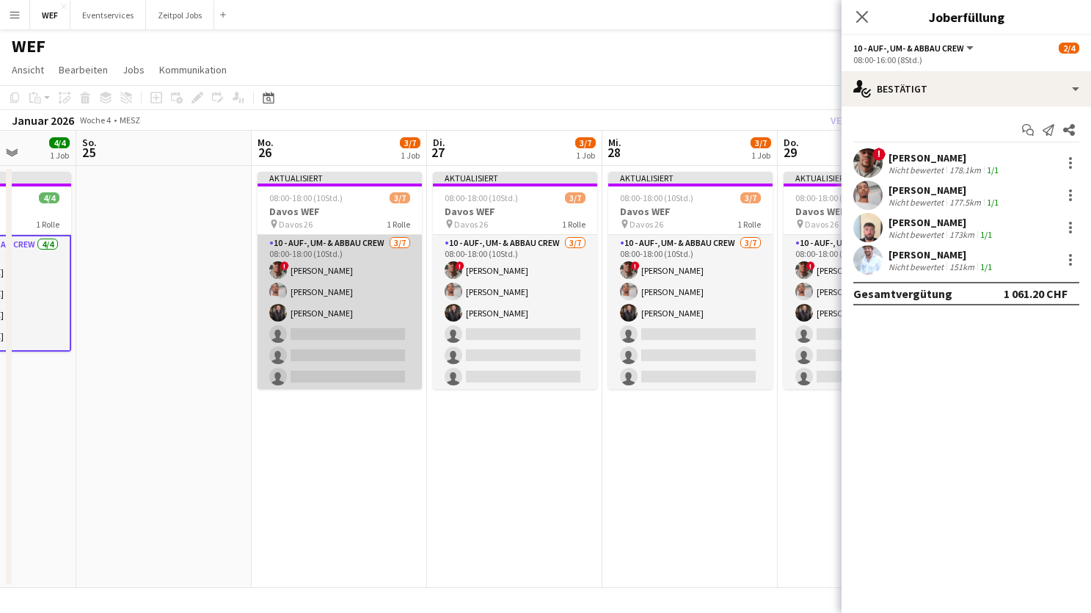
click at [381, 333] on app-card-role "10 - Auf-, Um- & Abbau Crew [DATE] 08:00-18:00 (10Std.) ! [PERSON_NAME] [PERSON…" at bounding box center [339, 324] width 164 height 178
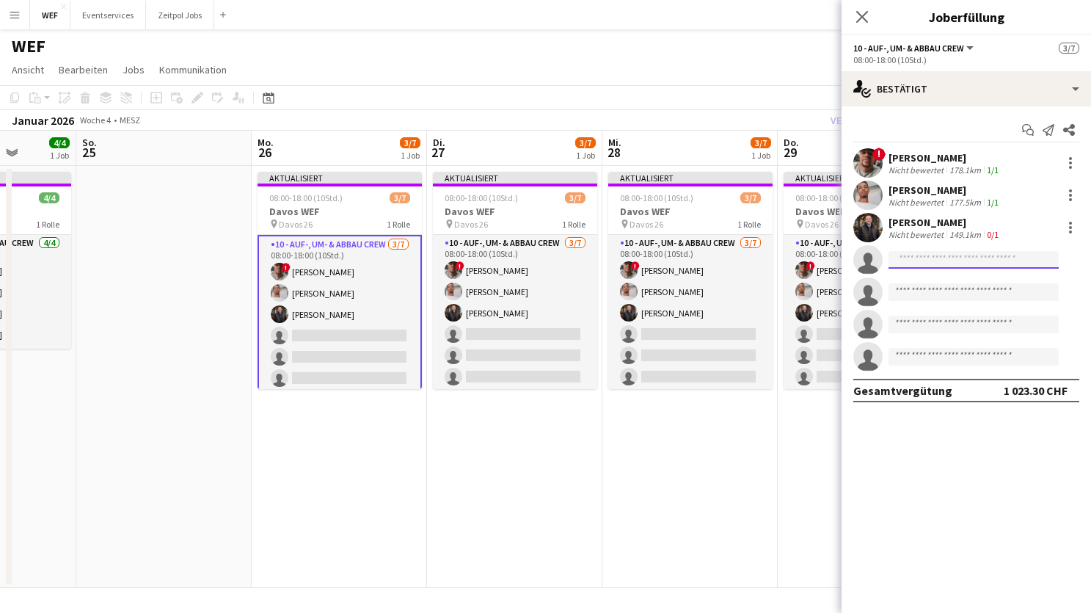
click at [927, 257] on input at bounding box center [973, 260] width 170 height 18
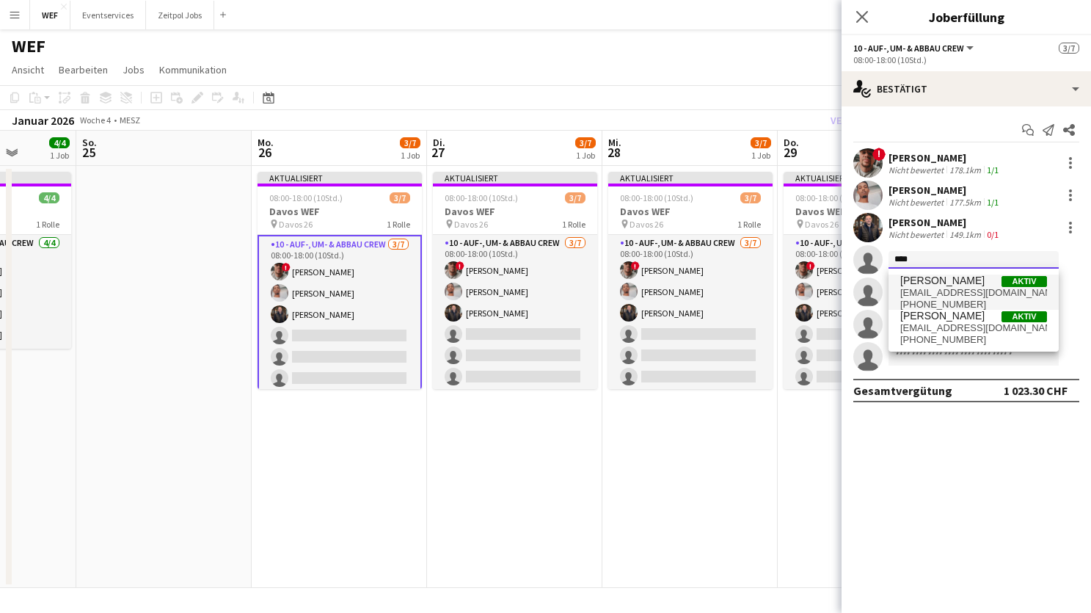
type input "****"
click at [928, 294] on span "[EMAIL_ADDRESS][DOMAIN_NAME]" at bounding box center [973, 293] width 147 height 12
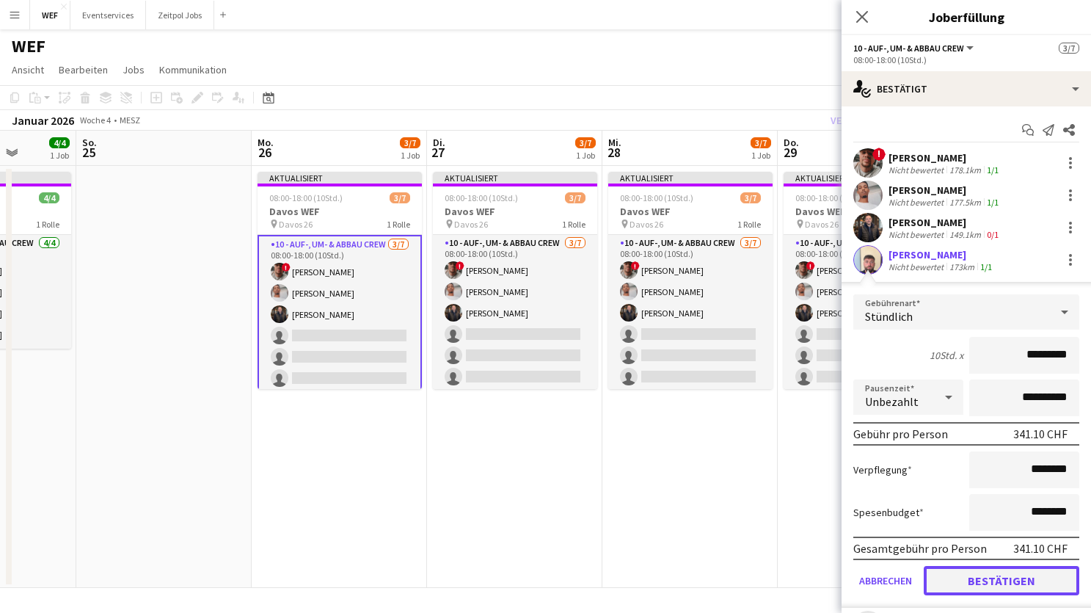
click at [1019, 581] on button "Bestätigen" at bounding box center [1002, 580] width 156 height 29
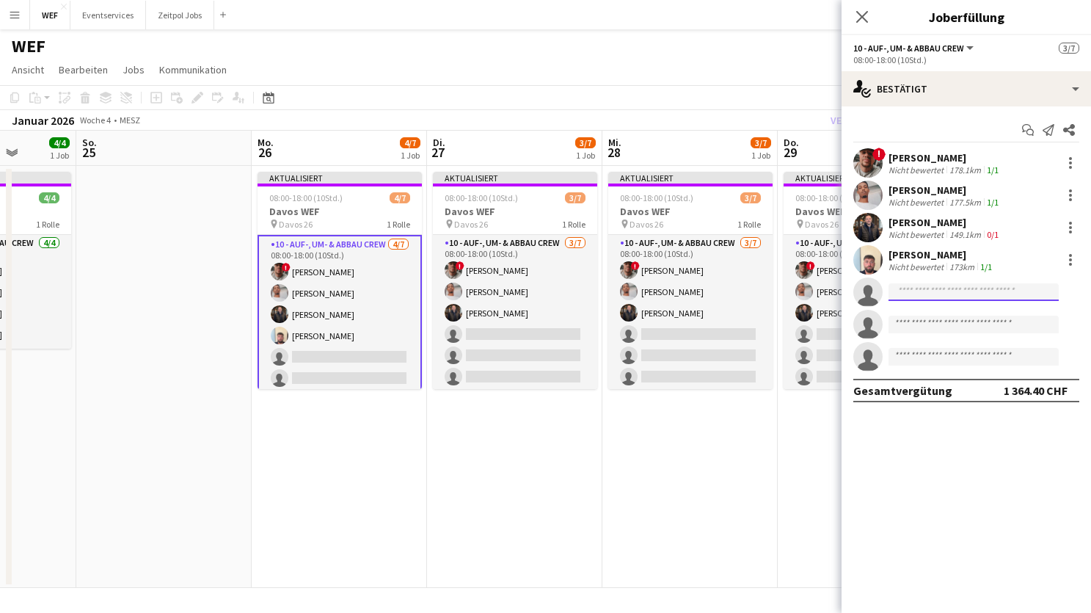
click at [944, 289] on input at bounding box center [973, 292] width 170 height 18
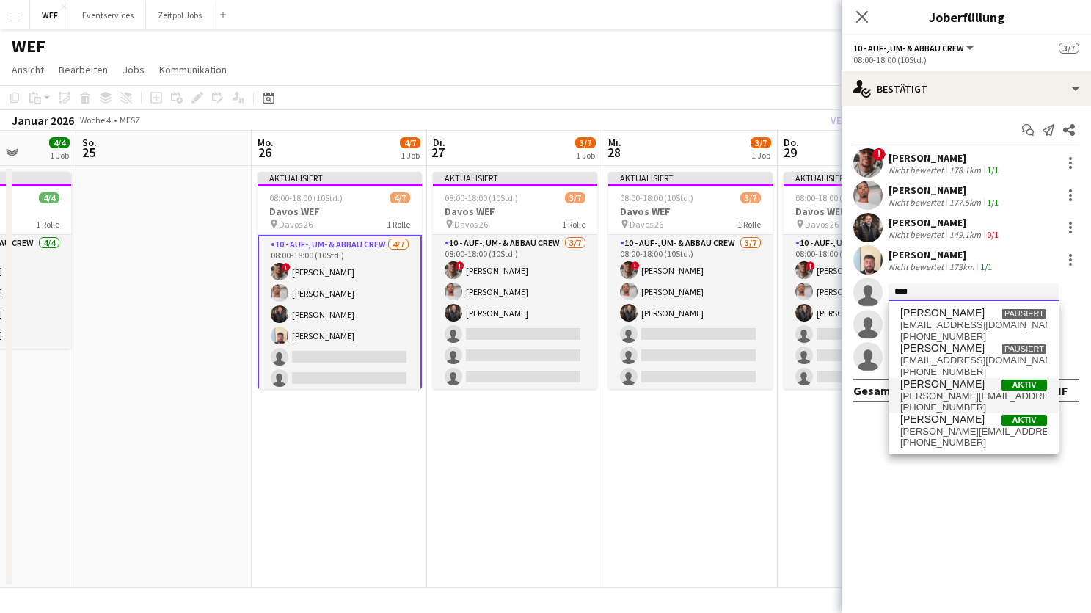
type input "****"
click at [936, 391] on span "[PERSON_NAME][EMAIL_ADDRESS][DOMAIN_NAME]" at bounding box center [973, 396] width 147 height 12
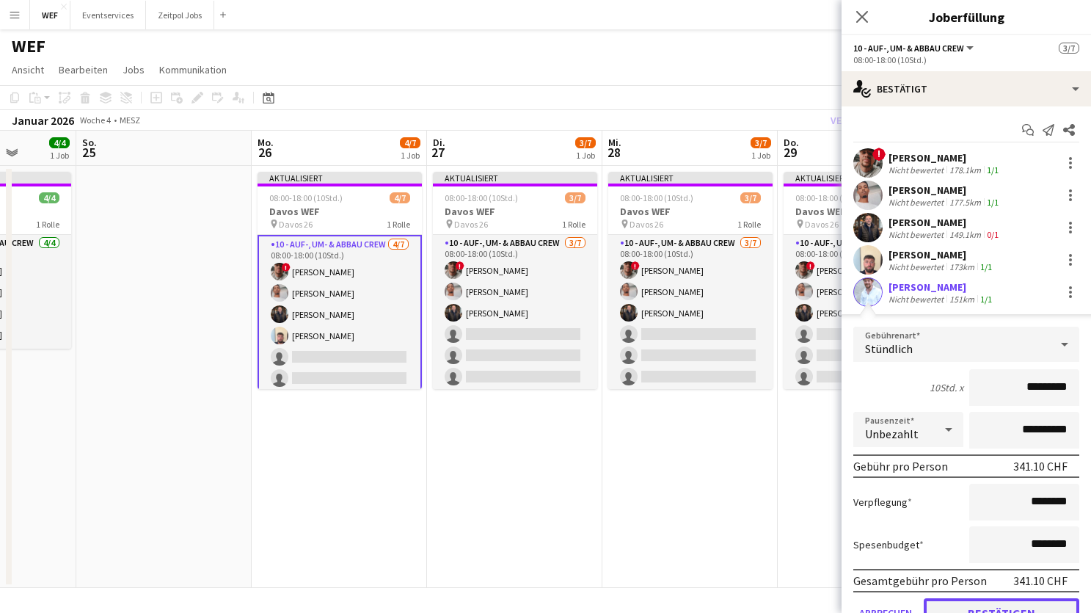
click at [1018, 608] on button "Bestätigen" at bounding box center [1002, 612] width 156 height 29
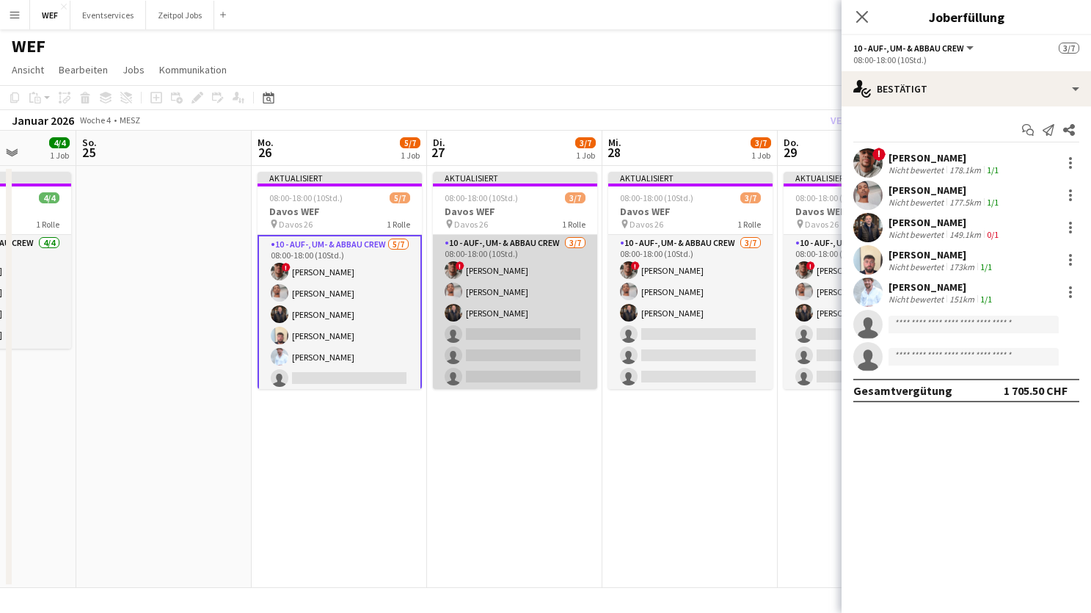
click at [505, 315] on app-card-role "10 - Auf-, Um- & Abbau Crew [DATE] 08:00-18:00 (10Std.) ! [PERSON_NAME] [PERSON…" at bounding box center [515, 324] width 164 height 178
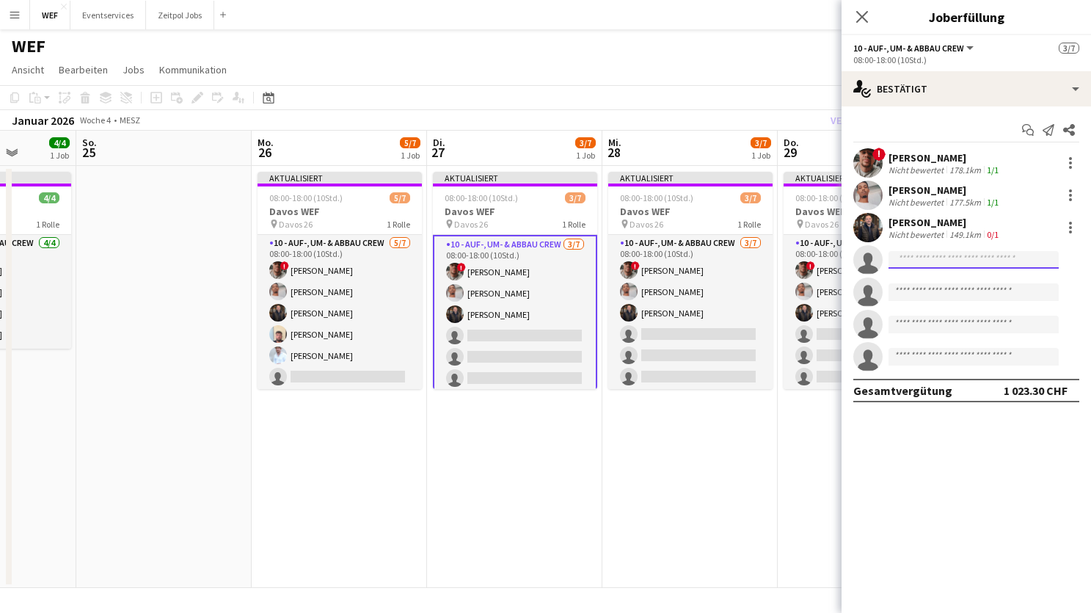
click at [961, 252] on input at bounding box center [973, 260] width 170 height 18
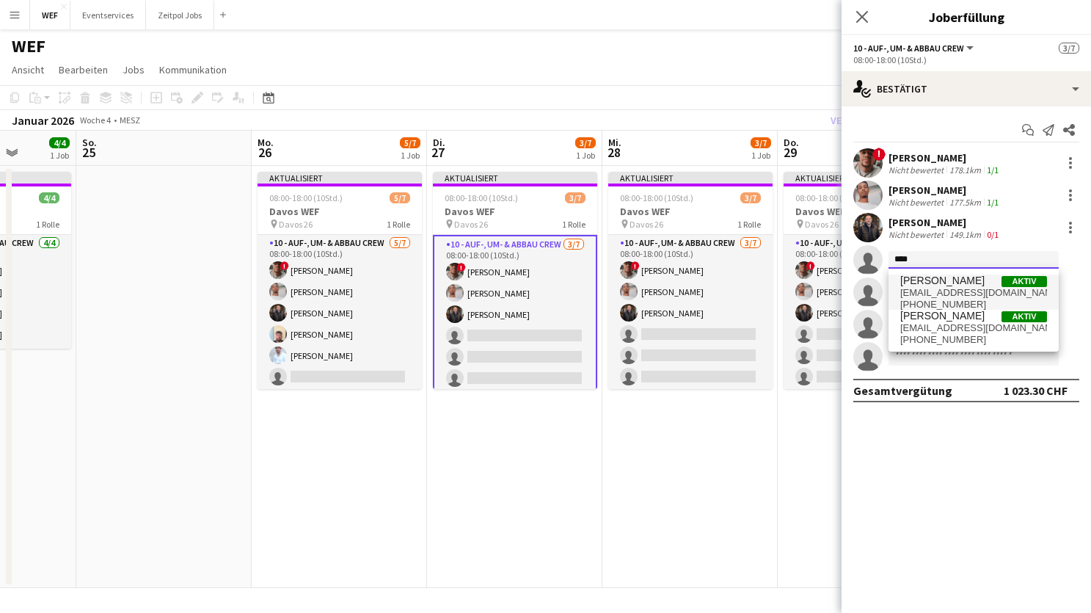
type input "****"
click at [936, 283] on span "[PERSON_NAME]" at bounding box center [942, 280] width 84 height 12
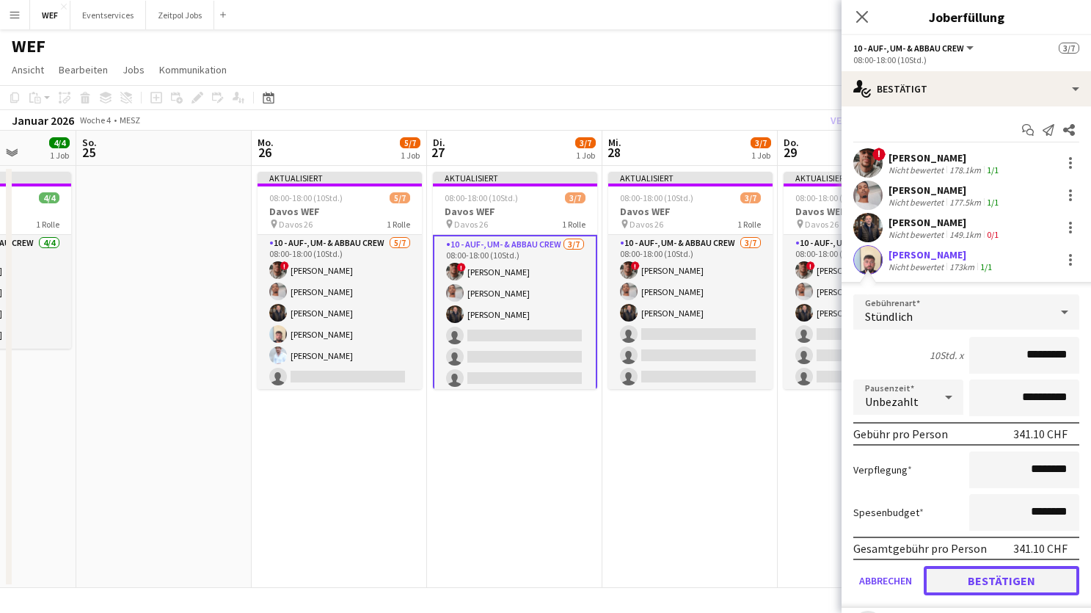
click at [974, 580] on button "Bestätigen" at bounding box center [1002, 580] width 156 height 29
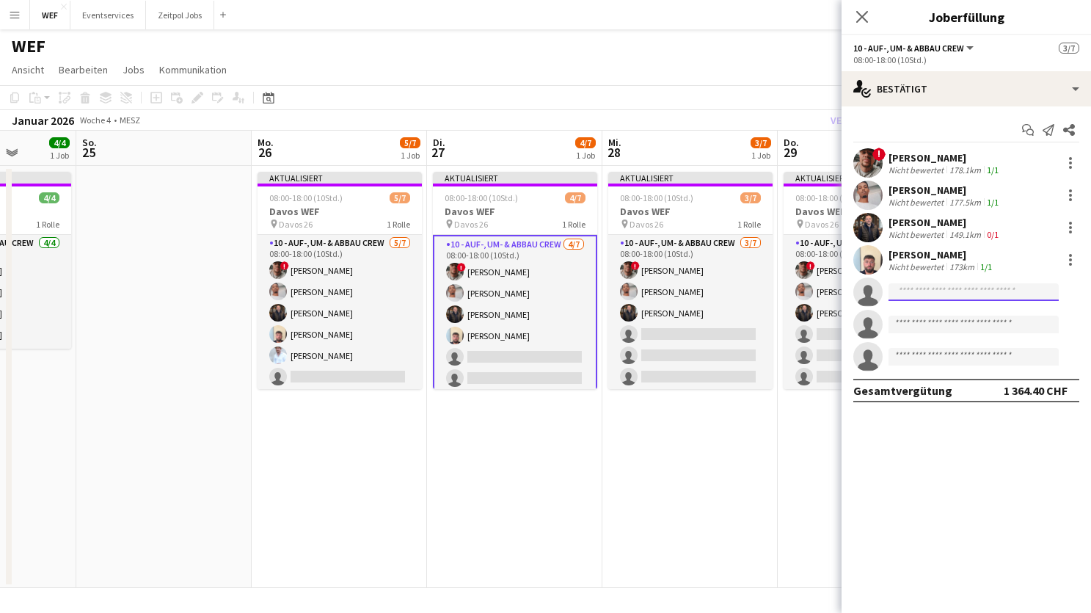
click at [962, 285] on input at bounding box center [973, 292] width 170 height 18
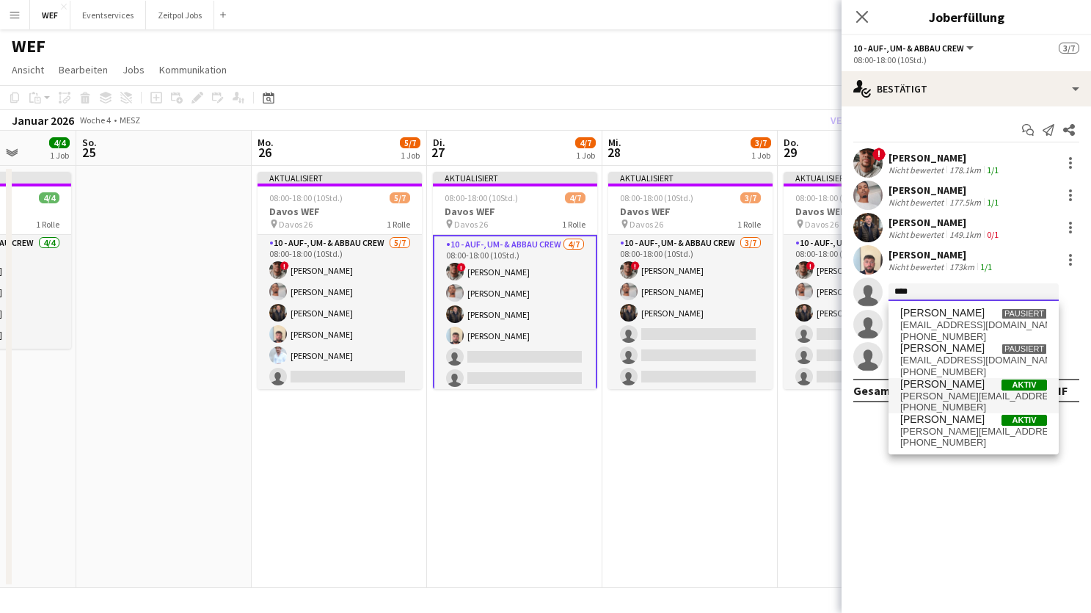
type input "****"
click at [955, 394] on span "[PERSON_NAME][EMAIL_ADDRESS][DOMAIN_NAME]" at bounding box center [973, 396] width 147 height 12
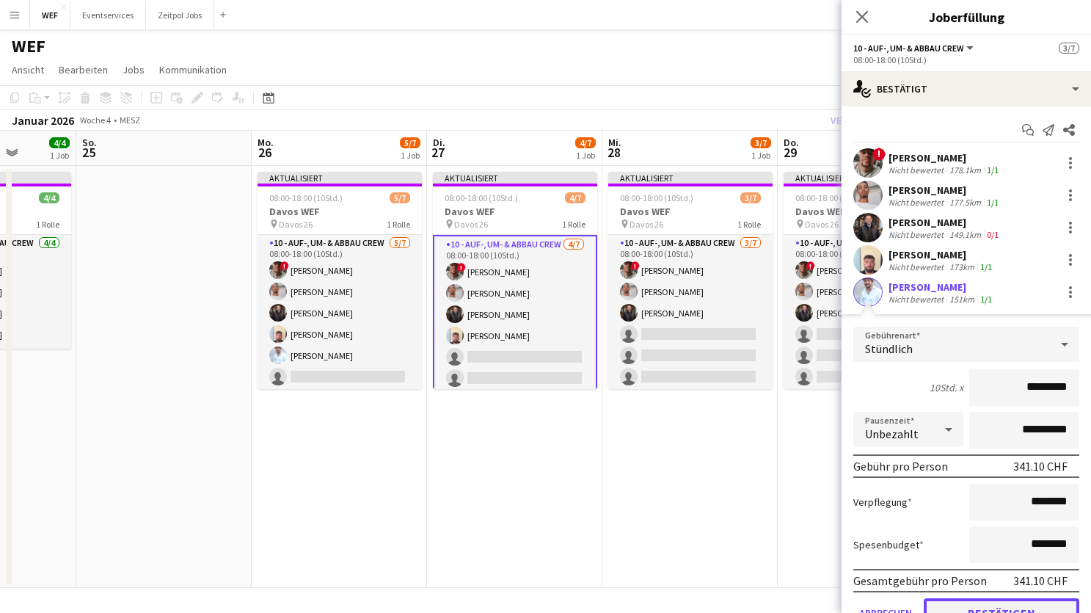
click at [967, 607] on button "Bestätigen" at bounding box center [1002, 612] width 156 height 29
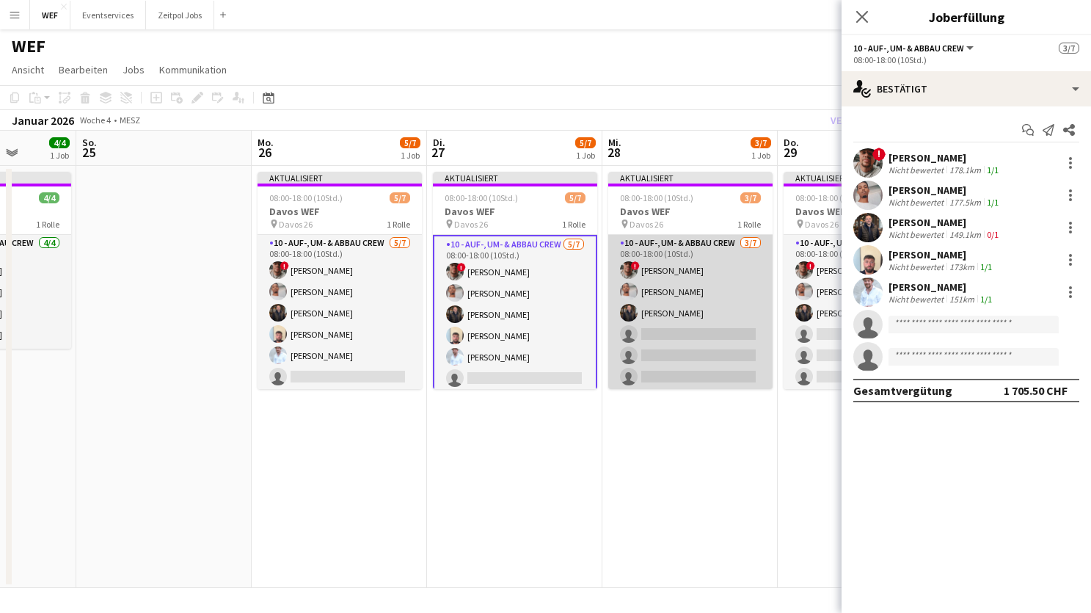
click at [661, 360] on app-card-role "10 - Auf-, Um- & Abbau Crew [DATE] 08:00-18:00 (10Std.) ! [PERSON_NAME] [PERSON…" at bounding box center [690, 324] width 164 height 178
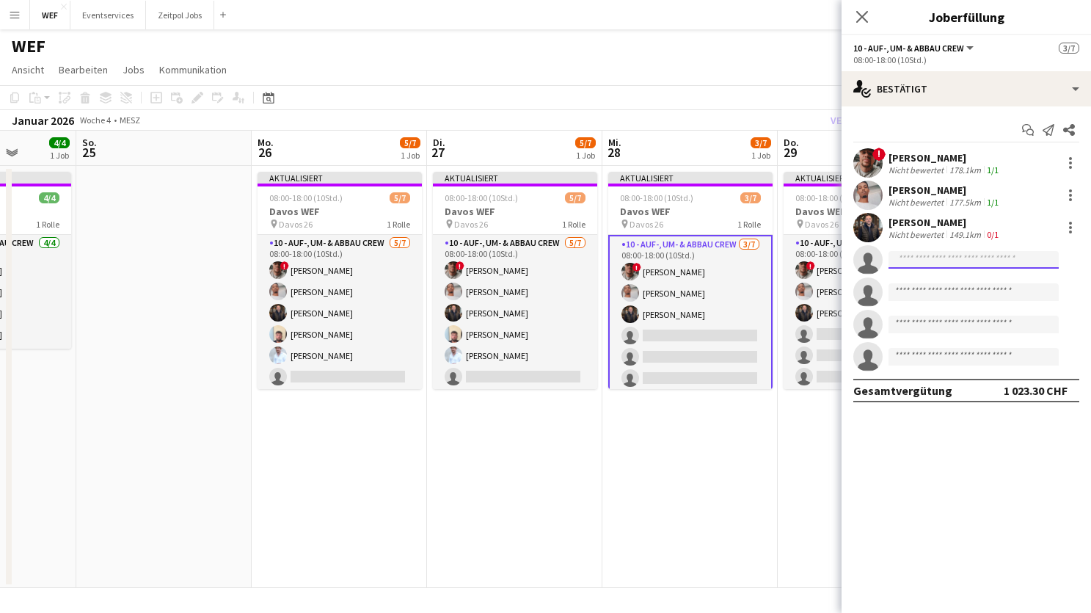
click at [949, 252] on input at bounding box center [973, 260] width 170 height 18
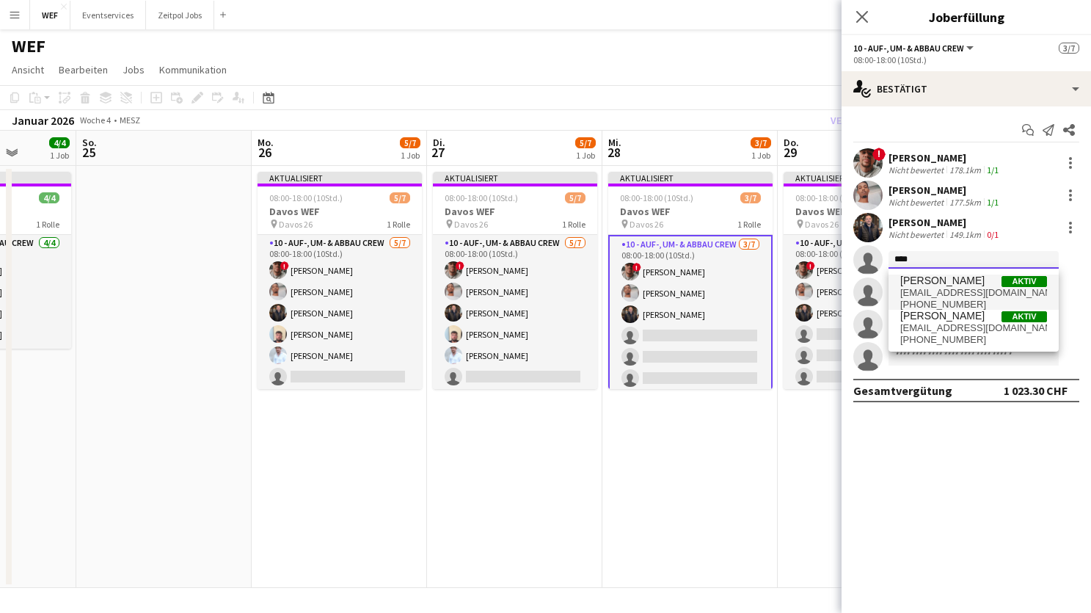
type input "****"
click at [948, 298] on span "[EMAIL_ADDRESS][DOMAIN_NAME]" at bounding box center [973, 293] width 147 height 12
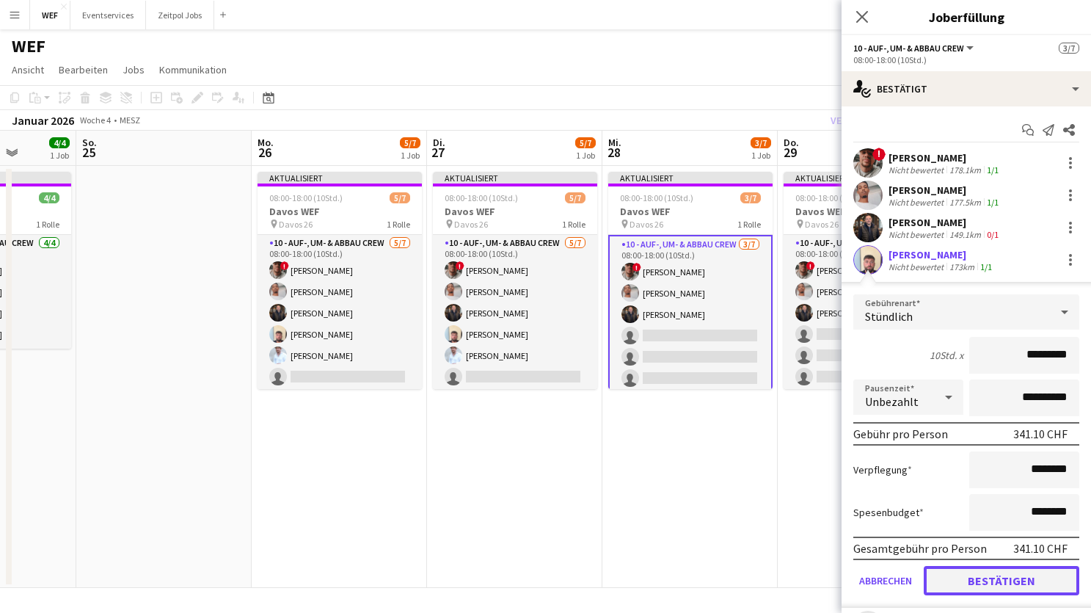
click at [955, 581] on button "Bestätigen" at bounding box center [1002, 580] width 156 height 29
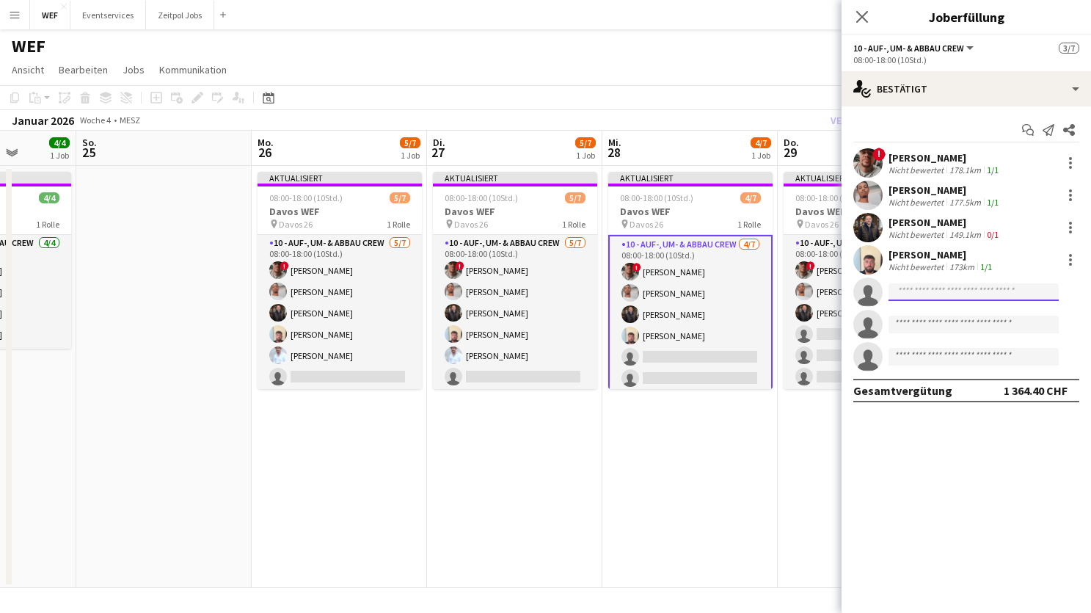
click at [943, 285] on input at bounding box center [973, 292] width 170 height 18
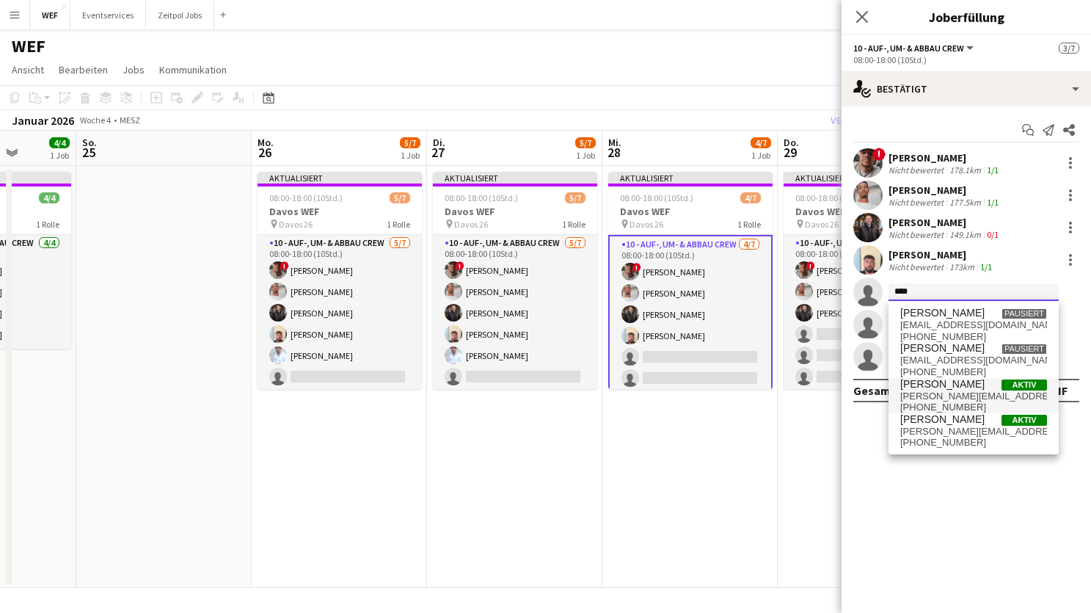
type input "****"
click at [946, 389] on span "[PERSON_NAME]" at bounding box center [942, 384] width 84 height 12
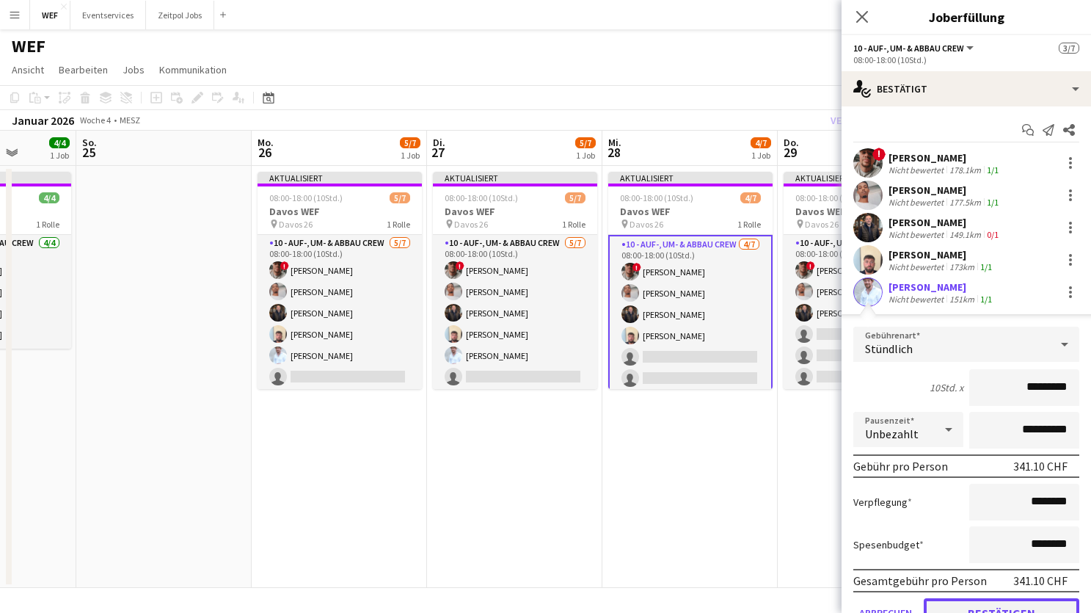
click at [985, 605] on button "Bestätigen" at bounding box center [1002, 612] width 156 height 29
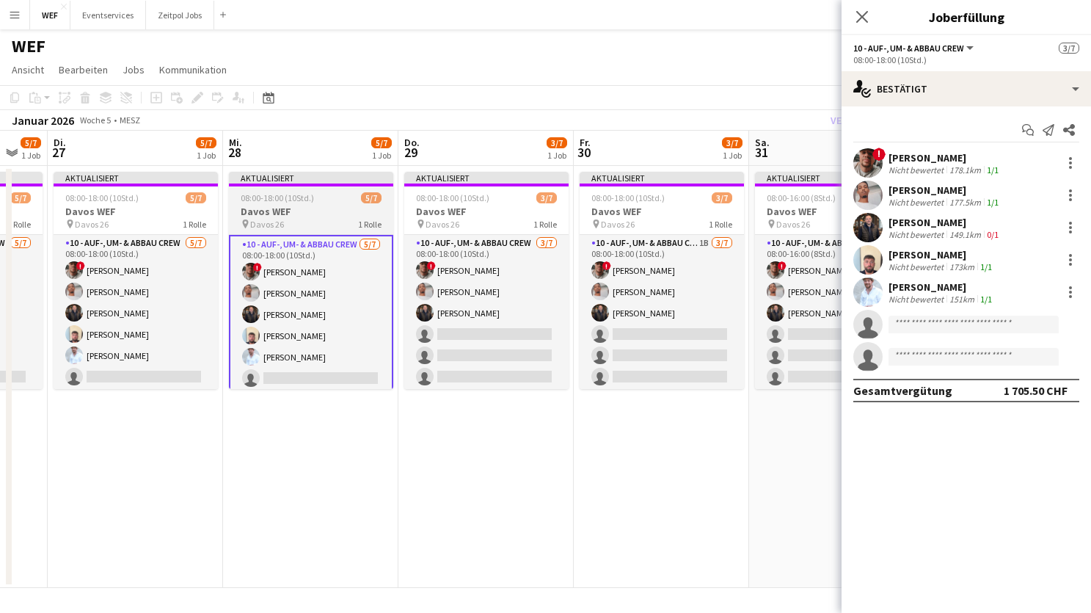
scroll to position [0, 658]
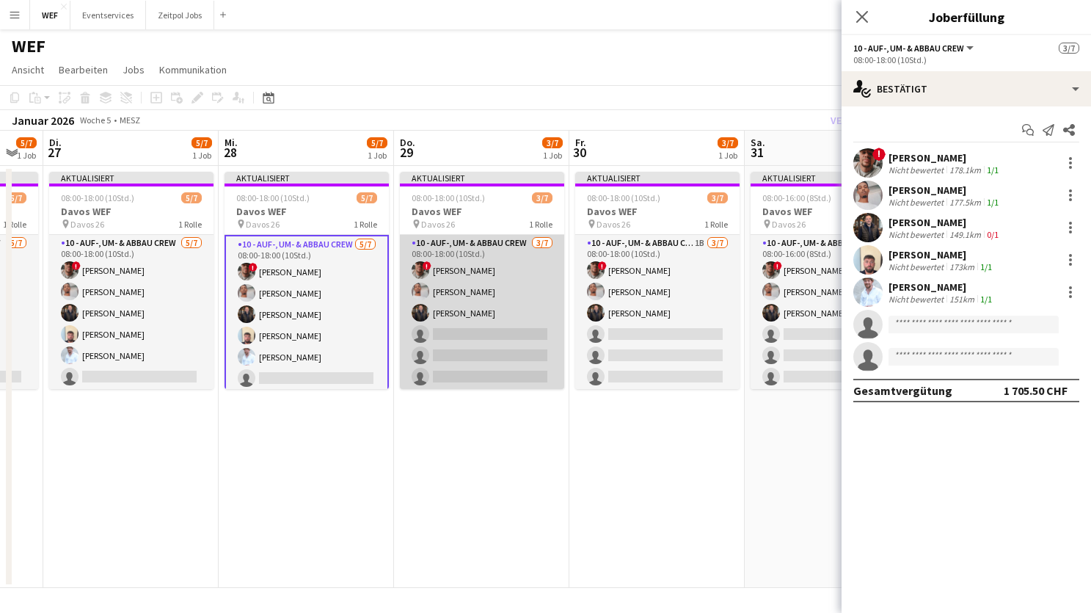
click at [477, 319] on app-card-role "10 - Auf-, Um- & Abbau Crew [DATE] 08:00-18:00 (10Std.) ! [PERSON_NAME] [PERSON…" at bounding box center [482, 324] width 164 height 178
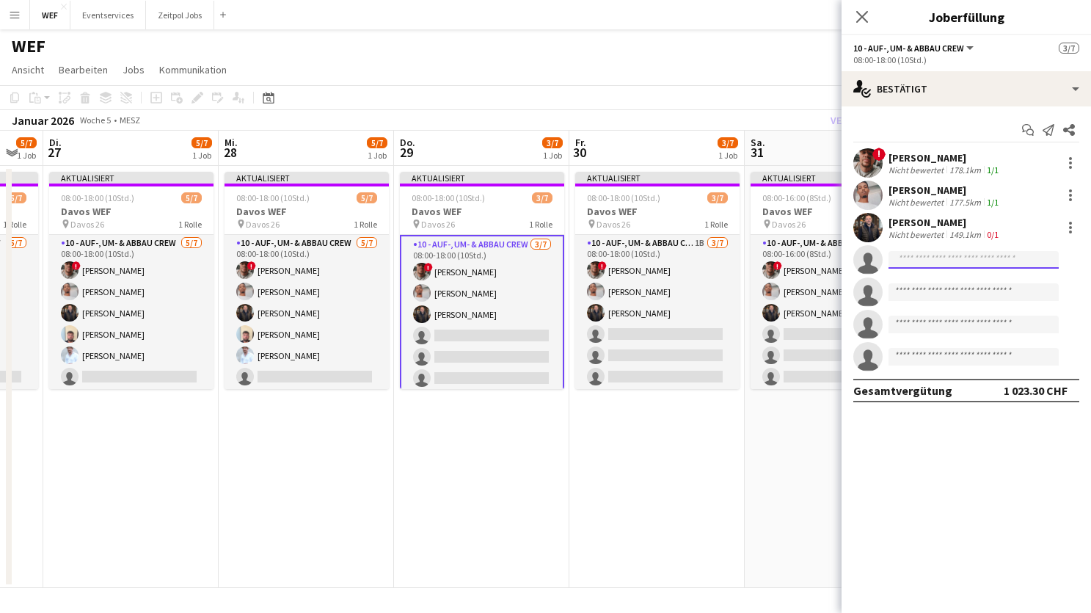
click at [984, 260] on input at bounding box center [973, 260] width 170 height 18
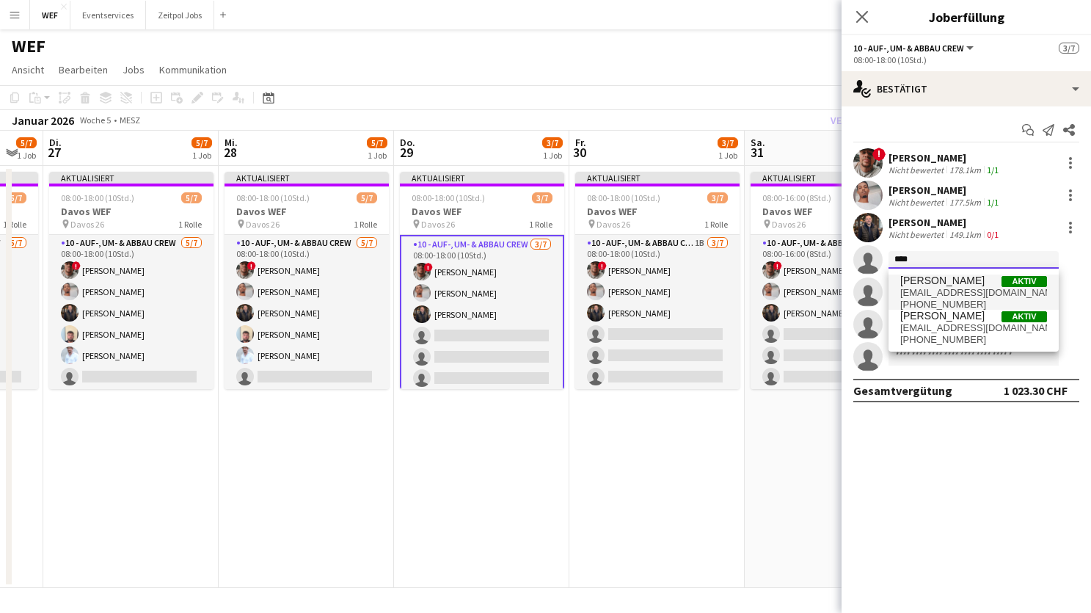
type input "****"
click at [957, 285] on span "[PERSON_NAME]" at bounding box center [942, 280] width 84 height 12
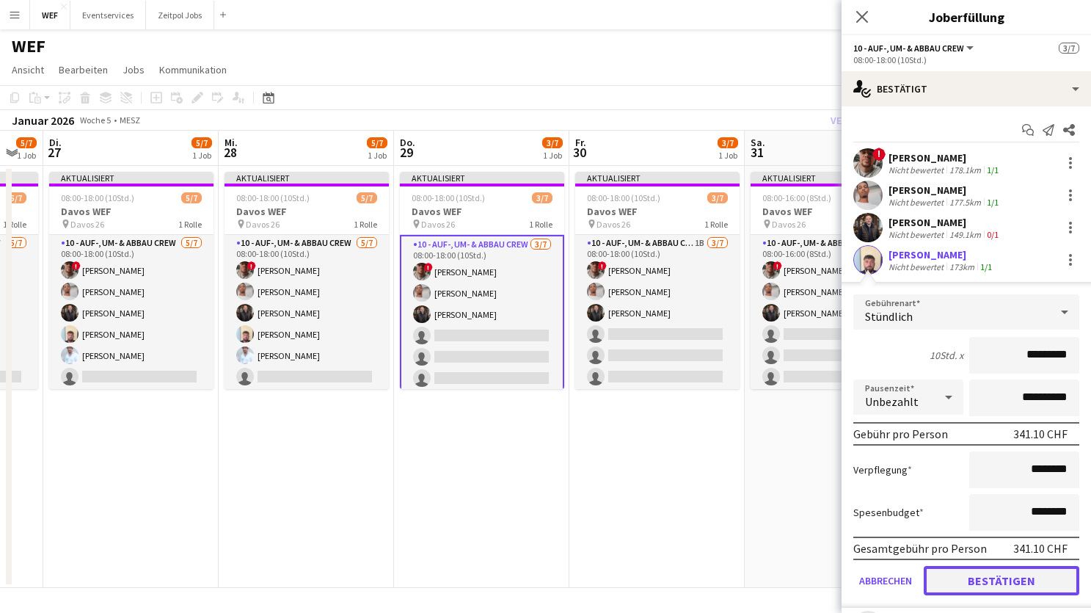
click at [976, 583] on button "Bestätigen" at bounding box center [1002, 580] width 156 height 29
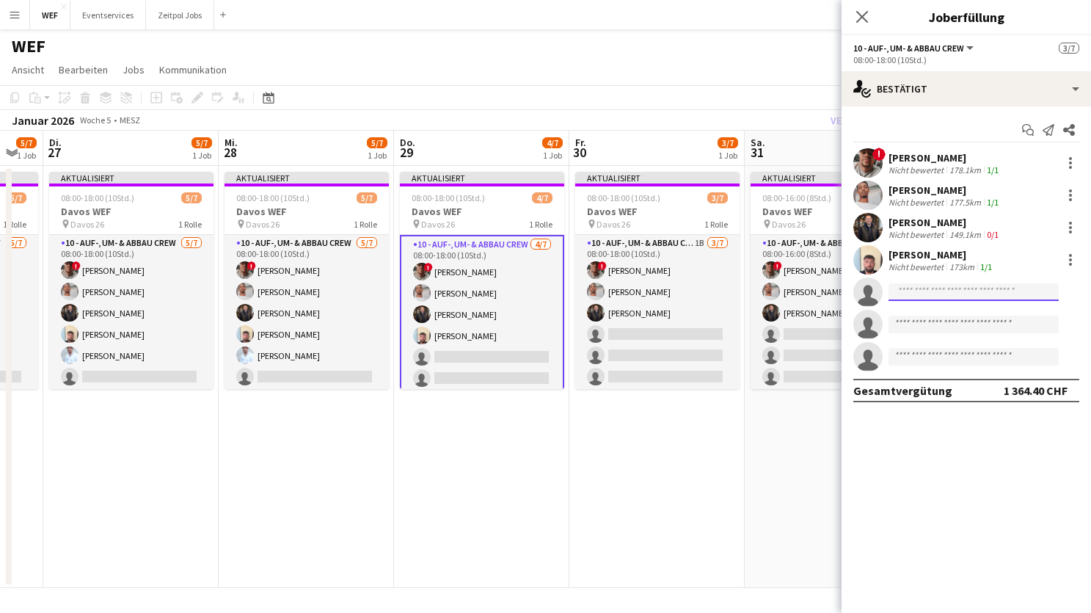
click at [944, 285] on input at bounding box center [973, 292] width 170 height 18
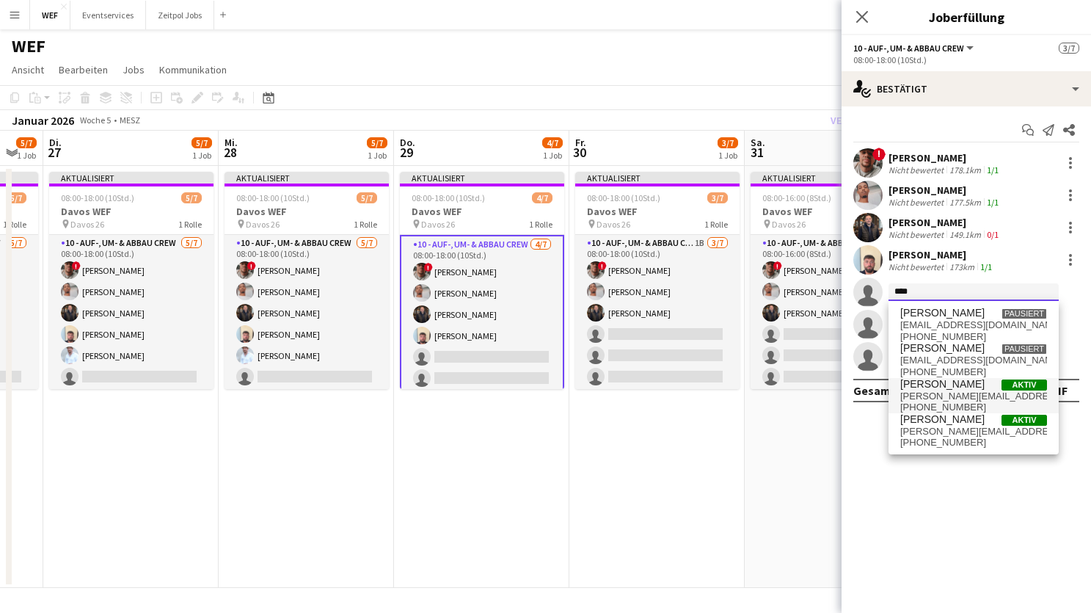
type input "****"
click at [946, 391] on span "[PERSON_NAME][EMAIL_ADDRESS][DOMAIN_NAME]" at bounding box center [973, 396] width 147 height 12
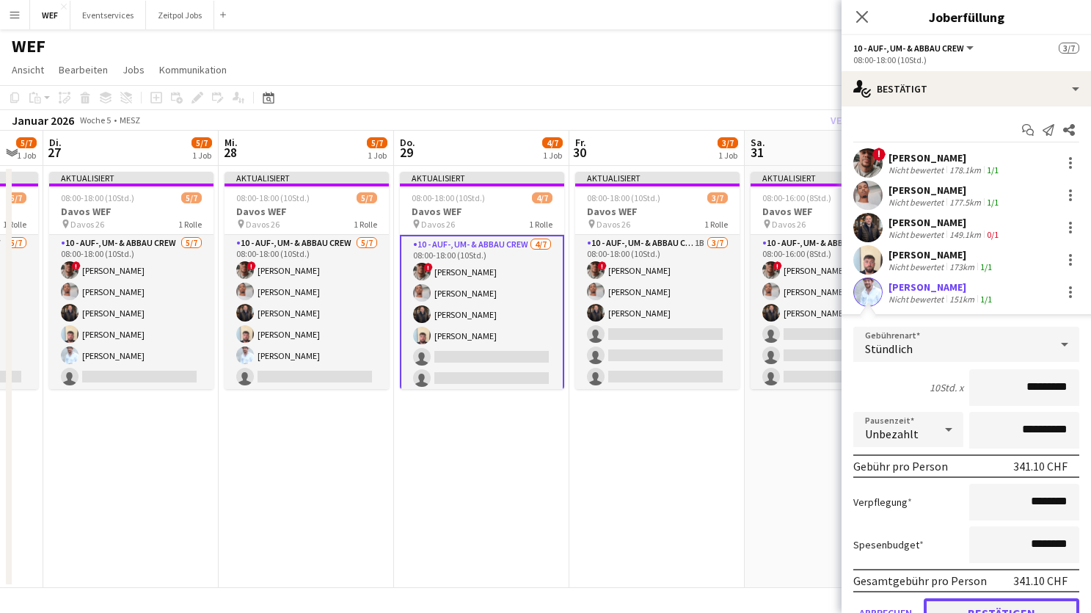
click at [976, 607] on button "Bestätigen" at bounding box center [1002, 612] width 156 height 29
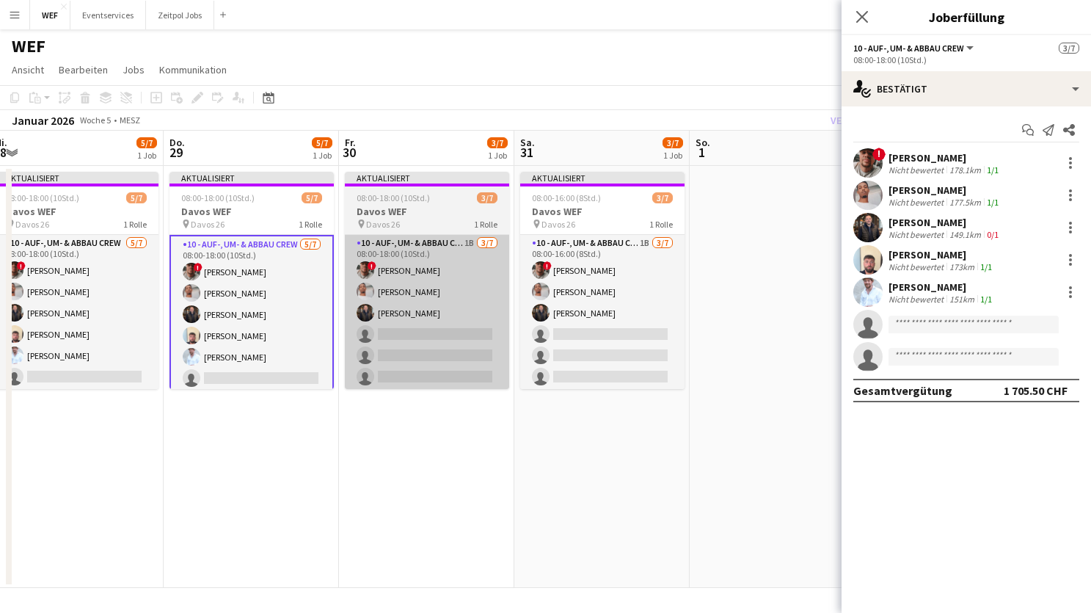
scroll to position [0, 600]
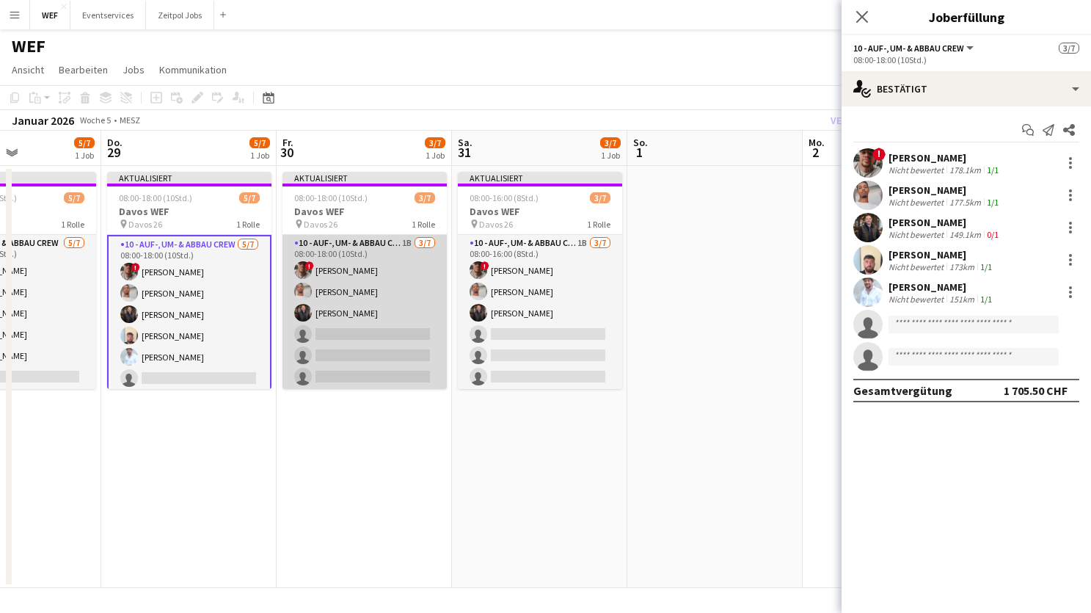
click at [351, 337] on app-card-role "10 - Auf-, Um- & Abbau Crew 1B [DATE] 08:00-18:00 (10Std.) ! [PERSON_NAME] [PER…" at bounding box center [364, 324] width 164 height 178
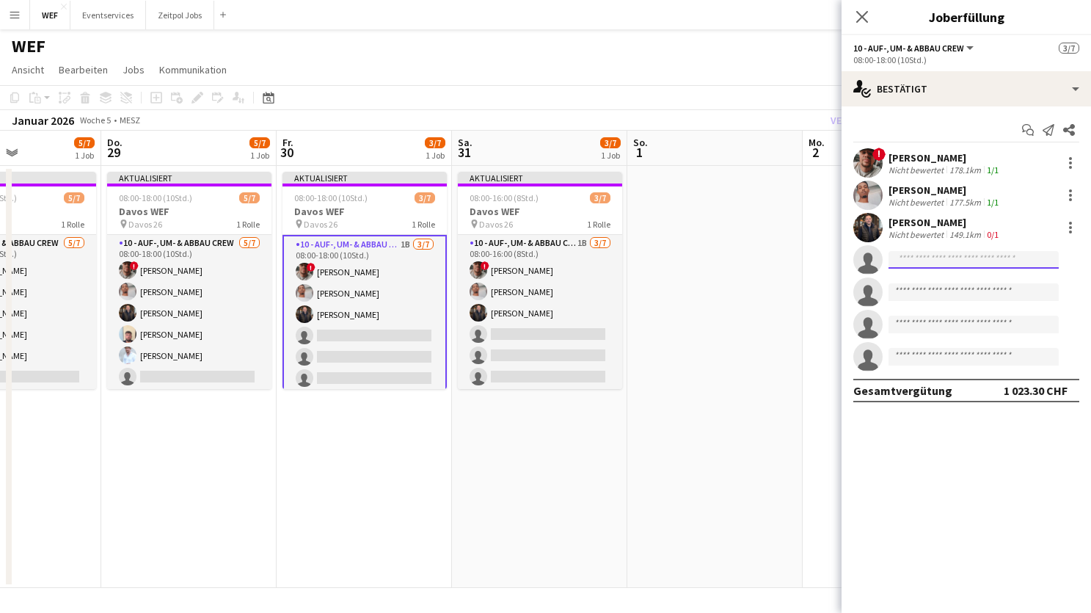
click at [910, 258] on input at bounding box center [973, 260] width 170 height 18
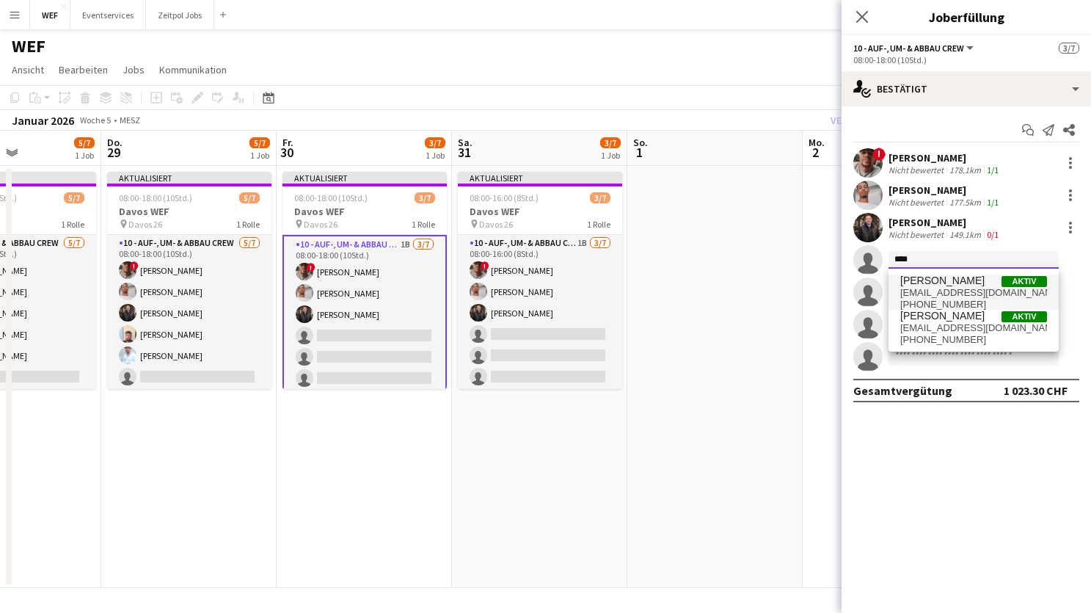
type input "****"
click at [913, 295] on span "[EMAIL_ADDRESS][DOMAIN_NAME]" at bounding box center [973, 293] width 147 height 12
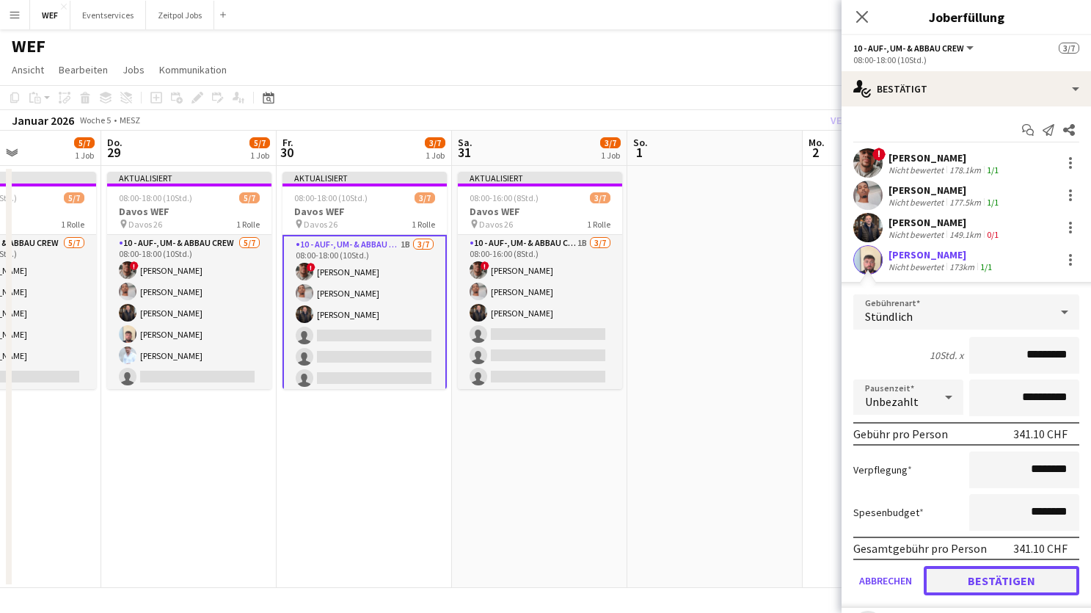
click at [965, 569] on button "Bestätigen" at bounding box center [1002, 580] width 156 height 29
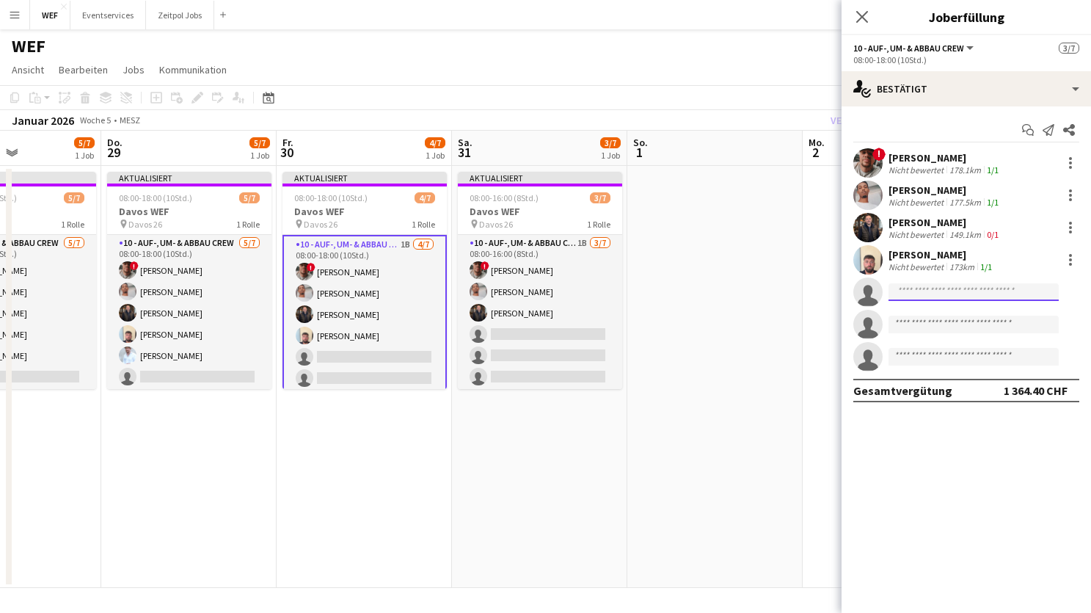
click at [950, 291] on input at bounding box center [973, 292] width 170 height 18
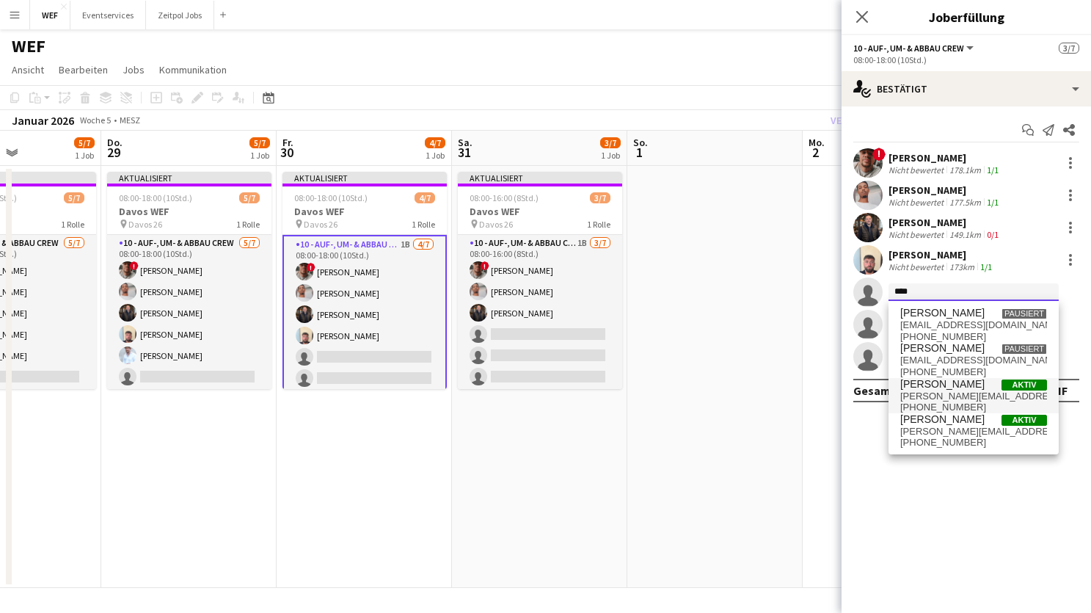
type input "****"
click at [948, 390] on span "[PERSON_NAME][EMAIL_ADDRESS][DOMAIN_NAME]" at bounding box center [973, 396] width 147 height 12
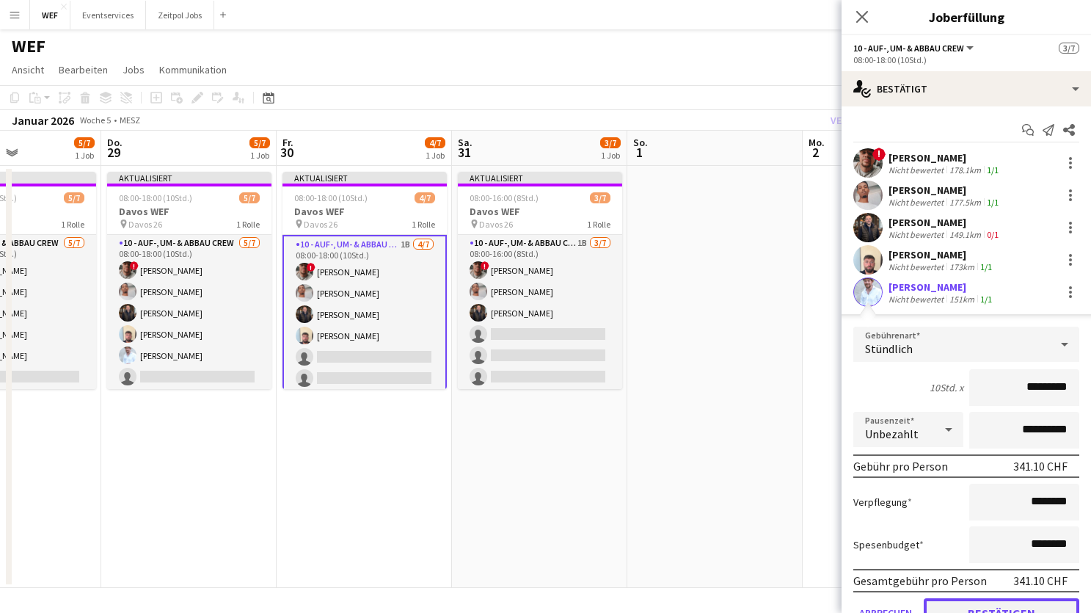
click at [967, 602] on button "Bestätigen" at bounding box center [1002, 612] width 156 height 29
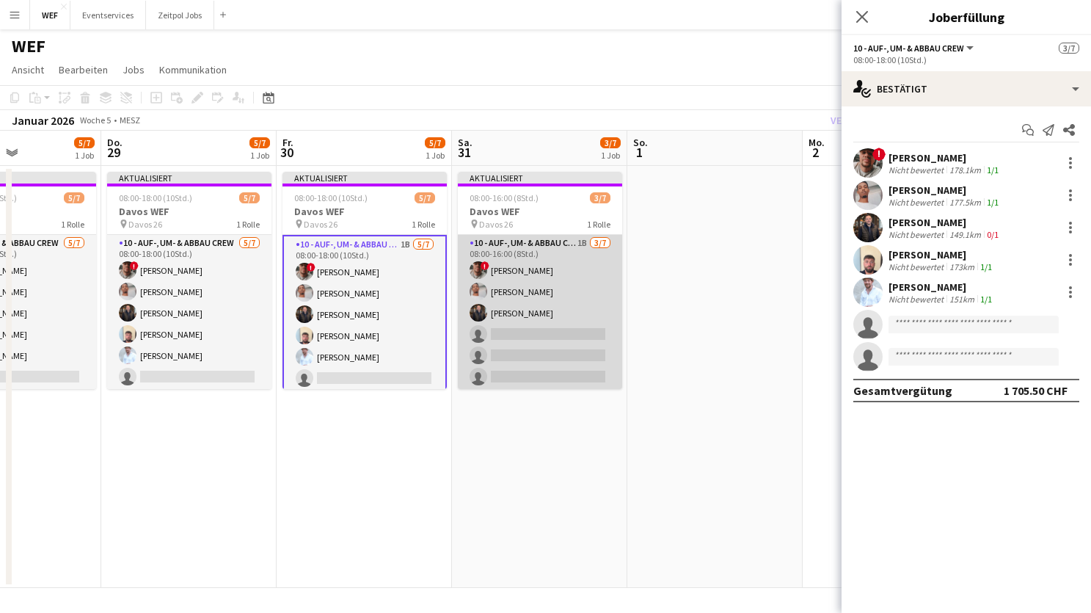
click at [527, 344] on app-card-role "10 - Auf-, Um- & Abbau Crew 1B [DATE] 08:00-16:00 (8Std.) ! [PERSON_NAME] [PERS…" at bounding box center [540, 324] width 164 height 178
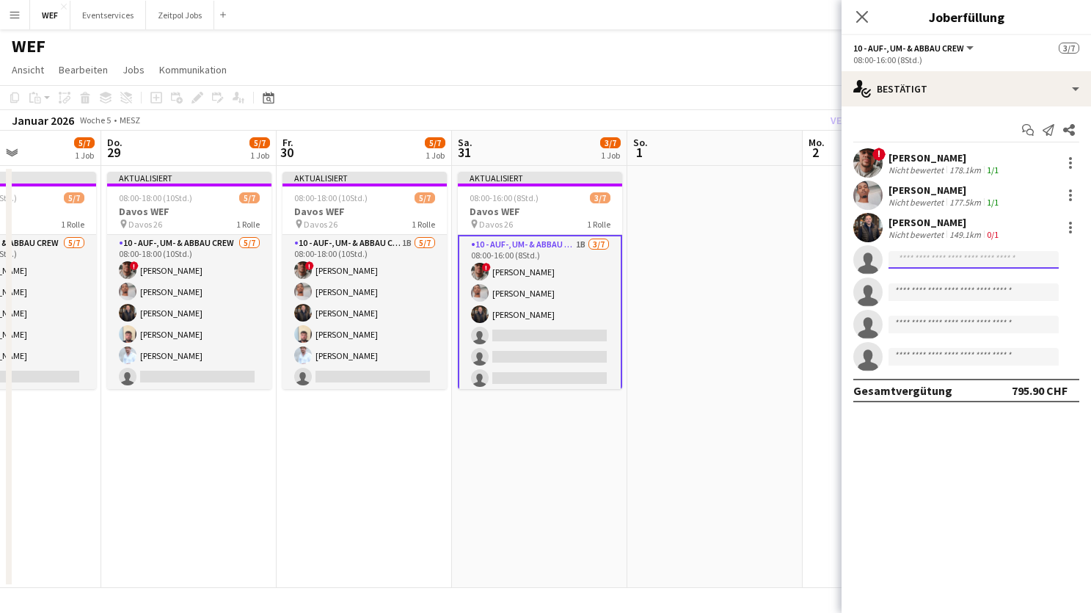
click at [916, 257] on input at bounding box center [973, 260] width 170 height 18
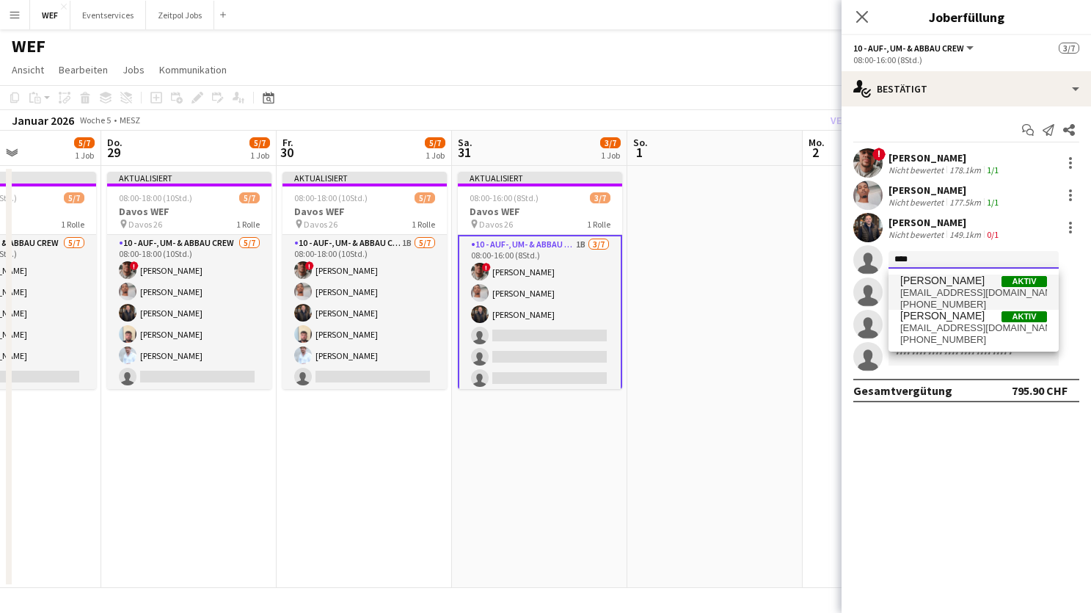
type input "****"
click at [954, 286] on span "[PERSON_NAME]" at bounding box center [942, 280] width 84 height 12
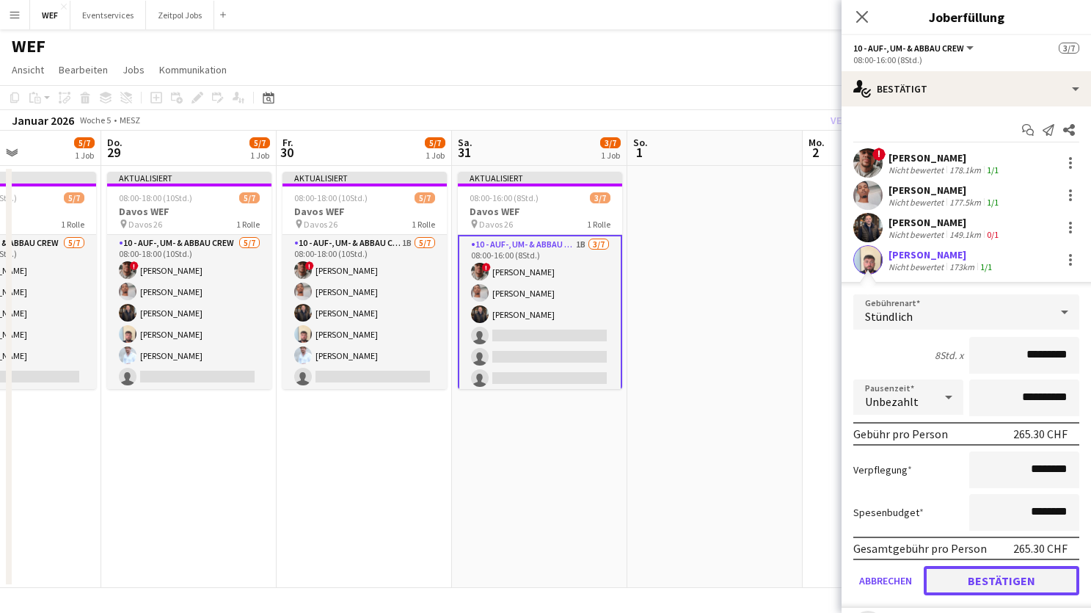
click at [961, 579] on button "Bestätigen" at bounding box center [1002, 580] width 156 height 29
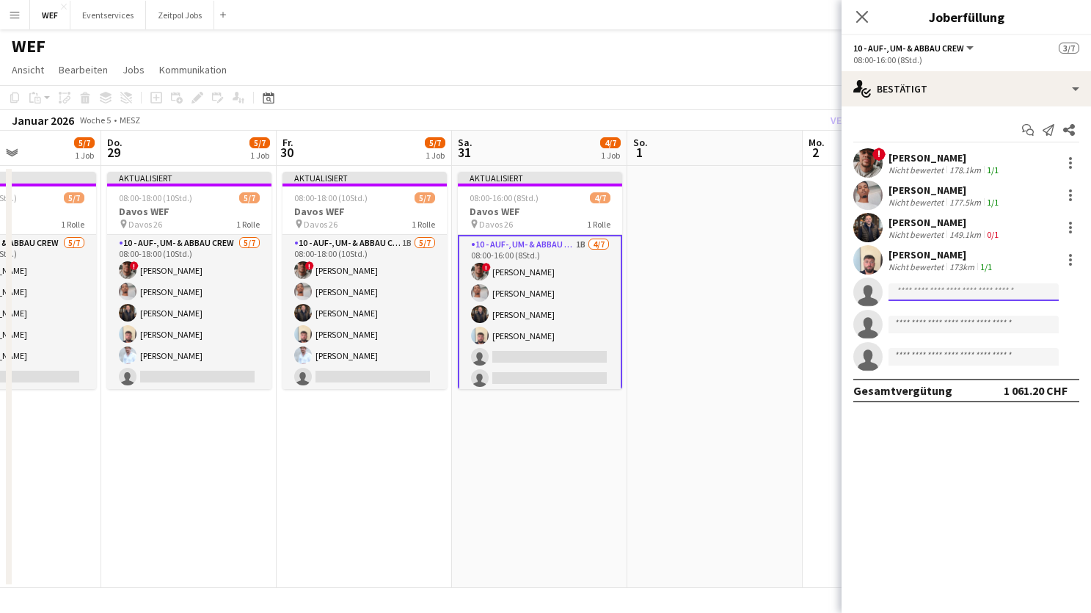
click at [960, 296] on input at bounding box center [973, 292] width 170 height 18
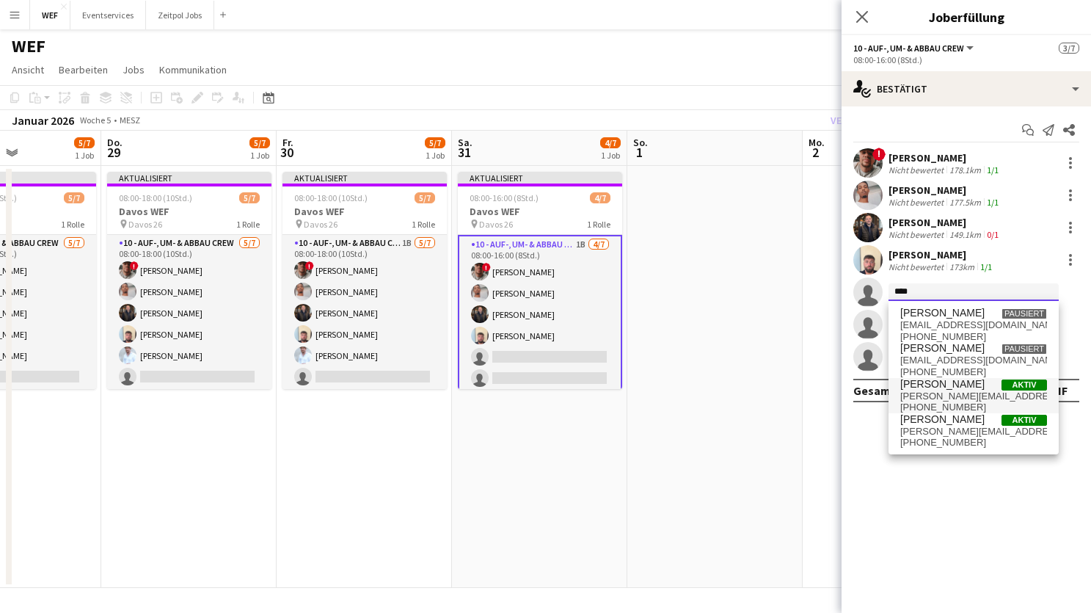
type input "****"
click at [958, 398] on span "[PERSON_NAME][EMAIL_ADDRESS][DOMAIN_NAME]" at bounding box center [973, 396] width 147 height 12
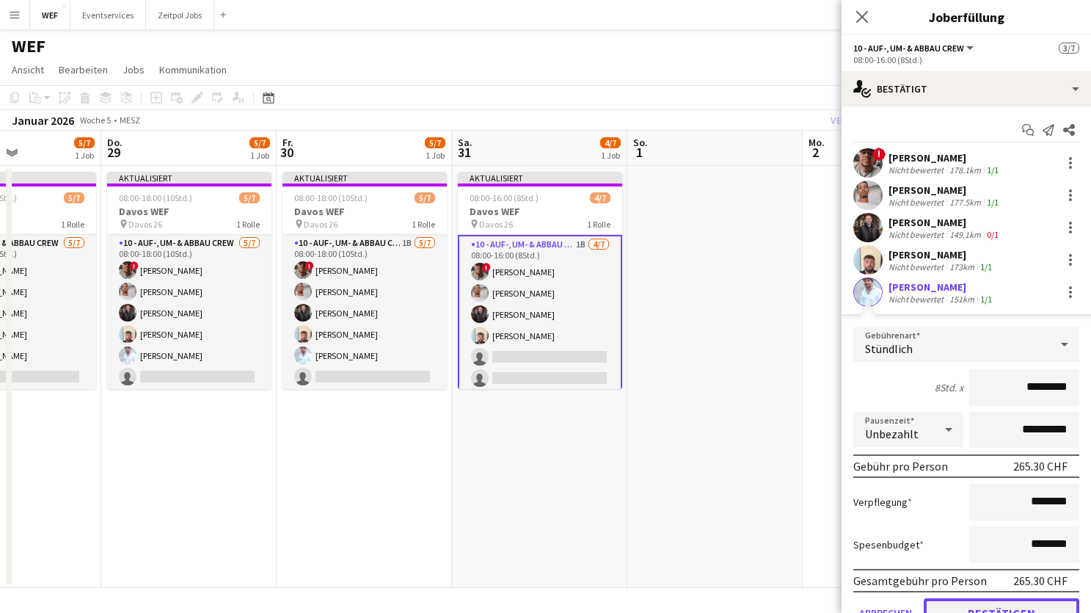
click at [1009, 607] on button "Bestätigen" at bounding box center [1002, 612] width 156 height 29
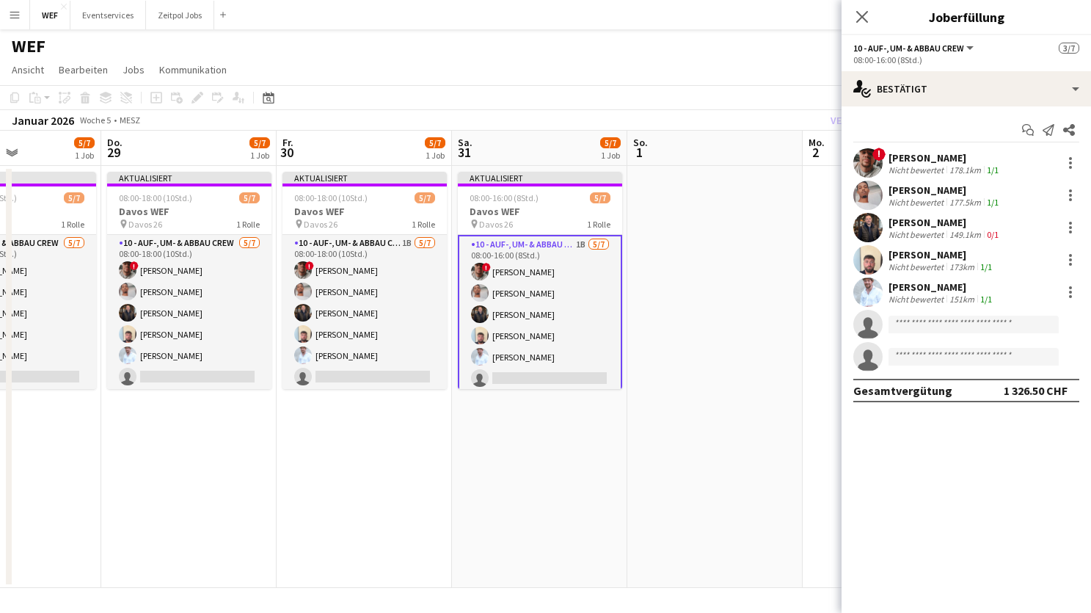
click at [717, 376] on app-date-cell at bounding box center [714, 377] width 175 height 422
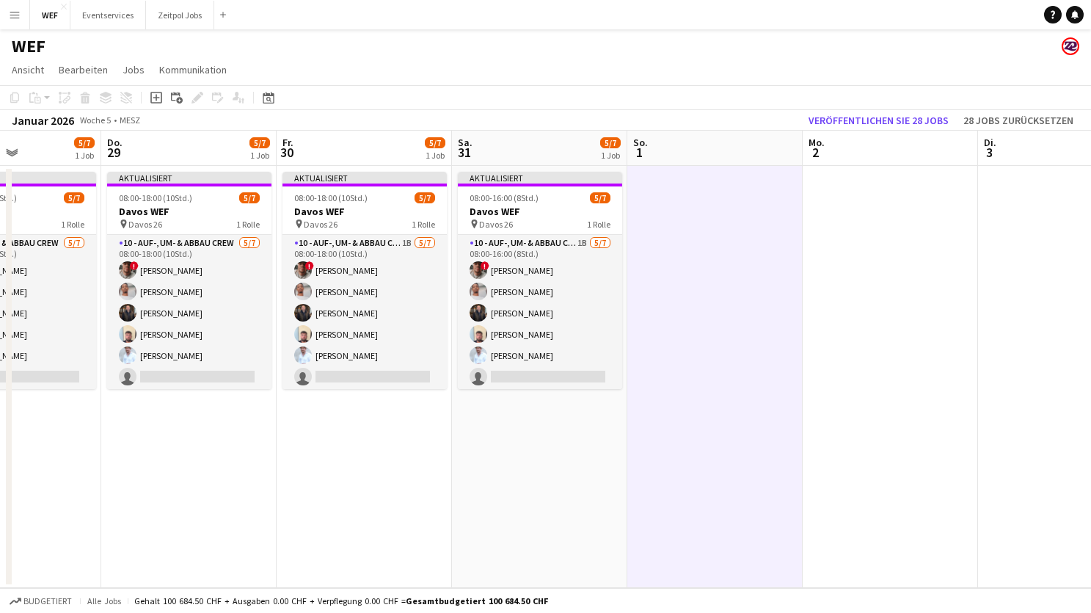
click at [558, 50] on div "WEF" at bounding box center [545, 43] width 1091 height 28
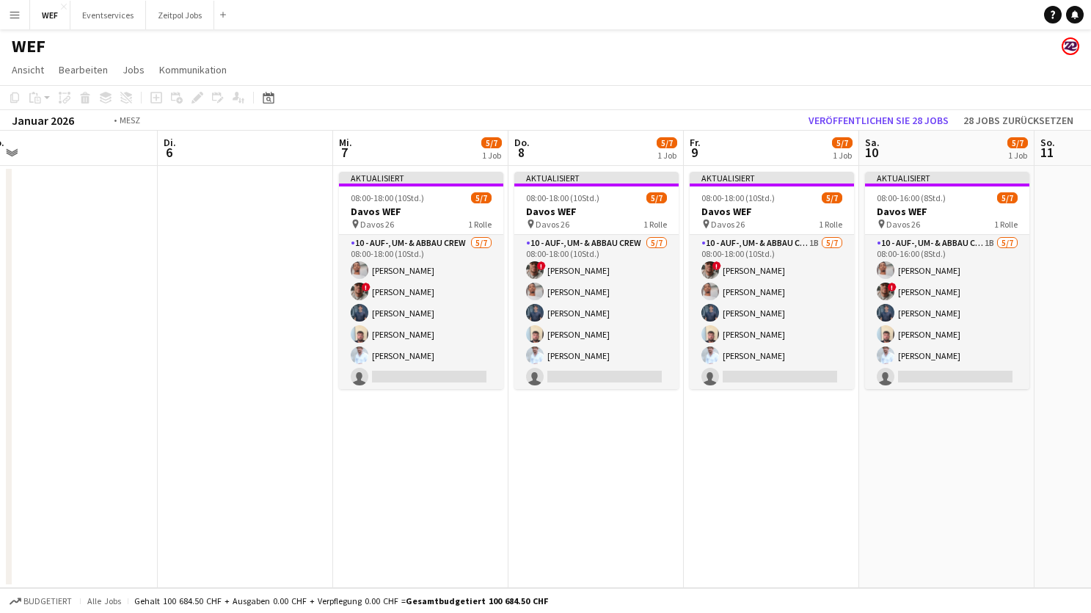
scroll to position [0, 359]
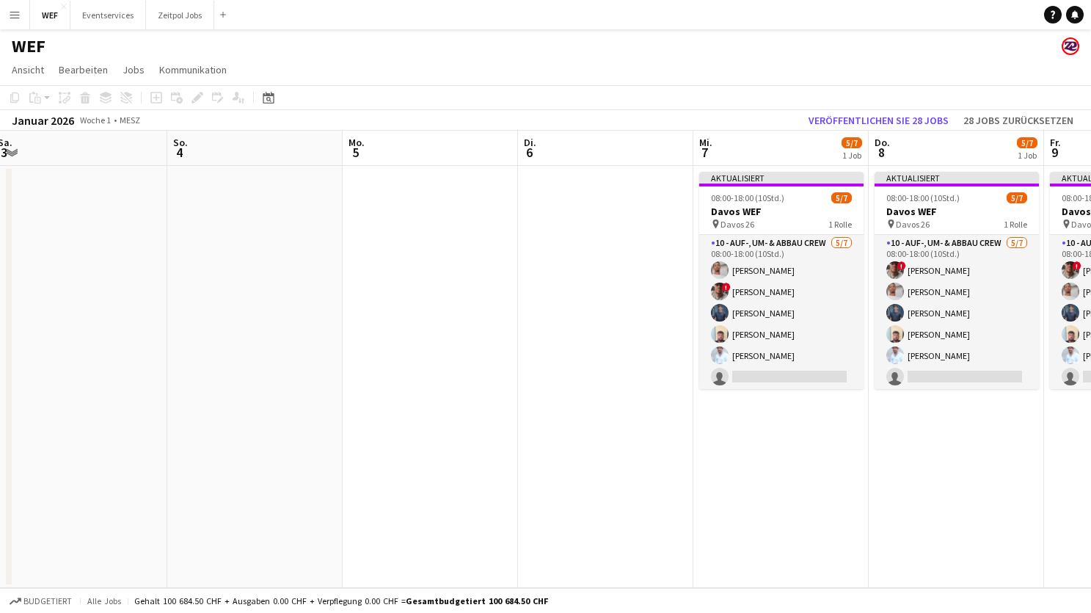
click at [10, 12] on app-icon "Menü" at bounding box center [15, 15] width 12 height 12
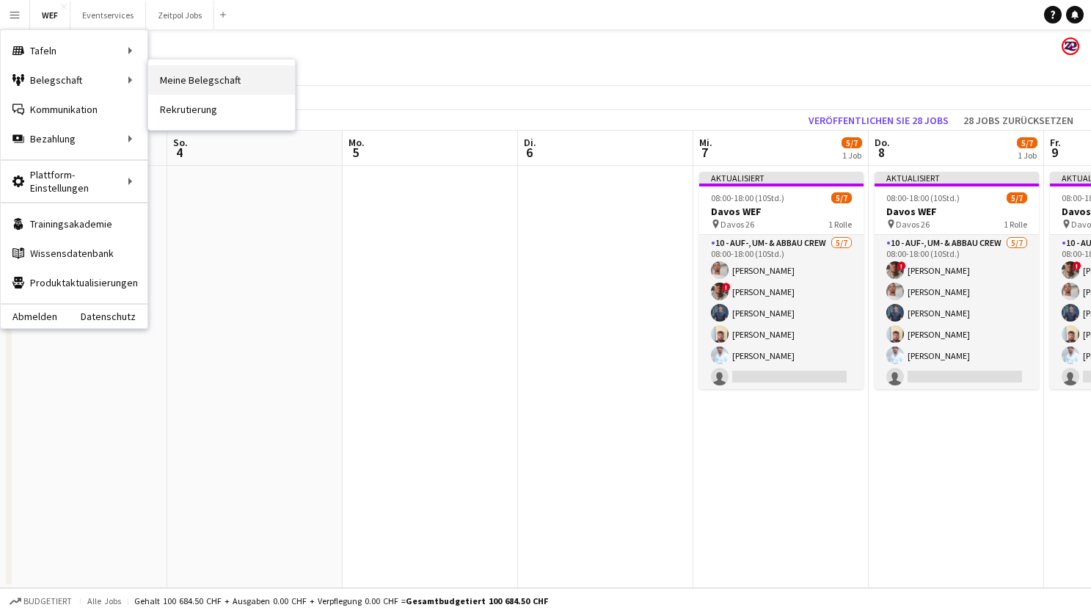
click at [180, 83] on link "Meine Belegschaft" at bounding box center [221, 79] width 147 height 29
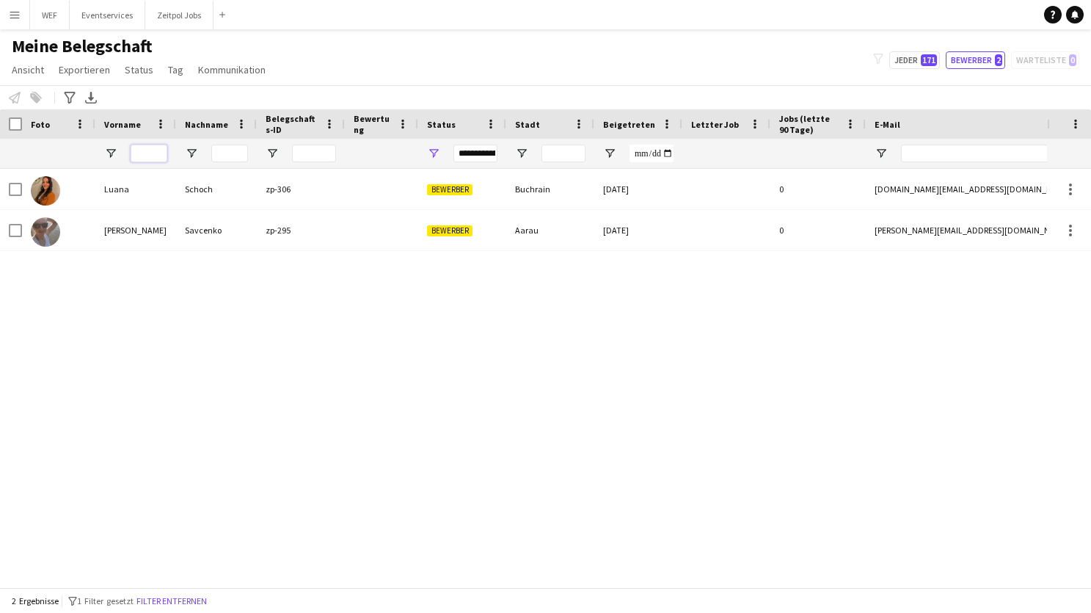
click at [144, 154] on input "Vorname Filtereingang" at bounding box center [149, 154] width 37 height 18
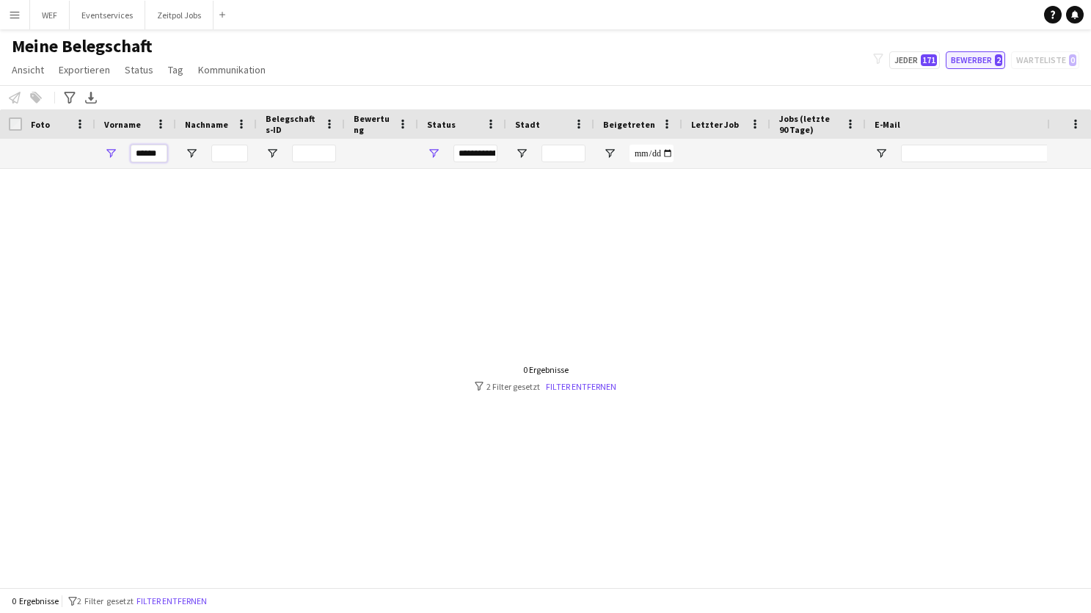
type input "******"
click at [977, 63] on button "Bewerber 2" at bounding box center [975, 60] width 59 height 18
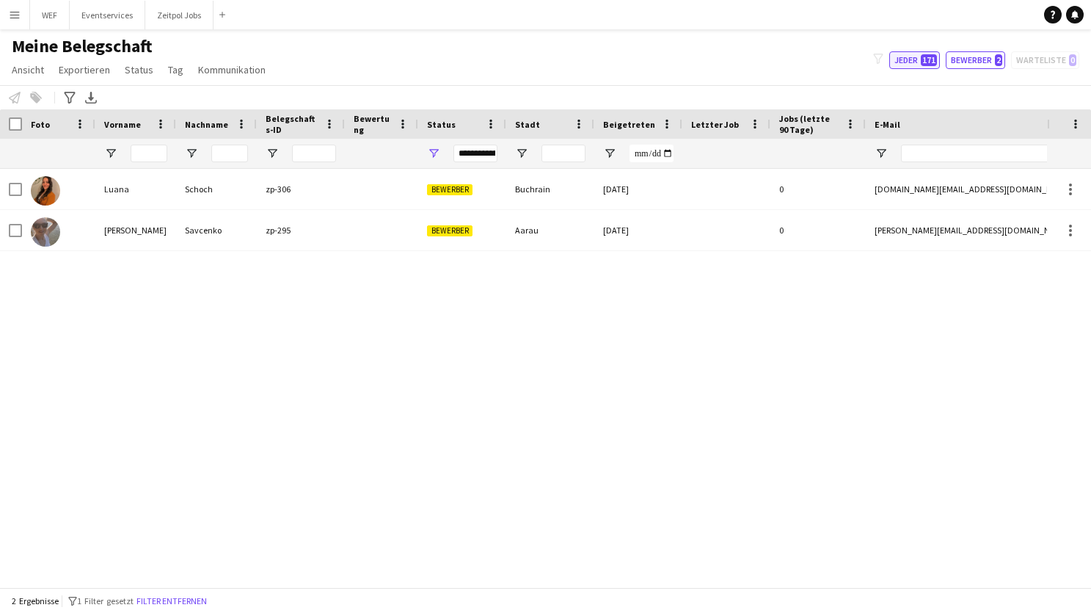
click at [908, 60] on button "Jeder 171" at bounding box center [914, 60] width 51 height 18
type input "**********"
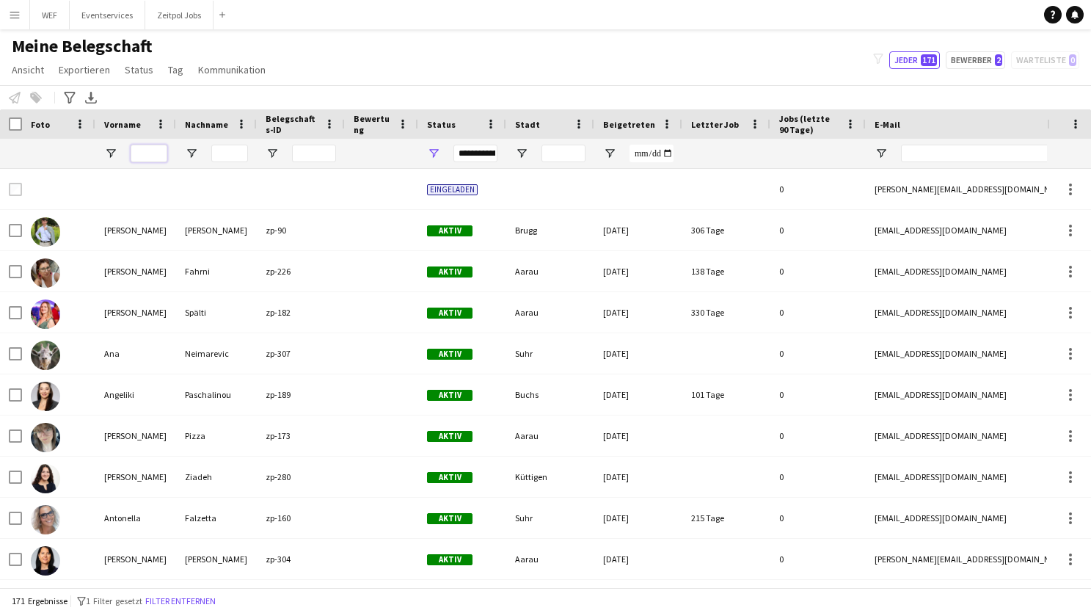
click at [152, 145] on input "Vorname Filtereingang" at bounding box center [149, 154] width 37 height 18
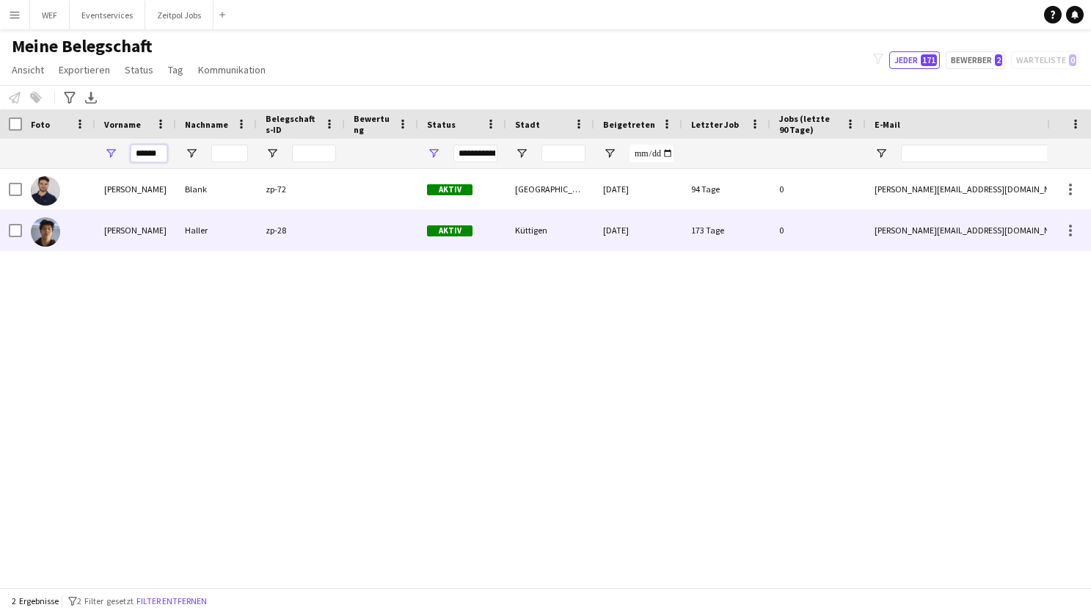
type input "******"
click at [178, 221] on div "Haller" at bounding box center [216, 230] width 81 height 40
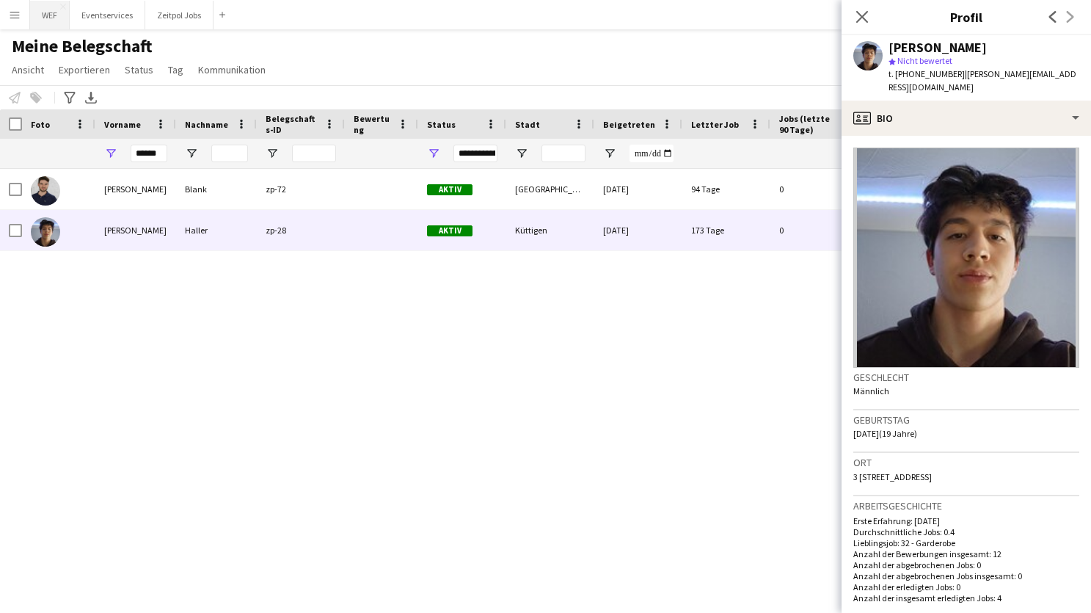
click at [48, 18] on button "WEF Schließen" at bounding box center [50, 15] width 40 height 29
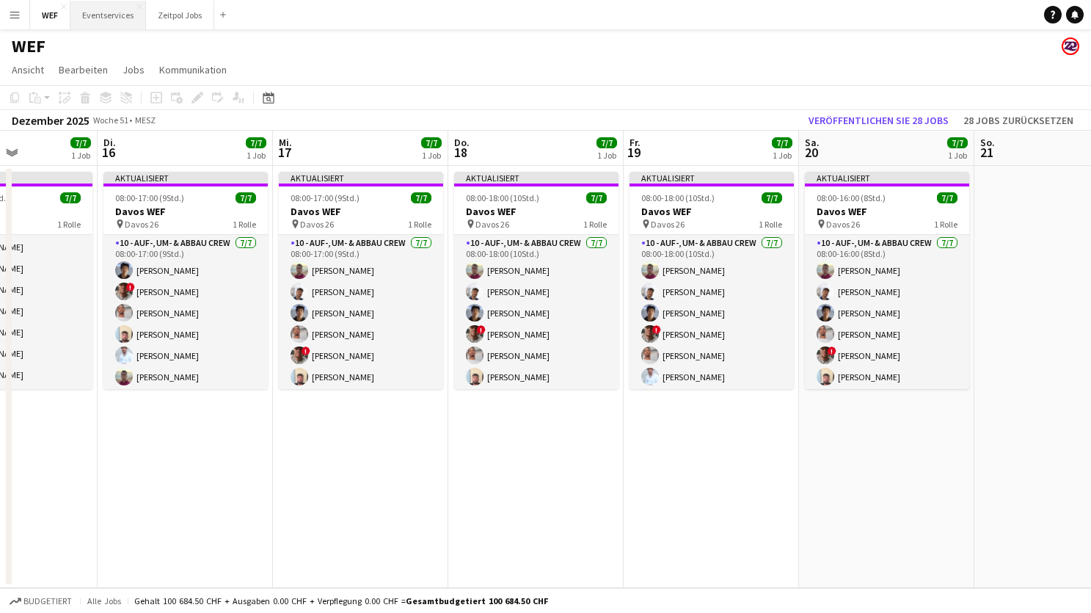
click at [99, 23] on button "Eventservices Schließen" at bounding box center [108, 15] width 76 height 29
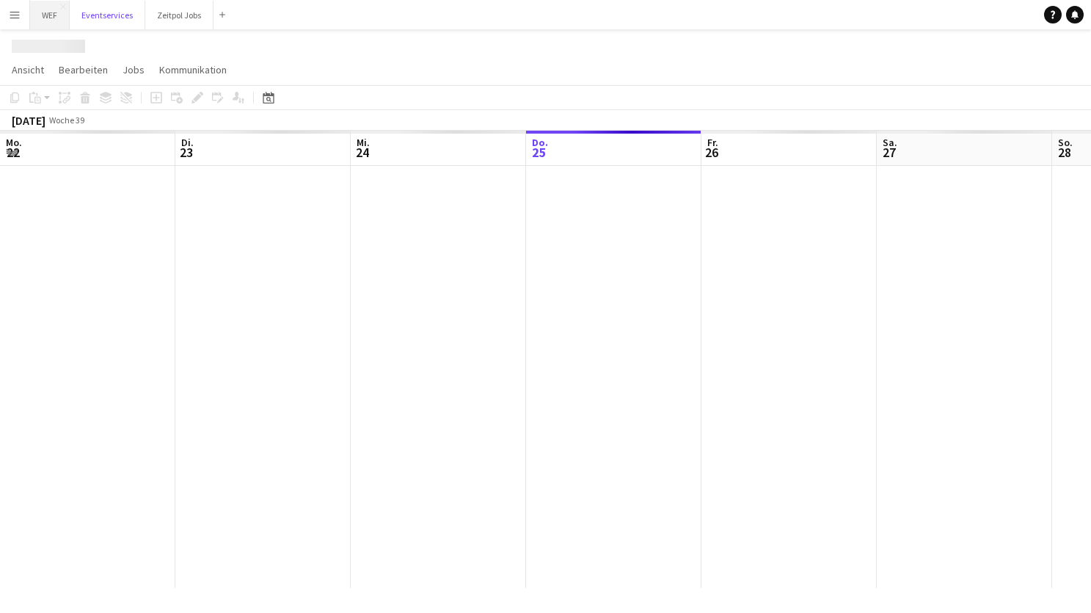
scroll to position [0, 351]
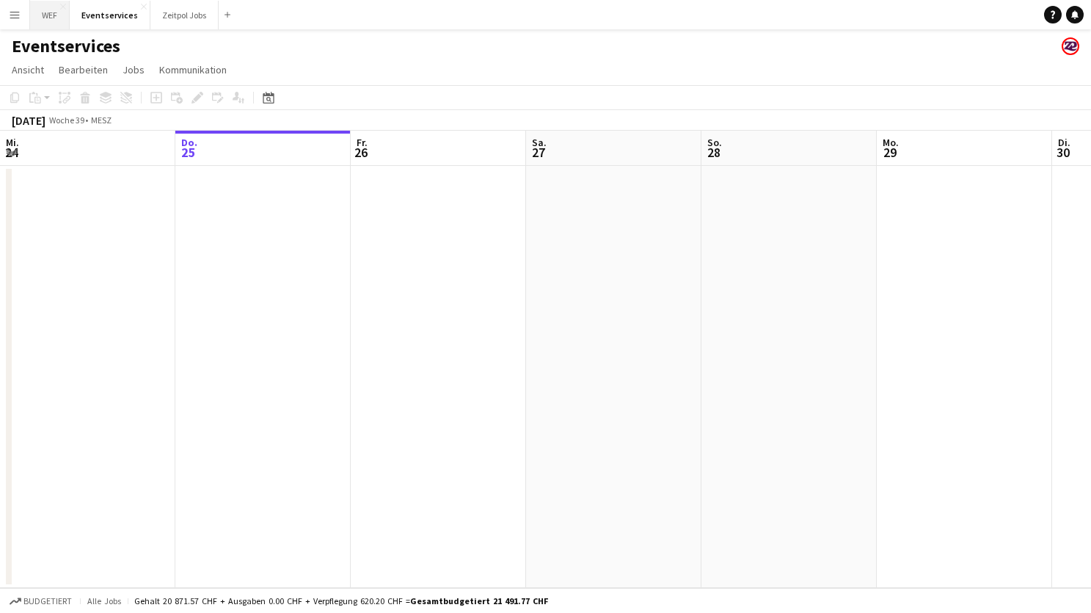
click at [49, 14] on button "WEF Schließen" at bounding box center [50, 15] width 40 height 29
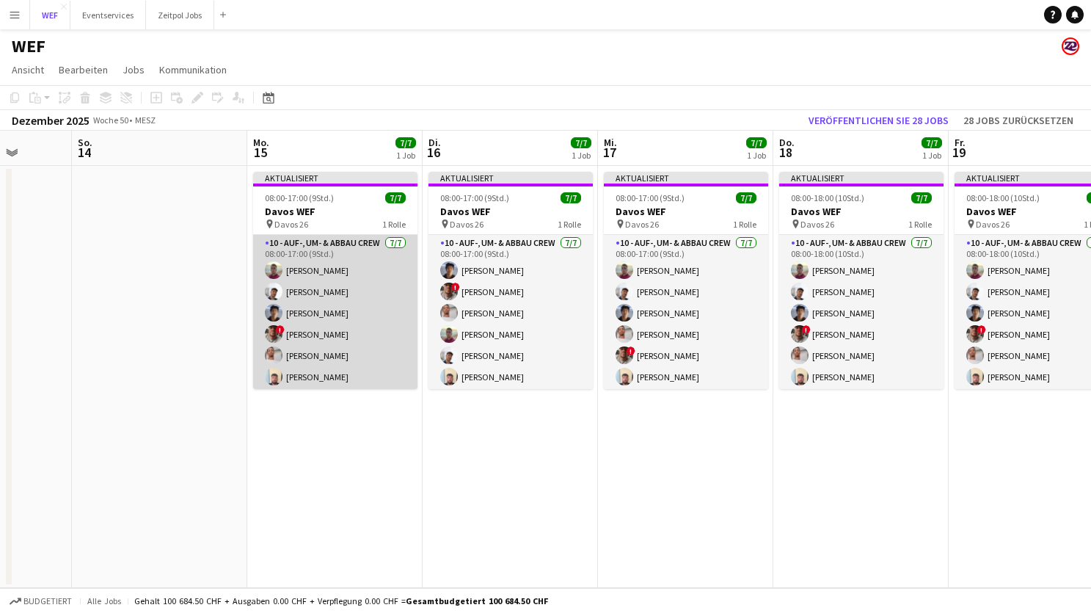
scroll to position [0, 452]
